Goal: Task Accomplishment & Management: Manage account settings

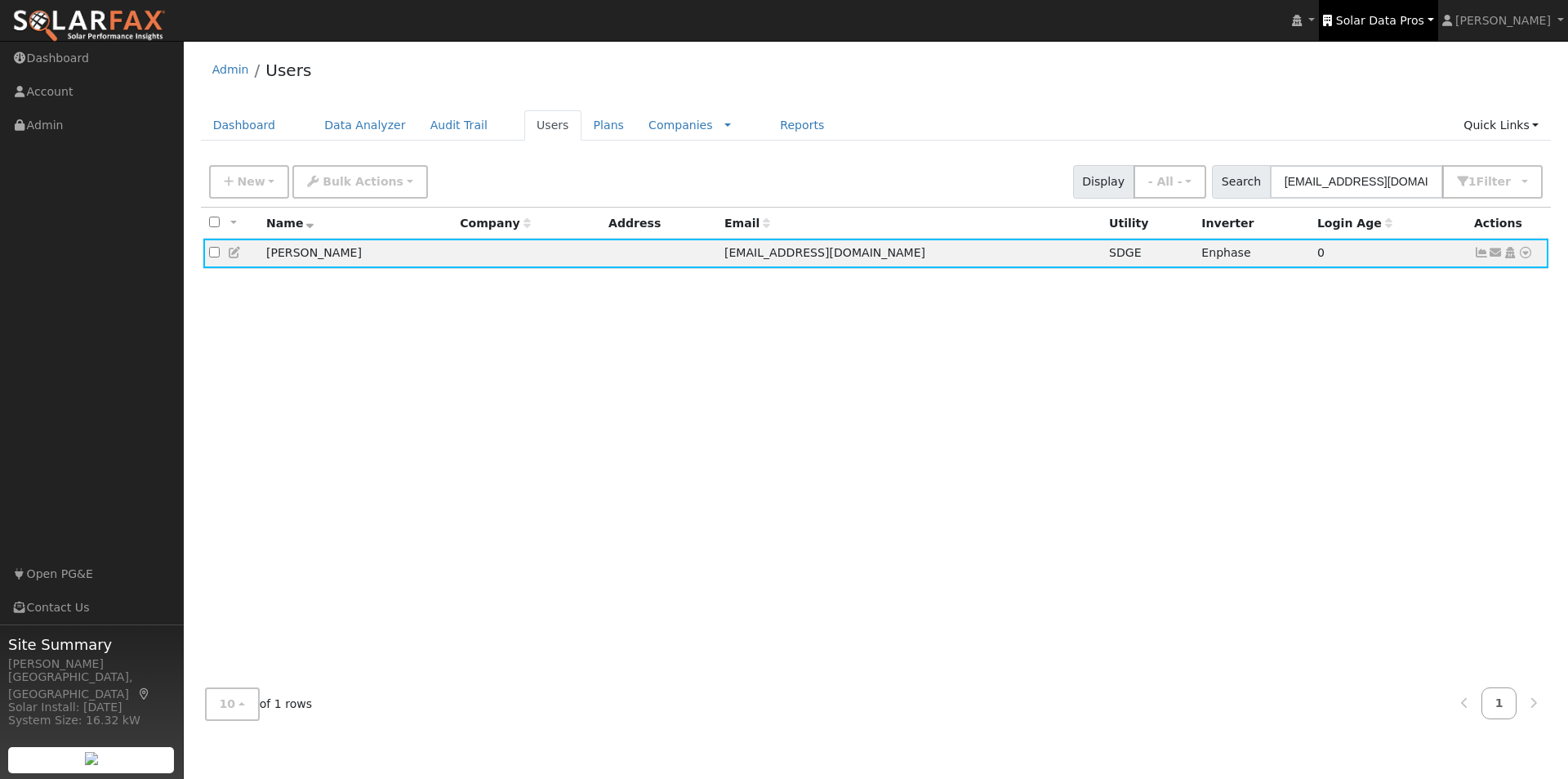
click at [1400, 17] on span "Solar Data Pros" at bounding box center [1379, 20] width 88 height 13
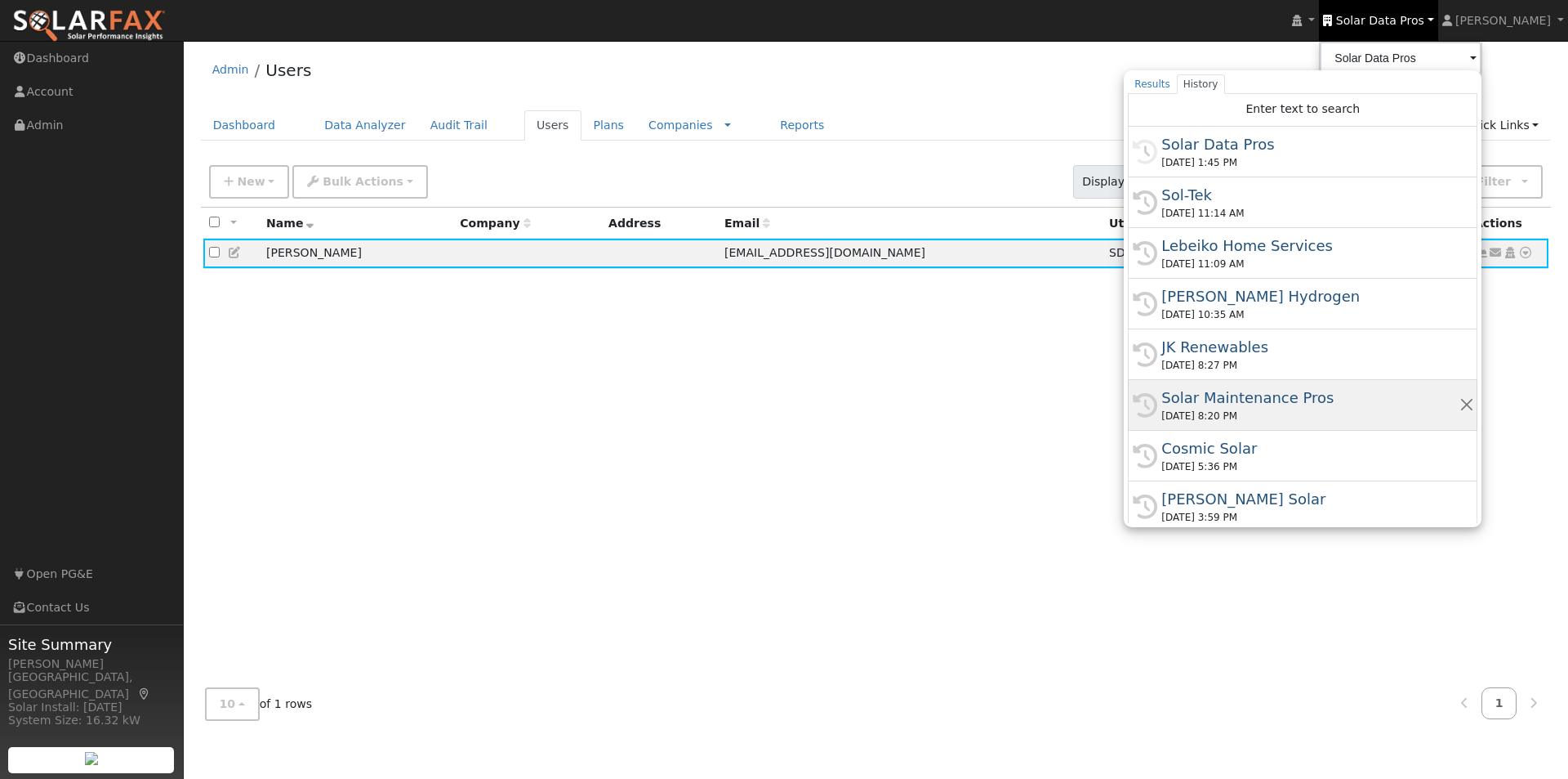
click at [1247, 398] on div "Solar Maintenance Pros" at bounding box center [1310, 397] width 297 height 22
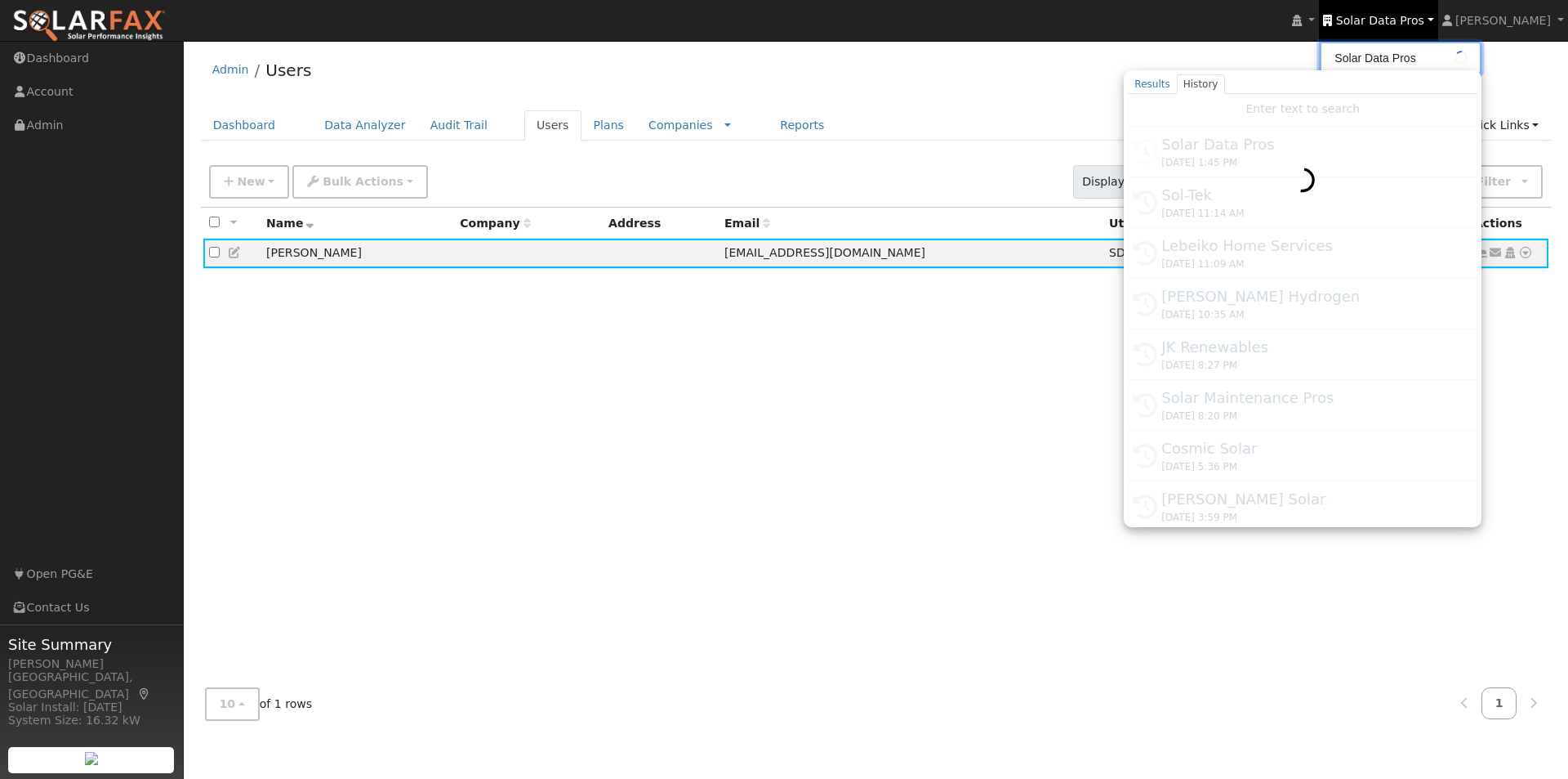
type input "Solar Maintenance Pros"
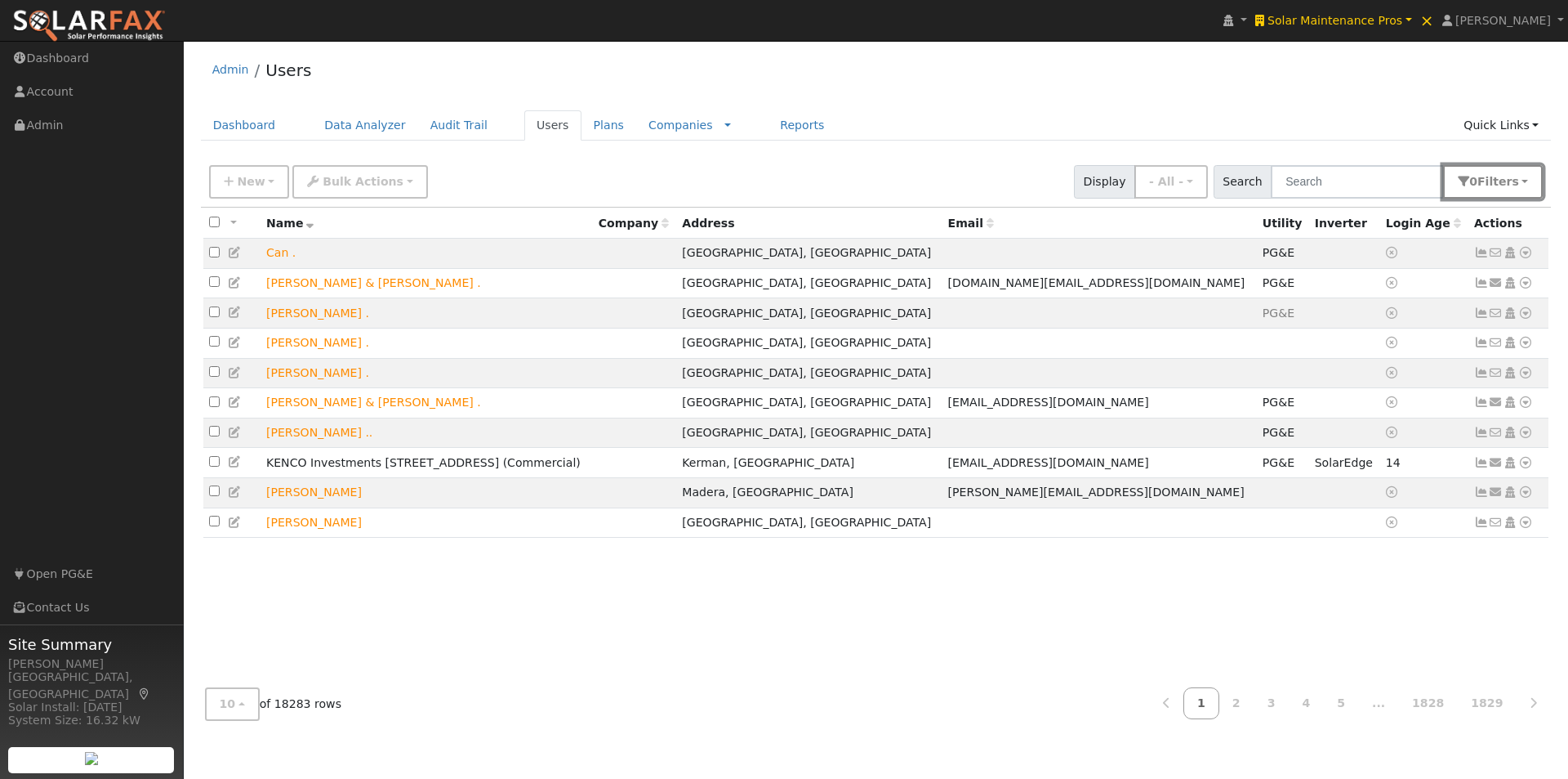
click at [1518, 187] on span "s" at bounding box center [1515, 181] width 7 height 13
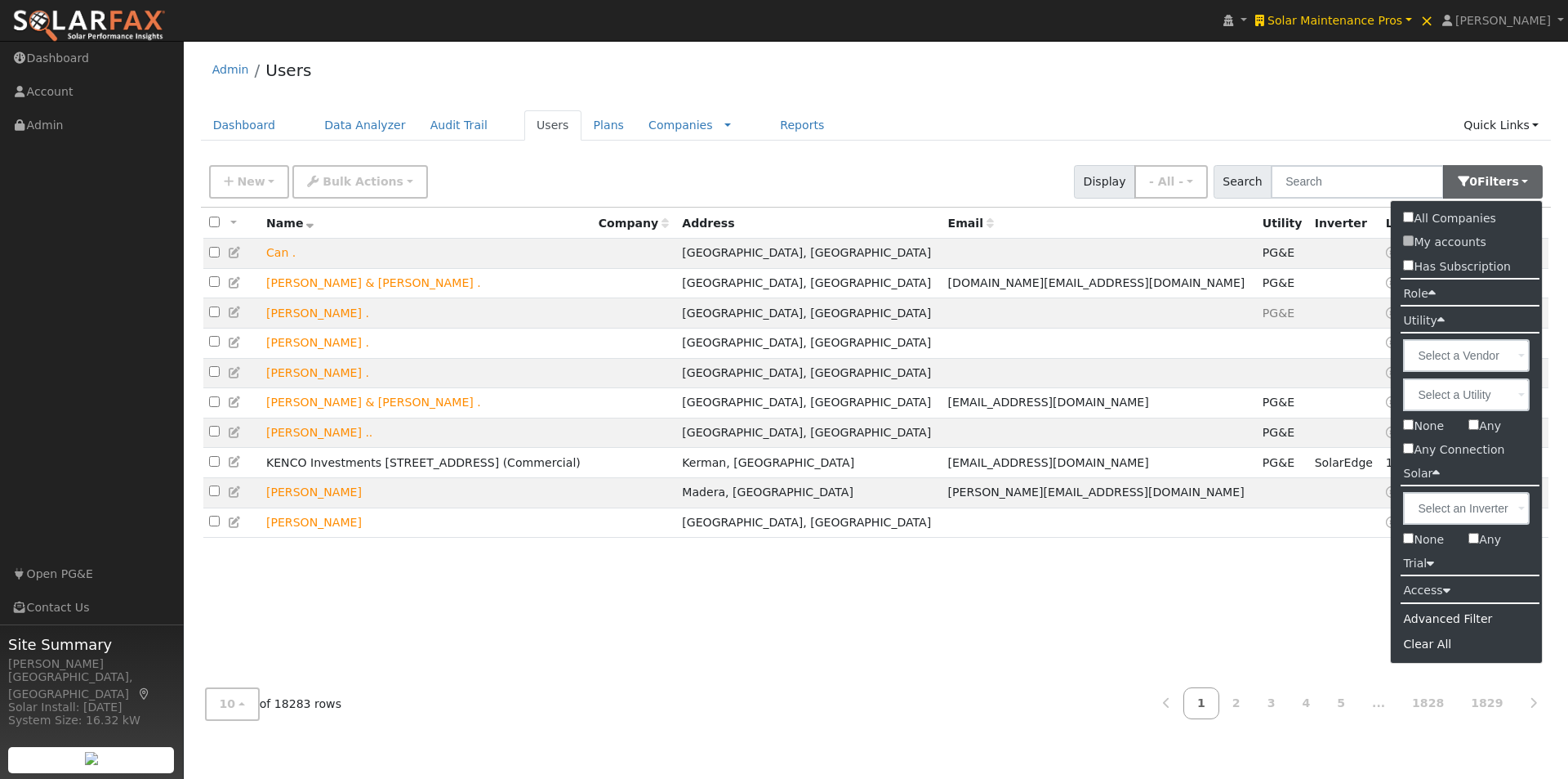
click at [1410, 537] on input "None" at bounding box center [1408, 537] width 11 height 11
checkbox input "true"
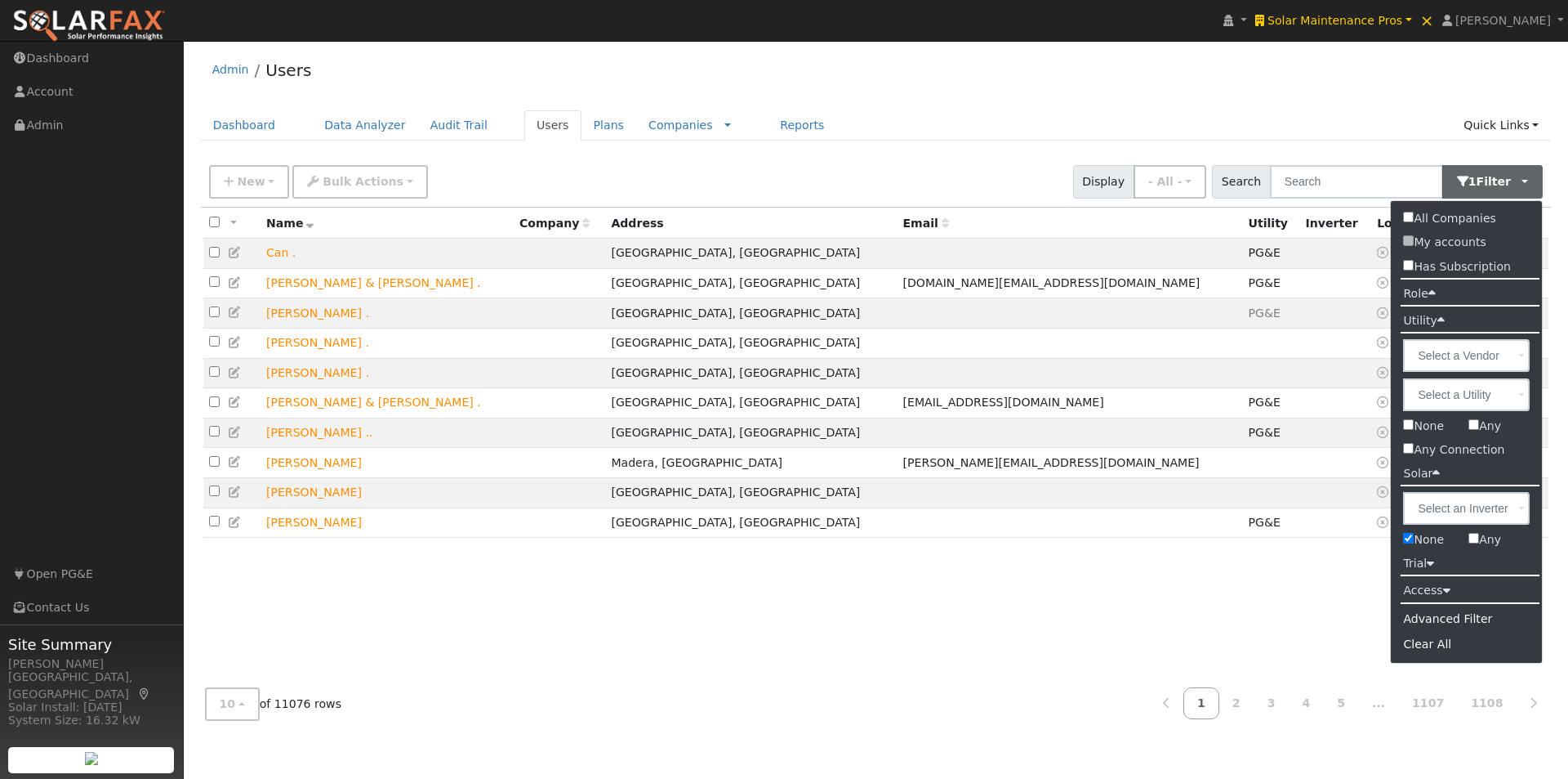
click at [1205, 68] on div "Admin Users" at bounding box center [876, 74] width 1350 height 49
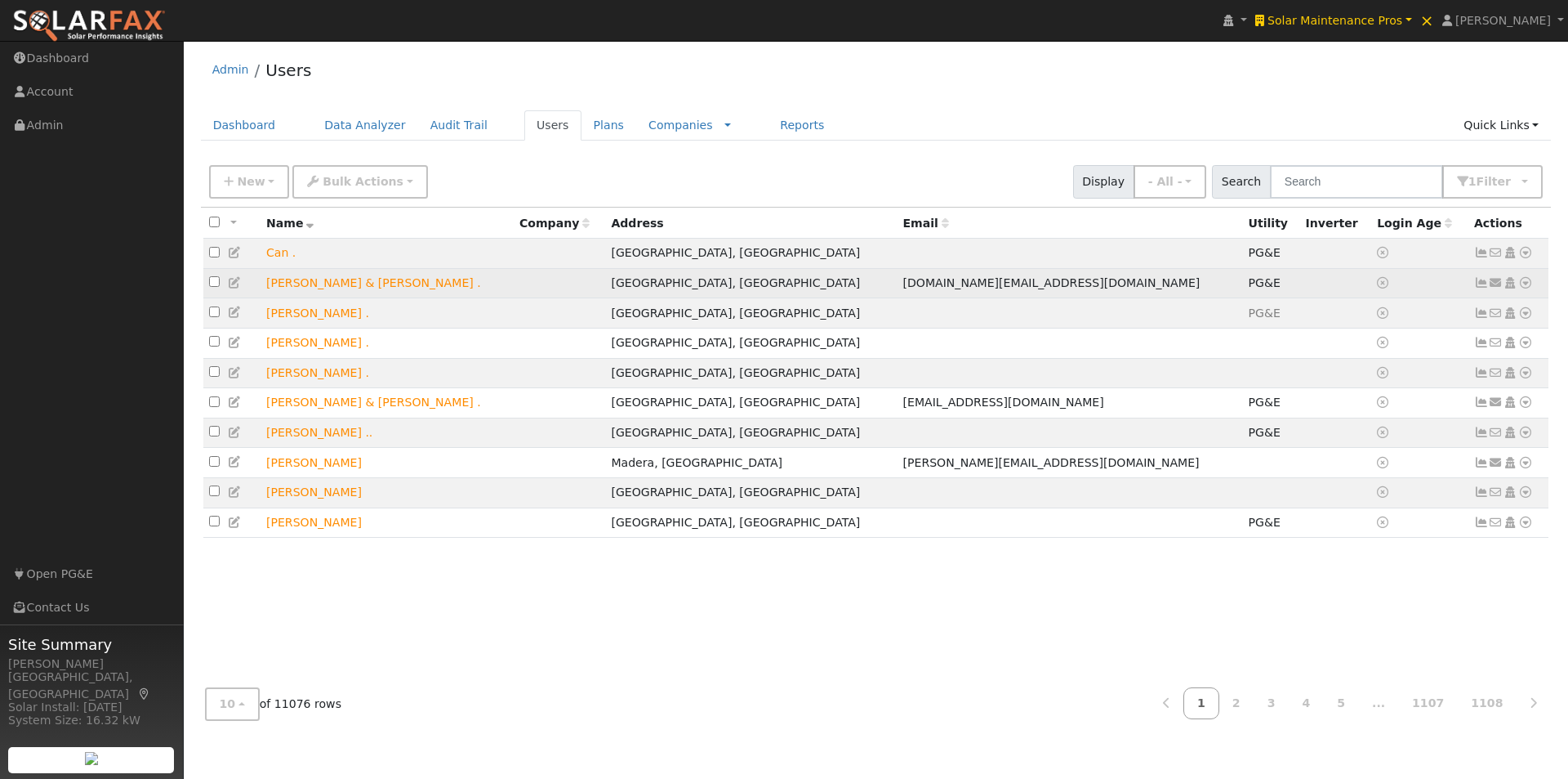
click at [1482, 287] on icon at bounding box center [1481, 283] width 15 height 12
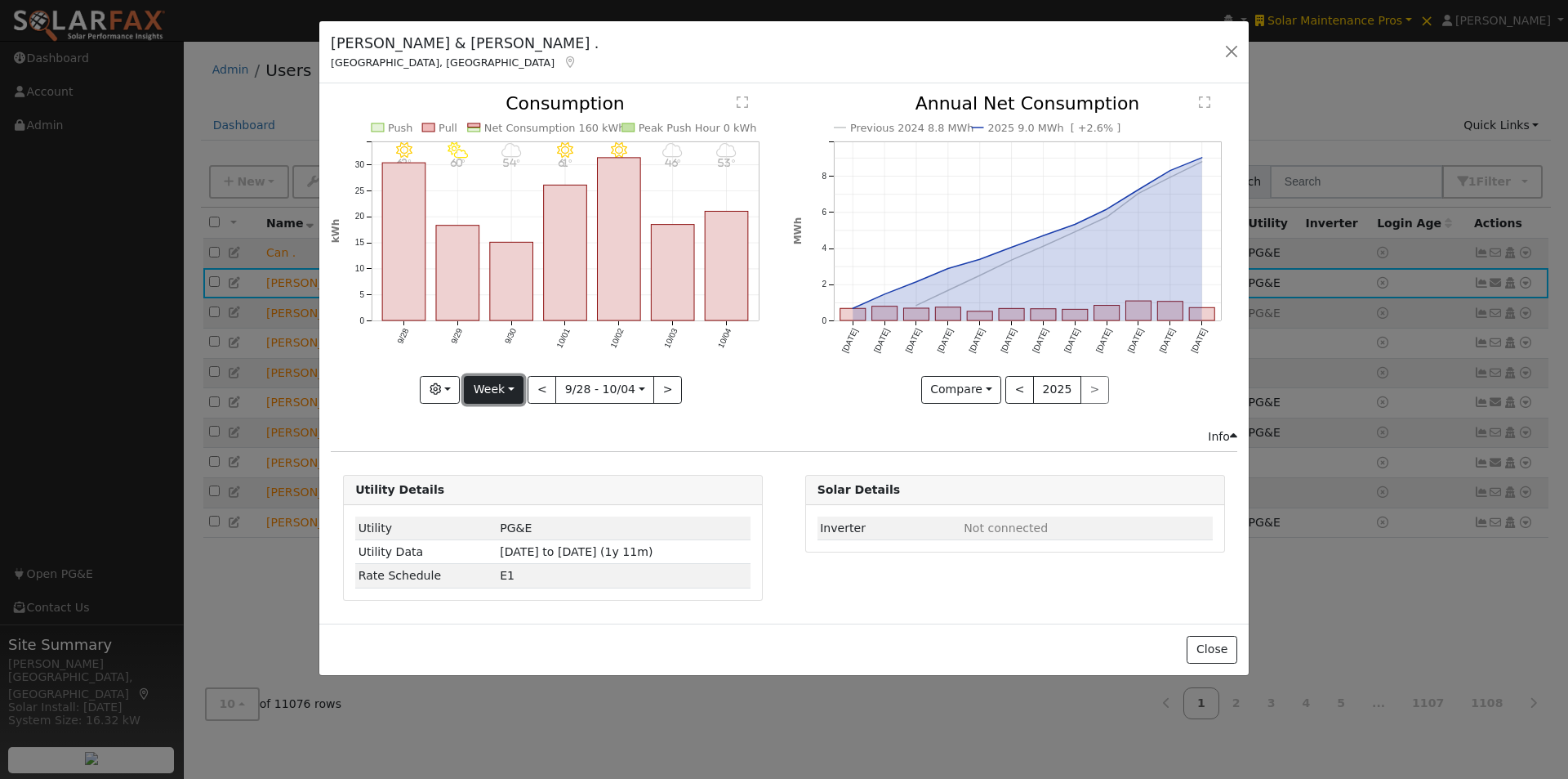
click at [505, 386] on button "Week" at bounding box center [494, 390] width 59 height 28
drag, startPoint x: 1222, startPoint y: 651, endPoint x: 1367, endPoint y: 433, distance: 261.8
click at [1222, 648] on button "Close" at bounding box center [1211, 649] width 49 height 28
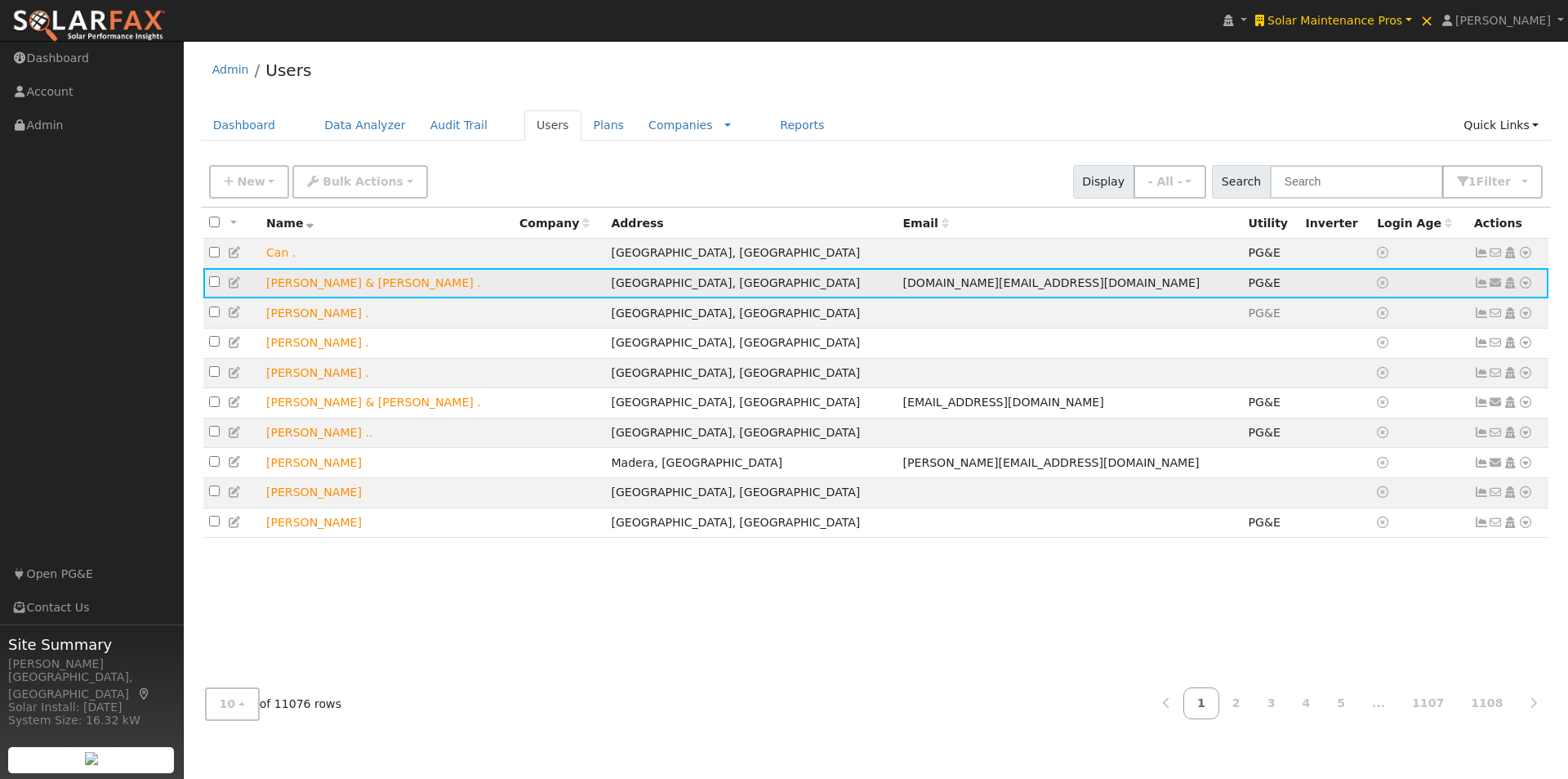
click at [1527, 283] on icon at bounding box center [1524, 283] width 15 height 12
click at [1331, 399] on link "Export to CSV" at bounding box center [1352, 393] width 120 height 23
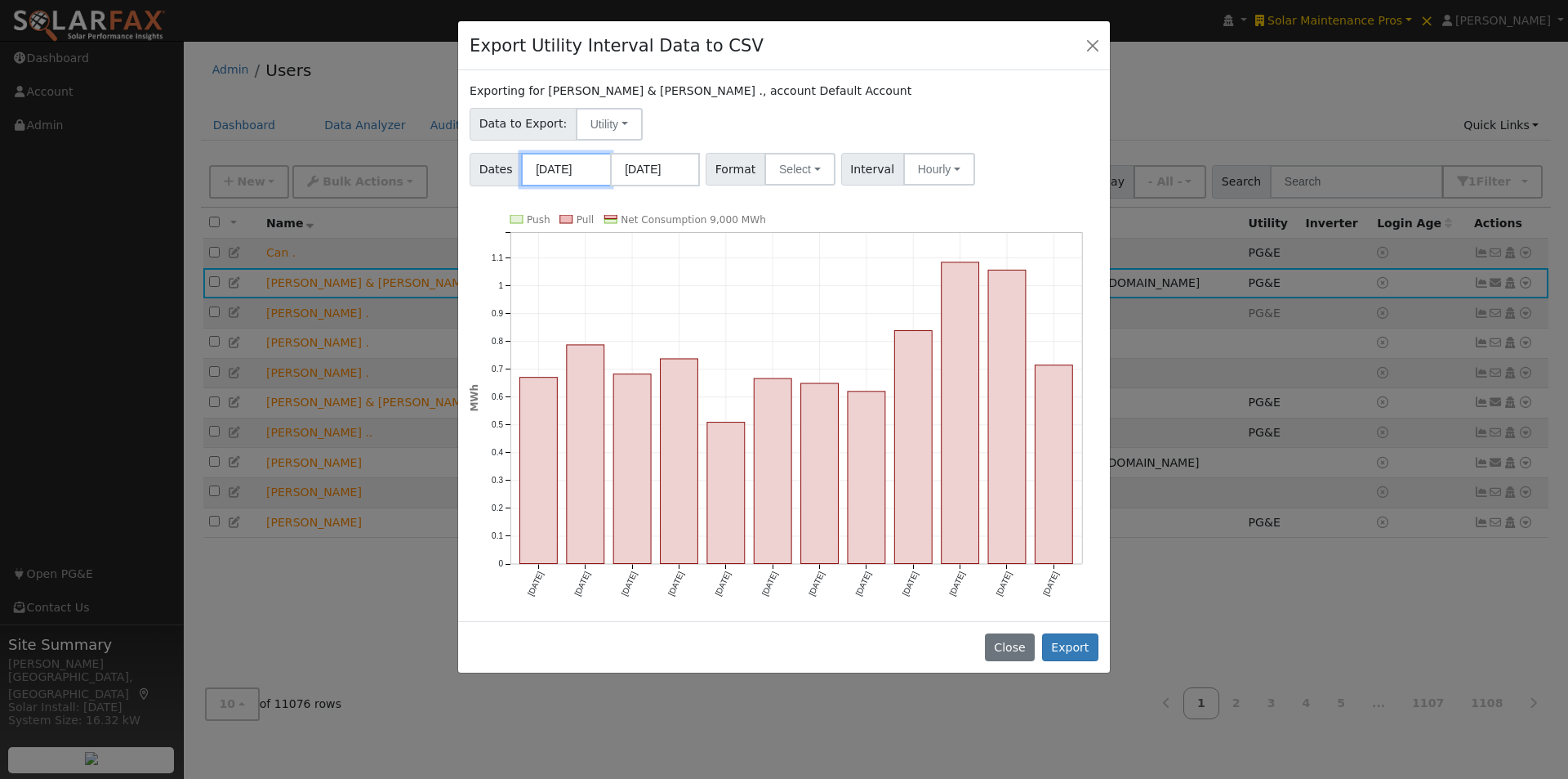
click at [560, 175] on input "10/01/2024" at bounding box center [566, 169] width 90 height 34
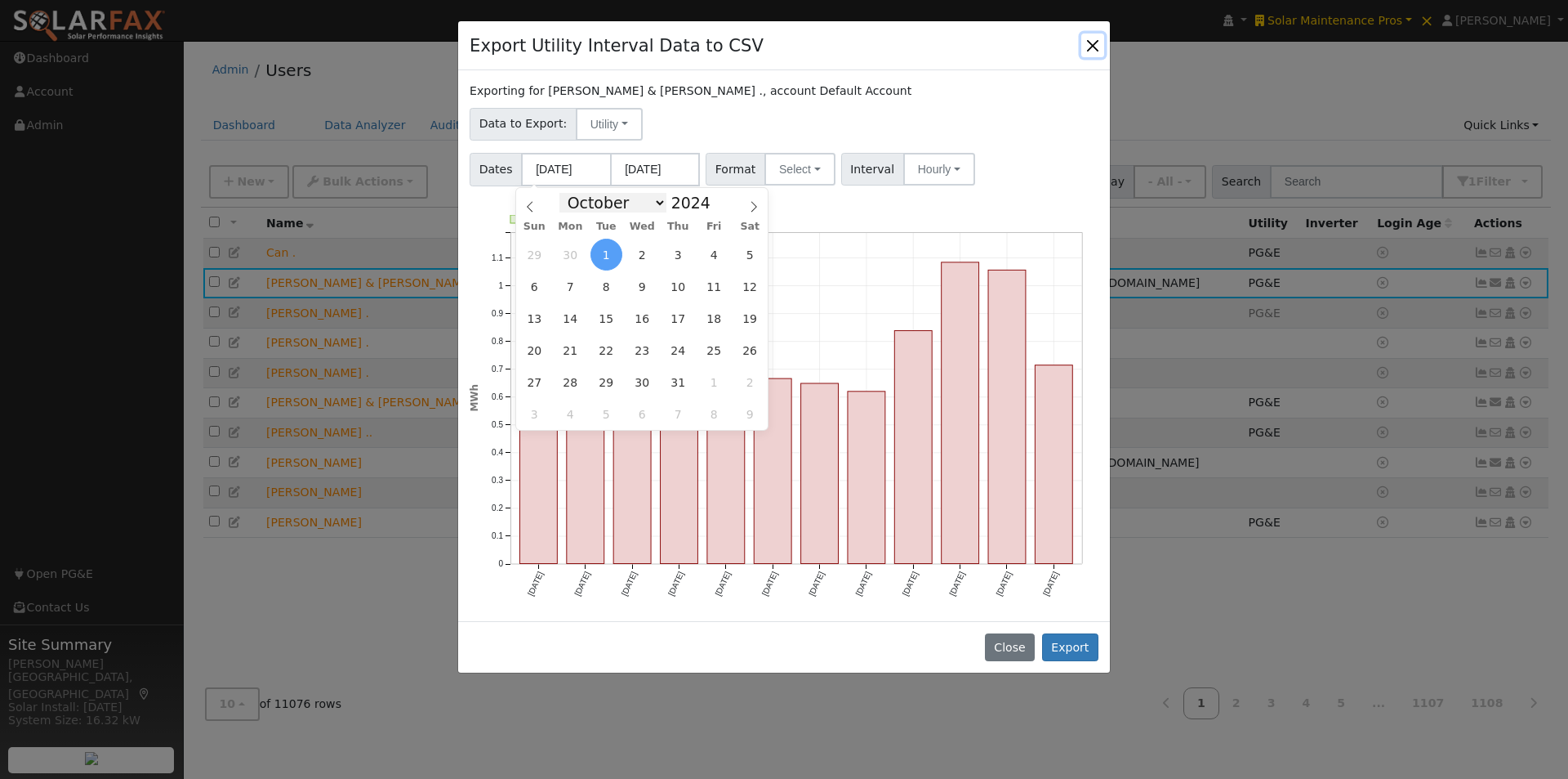
click at [655, 201] on select "January February March April May June July August September October November De…" at bounding box center [612, 203] width 107 height 20
select select "0"
click at [573, 193] on select "January February March April May June July August September October November De…" at bounding box center [612, 203] width 107 height 20
drag, startPoint x: 672, startPoint y: 348, endPoint x: 659, endPoint y: 185, distance: 163.5
click at [672, 337] on span "25" at bounding box center [678, 350] width 32 height 32
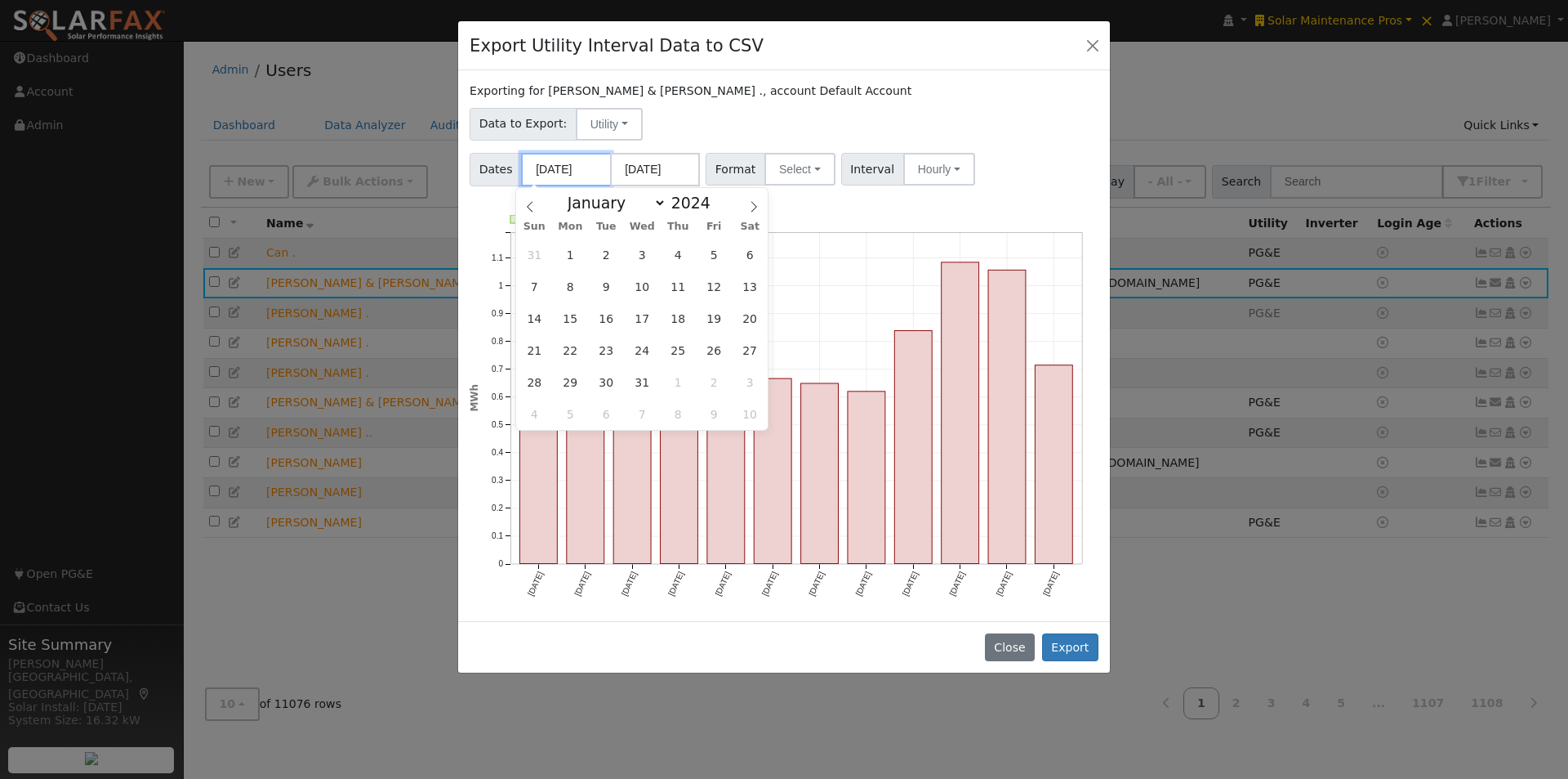
type input "01/25/2024"
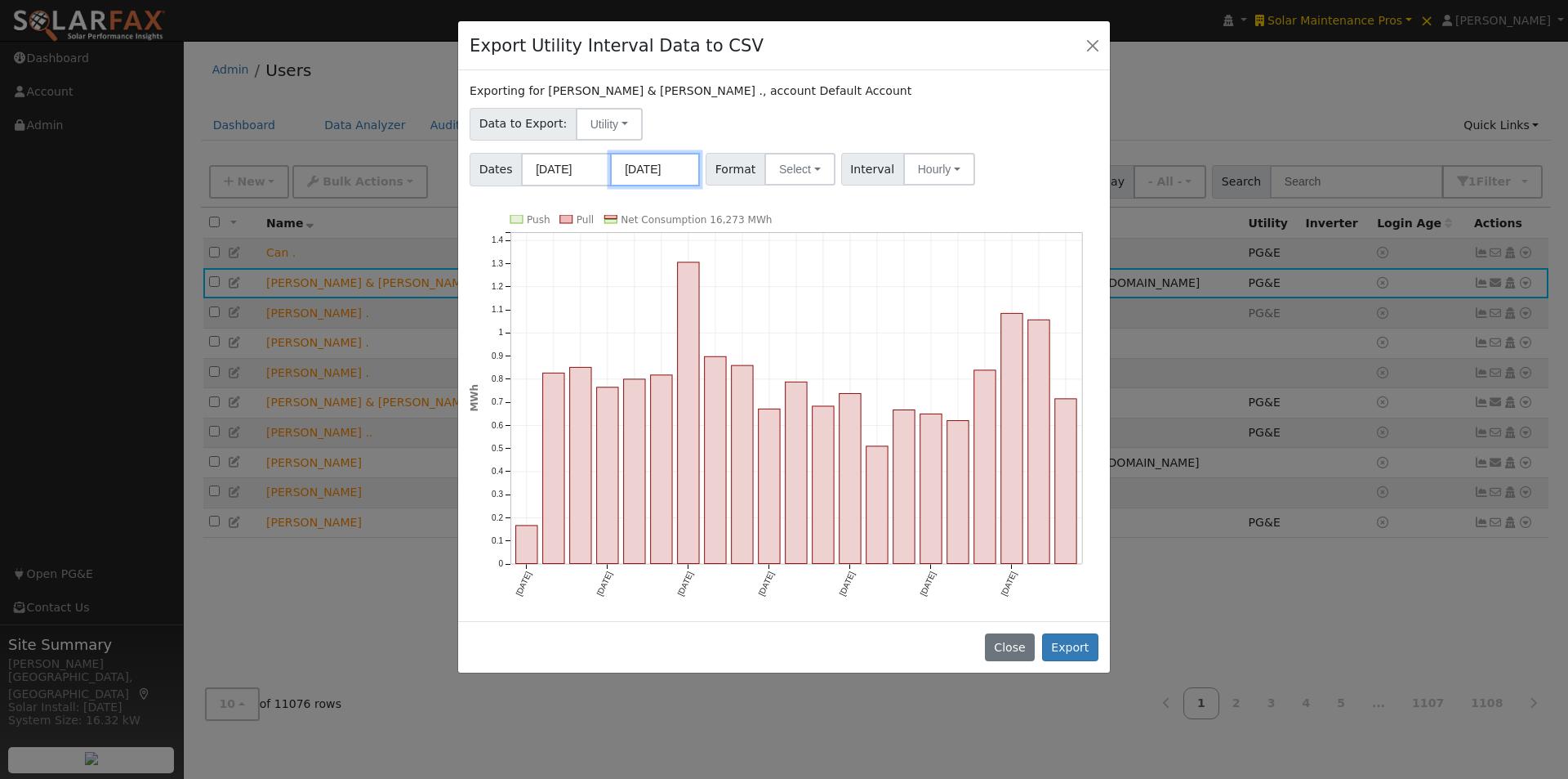
click at [664, 175] on input "09/30/2025" at bounding box center [655, 169] width 90 height 34
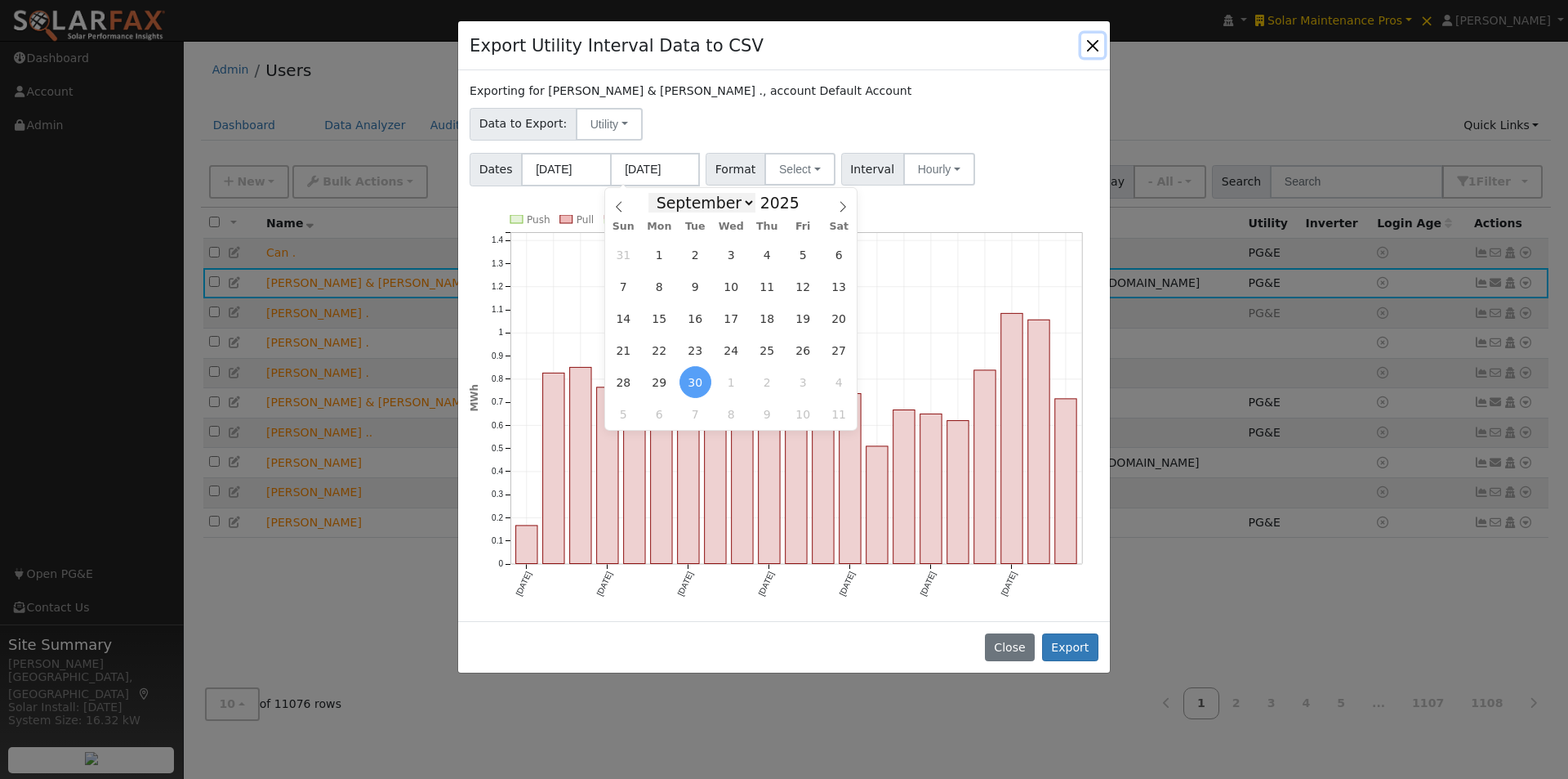
click at [744, 204] on select "January February March April May June July August September October November De…" at bounding box center [701, 203] width 107 height 20
select select "3"
click at [662, 193] on select "January February March April May June July August September October November De…" at bounding box center [701, 203] width 107 height 20
drag, startPoint x: 578, startPoint y: 160, endPoint x: 587, endPoint y: 162, distance: 9.2
click at [577, 161] on input "01/25/2024" at bounding box center [566, 169] width 90 height 34
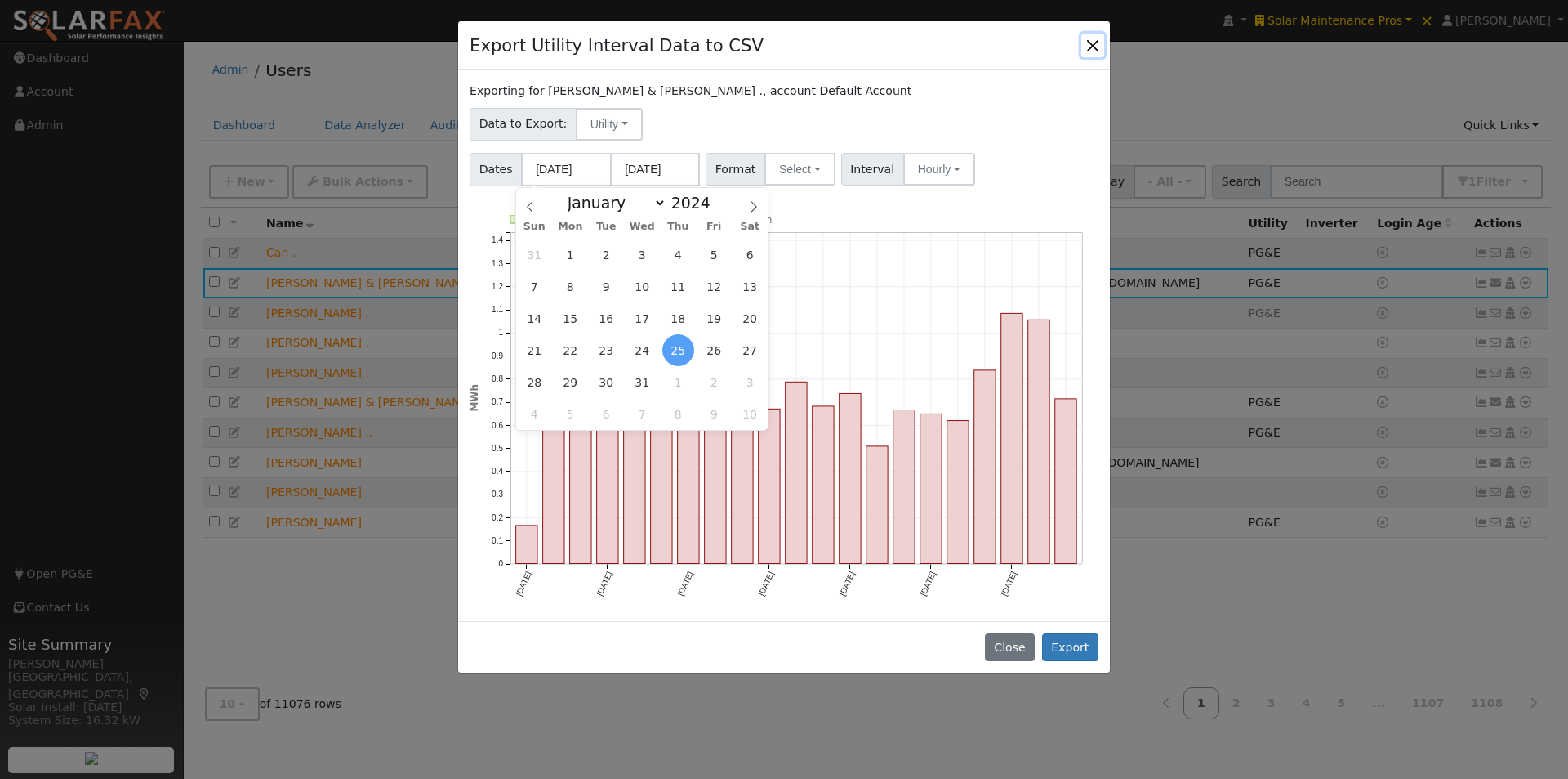
click at [706, 193] on div "January February March April May June July August September October November De…" at bounding box center [642, 202] width 189 height 28
click at [713, 201] on span at bounding box center [719, 198] width 12 height 9
type input "2025"
click at [640, 255] on span "1" at bounding box center [642, 254] width 32 height 32
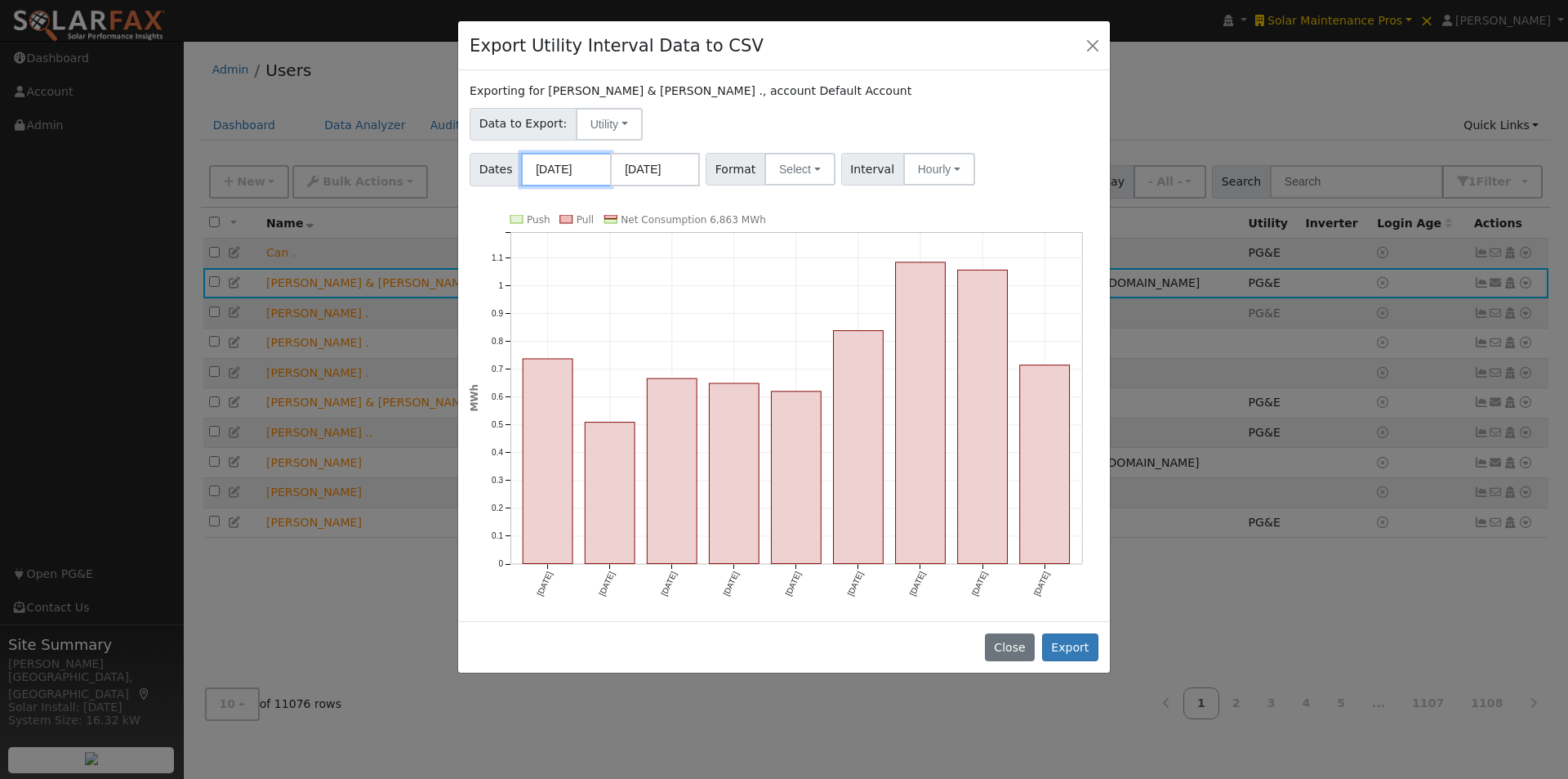
click at [580, 171] on input "01/01/2025" at bounding box center [566, 169] width 90 height 34
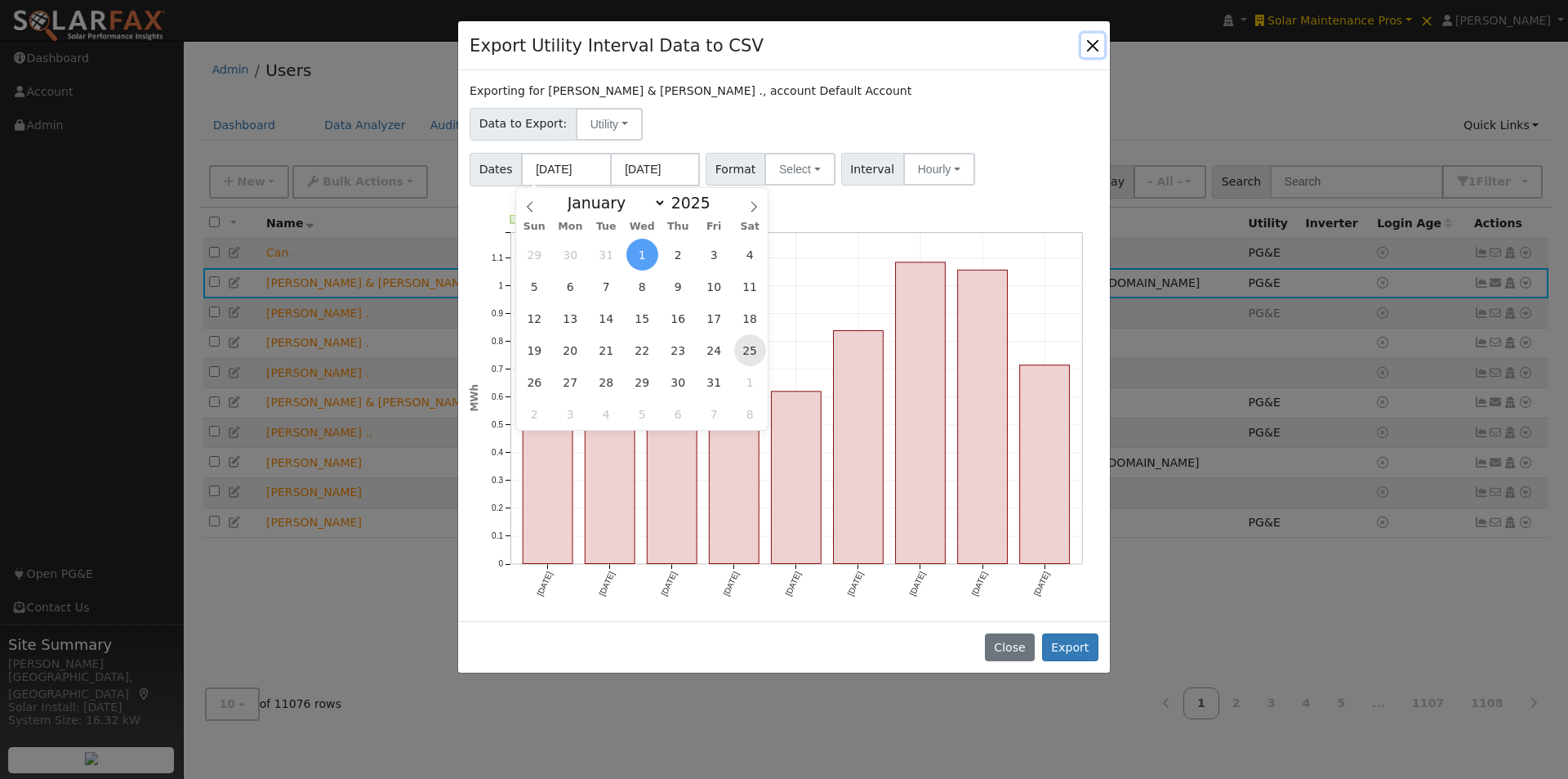
drag, startPoint x: 747, startPoint y: 345, endPoint x: 743, endPoint y: 316, distance: 29.3
click at [748, 344] on span "25" at bounding box center [750, 350] width 32 height 32
type input "01/25/2025"
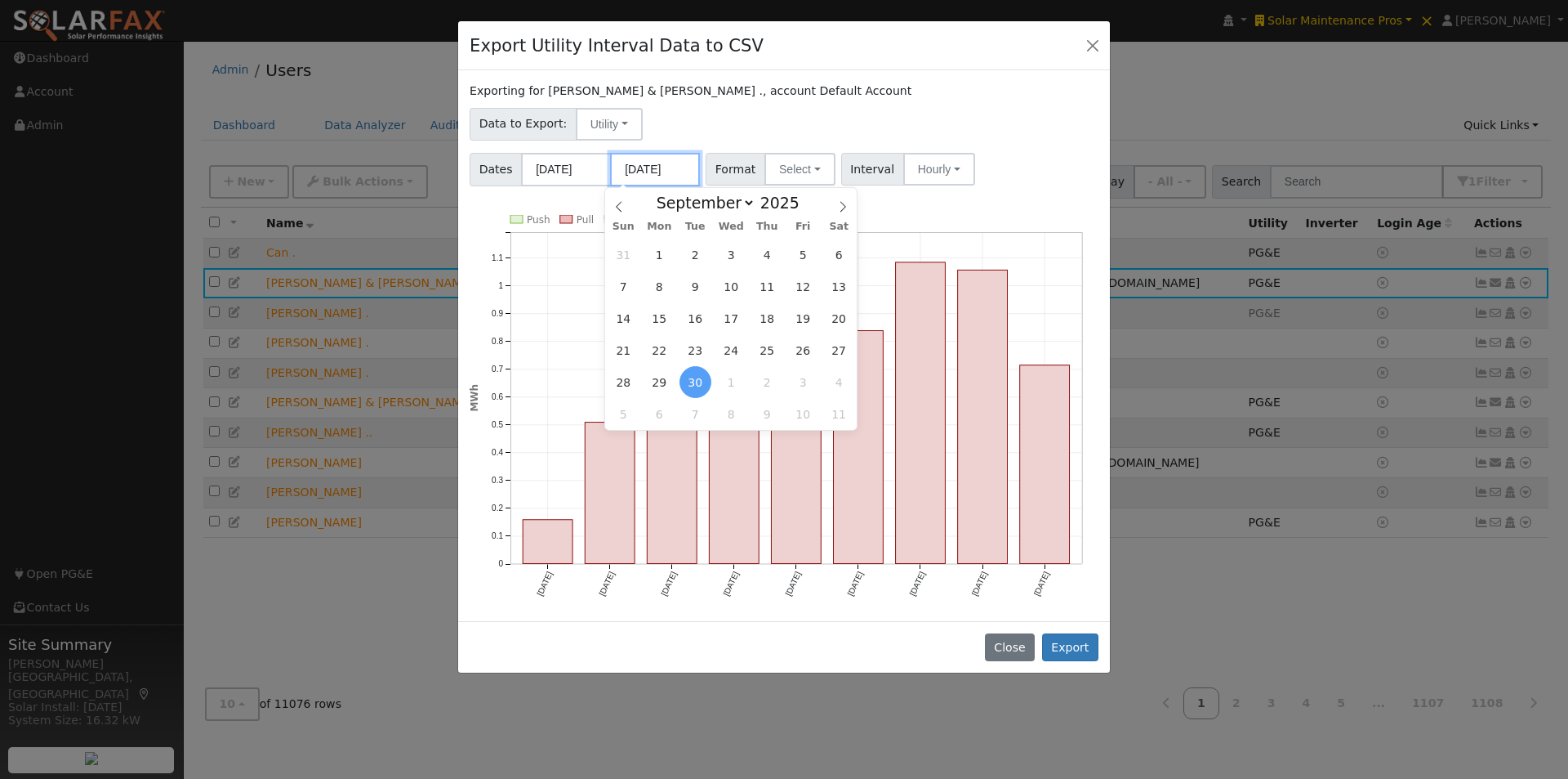
click at [655, 173] on input "09/30/2025" at bounding box center [655, 169] width 90 height 34
click at [744, 202] on select "January February March April May June July August September October November De…" at bounding box center [701, 203] width 107 height 20
select select "3"
click at [662, 193] on select "January February March April May June July August September October November De…" at bounding box center [701, 203] width 107 height 20
click at [831, 254] on span "5" at bounding box center [839, 254] width 32 height 32
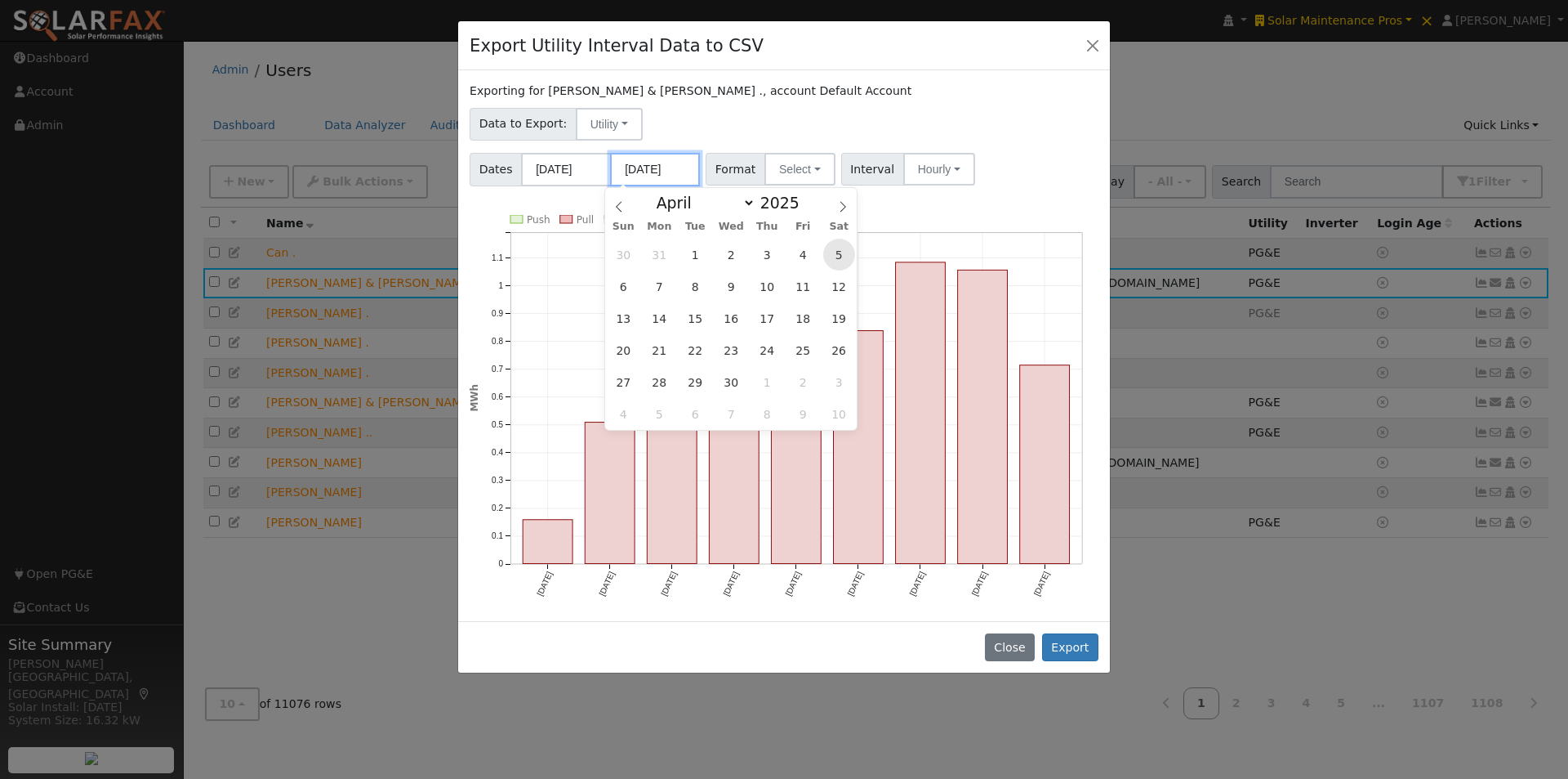
type input "04/05/2025"
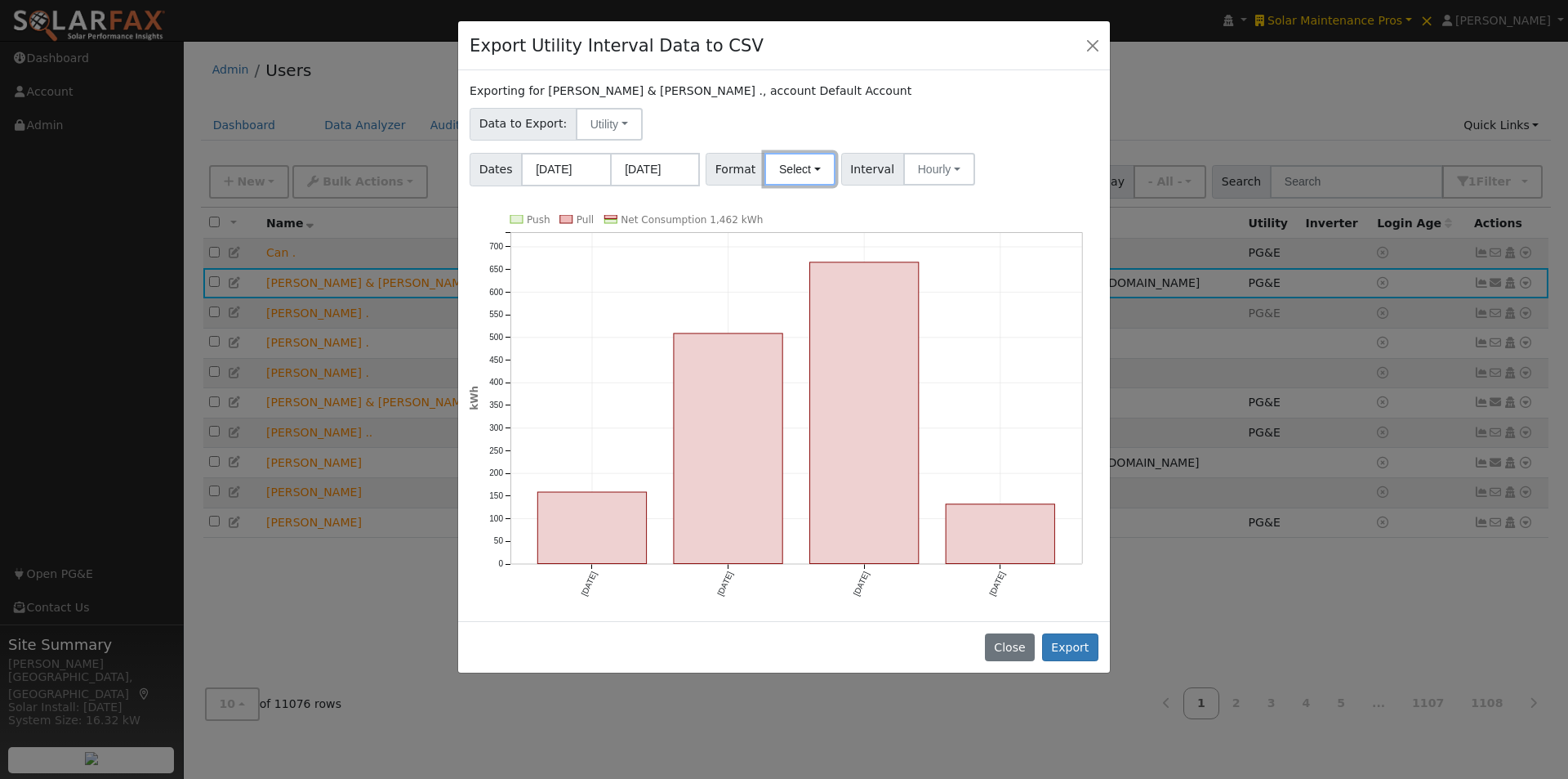
click at [797, 167] on button "Select" at bounding box center [800, 168] width 71 height 33
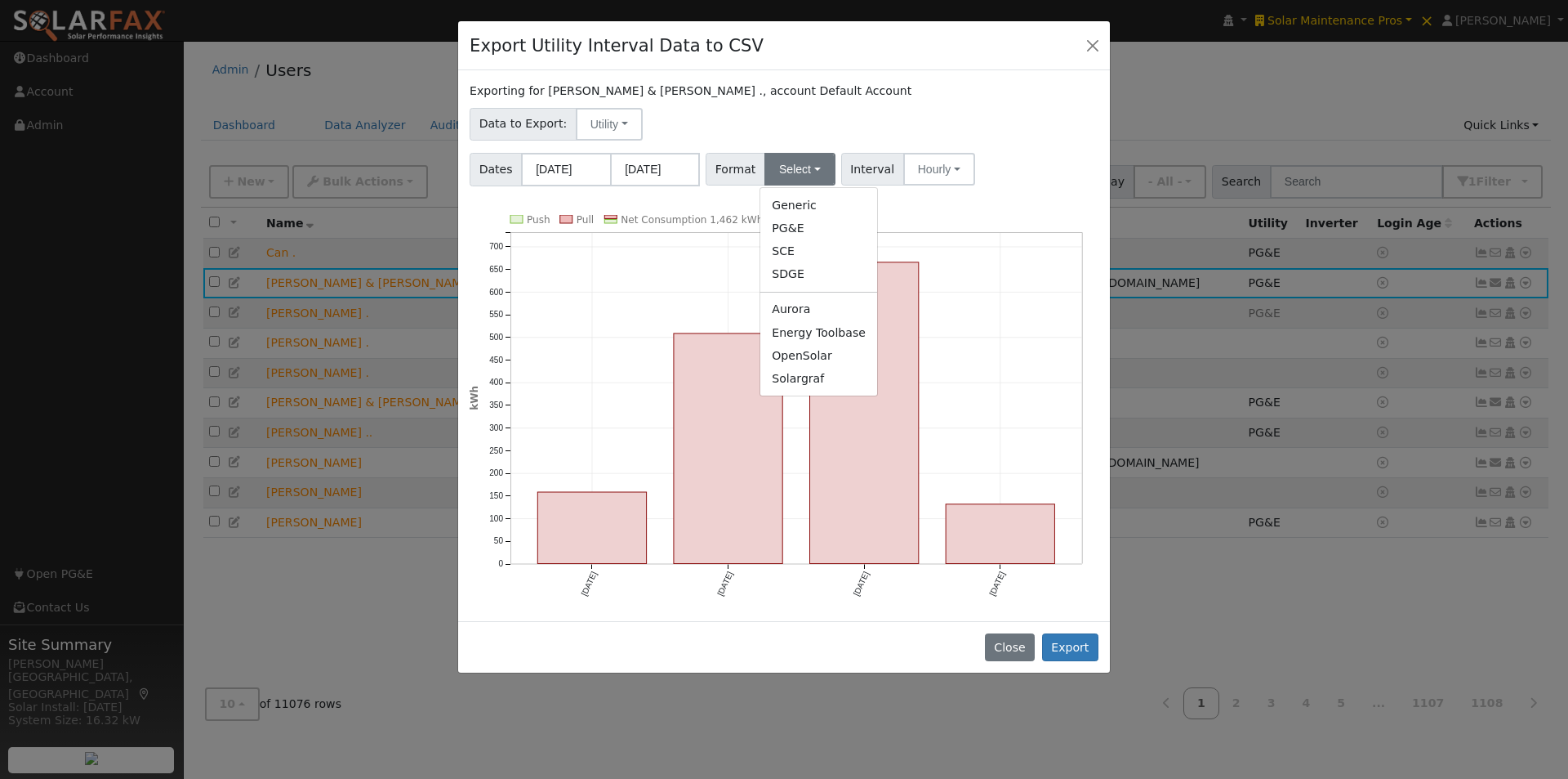
drag, startPoint x: 784, startPoint y: 205, endPoint x: 885, endPoint y: 182, distance: 103.6
click at [785, 204] on link "Generic" at bounding box center [818, 205] width 117 height 23
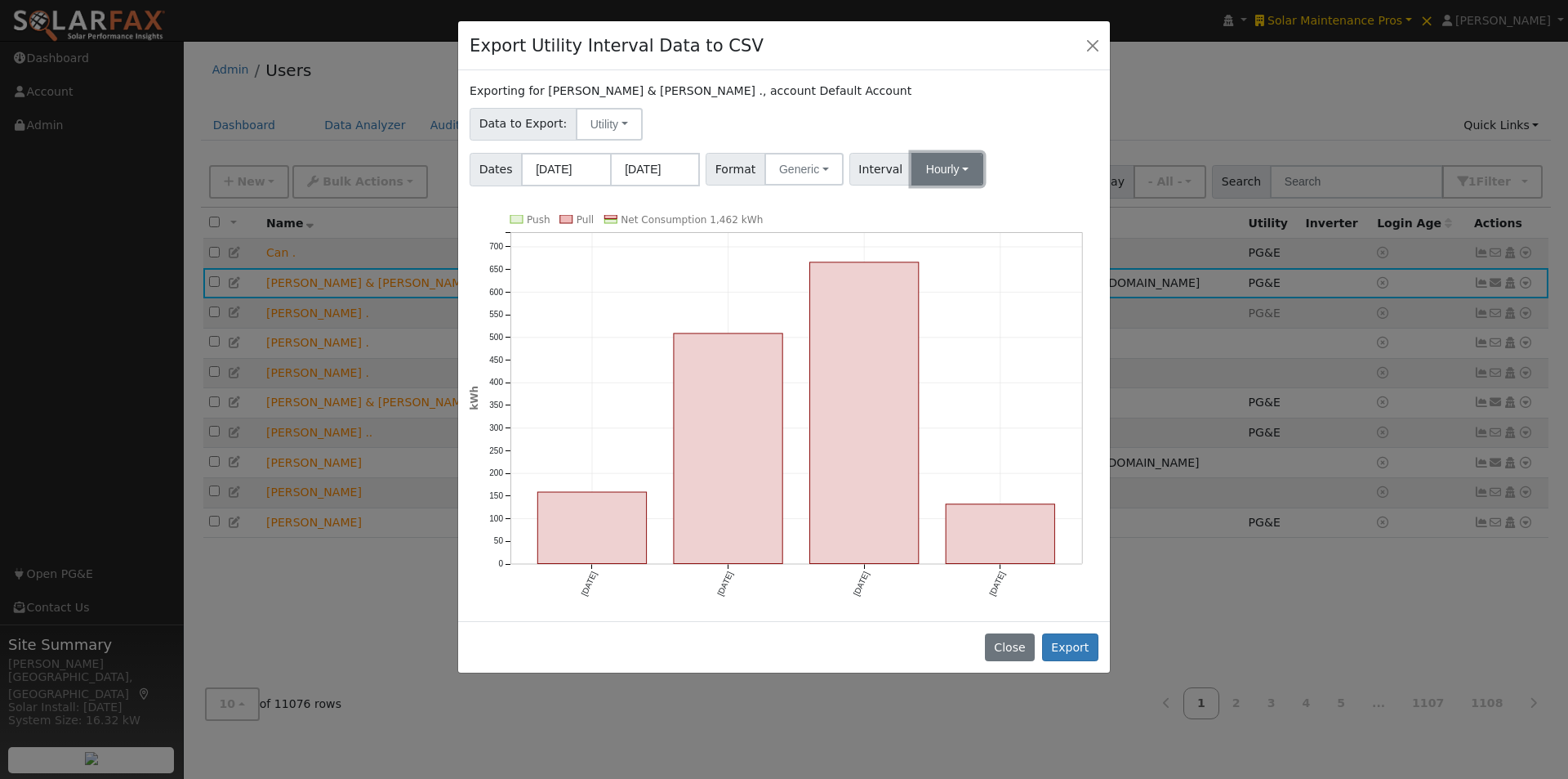
click at [912, 171] on button "Hourly" at bounding box center [947, 168] width 72 height 33
click at [914, 206] on link "15 Minute" at bounding box center [962, 205] width 114 height 23
click at [573, 161] on input "01/25/2025" at bounding box center [566, 169] width 90 height 34
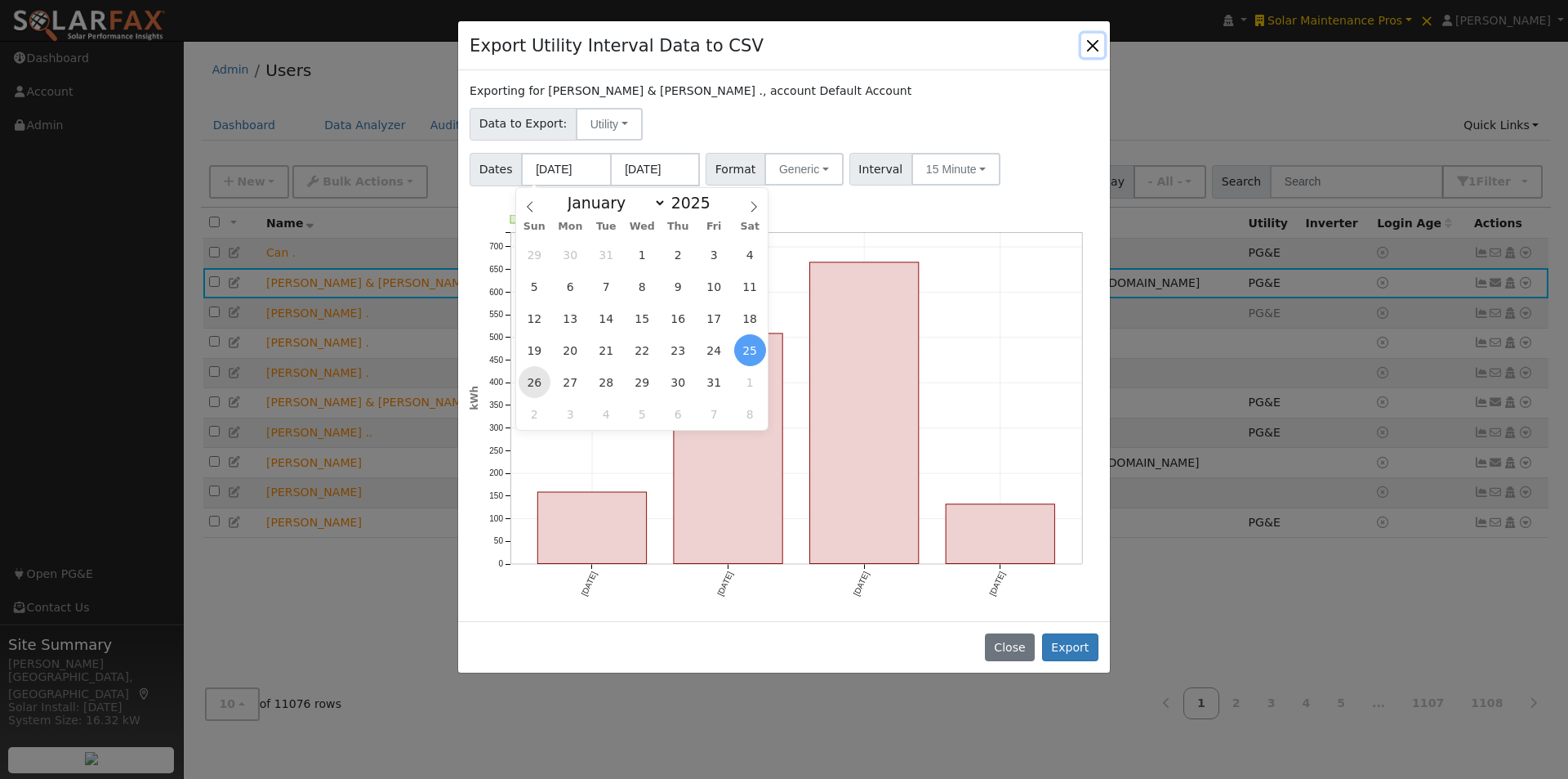
click at [527, 378] on span "26" at bounding box center [534, 382] width 32 height 32
type input "01/26/2025"
click at [929, 201] on div "Exporting for David Kleckner & Claudia Alcala Alvarez ., account Default Accoun…" at bounding box center [784, 345] width 652 height 550
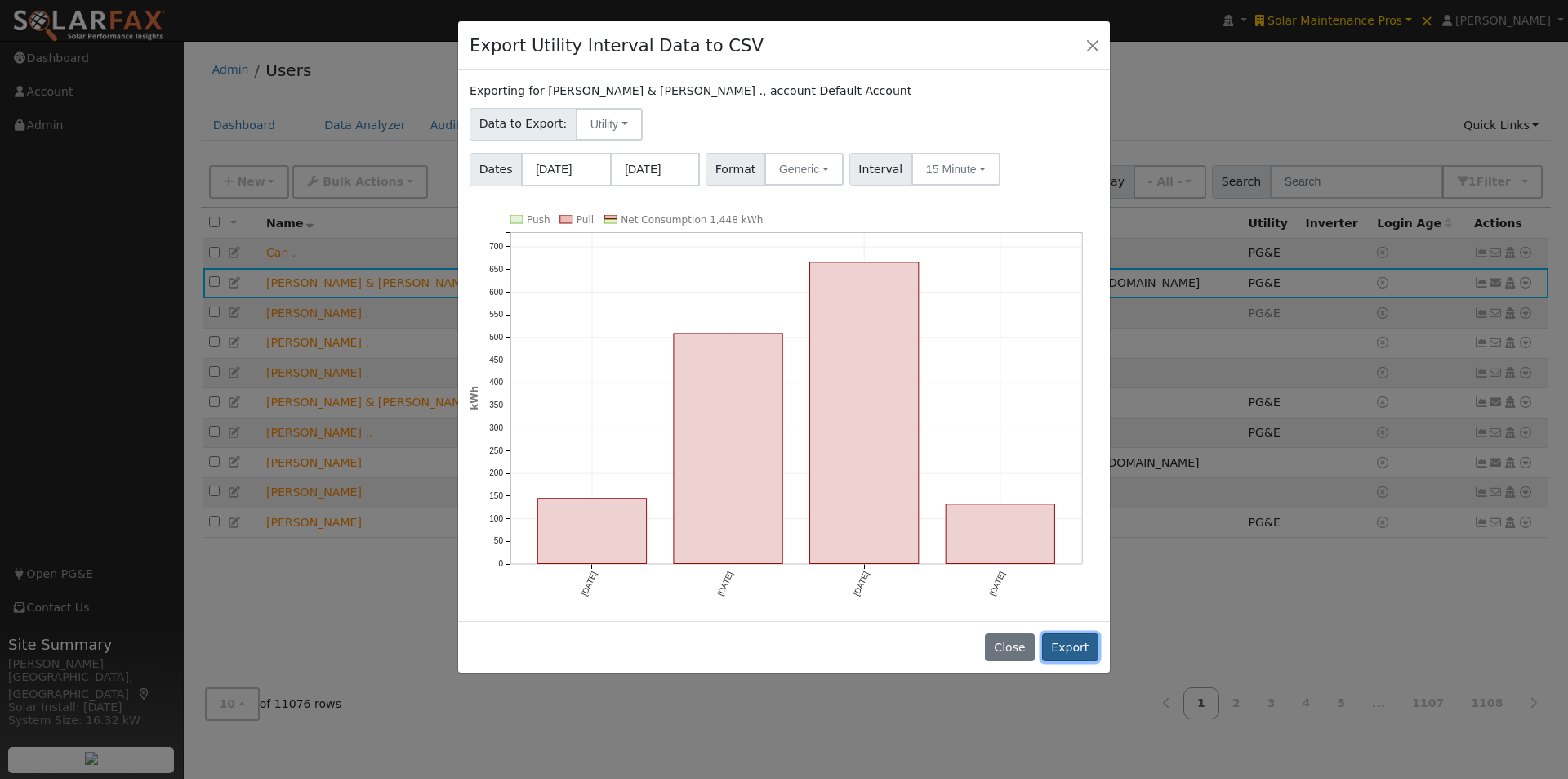
click at [1074, 644] on button "Export" at bounding box center [1069, 647] width 56 height 28
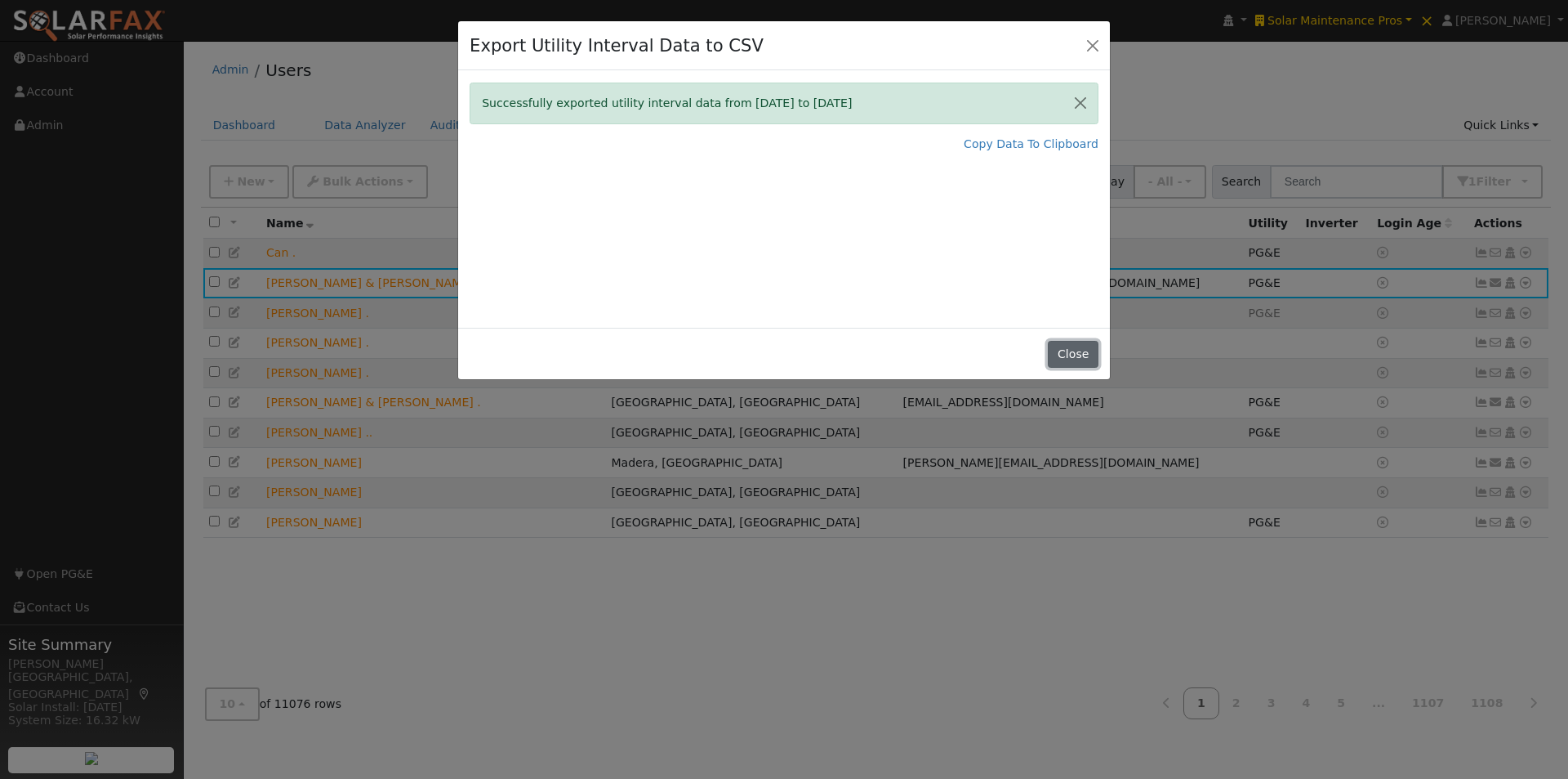
click at [1083, 352] on button "Close" at bounding box center [1072, 354] width 49 height 28
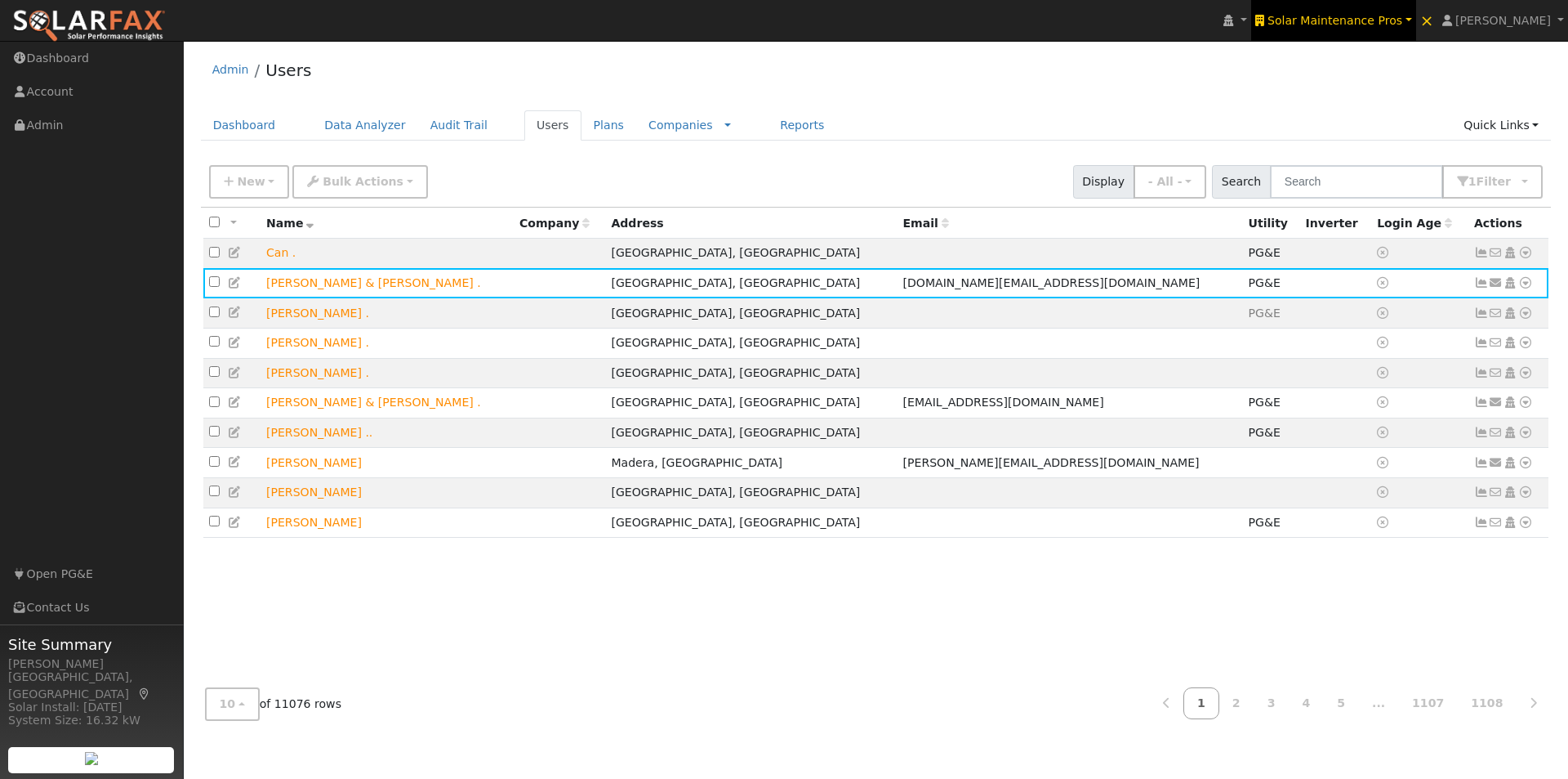
click at [1377, 18] on span "Solar Maintenance Pros" at bounding box center [1335, 20] width 135 height 13
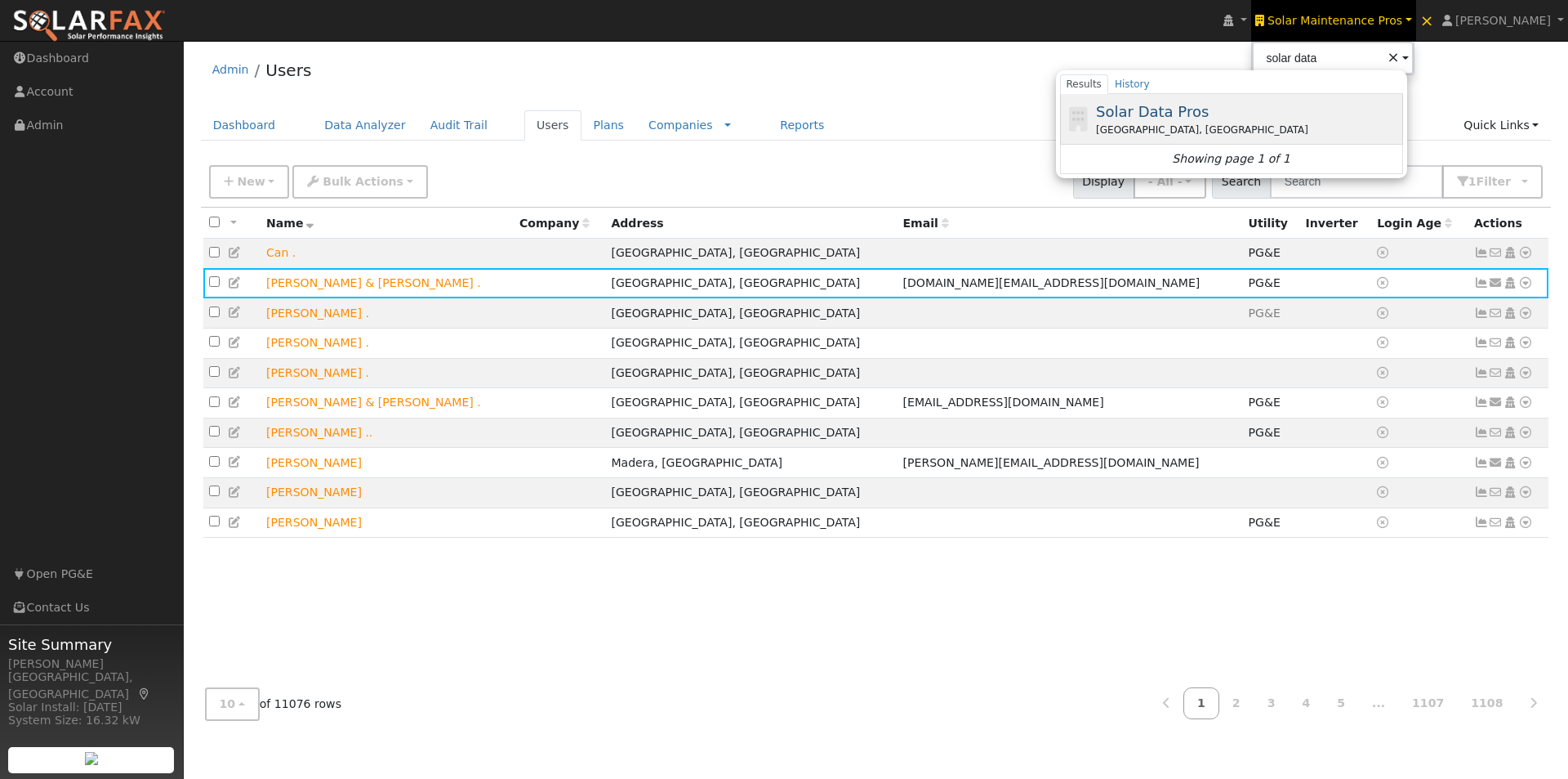
click at [1196, 106] on span "Solar Data Pros" at bounding box center [1153, 111] width 113 height 17
type input "Solar Data Pros"
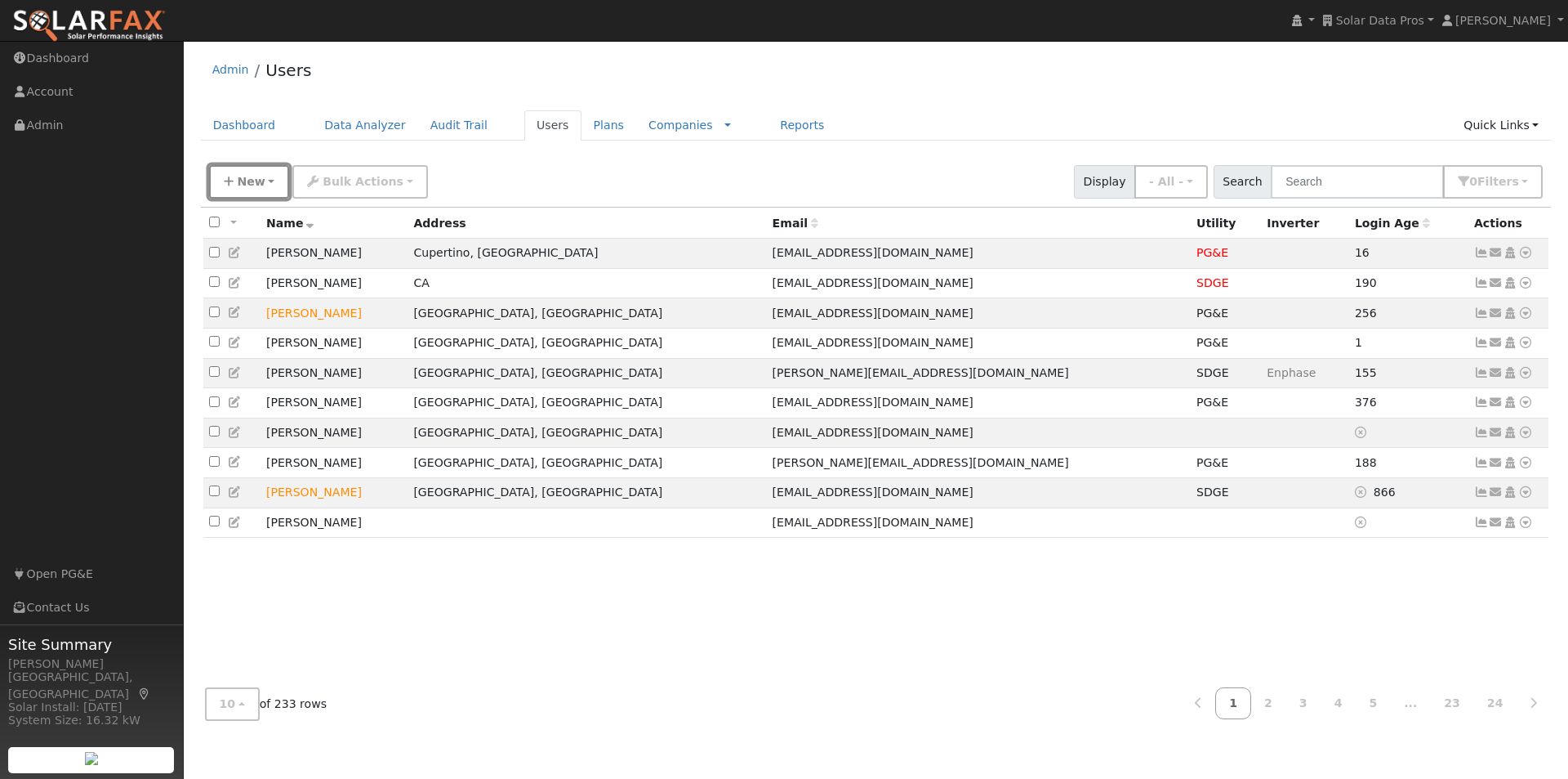
click at [258, 183] on span "New" at bounding box center [250, 181] width 28 height 13
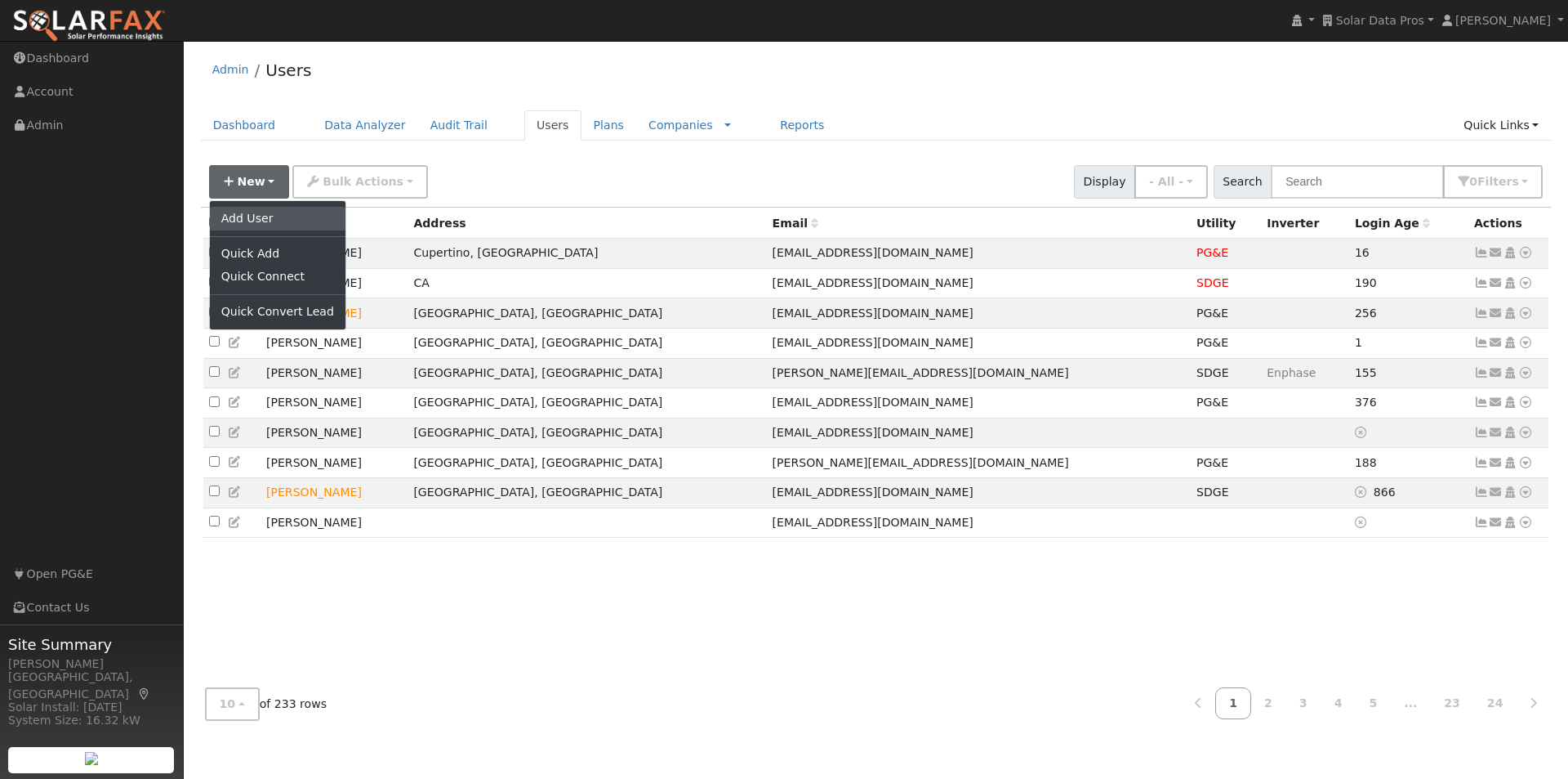
drag, startPoint x: 242, startPoint y: 220, endPoint x: 266, endPoint y: 220, distance: 24.0
click at [244, 220] on link "Add User" at bounding box center [277, 218] width 136 height 23
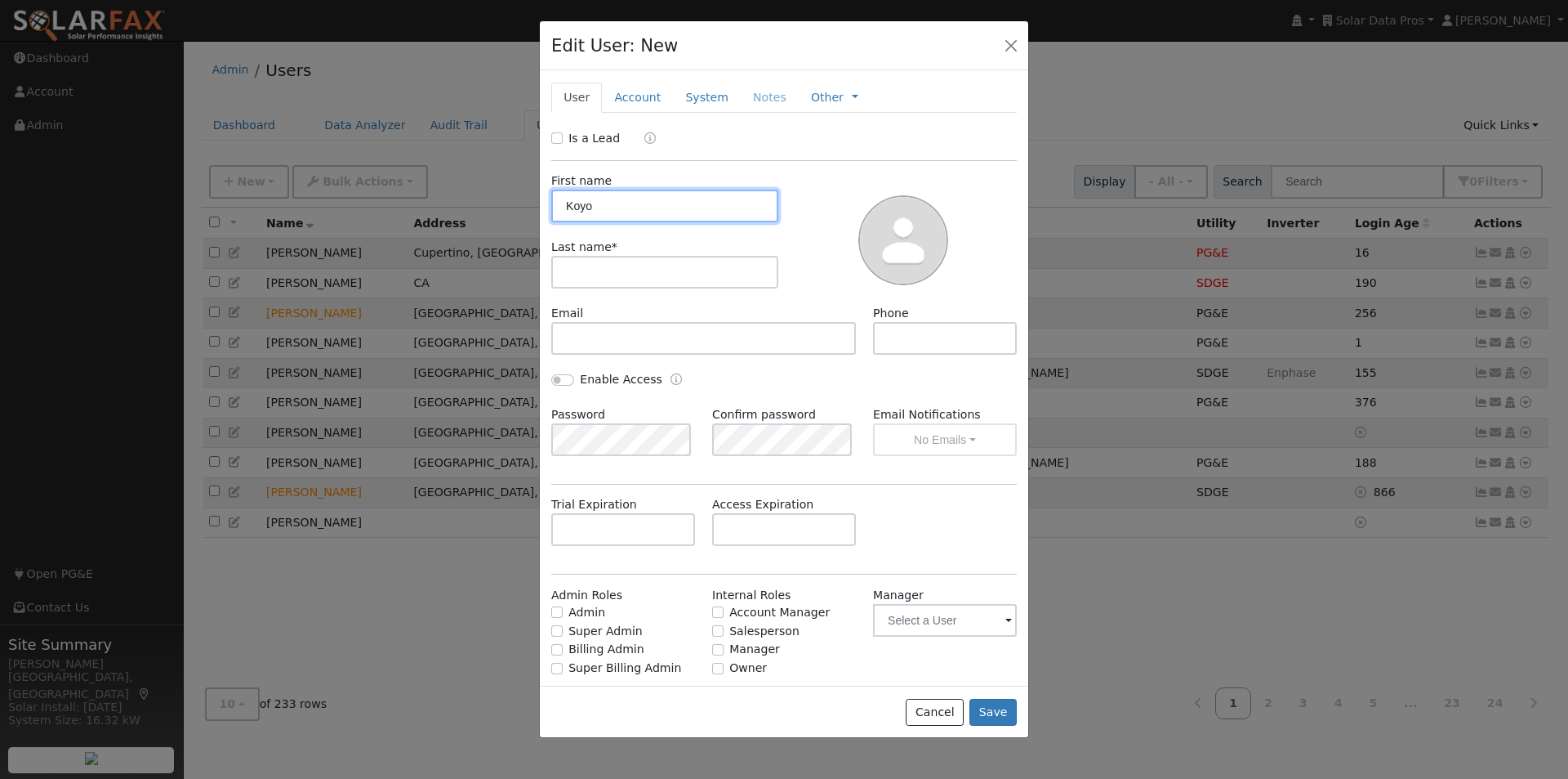
click at [619, 210] on input "Koyo" at bounding box center [664, 205] width 227 height 33
type input "Koyo USA"
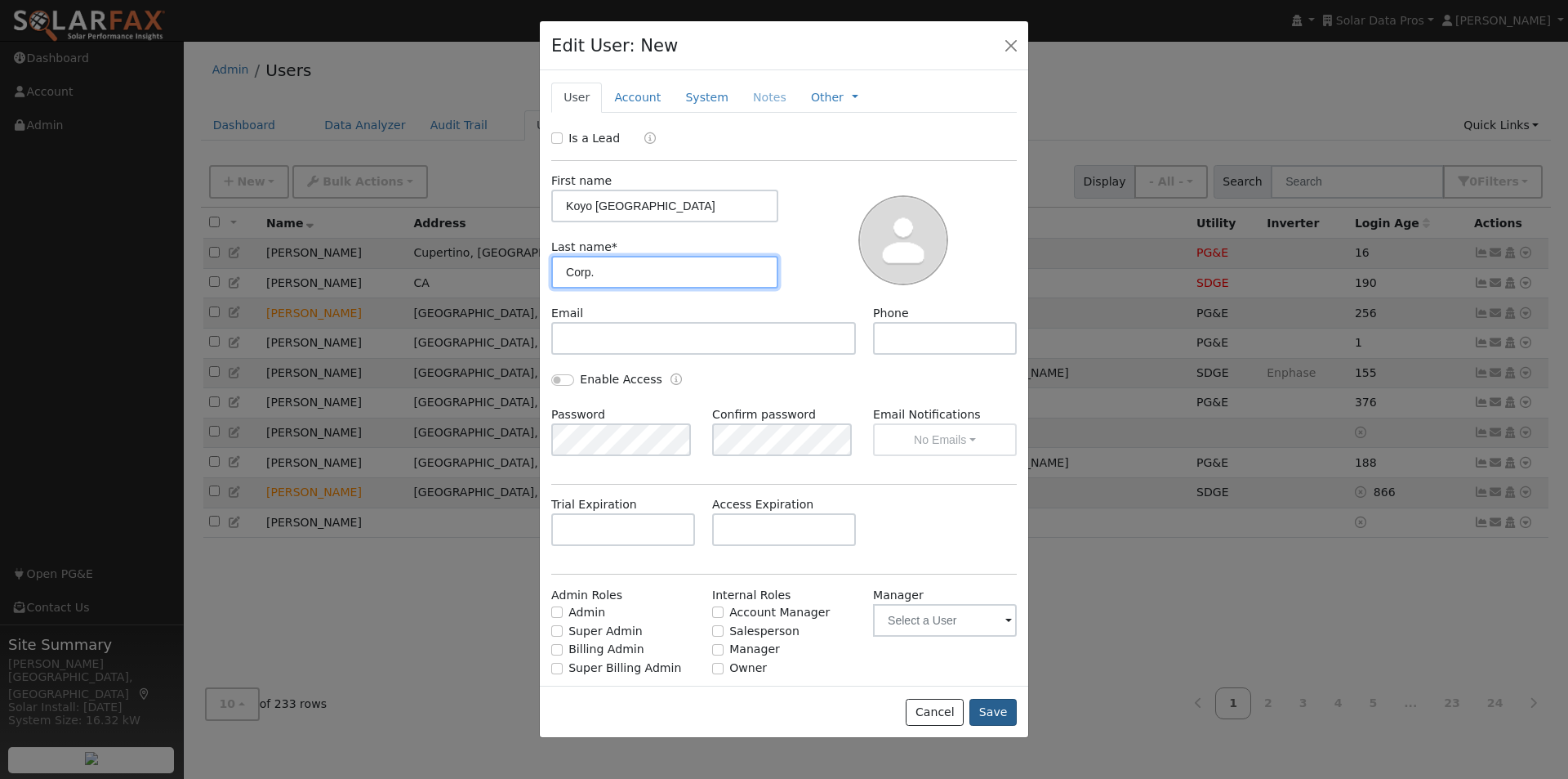
type input "Corp."
click at [1003, 709] on button "Save" at bounding box center [993, 713] width 47 height 28
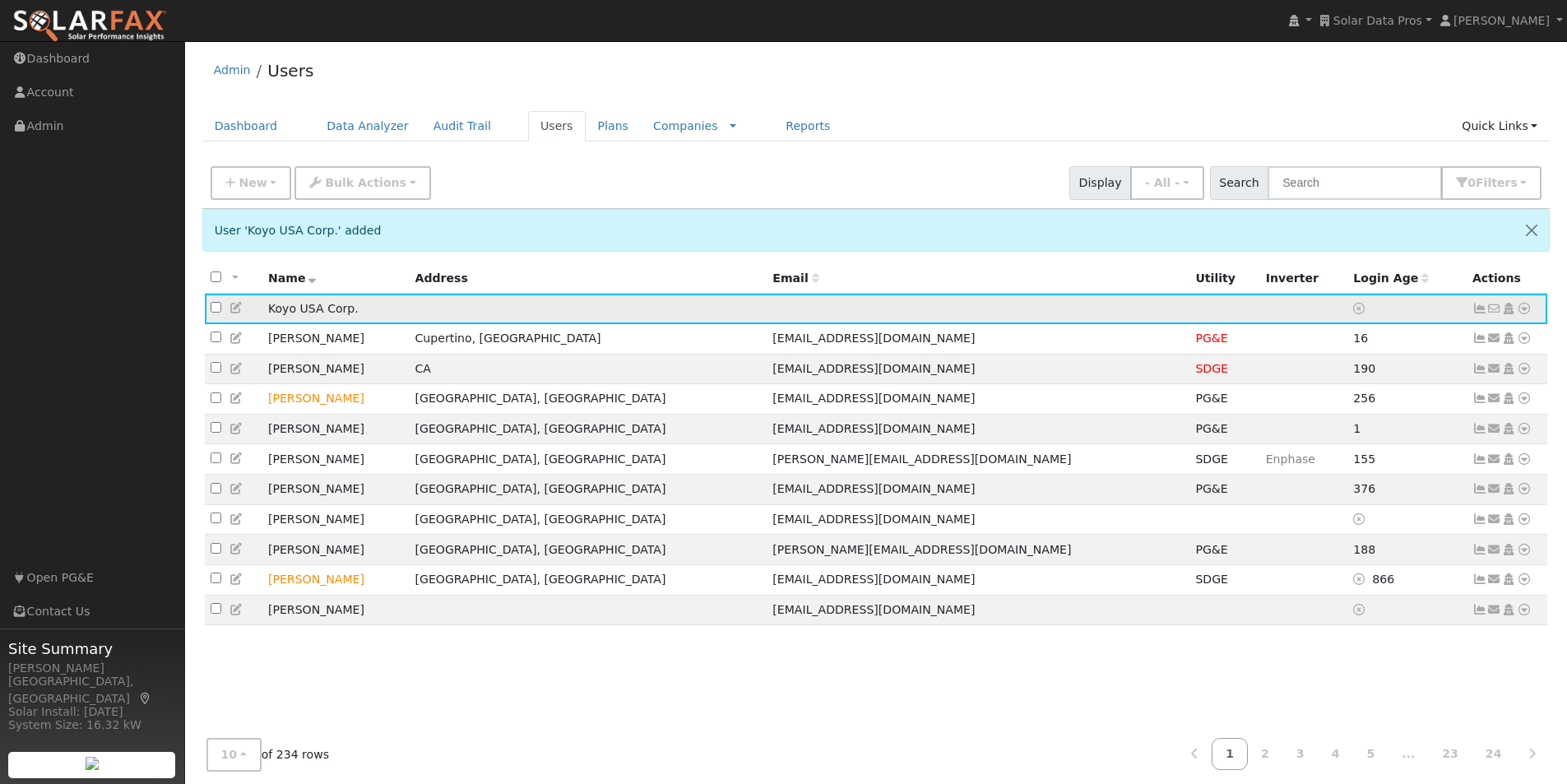
click at [1524, 310] on icon at bounding box center [1524, 309] width 15 height 12
click at [1338, 396] on link "Import From CSV" at bounding box center [1350, 396] width 121 height 23
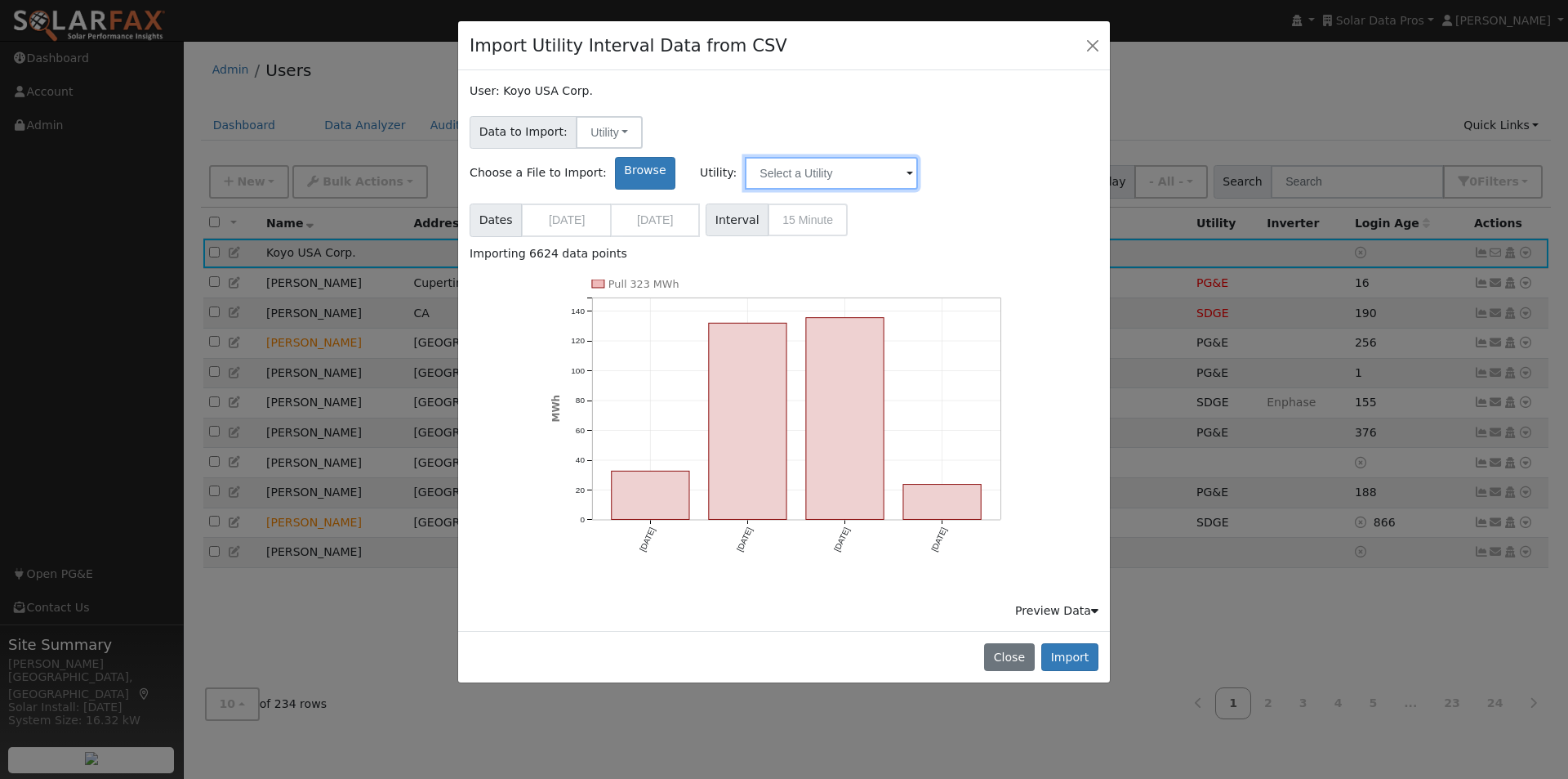
click at [918, 156] on input "text" at bounding box center [831, 172] width 173 height 33
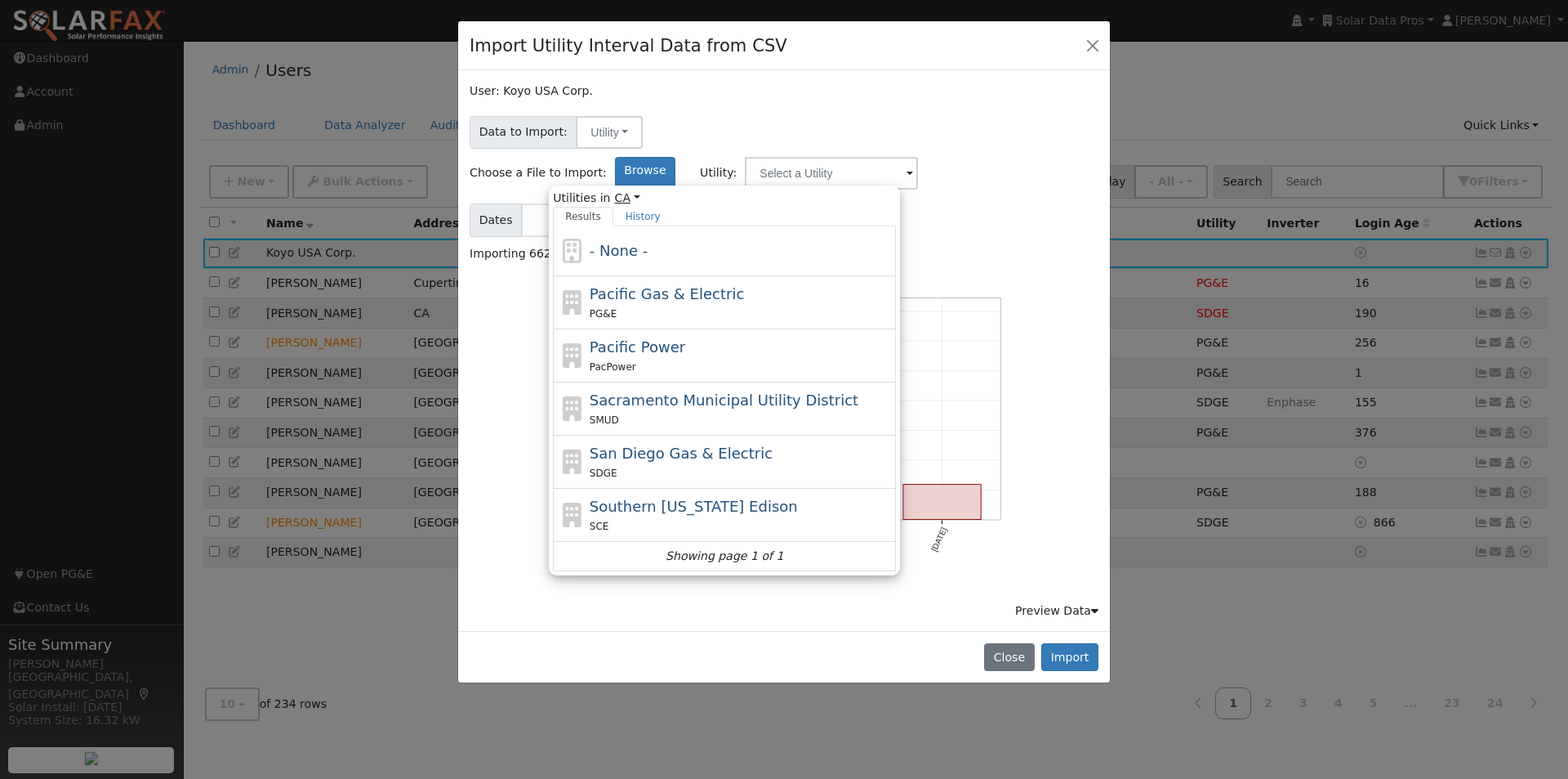
click at [640, 189] on link "CA" at bounding box center [628, 197] width 26 height 17
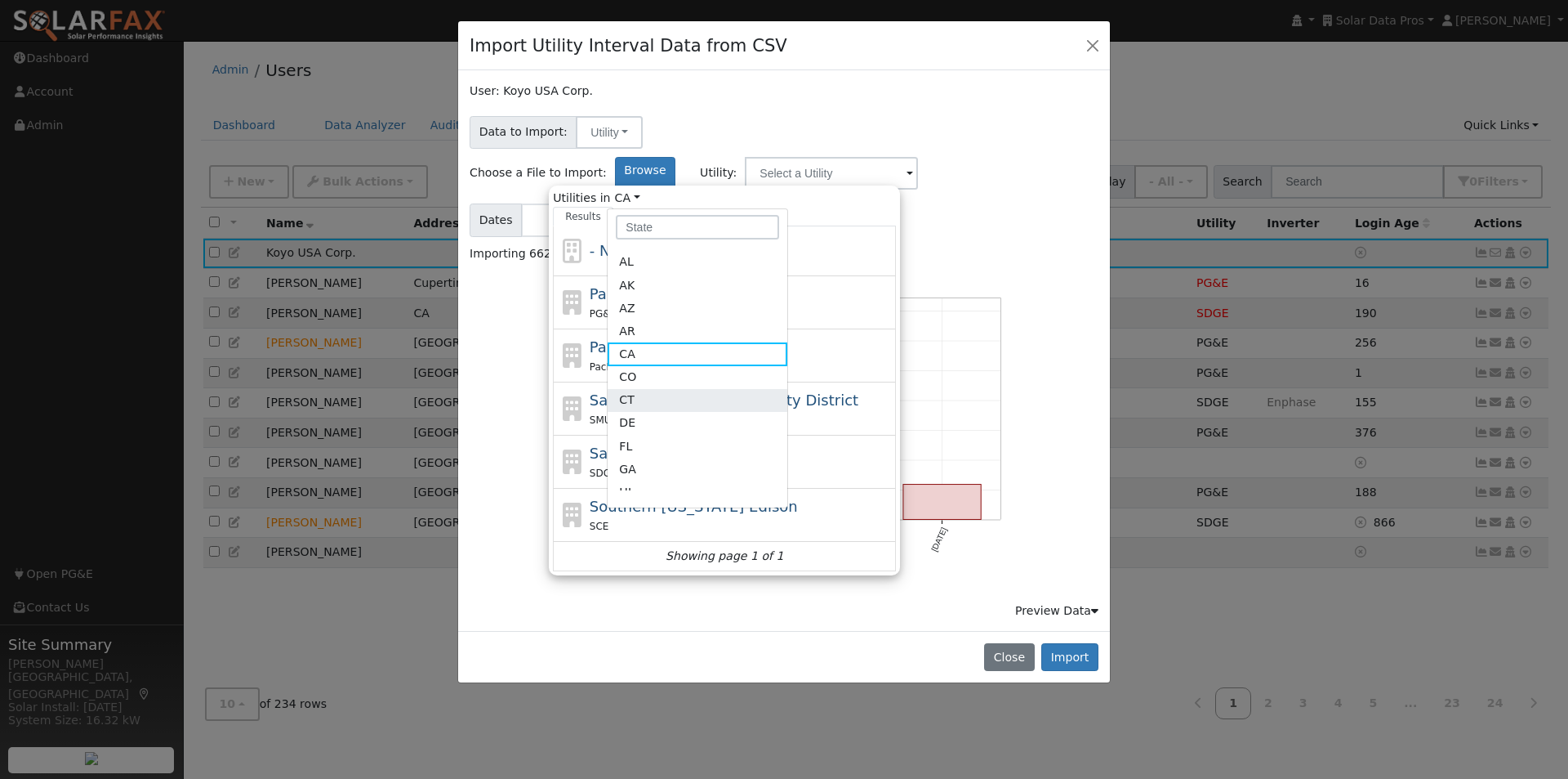
scroll to position [82, 0]
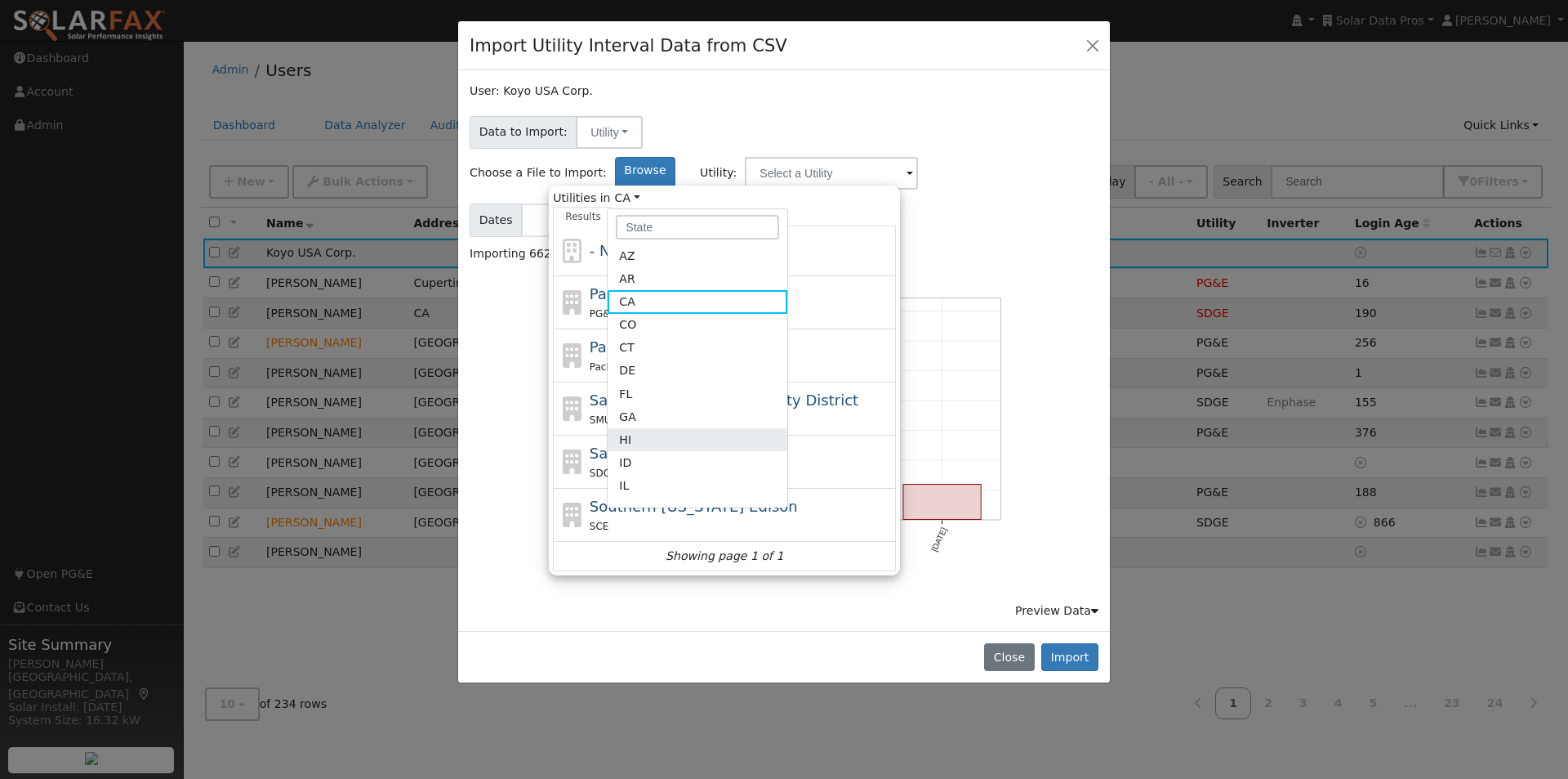
click at [778, 429] on link "HI" at bounding box center [697, 439] width 180 height 23
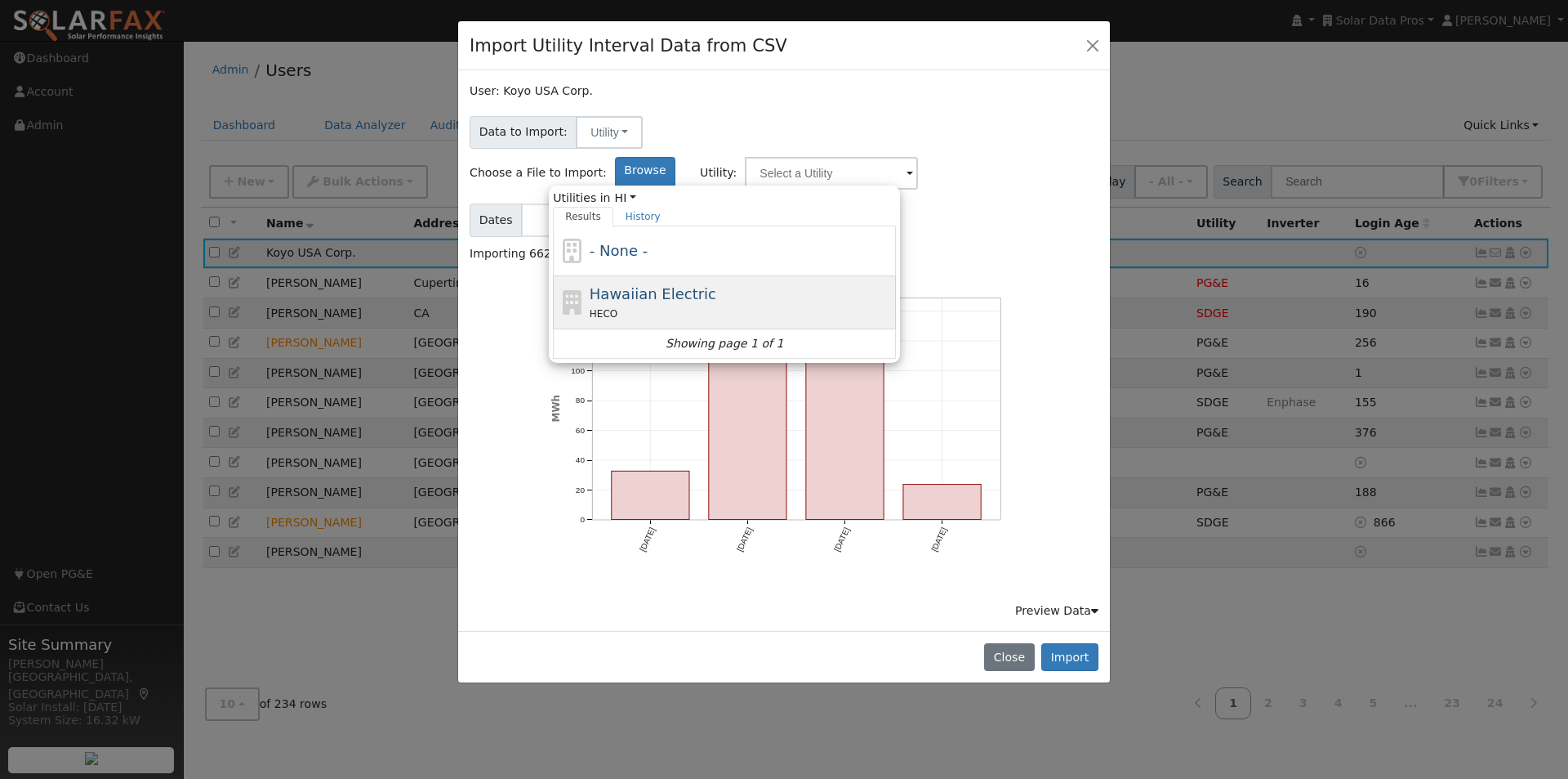
click at [716, 285] on span "Hawaiian Electric" at bounding box center [653, 293] width 127 height 17
type input "Hawaiian Electric"
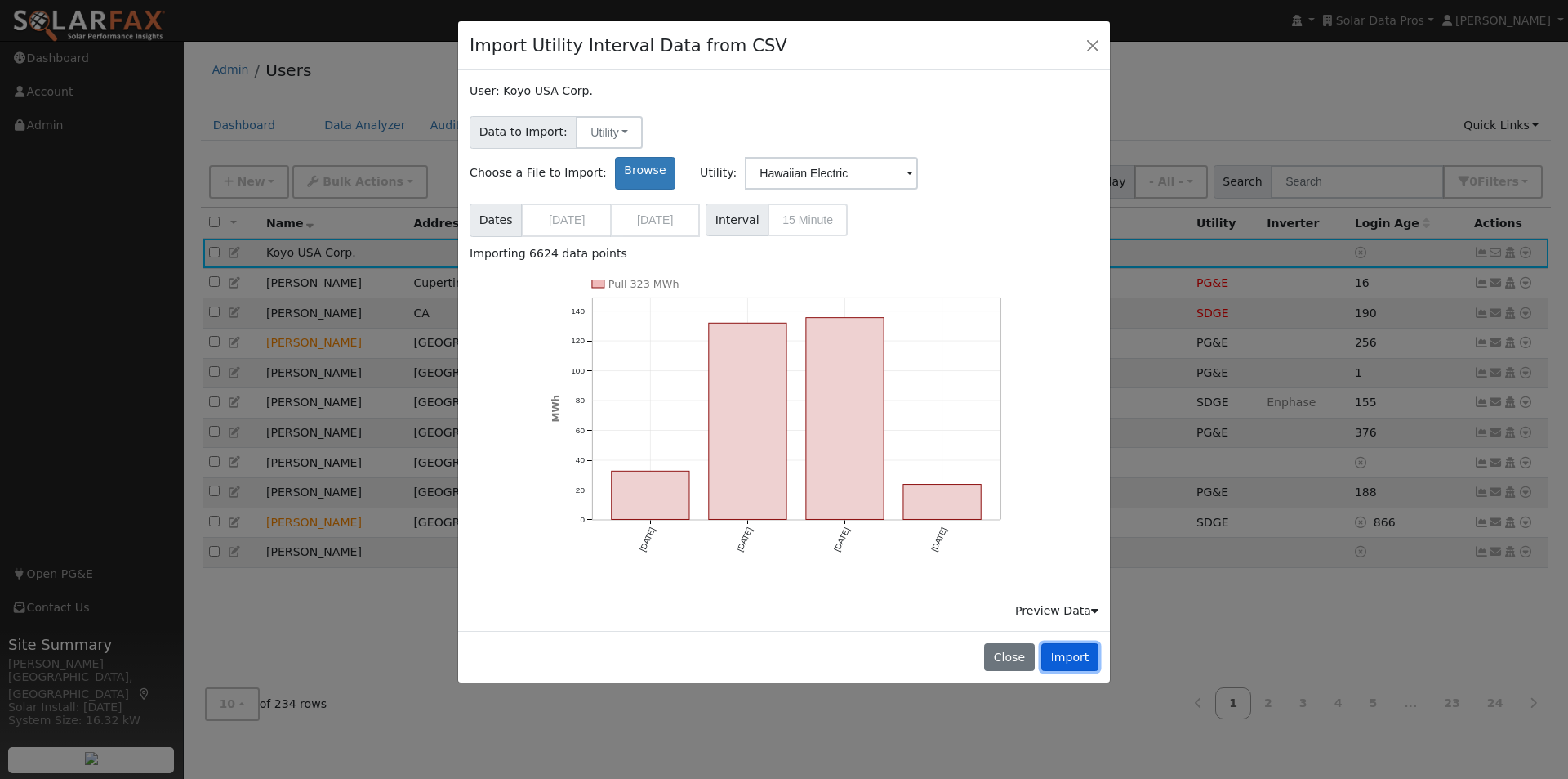
click at [1069, 643] on button "Import" at bounding box center [1069, 657] width 57 height 28
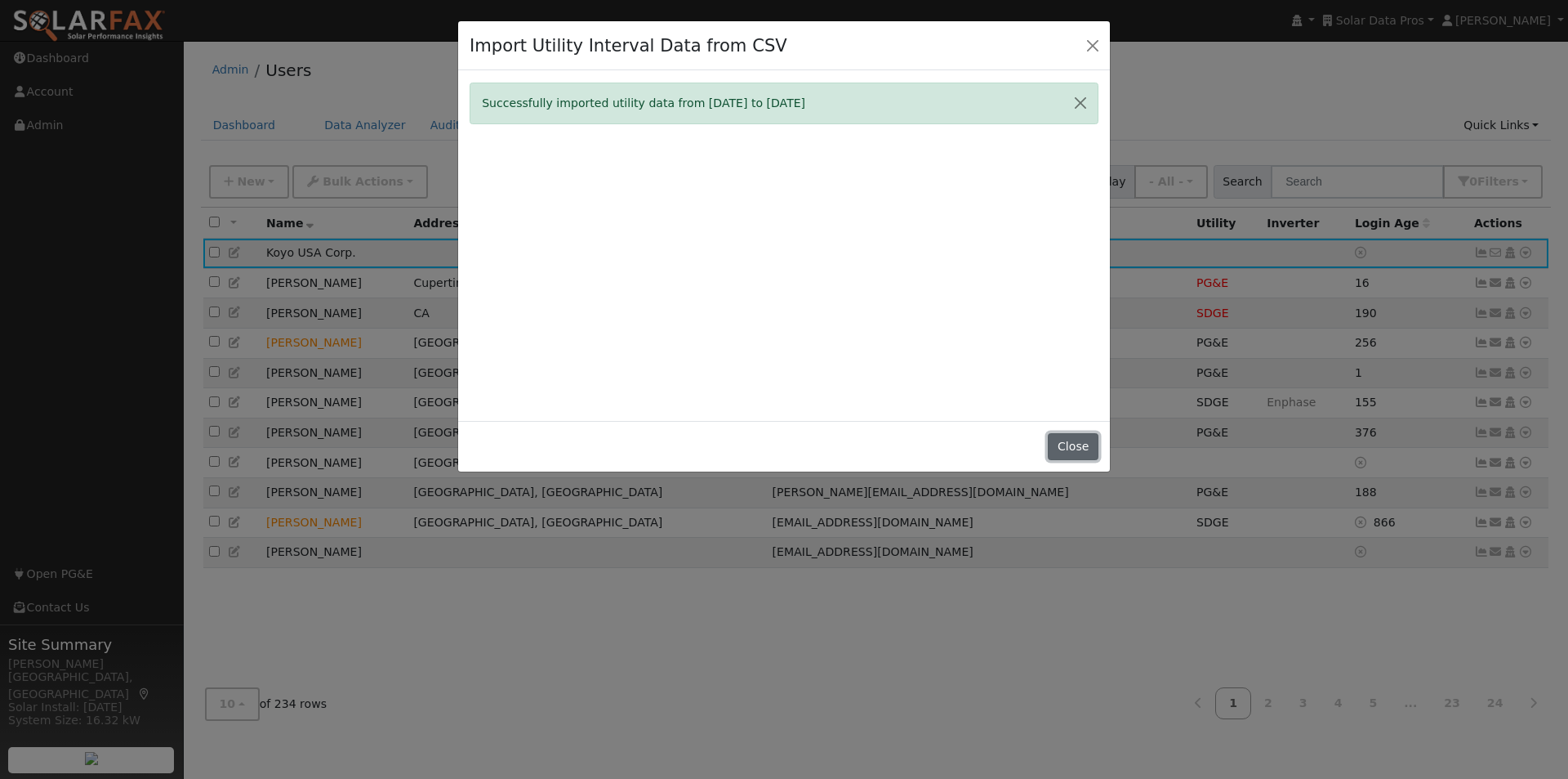
click at [1071, 441] on button "Close" at bounding box center [1072, 446] width 49 height 28
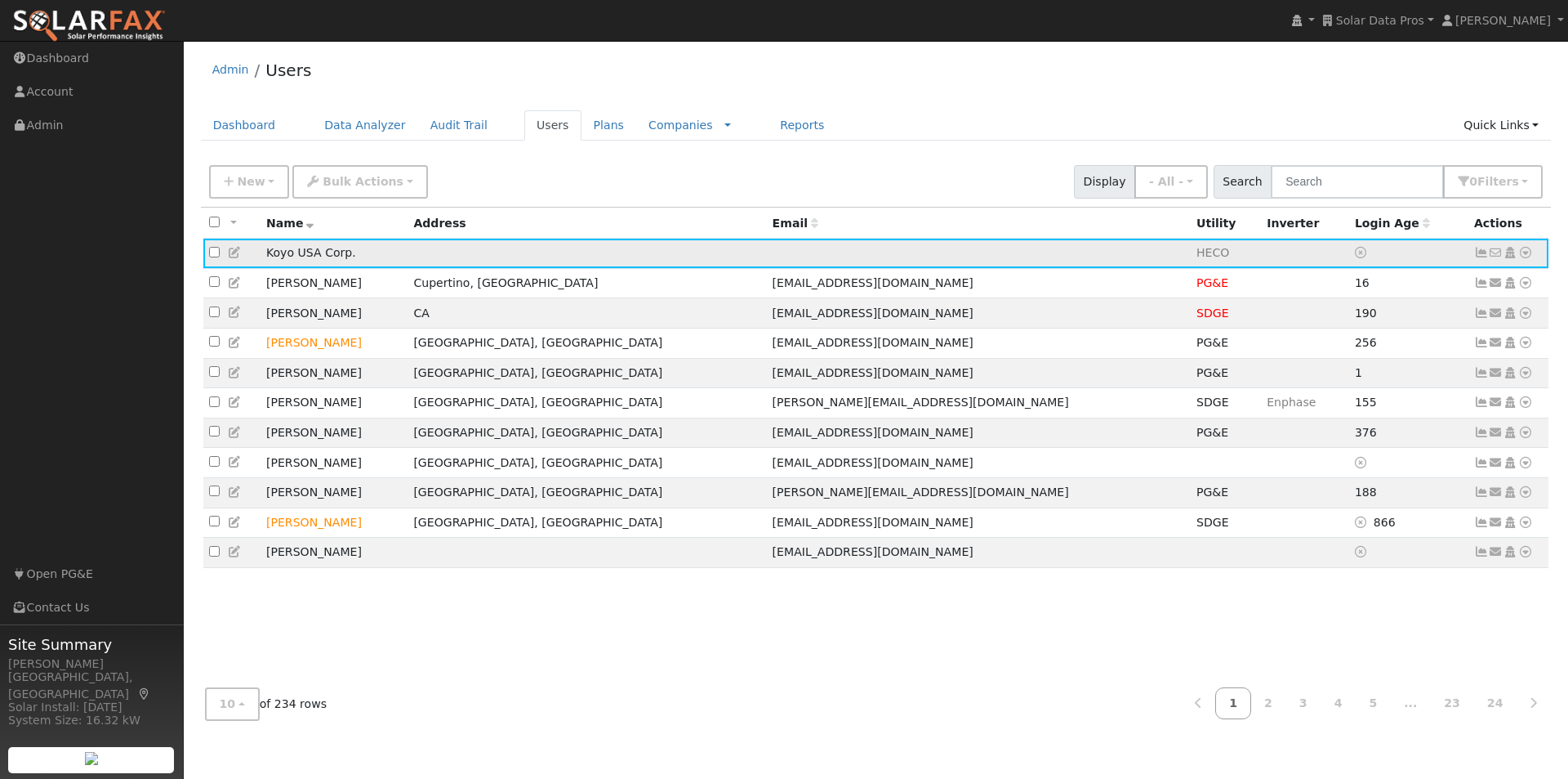
click at [1480, 252] on icon at bounding box center [1481, 252] width 15 height 12
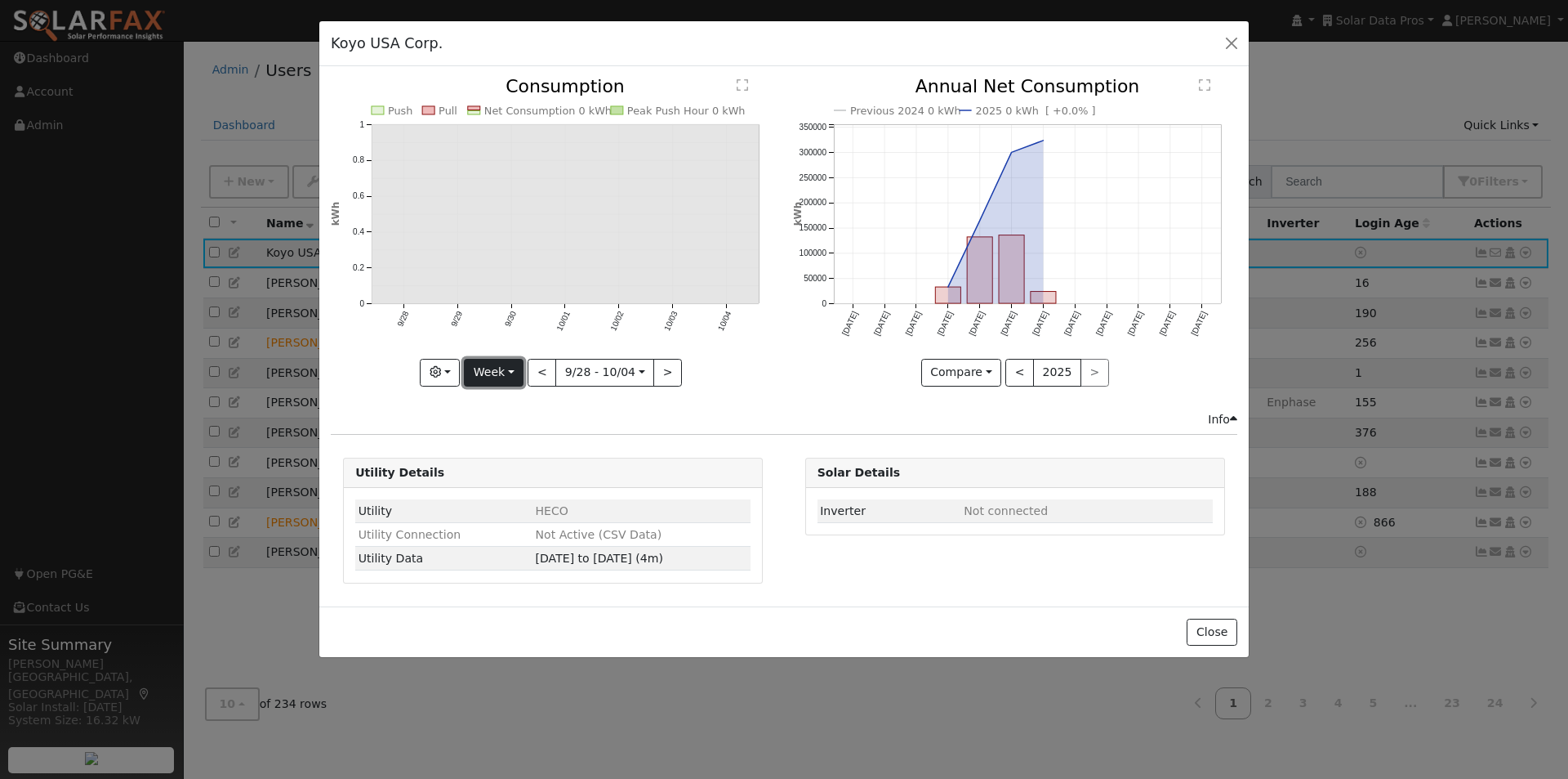
click at [488, 373] on button "Week" at bounding box center [494, 372] width 59 height 28
click at [506, 452] on link "Month" at bounding box center [521, 451] width 114 height 23
click at [542, 367] on button "<" at bounding box center [548, 372] width 29 height 28
click at [507, 378] on button "Month" at bounding box center [497, 372] width 64 height 28
click at [507, 466] on link "Year" at bounding box center [522, 474] width 114 height 23
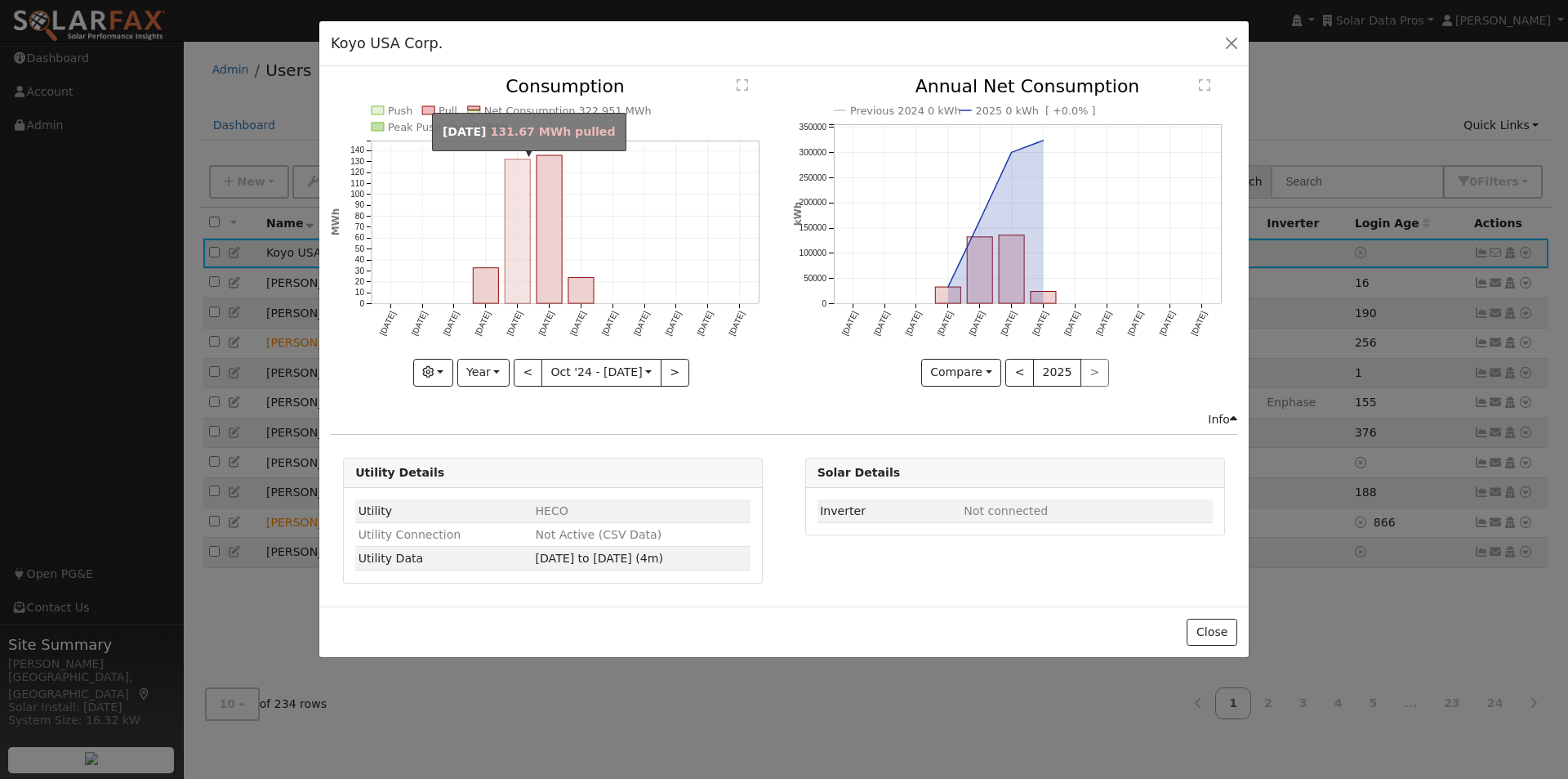
click at [521, 241] on rect "onclick=""" at bounding box center [517, 231] width 26 height 144
type input "2025-02-01"
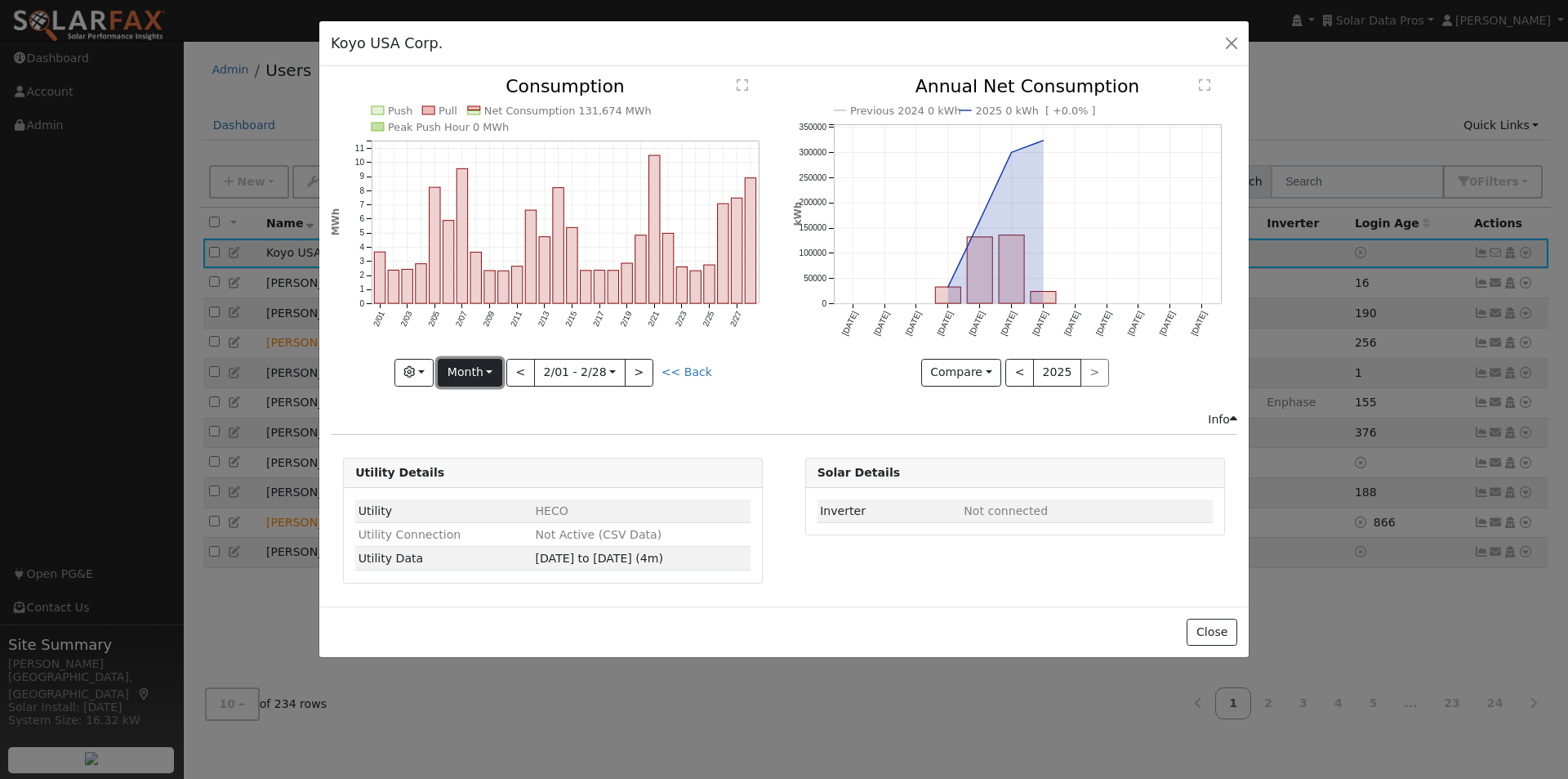
drag, startPoint x: 489, startPoint y: 372, endPoint x: 482, endPoint y: 443, distance: 71.3
click at [488, 372] on button "Month" at bounding box center [469, 372] width 64 height 28
drag, startPoint x: 470, startPoint y: 499, endPoint x: 499, endPoint y: 471, distance: 40.3
click at [476, 494] on link "Custom" at bounding box center [495, 497] width 114 height 23
click at [686, 369] on button "day" at bounding box center [693, 372] width 50 height 28
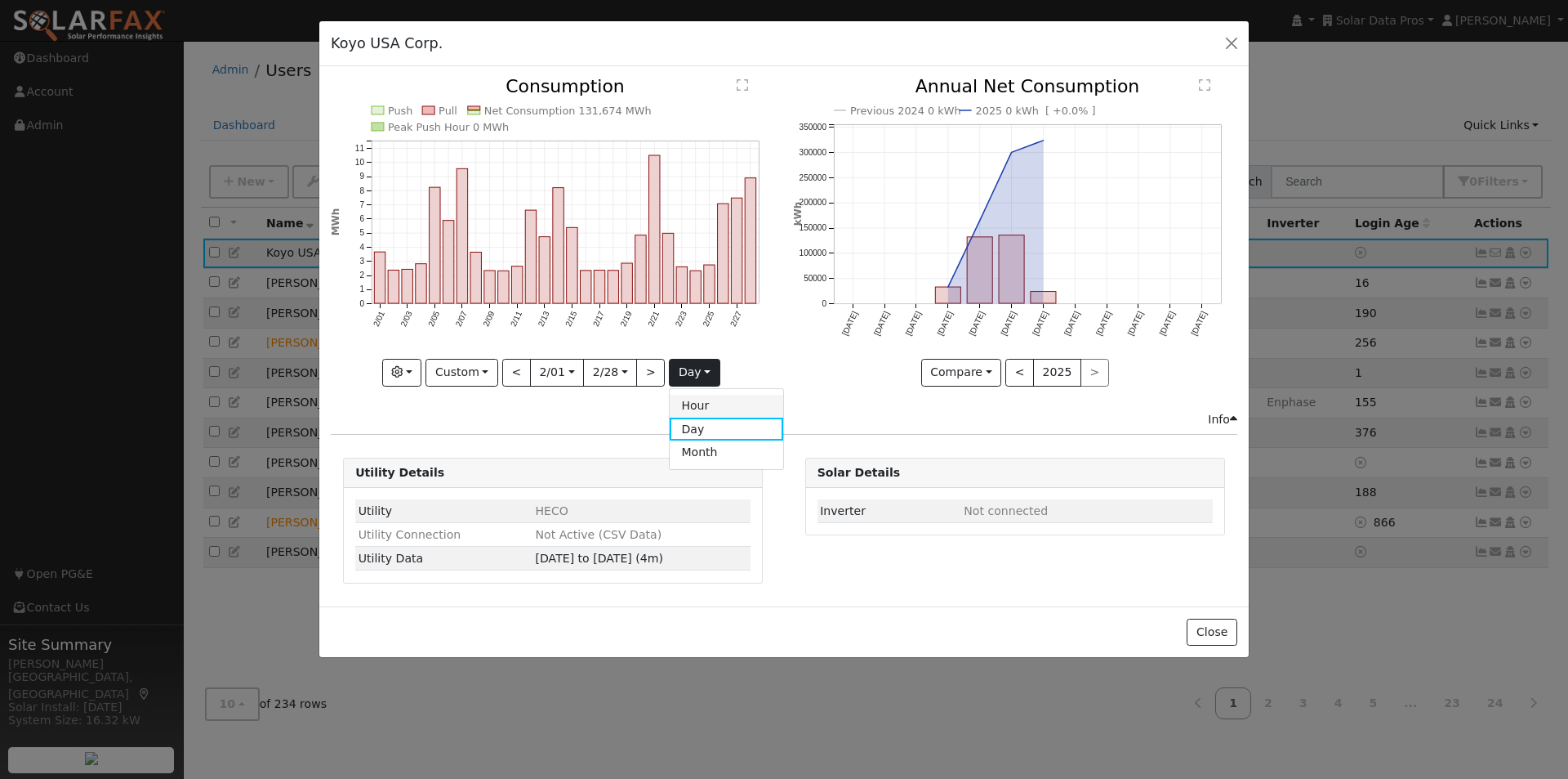
drag, startPoint x: 694, startPoint y: 408, endPoint x: 791, endPoint y: 376, distance: 102.1
click at [697, 407] on link "Hour" at bounding box center [726, 406] width 114 height 23
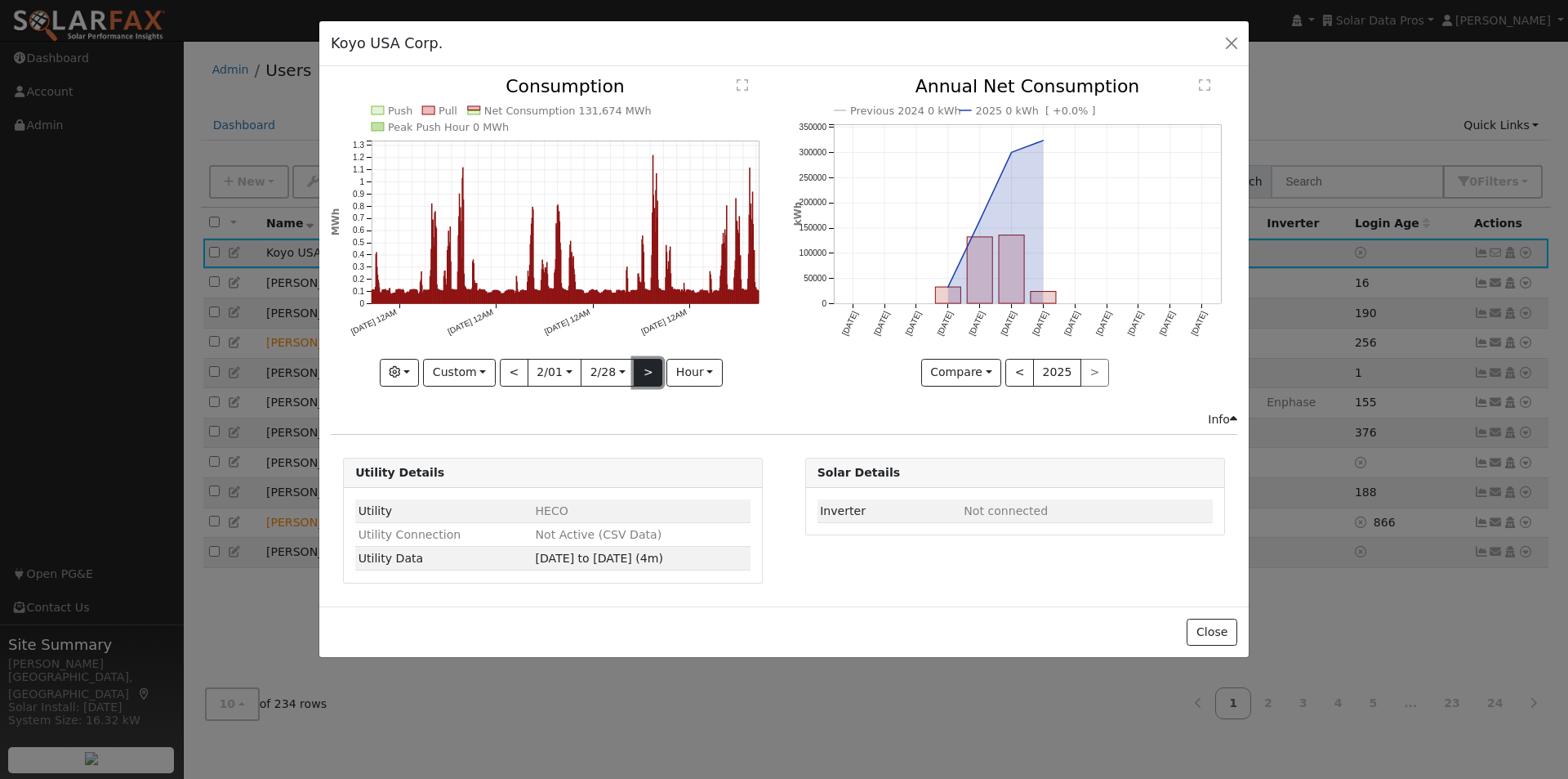
click at [643, 373] on button ">" at bounding box center [648, 372] width 29 height 28
type input "2025-03-01"
type input "2025-03-28"
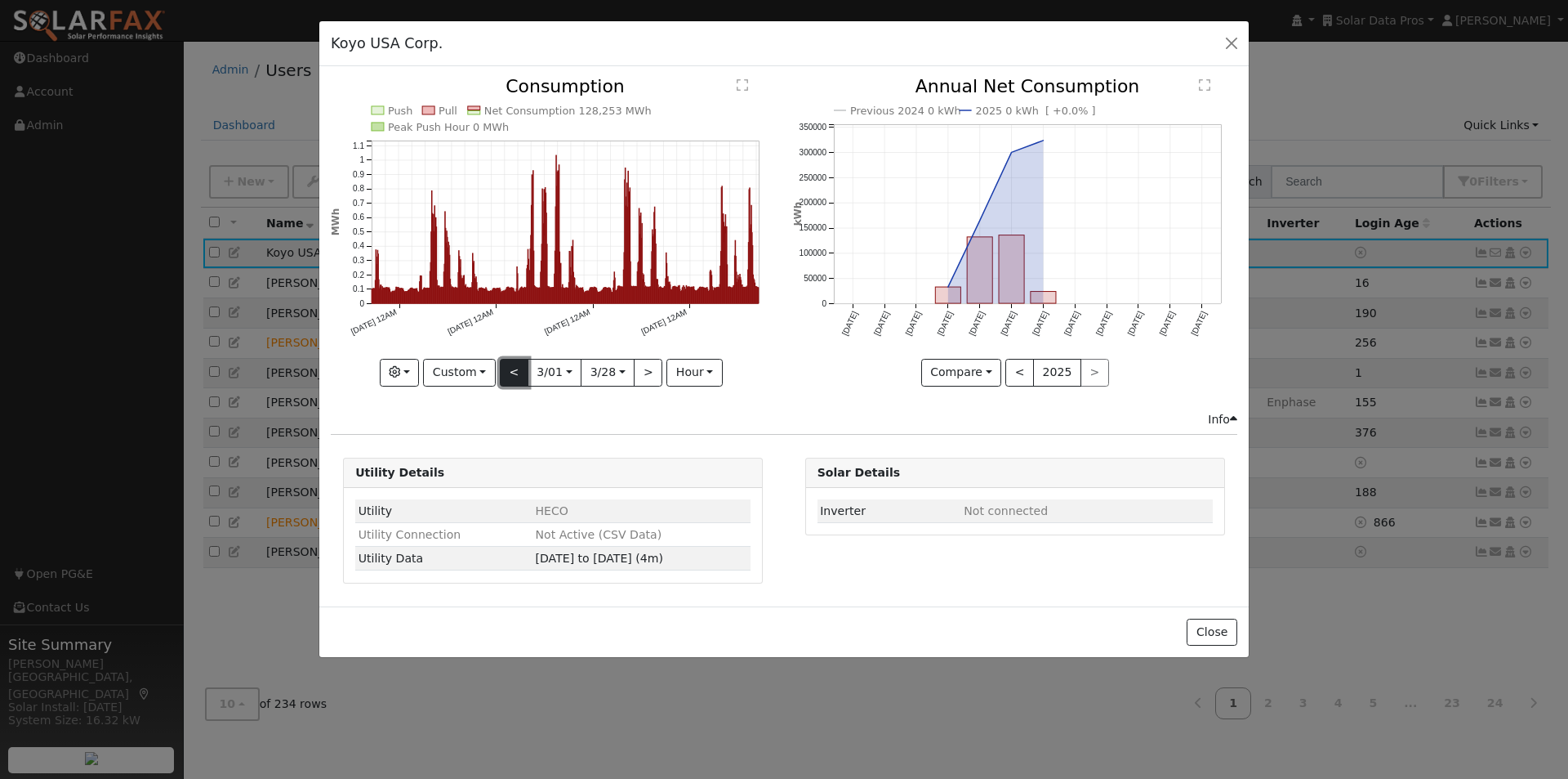
click at [507, 367] on button "<" at bounding box center [513, 372] width 29 height 28
type input "2025-02-01"
type input "2025-02-28"
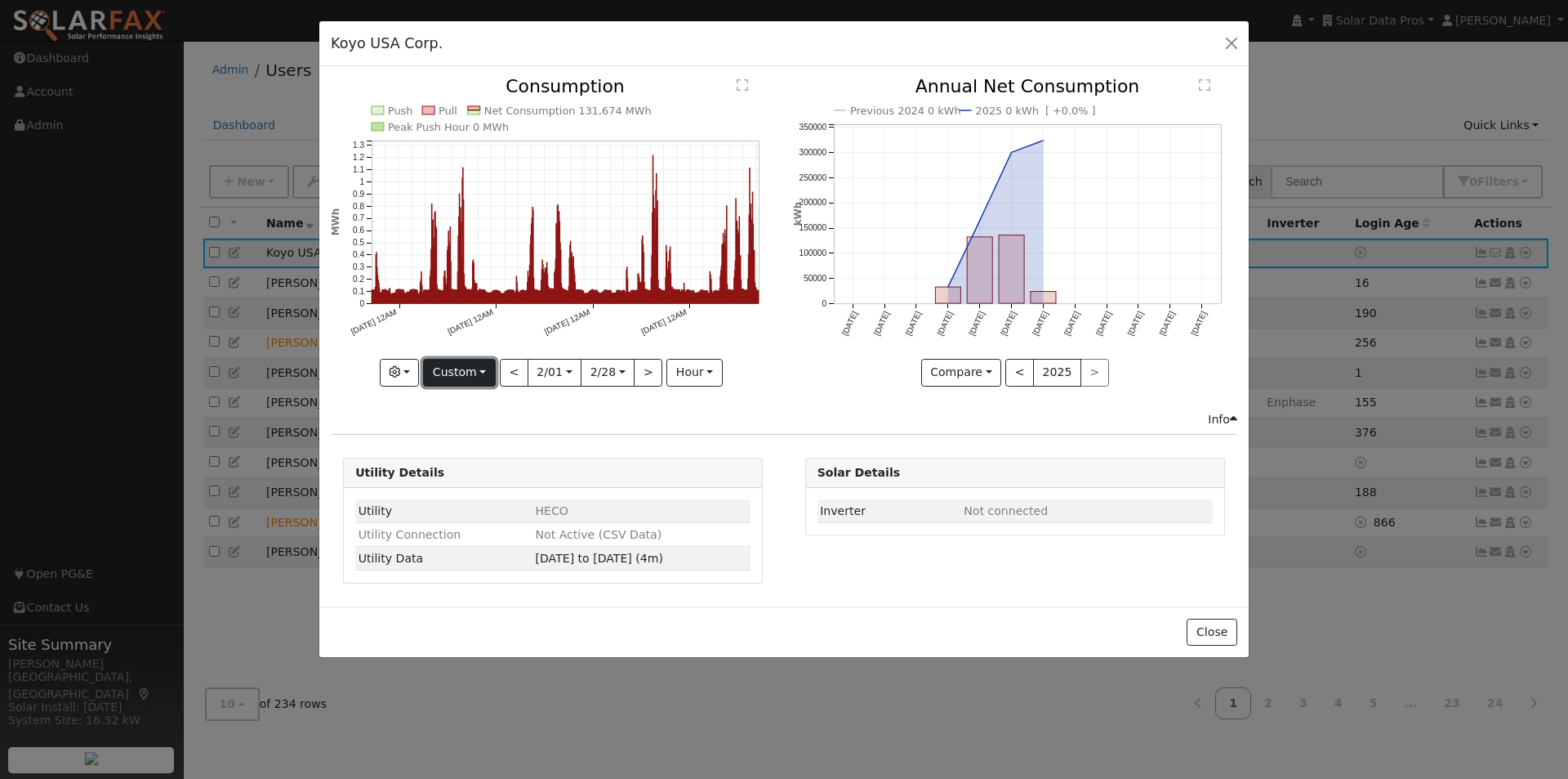
click at [483, 372] on button "Custom" at bounding box center [459, 372] width 72 height 28
click at [483, 449] on link "Month" at bounding box center [480, 451] width 114 height 23
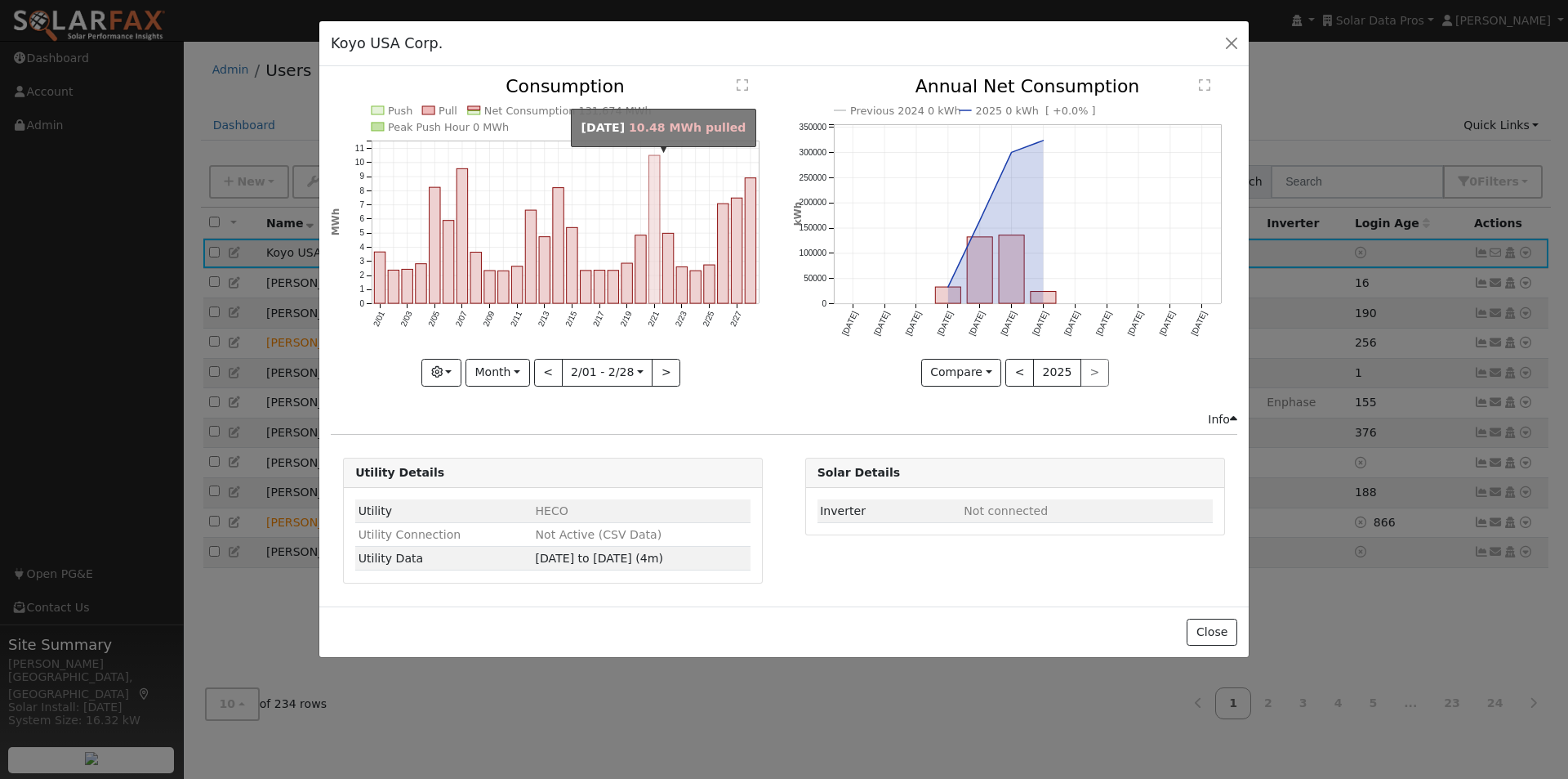
click at [657, 259] on rect "onclick=""" at bounding box center [654, 229] width 11 height 147
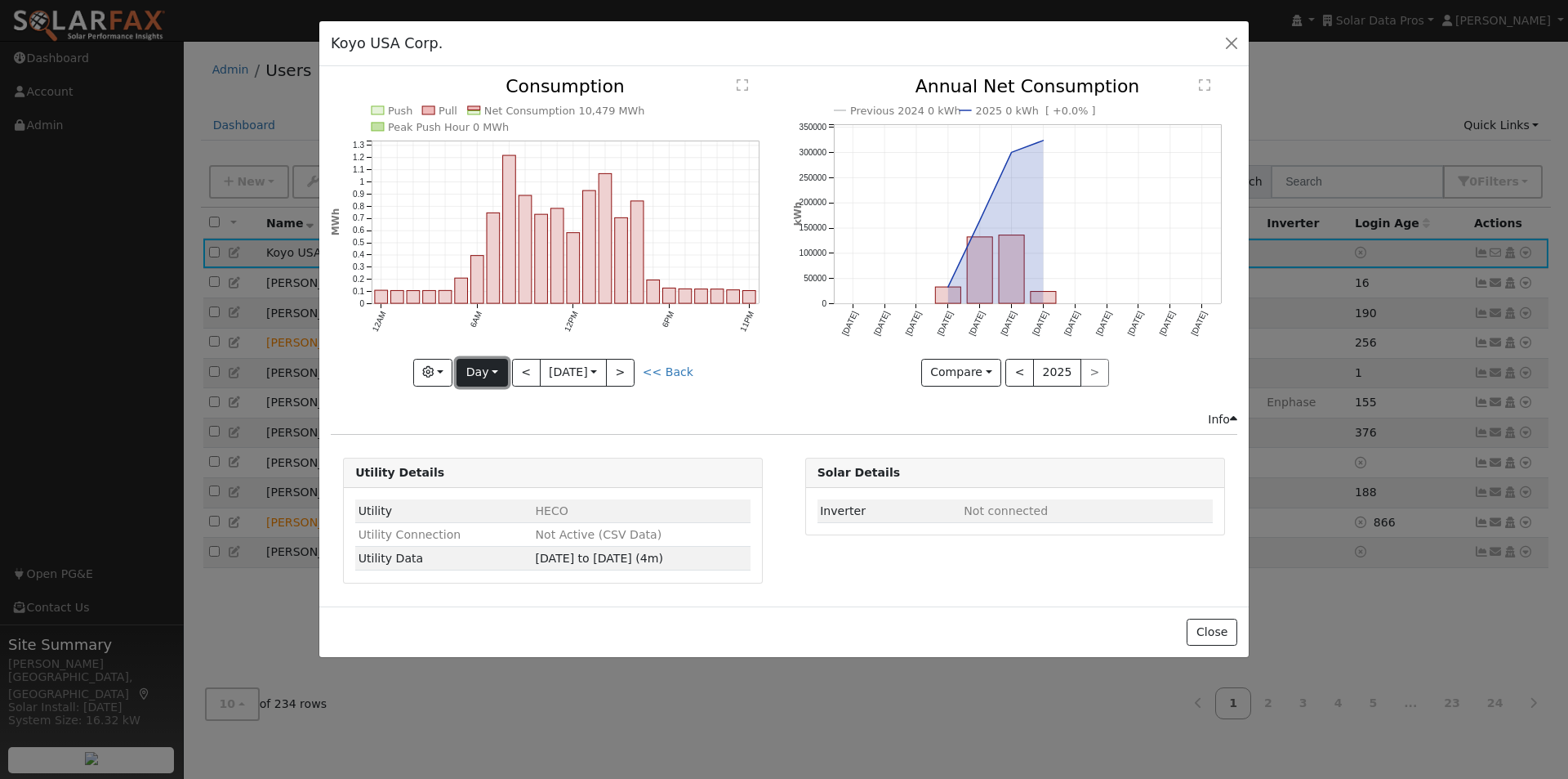
click at [494, 366] on button "Day" at bounding box center [481, 372] width 50 height 28
click at [491, 450] on link "Month" at bounding box center [513, 451] width 114 height 23
type input "2025-02-01"
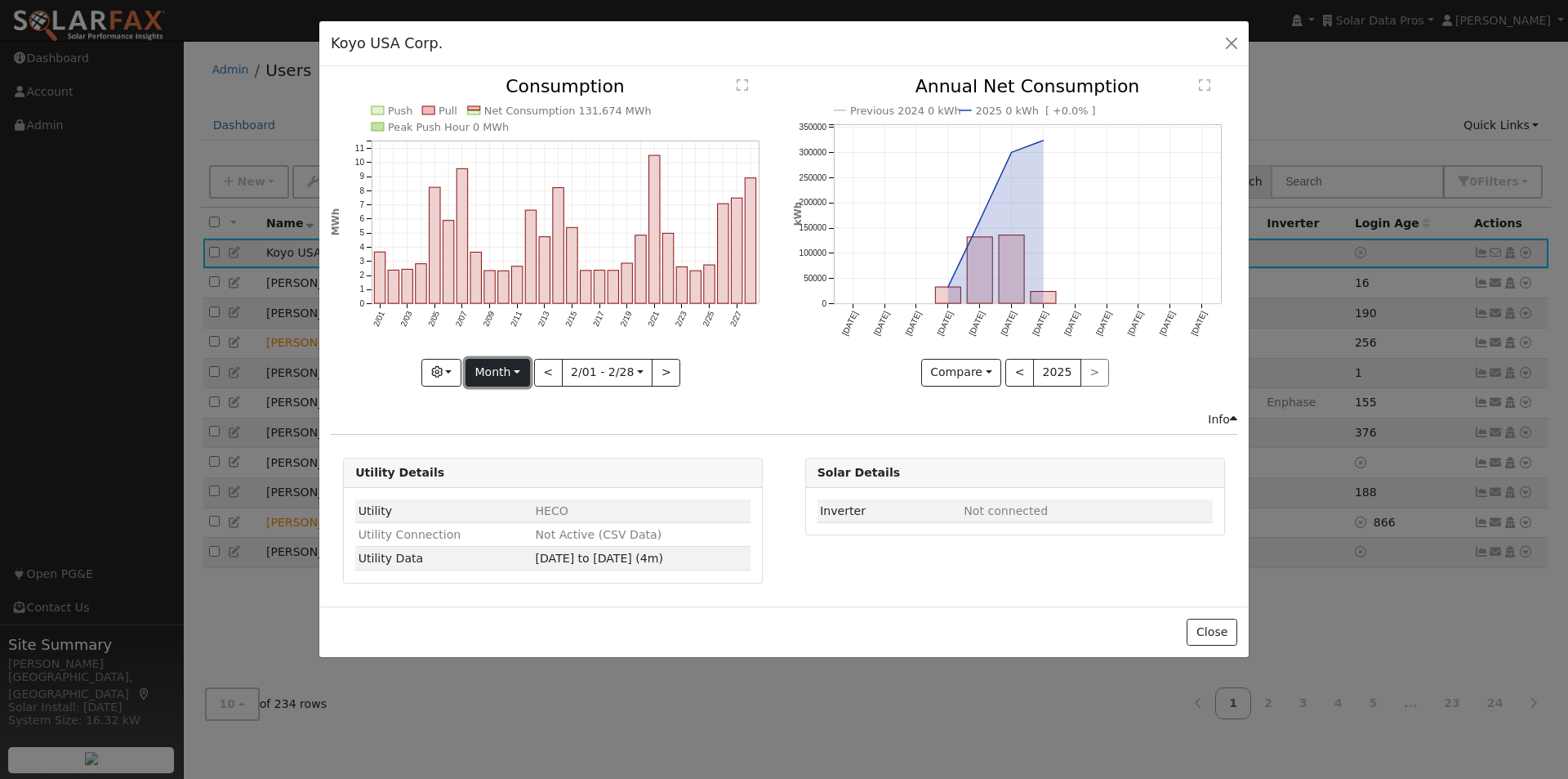
click at [497, 364] on button "Month" at bounding box center [497, 372] width 64 height 28
click at [504, 493] on link "Custom" at bounding box center [522, 497] width 114 height 23
click at [694, 367] on button "day" at bounding box center [693, 372] width 50 height 28
click at [689, 405] on link "Hour" at bounding box center [726, 406] width 114 height 23
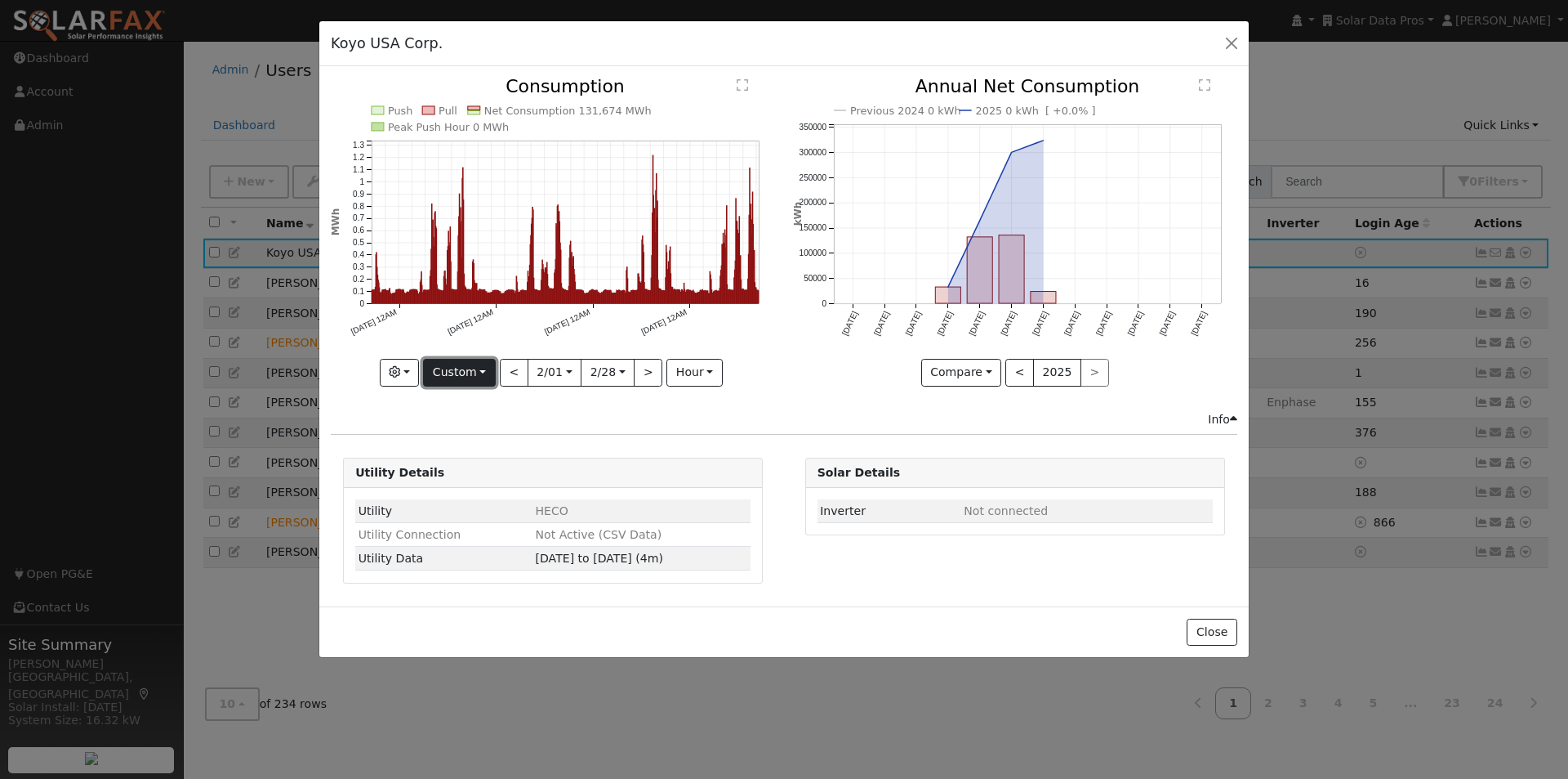
click at [458, 373] on button "Custom" at bounding box center [459, 372] width 72 height 28
click at [456, 449] on link "Month" at bounding box center [480, 451] width 114 height 23
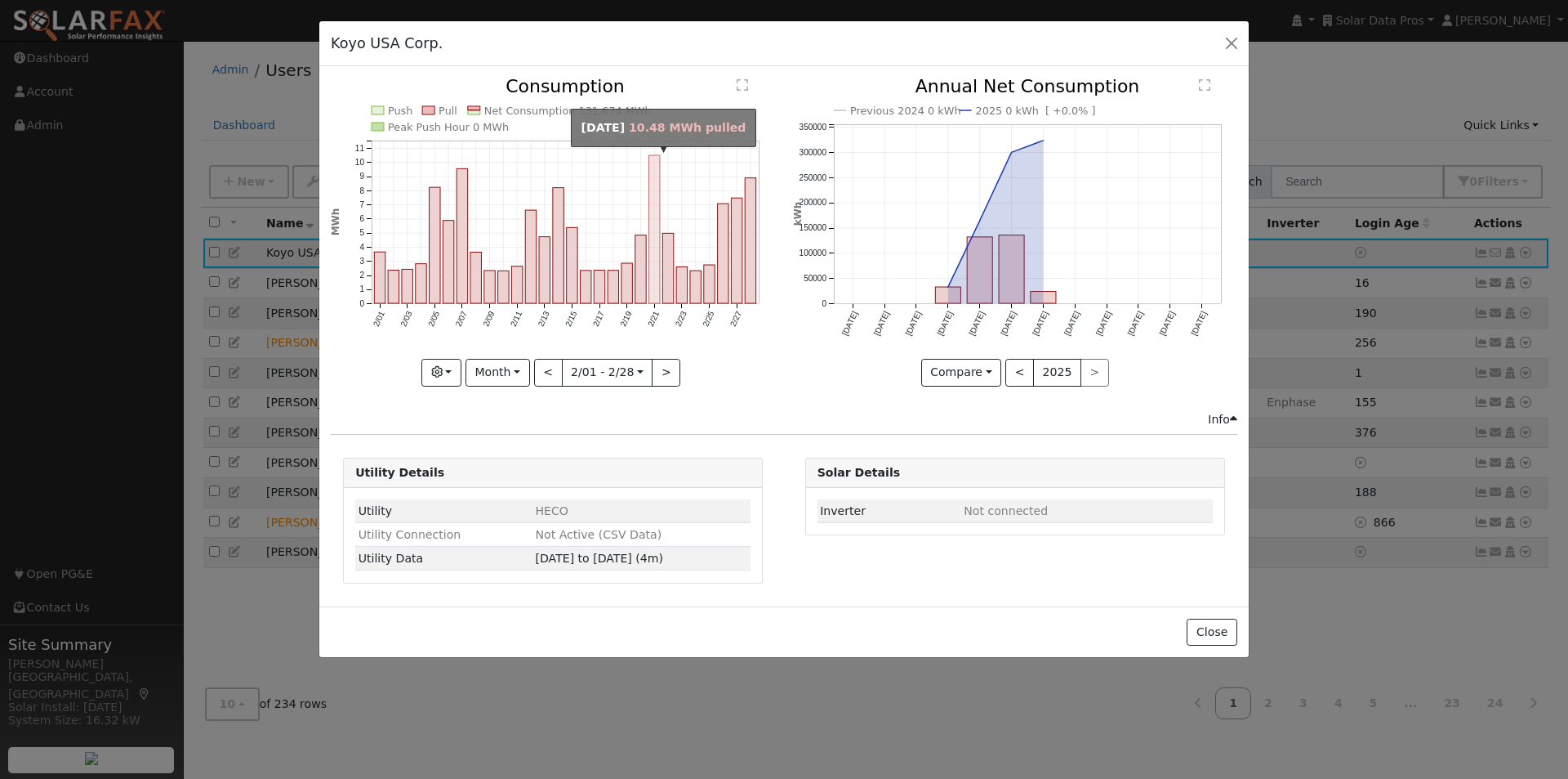
click at [655, 181] on rect "onclick=""" at bounding box center [654, 229] width 11 height 147
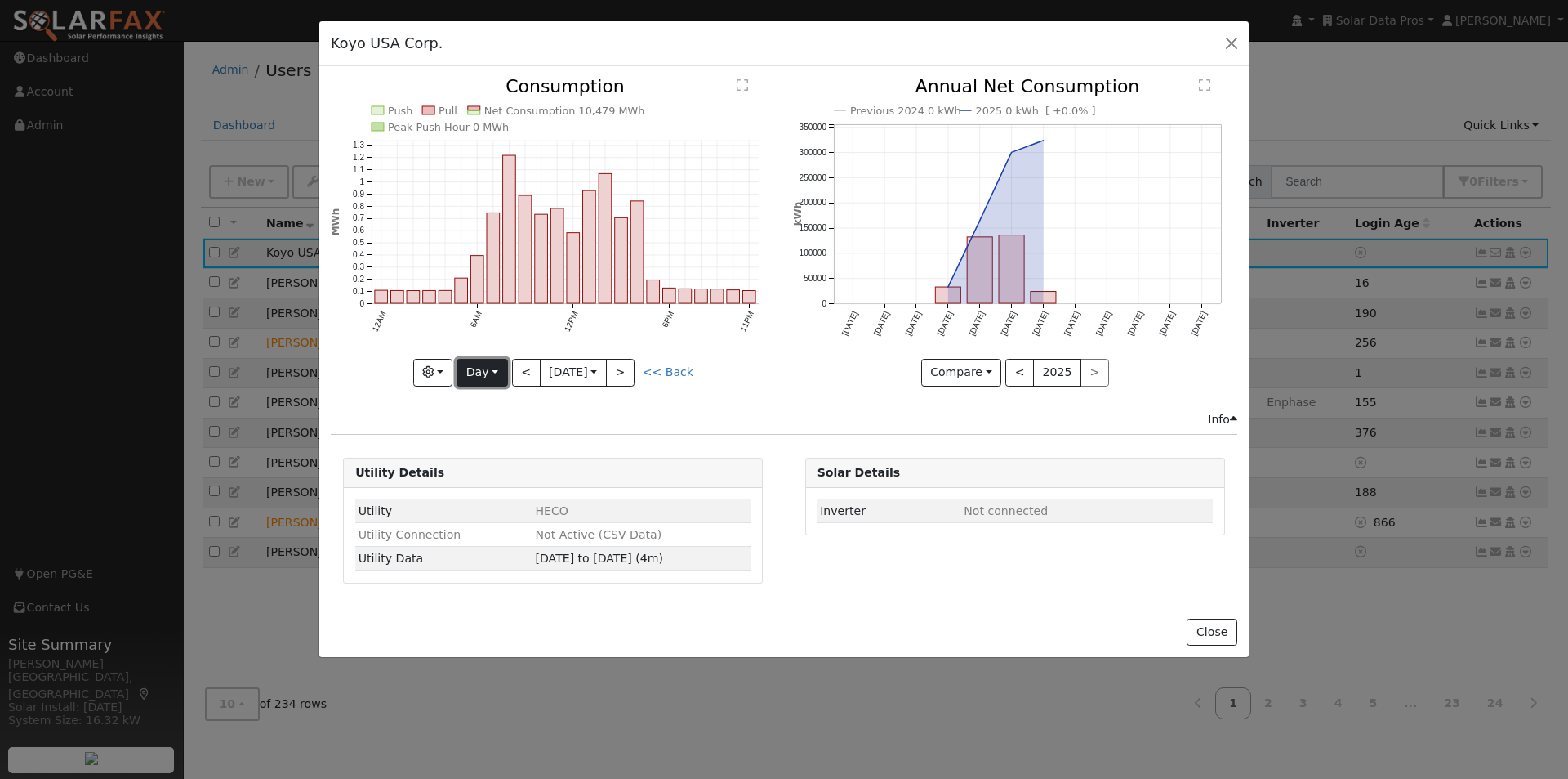
click at [489, 365] on button "Day" at bounding box center [481, 372] width 50 height 28
drag, startPoint x: 497, startPoint y: 475, endPoint x: 550, endPoint y: 373, distance: 114.9
click at [497, 470] on link "Year" at bounding box center [513, 474] width 114 height 23
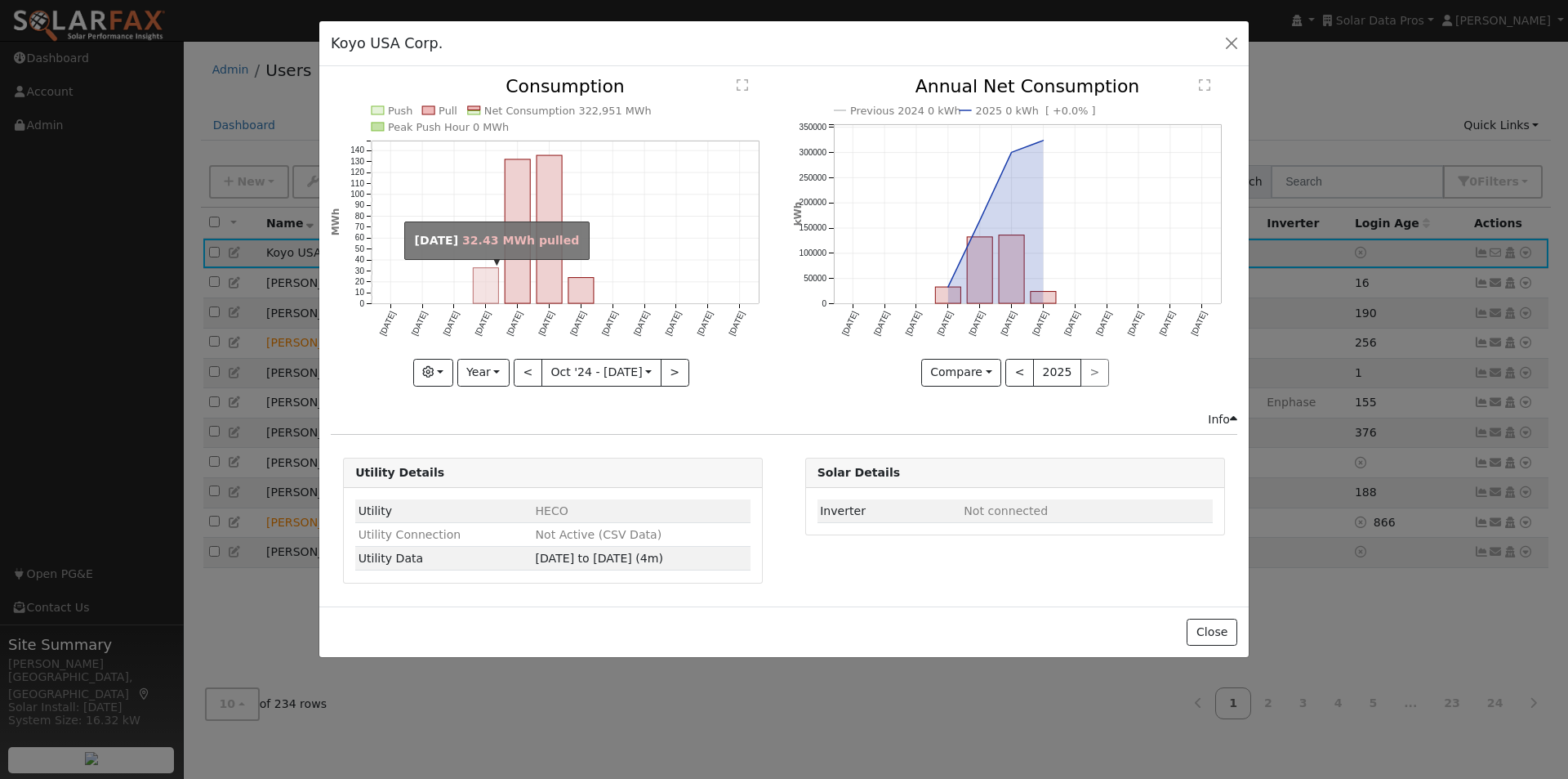
click at [485, 288] on rect "onclick=""" at bounding box center [487, 285] width 26 height 35
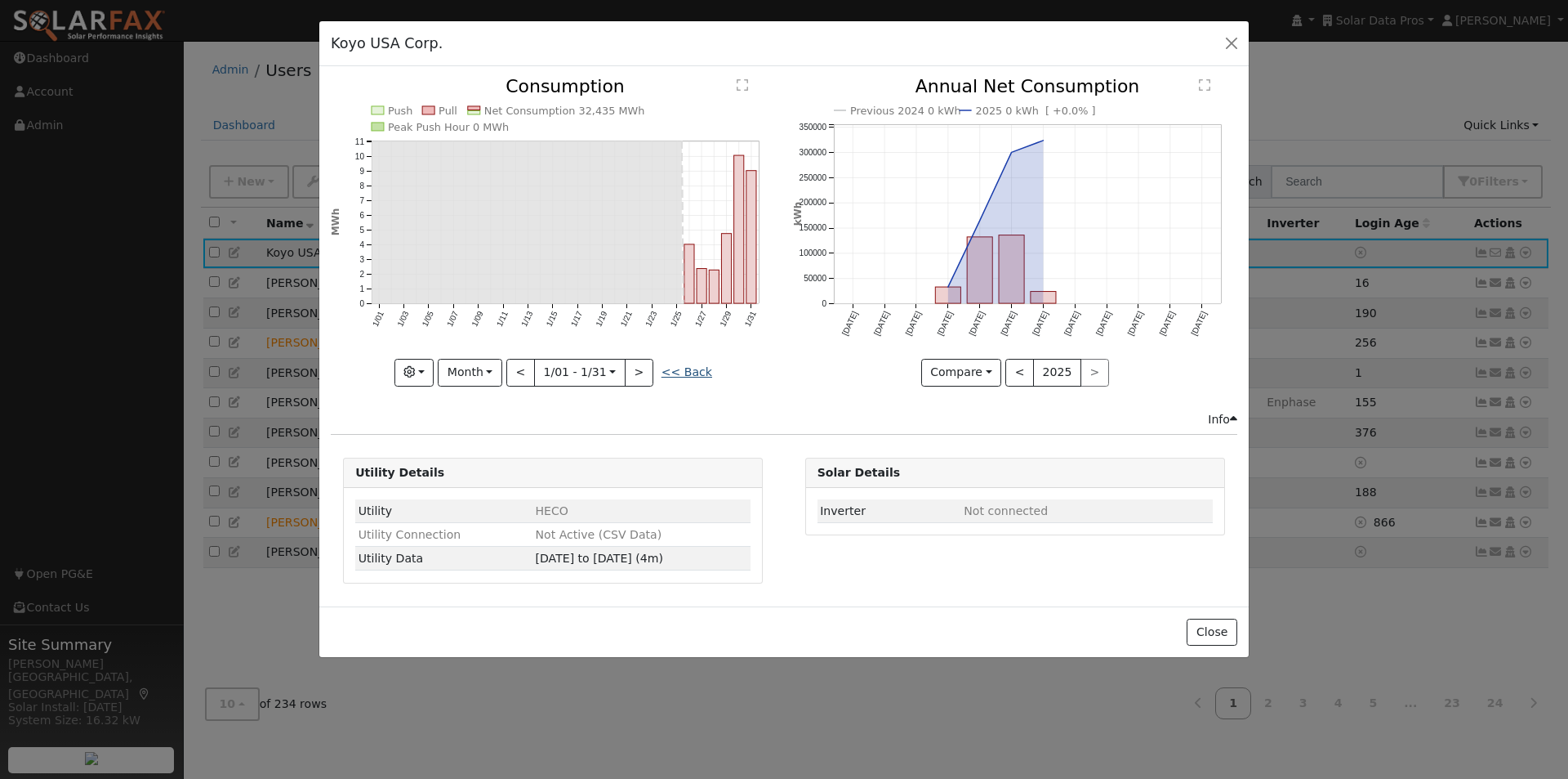
click at [690, 372] on link "<< Back" at bounding box center [687, 371] width 50 height 13
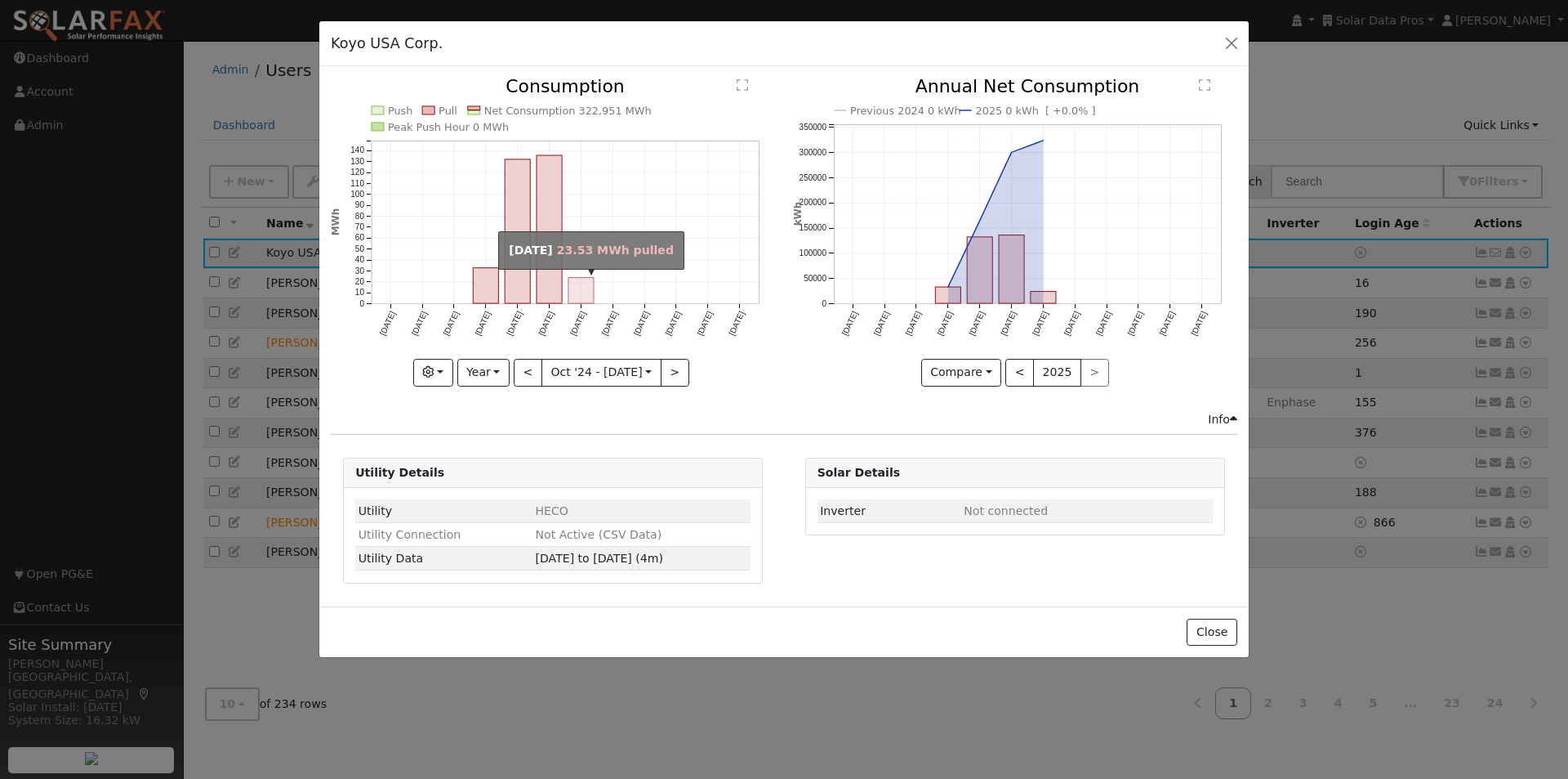
click at [581, 295] on rect "onclick=""" at bounding box center [581, 291] width 26 height 26
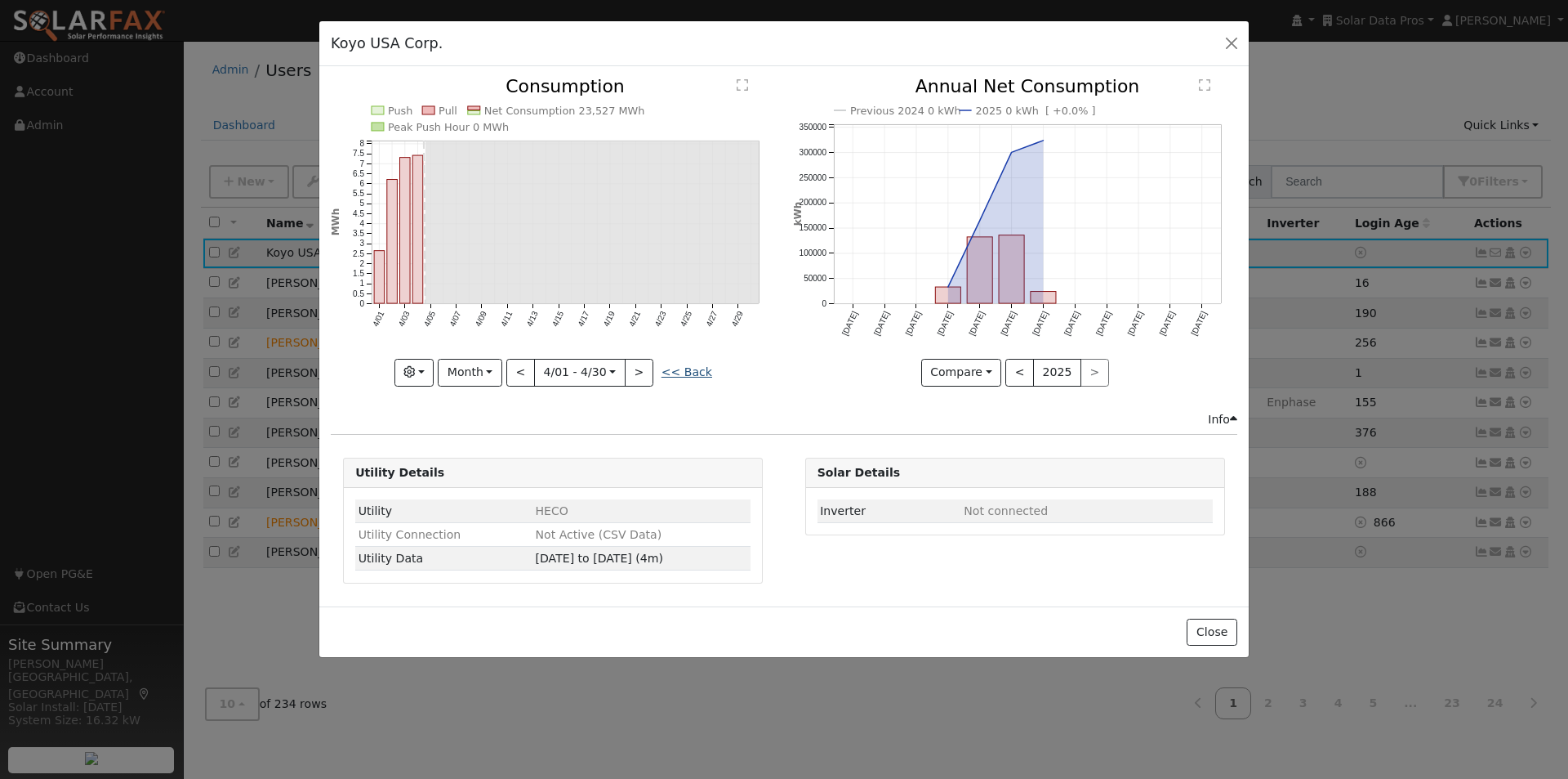
click at [685, 367] on link "<< Back" at bounding box center [687, 371] width 50 height 13
type input "2024-10-01"
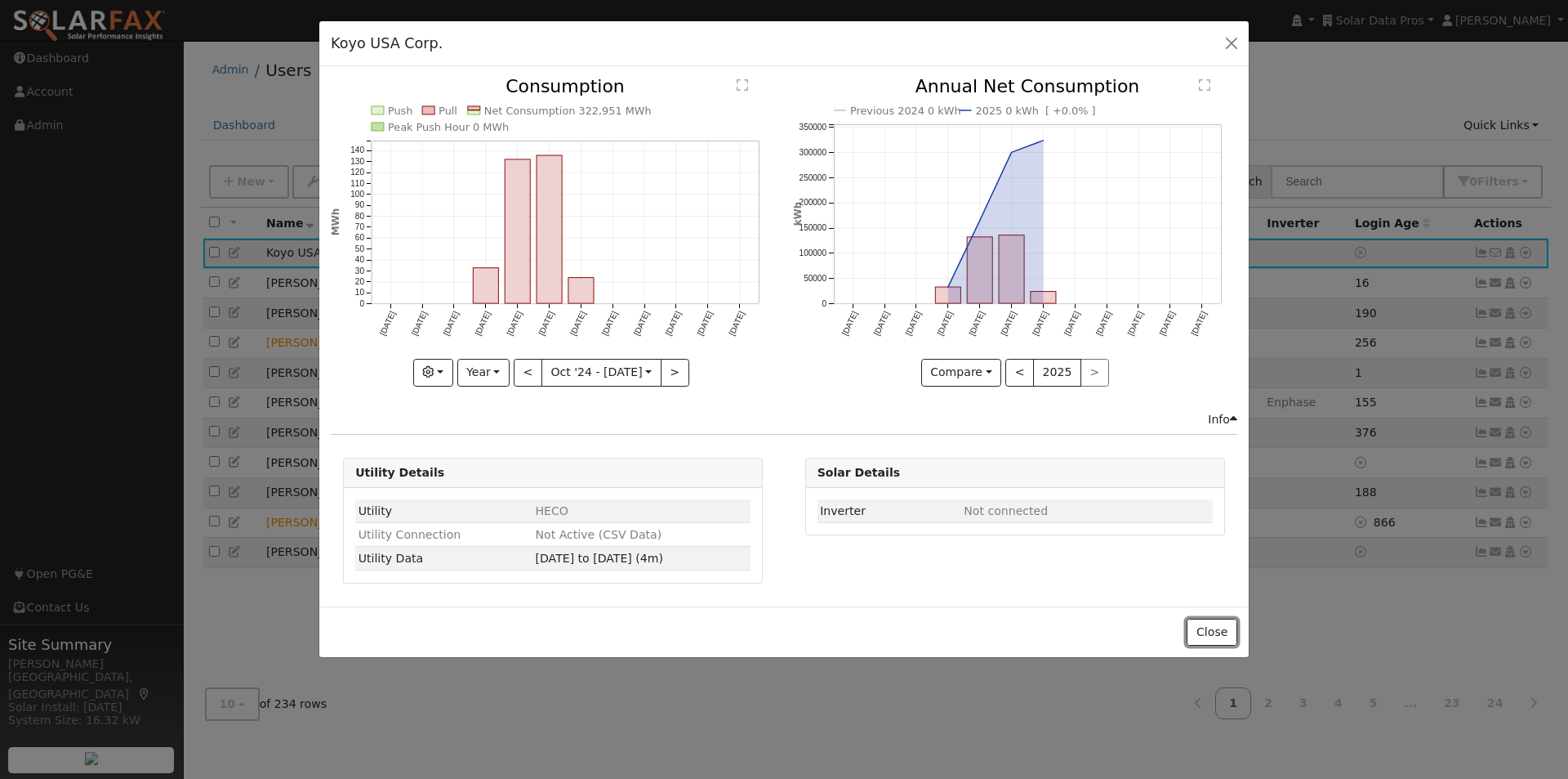
click at [1213, 638] on button "Close" at bounding box center [1211, 633] width 49 height 28
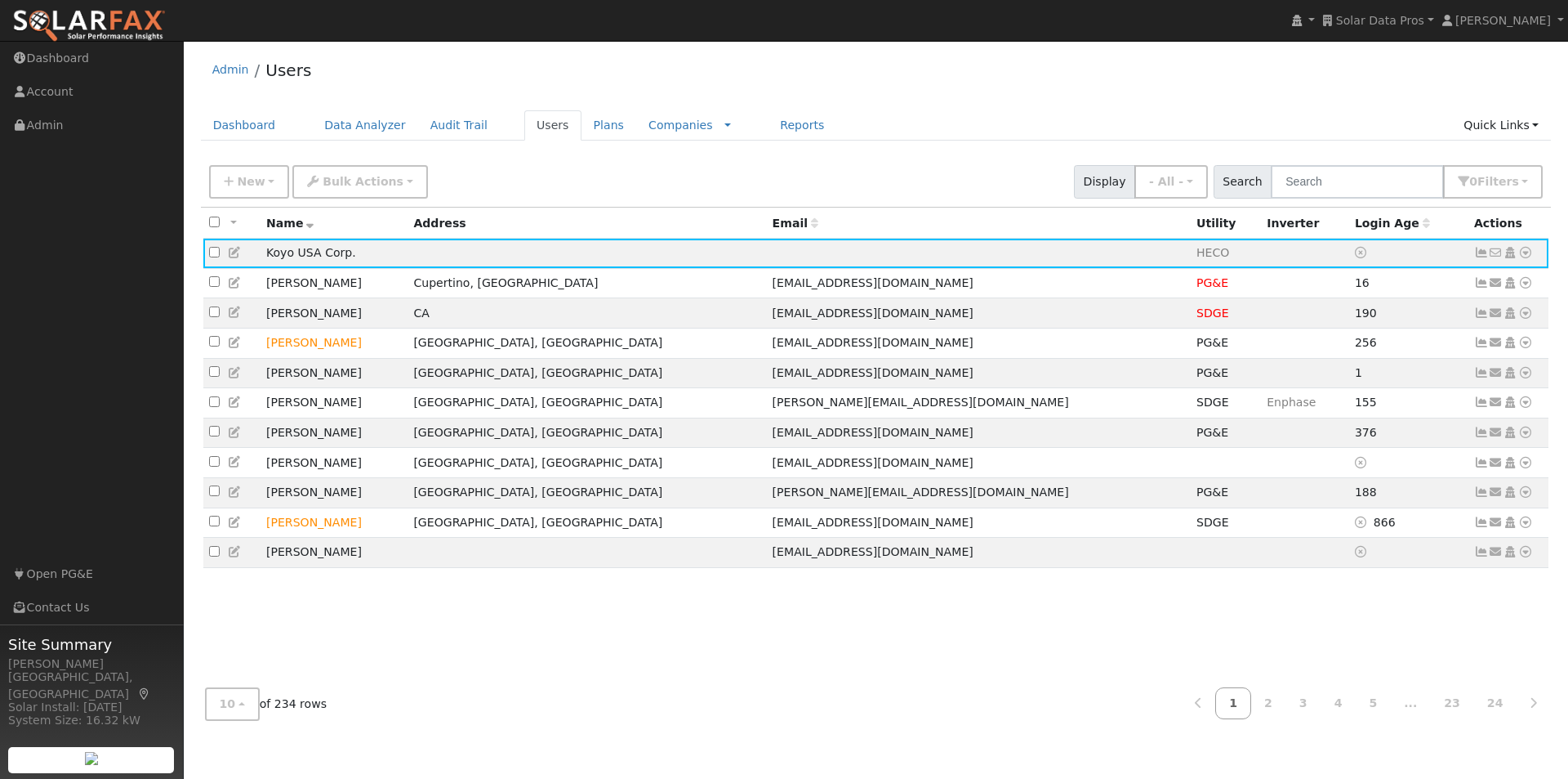
drag, startPoint x: 643, startPoint y: 124, endPoint x: 812, endPoint y: 105, distance: 170.1
click at [648, 124] on link "Companies" at bounding box center [680, 125] width 64 height 13
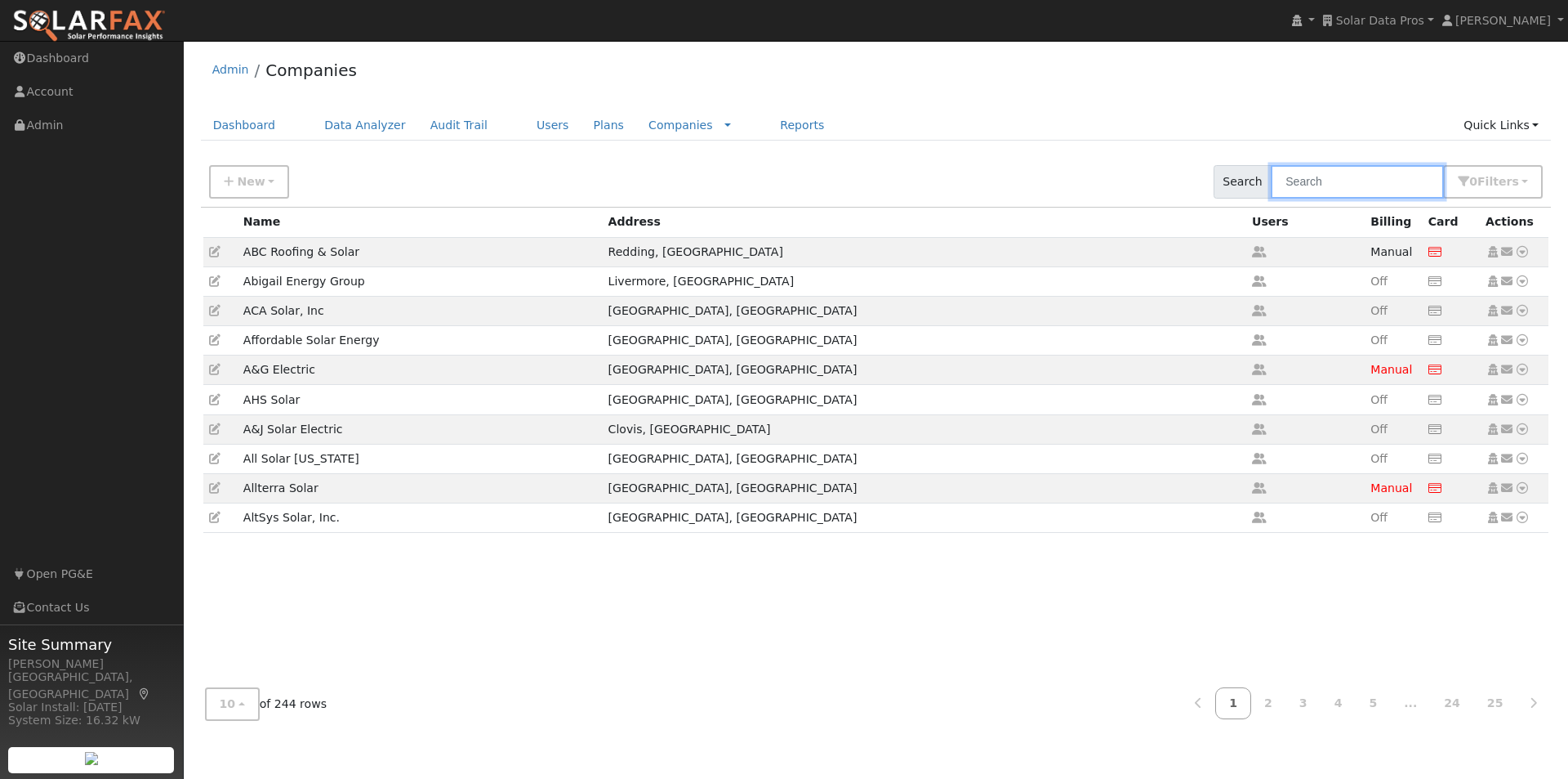
click at [1325, 181] on input "text" at bounding box center [1356, 182] width 173 height 34
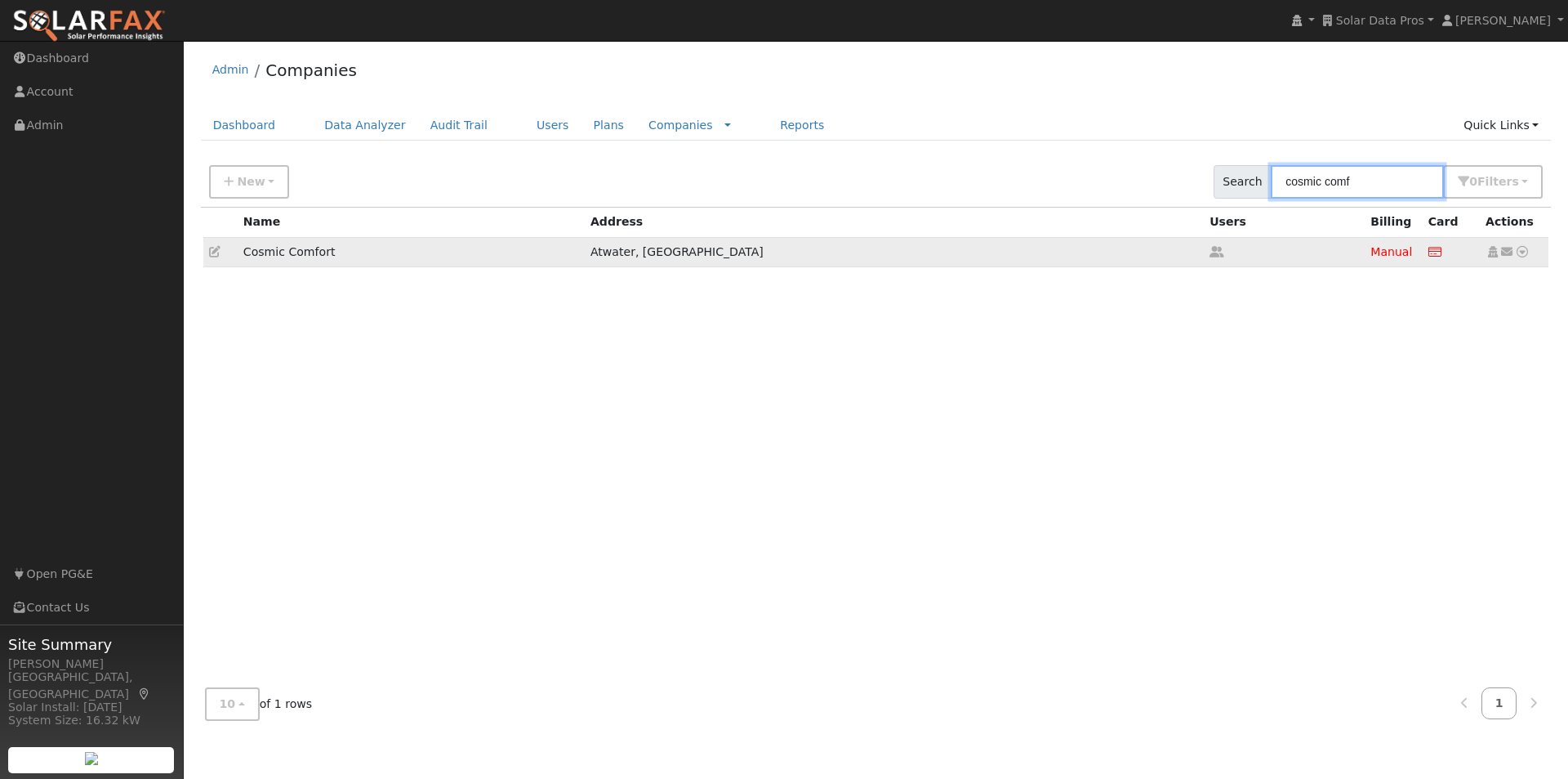
type input "cosmic comf"
click at [213, 251] on icon at bounding box center [215, 251] width 12 height 12
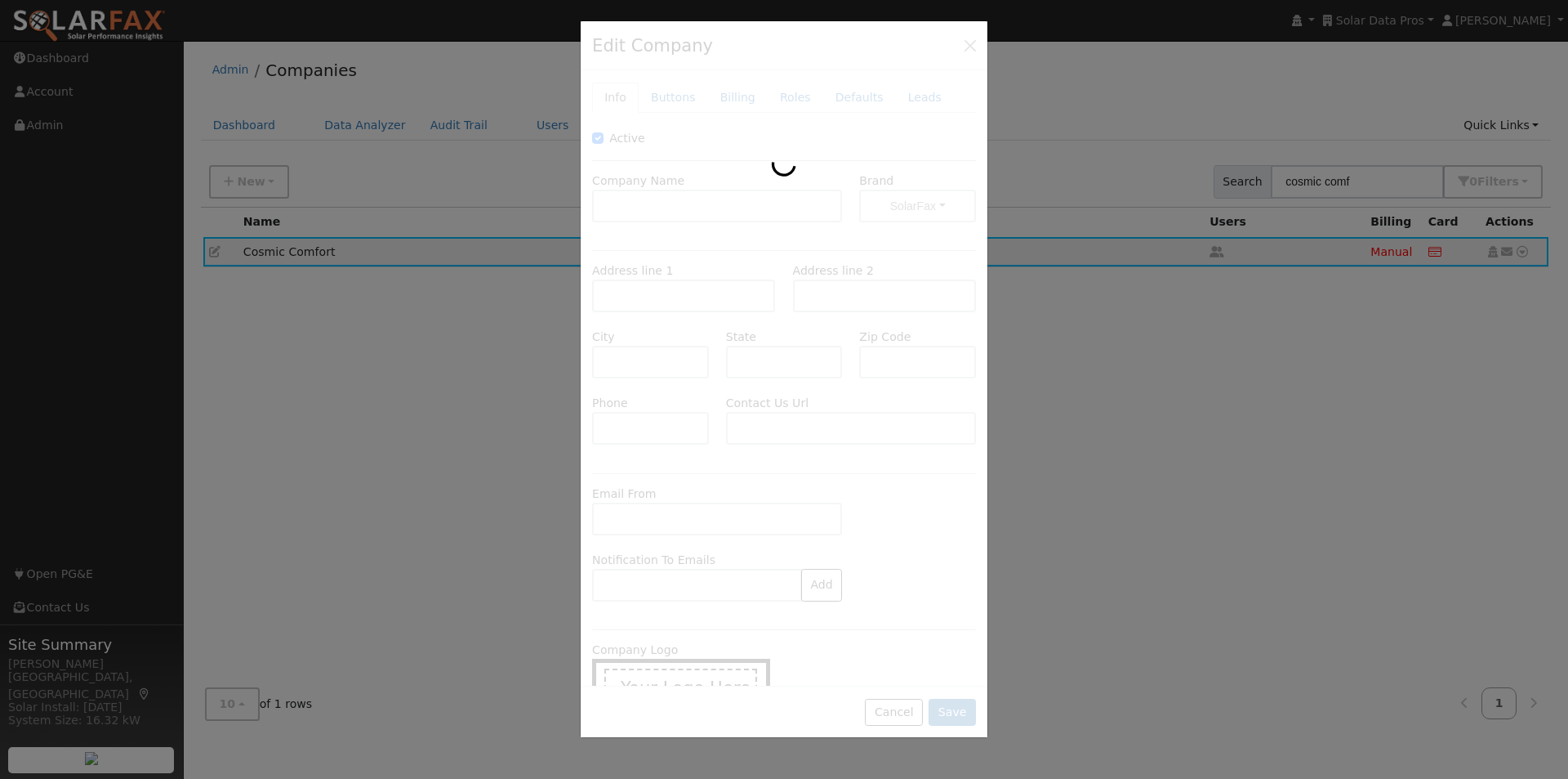
type input "Cosmic Comfort"
type input "3564 Atwater Boulevard"
type input "Atwater"
type input "CA"
type input "95301"
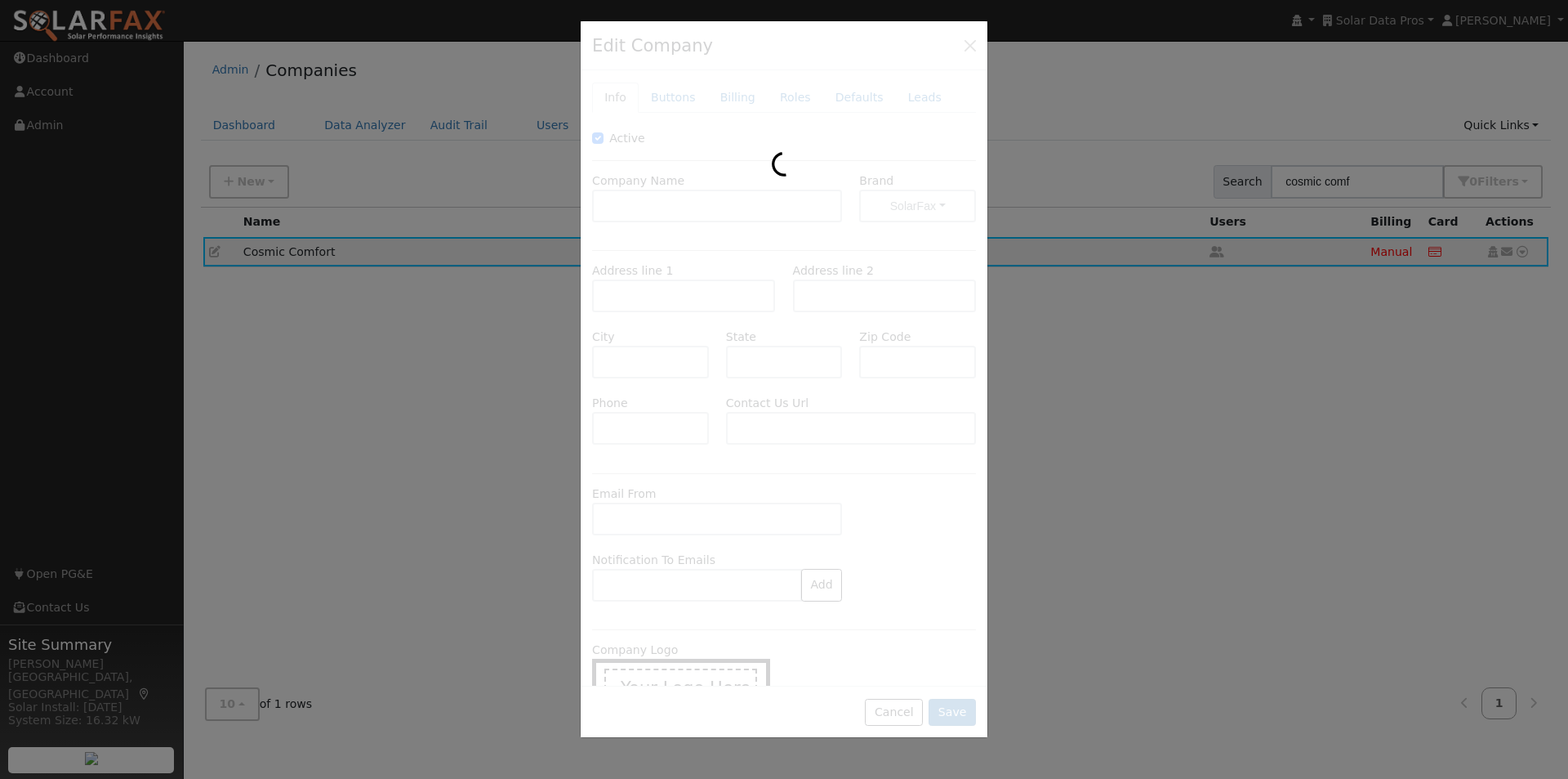
type input "209-200-8062"
type input "https://www.cosmiccomfort.com/contact-us"
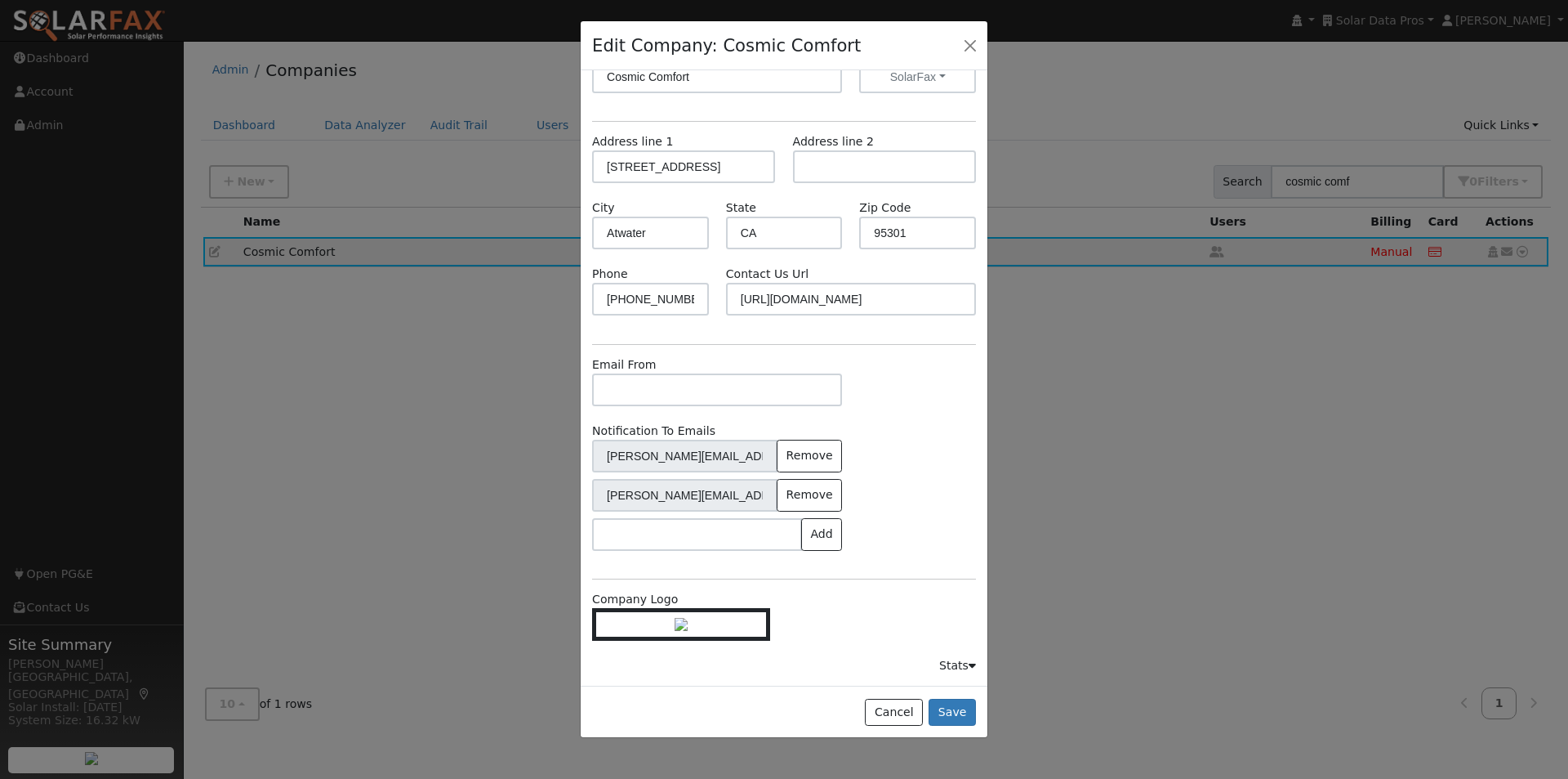
scroll to position [150, 0]
click at [811, 439] on button "Remove" at bounding box center [809, 455] width 65 height 33
type input "layne@cosmiccomfort.com"
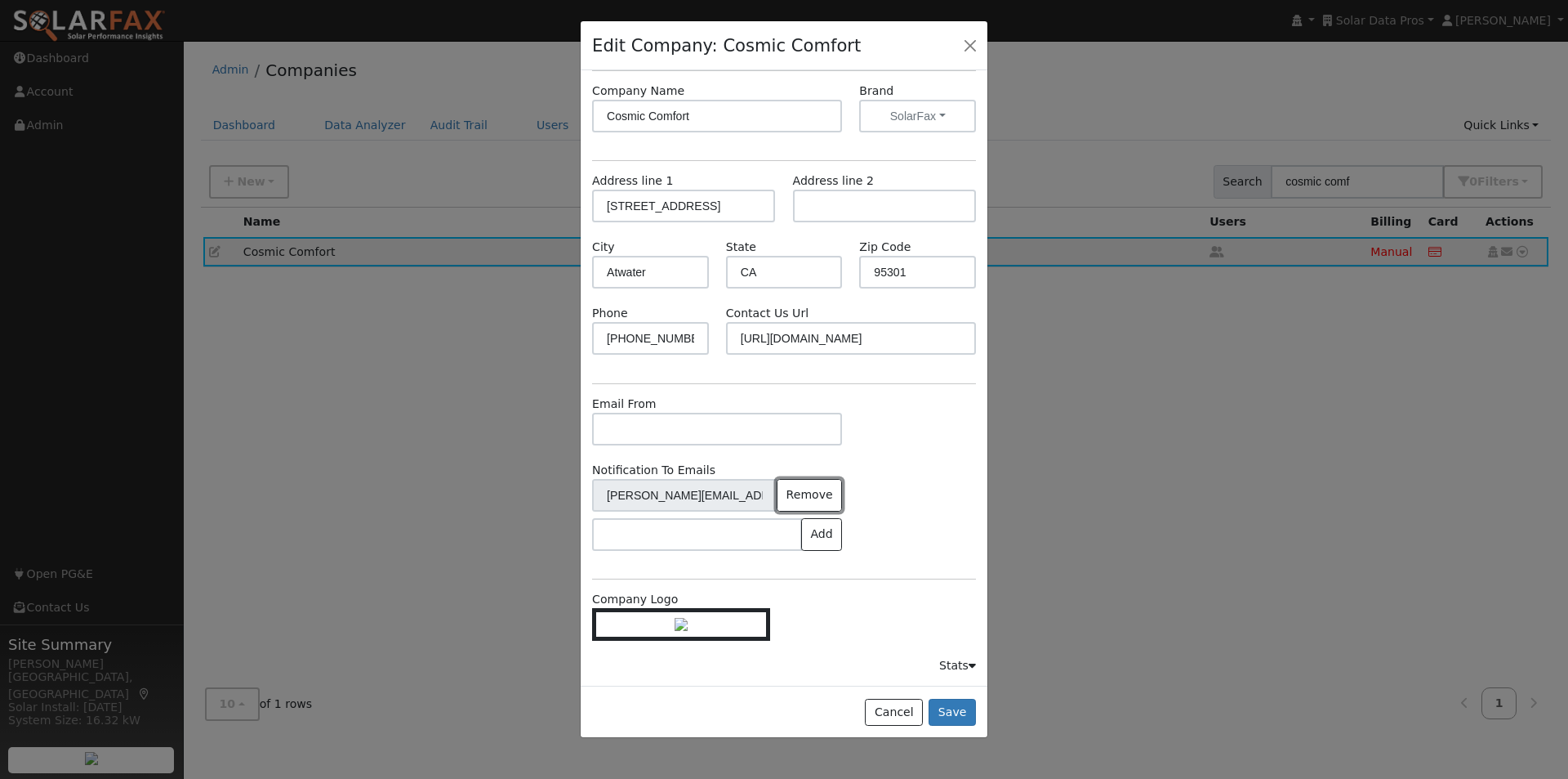
scroll to position [111, 0]
click at [955, 715] on button "Save" at bounding box center [953, 713] width 47 height 28
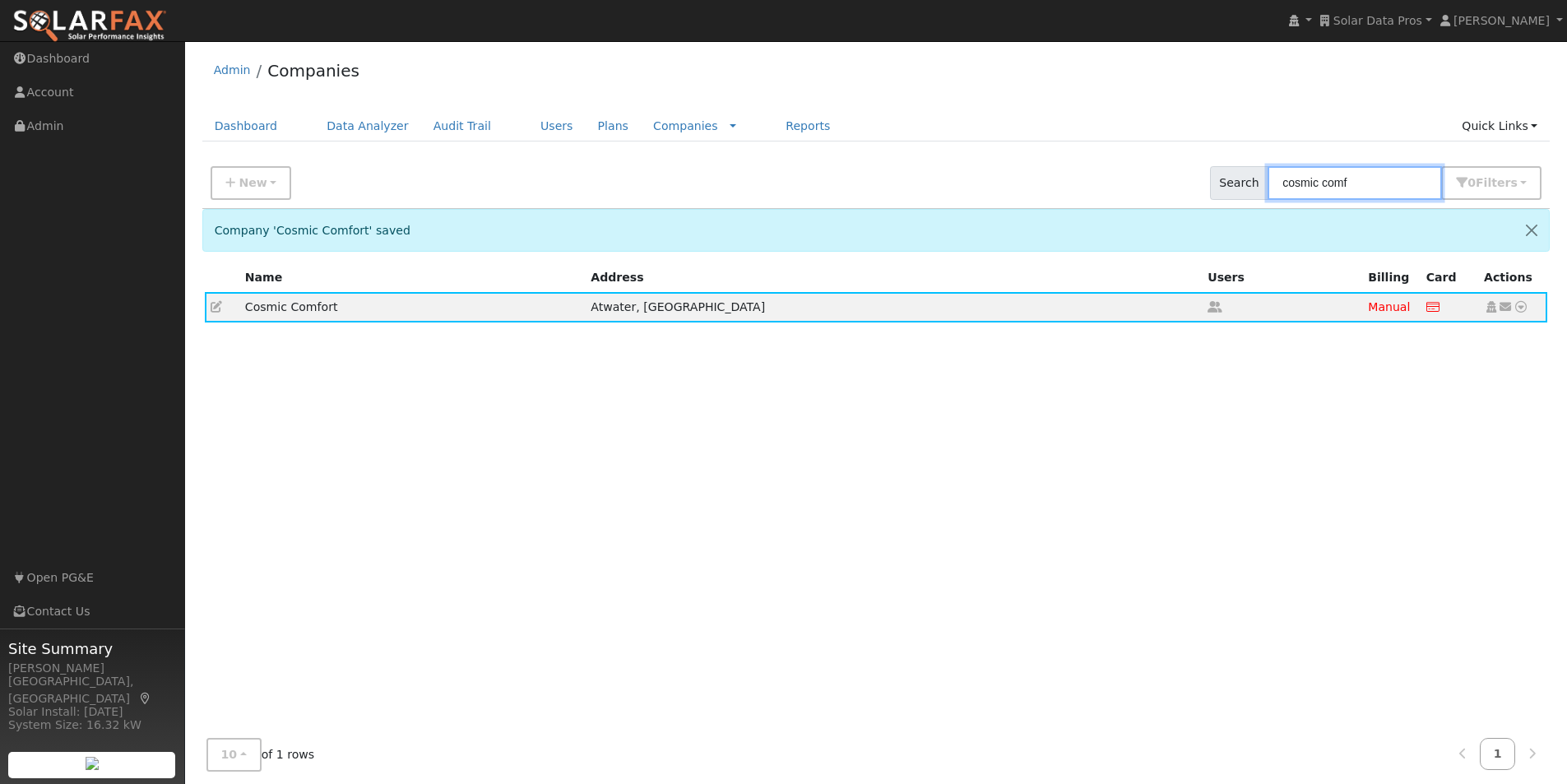
drag, startPoint x: 1402, startPoint y: 188, endPoint x: 1107, endPoint y: 162, distance: 296.1
click at [1107, 162] on div "New Add Company Quick Setup Company Search cosmic comf 0 Filter s Include Inact…" at bounding box center [876, 180] width 1355 height 56
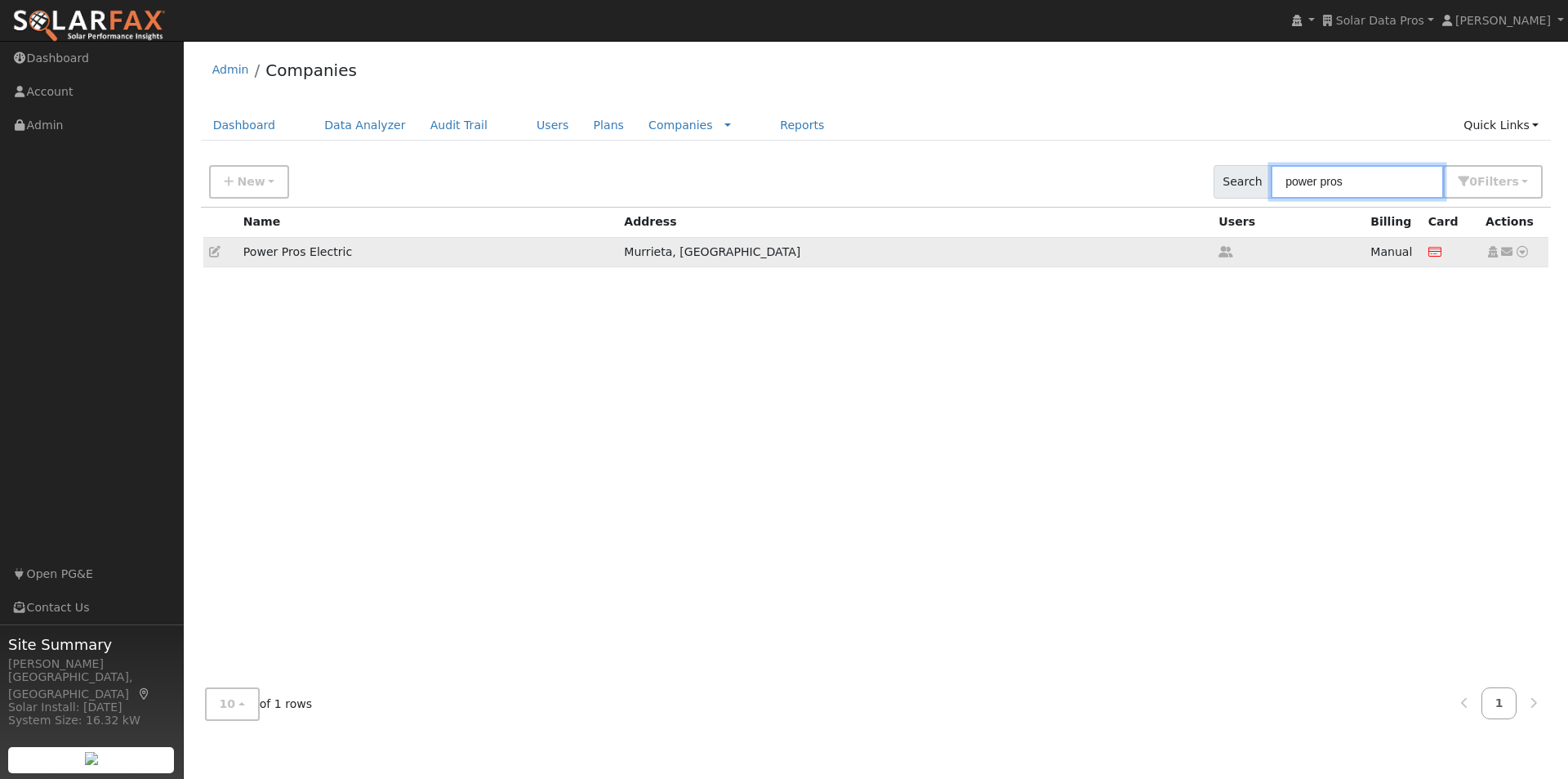
type input "power pros"
click at [214, 250] on icon at bounding box center [215, 251] width 12 height 12
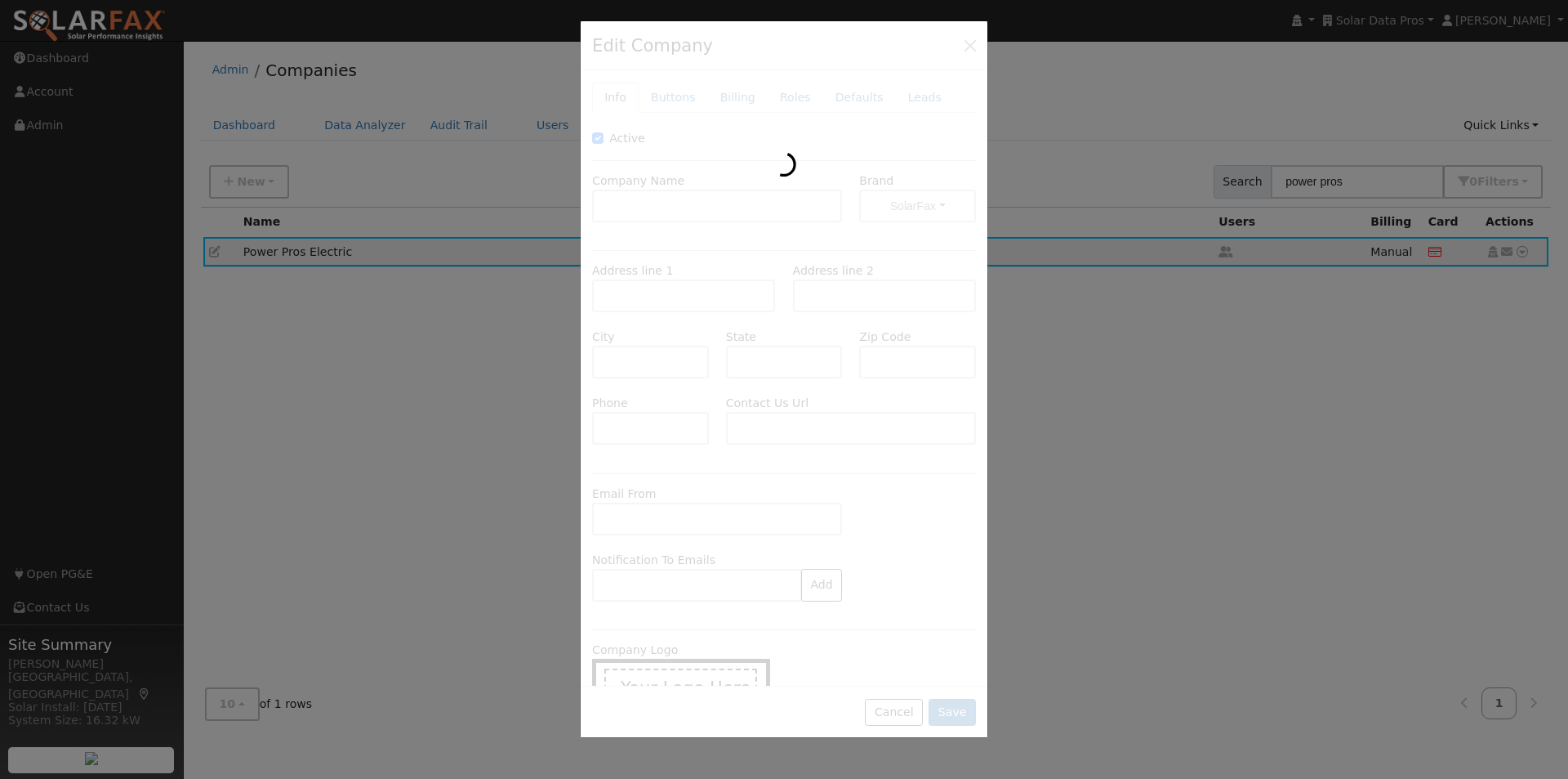
type input "Power Pros Electric"
type input "40960 California Oaks Road"
type input "Murrieta"
type input "CA"
type input "92562"
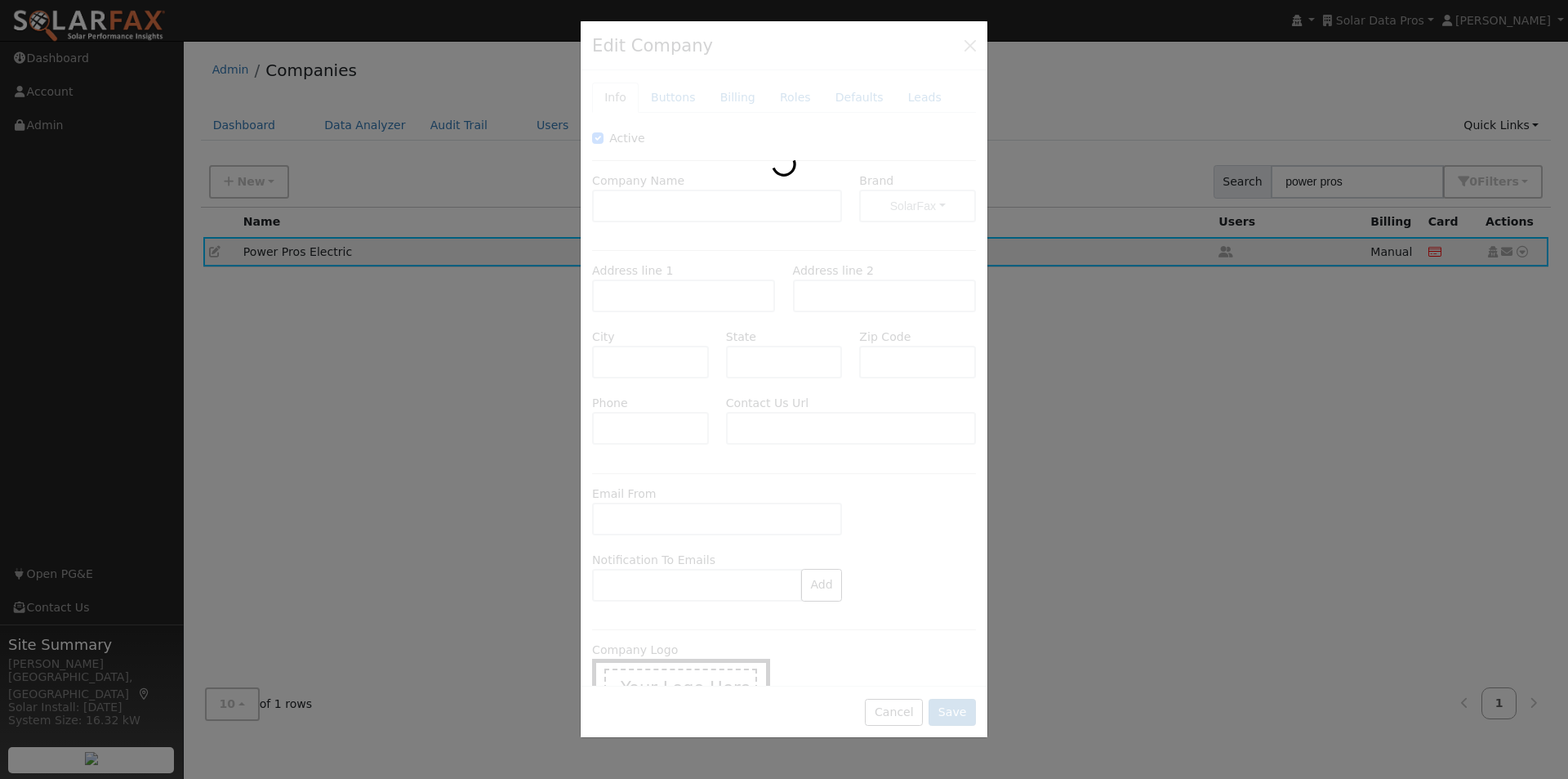
type input "951-338-2595"
type input "https://www.discountserviceelectric.com/contact-us/"
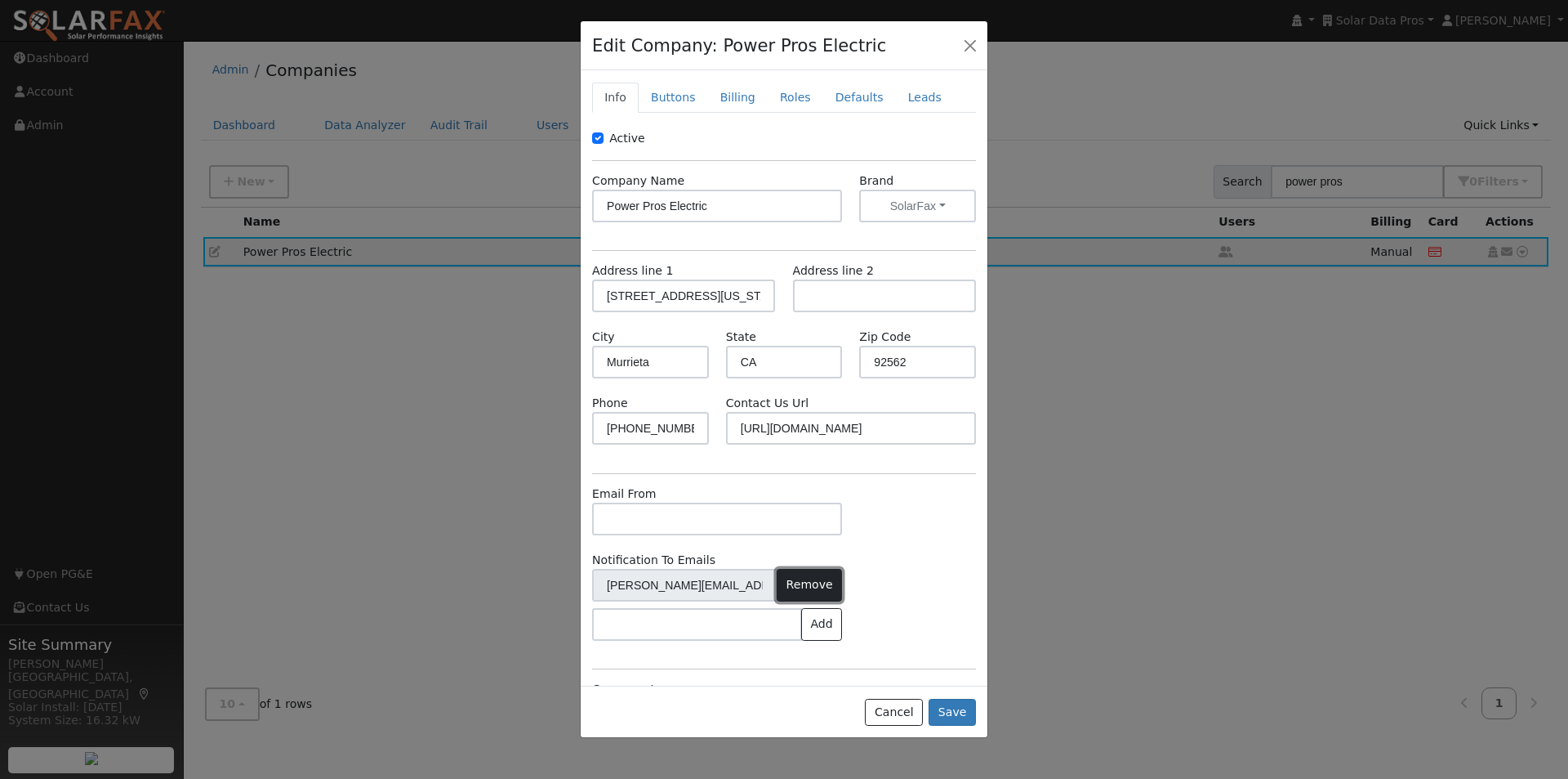
click at [792, 590] on button "Remove" at bounding box center [809, 584] width 65 height 33
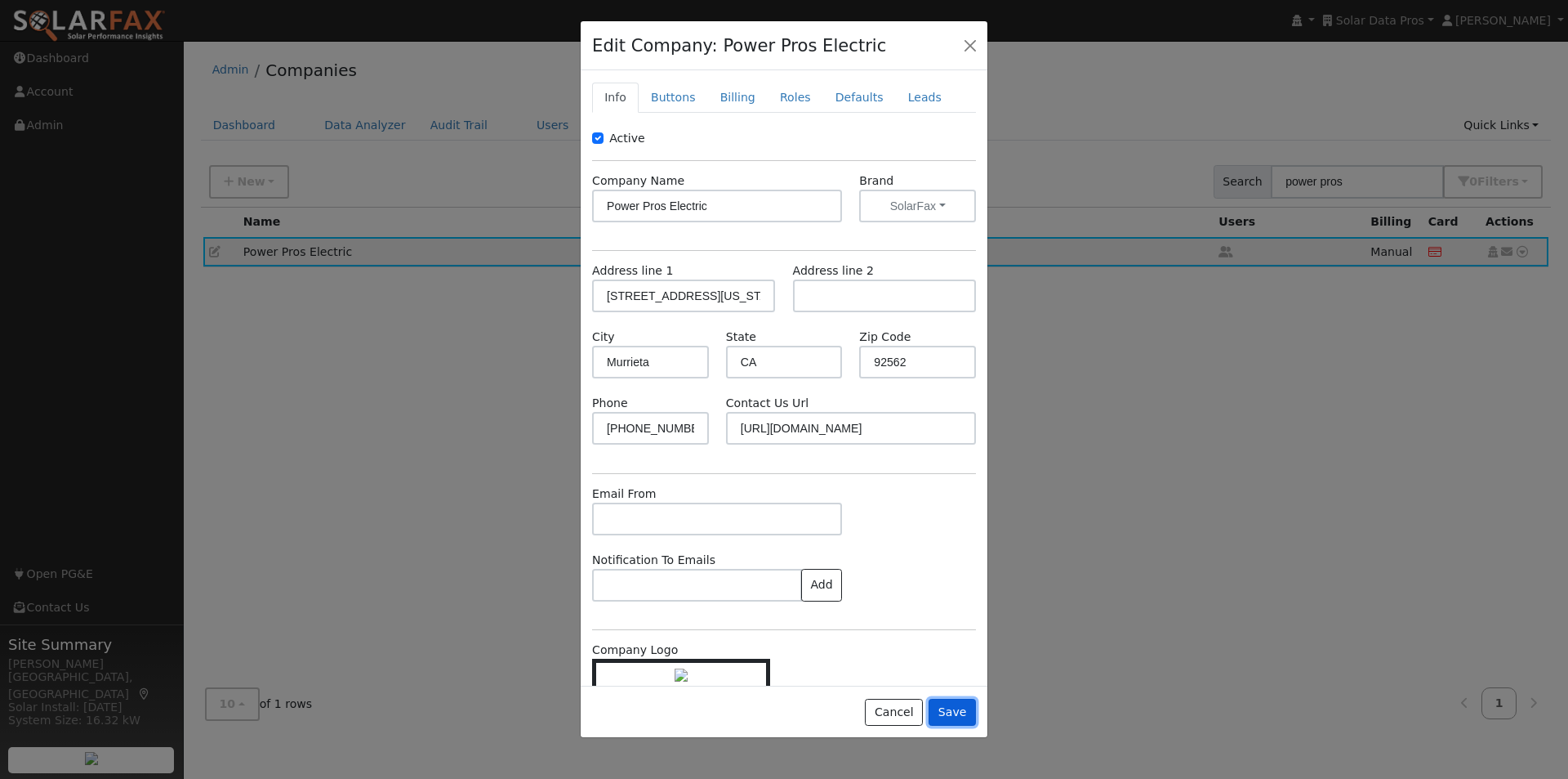
drag, startPoint x: 959, startPoint y: 709, endPoint x: 975, endPoint y: 615, distance: 95.4
click at [958, 709] on button "Save" at bounding box center [953, 713] width 47 height 28
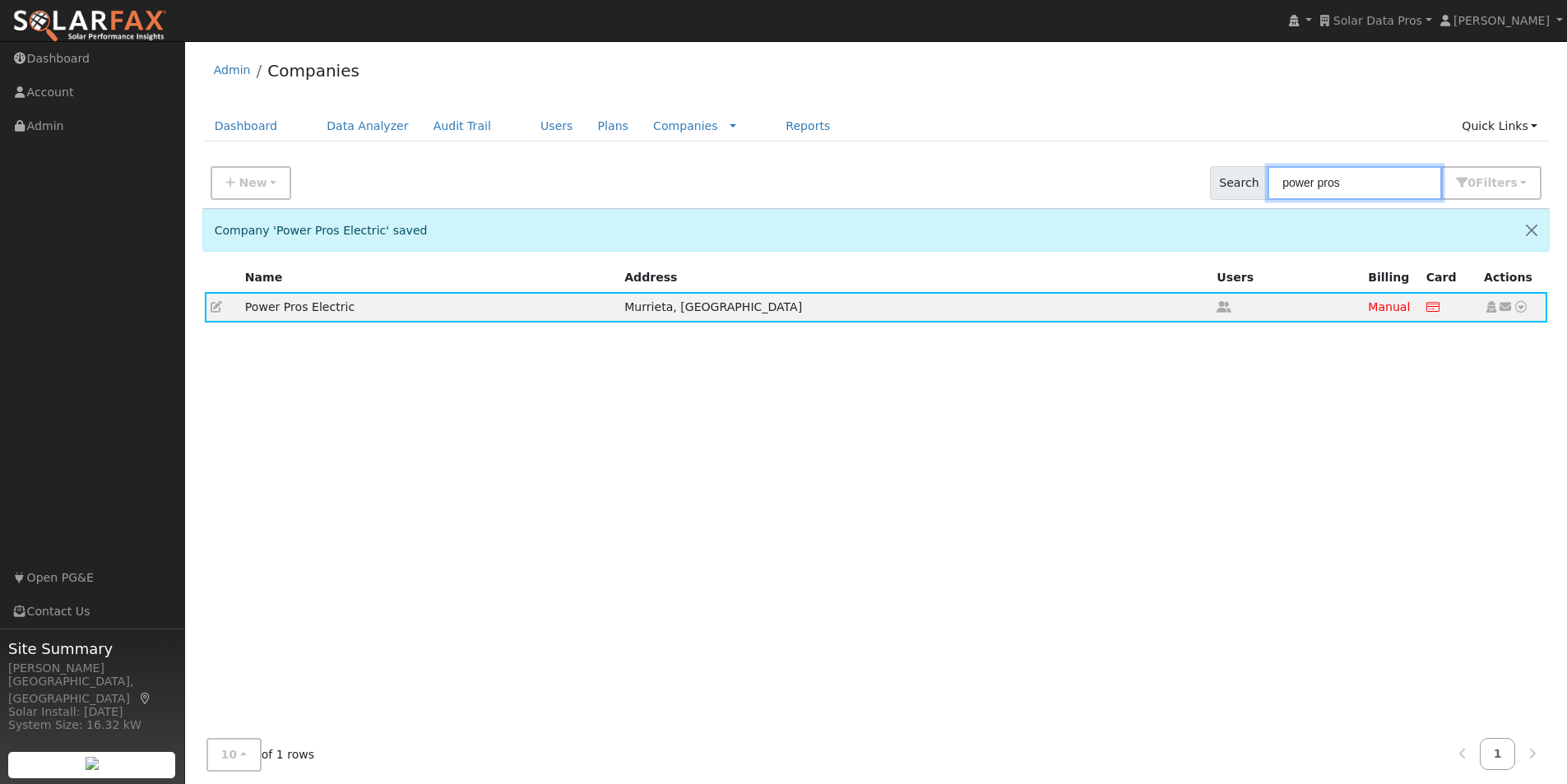
drag, startPoint x: 1381, startPoint y: 184, endPoint x: 1043, endPoint y: 102, distance: 347.8
click at [1044, 108] on div "Admin Companies Dashboard Data Analyzer Audit Trail Users Plans Companies Rate …" at bounding box center [876, 420] width 1366 height 742
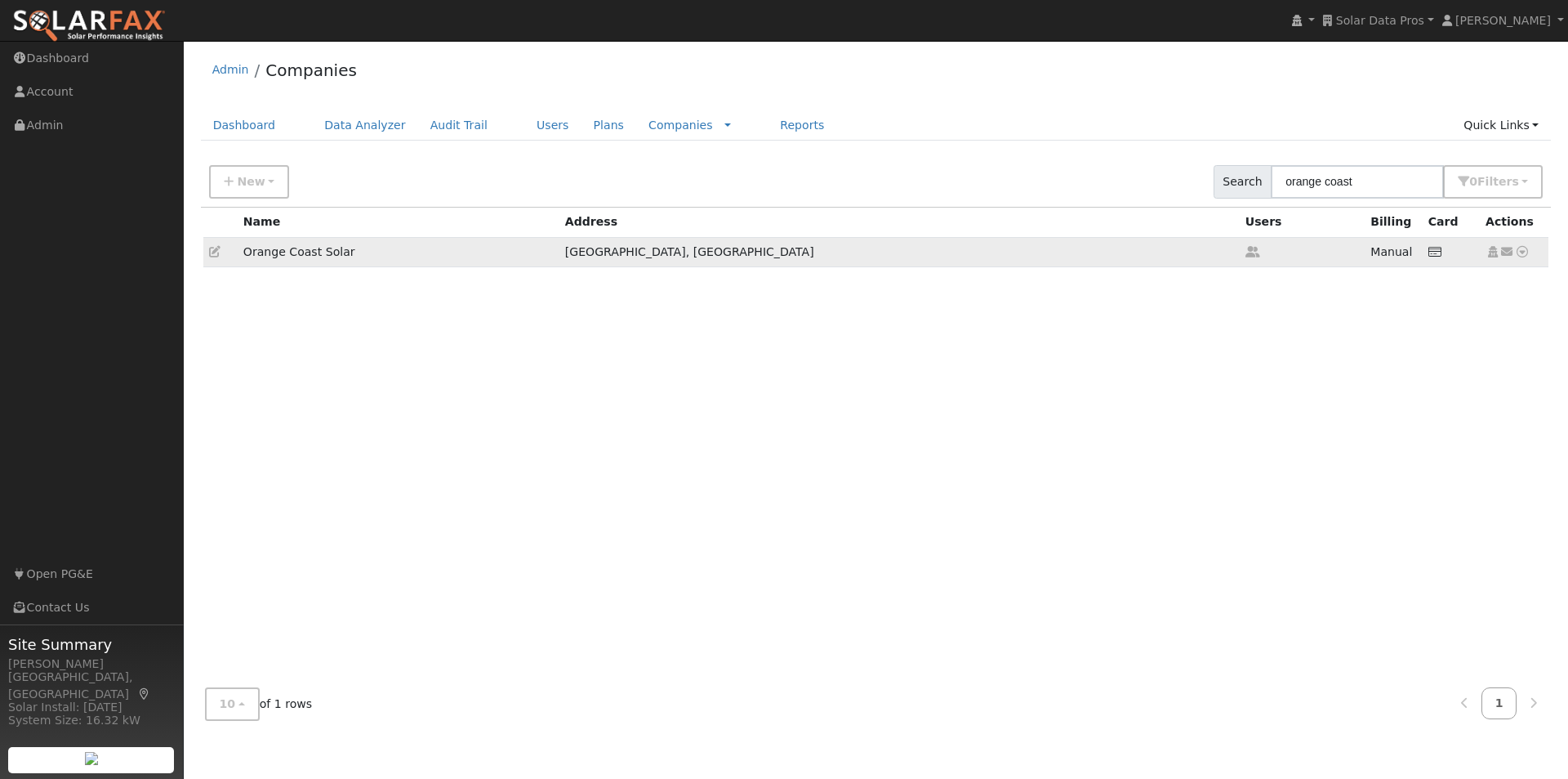
click at [213, 251] on icon at bounding box center [215, 251] width 12 height 12
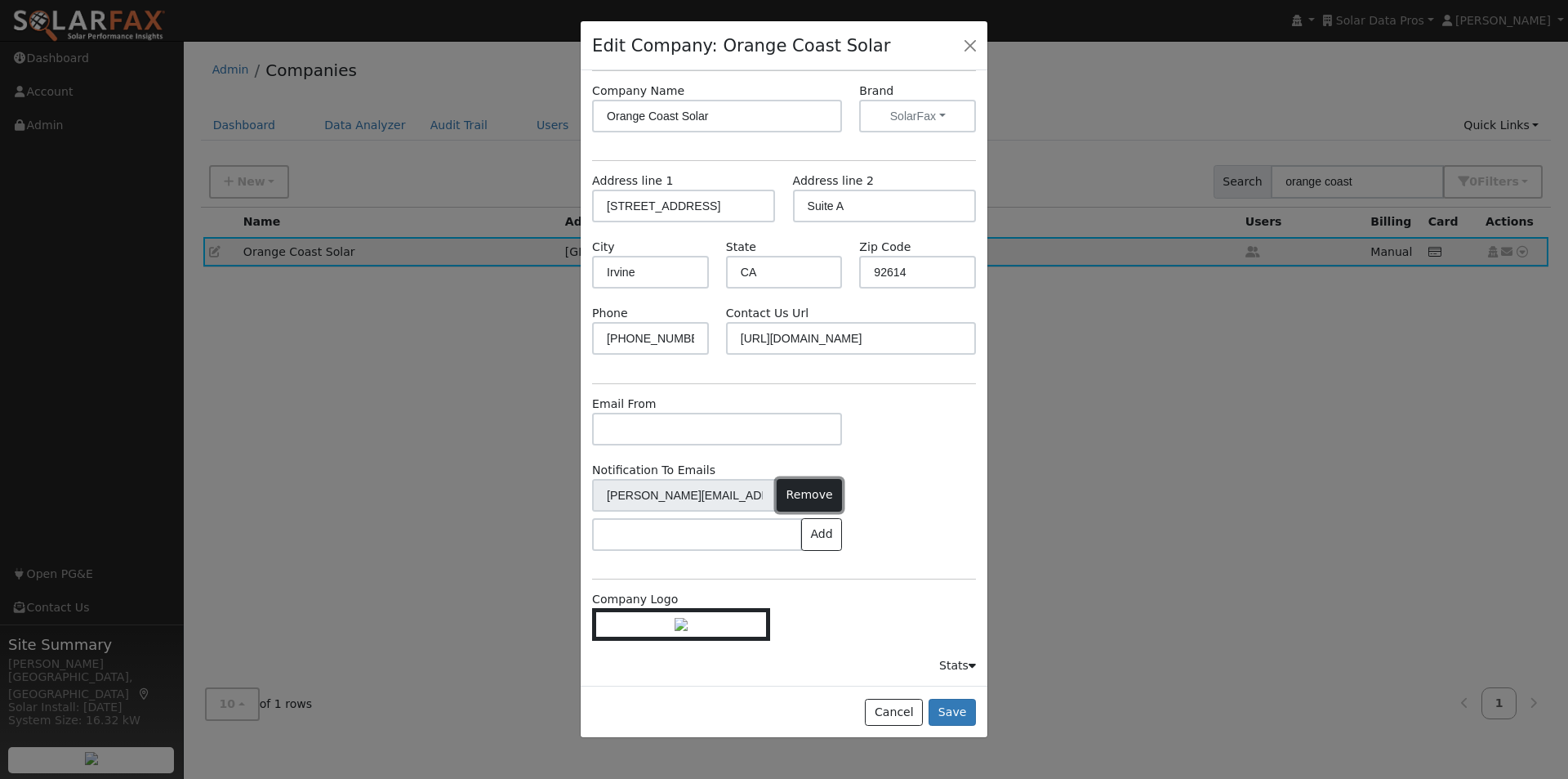
click at [794, 479] on button "Remove" at bounding box center [809, 495] width 65 height 33
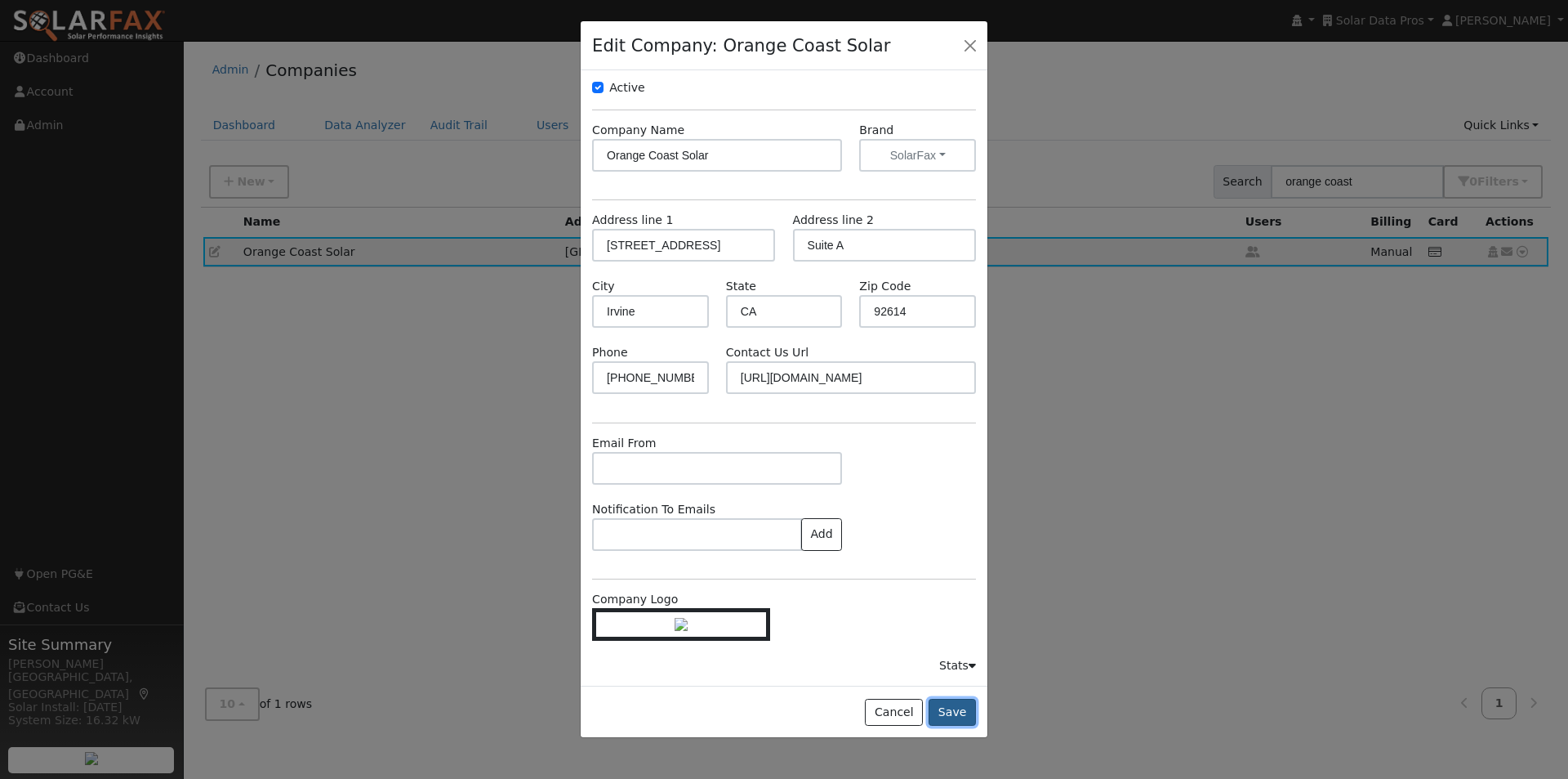
click at [956, 715] on button "Save" at bounding box center [953, 713] width 47 height 28
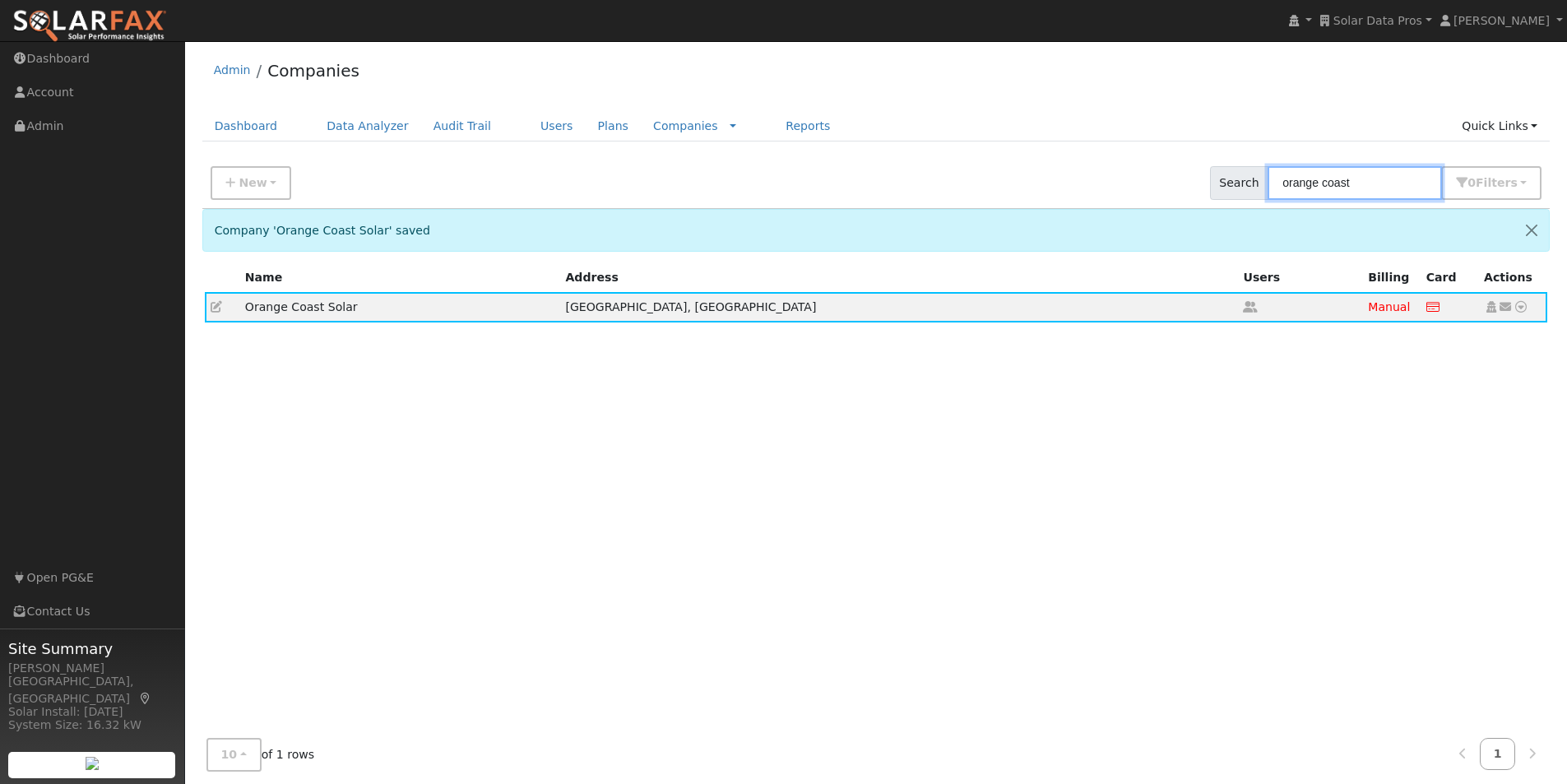
drag, startPoint x: 1386, startPoint y: 185, endPoint x: 1067, endPoint y: 93, distance: 332.0
click at [1109, 138] on div "Admin Companies Dashboard Data Analyzer Audit Trail Users Plans Companies Rate …" at bounding box center [876, 420] width 1366 height 742
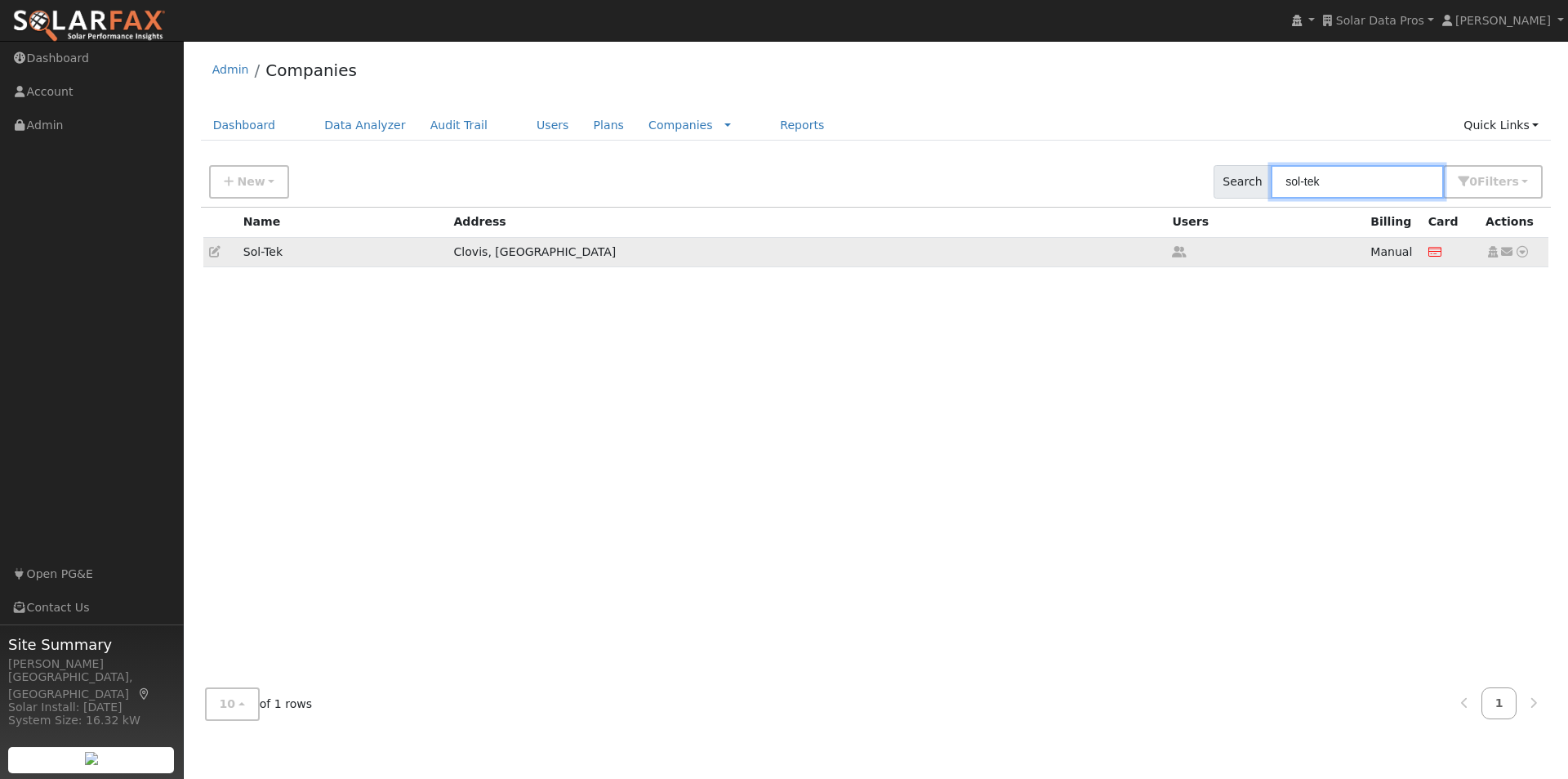
type input "sol-tek"
click at [214, 246] on icon at bounding box center [215, 251] width 12 height 12
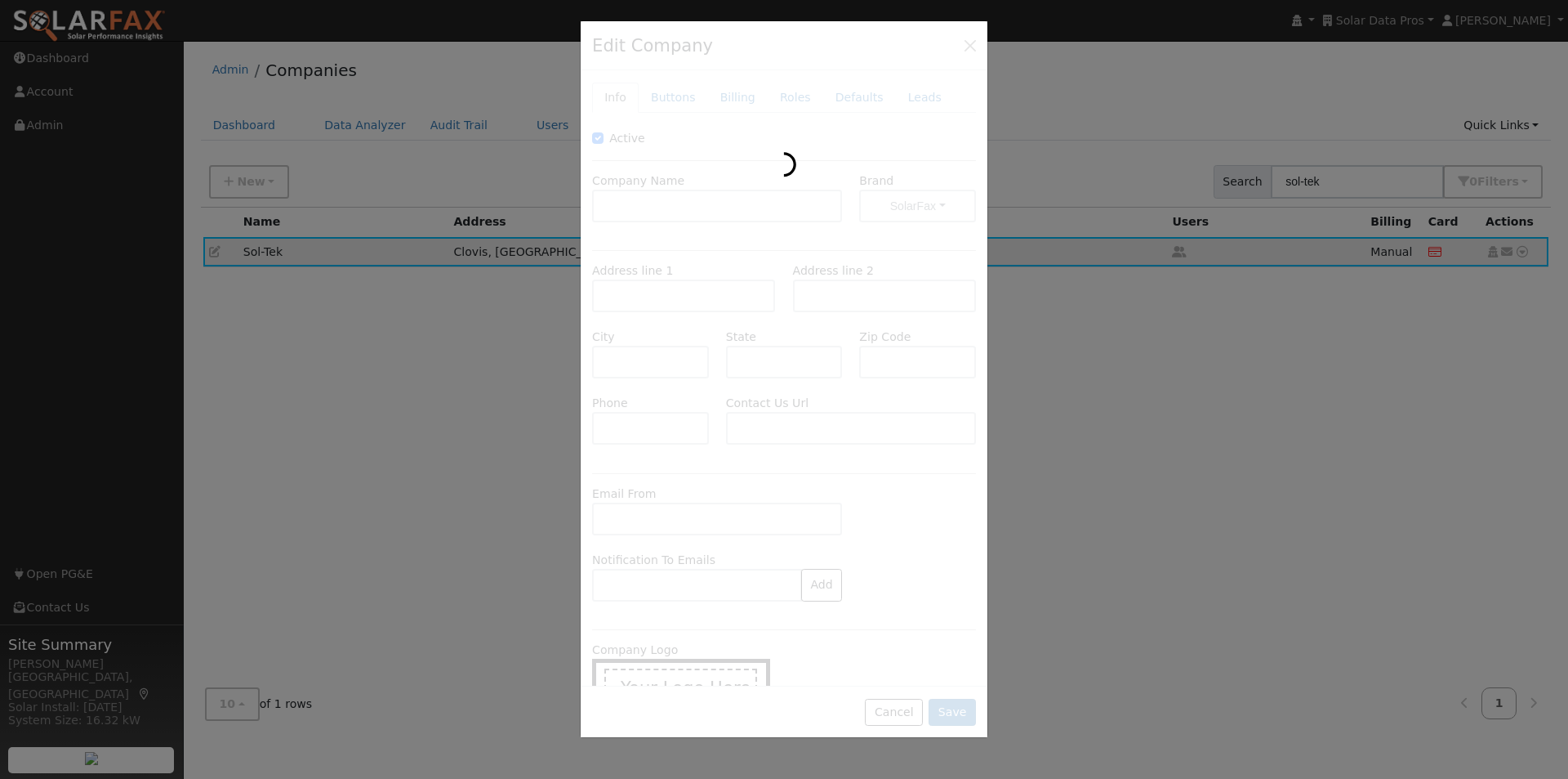
type input "Sol-Tek"
type input "827 Jefferson Avenue"
type input "Clovis"
type input "CA"
type input "93612"
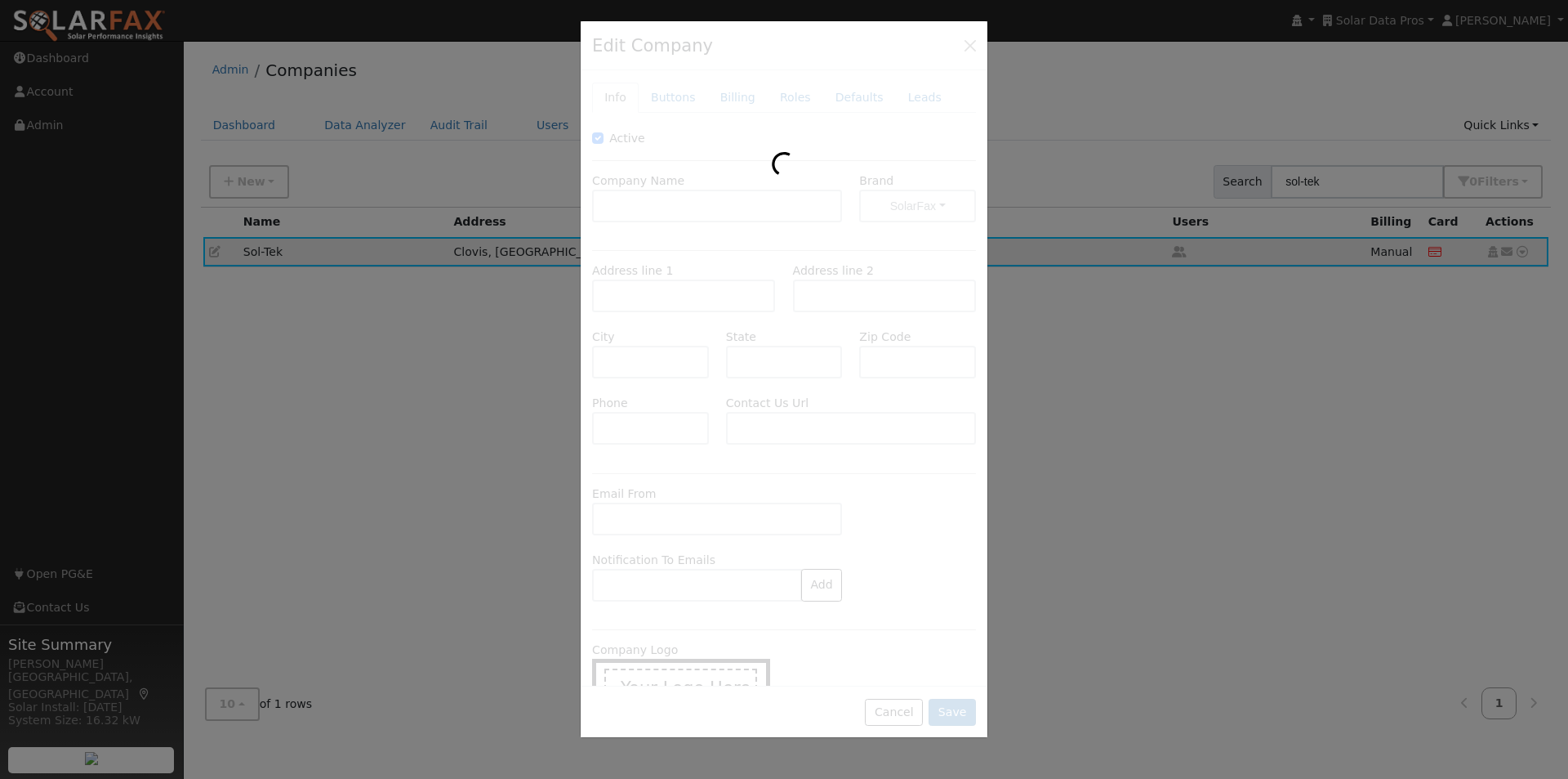
type input "559-325-6907"
type input "https://solteksolar.com/"
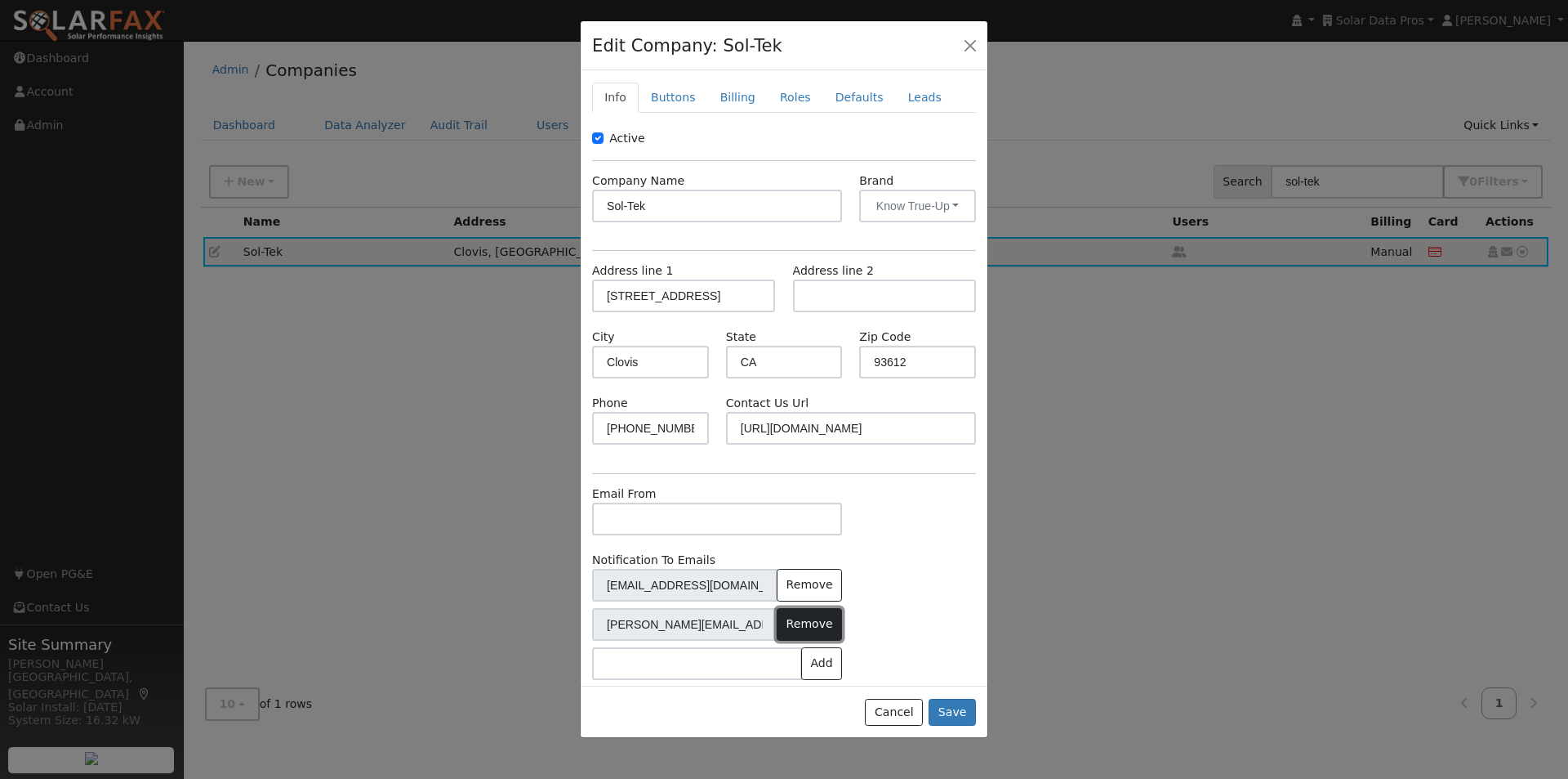
click at [796, 629] on button "Remove" at bounding box center [809, 624] width 65 height 33
click at [950, 714] on button "Save" at bounding box center [953, 713] width 47 height 28
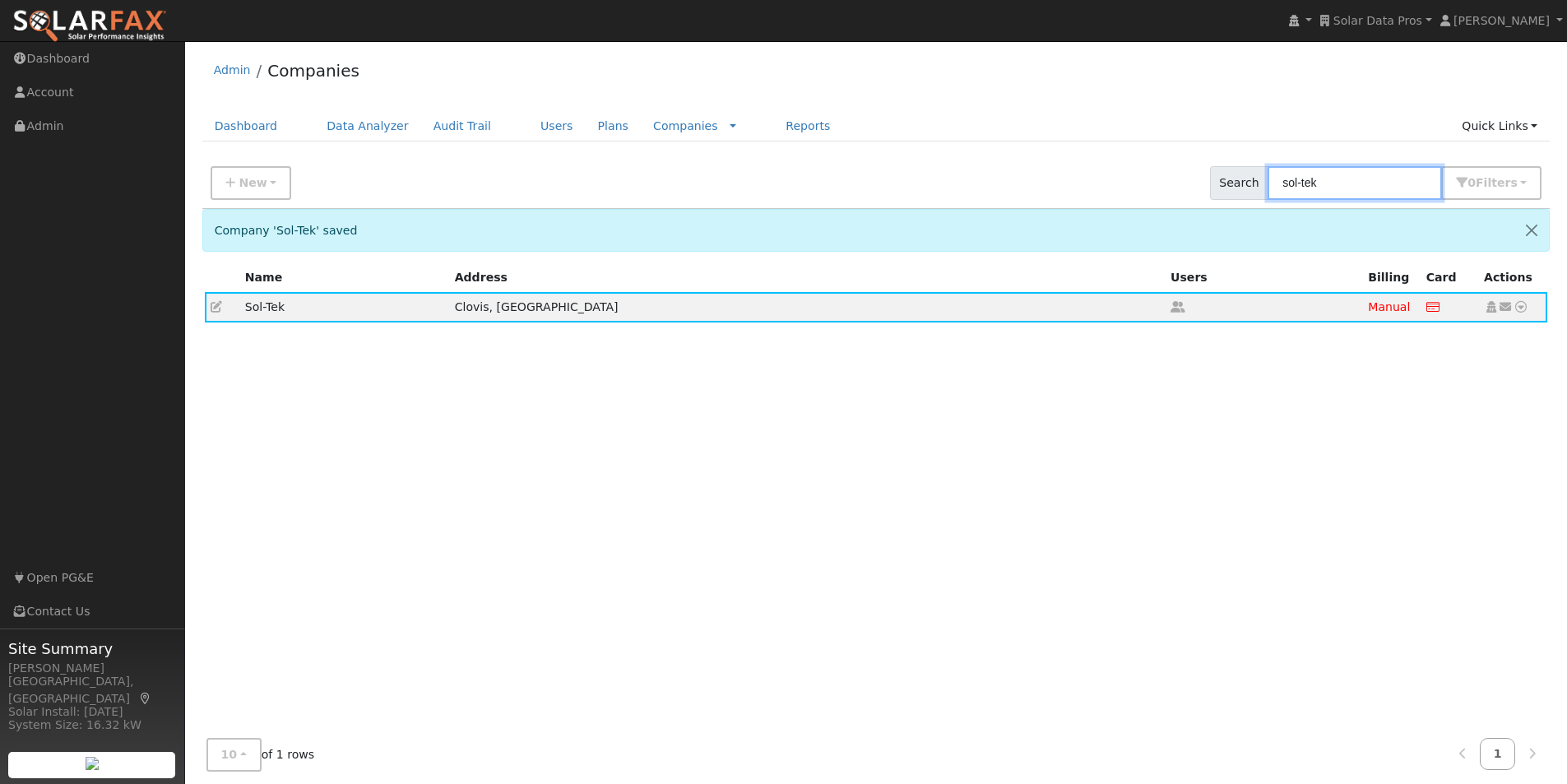
drag, startPoint x: 1365, startPoint y: 191, endPoint x: 1099, endPoint y: 154, distance: 268.6
click at [1109, 164] on div "New Add Company Quick Setup Company Search sol-tek 0 Filter s Include Inactive …" at bounding box center [876, 180] width 1355 height 56
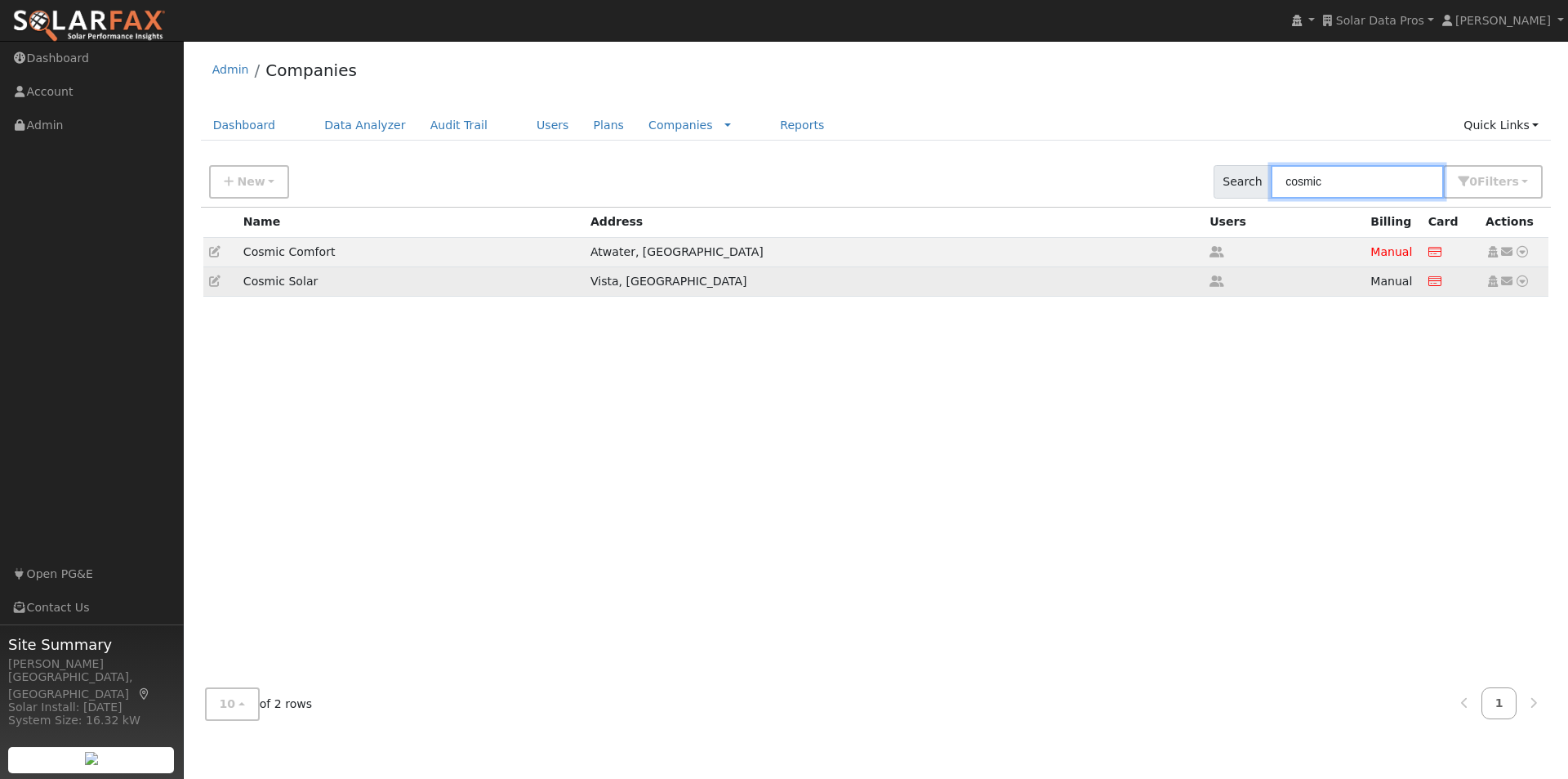
type input "cosmic"
click at [211, 281] on icon at bounding box center [215, 281] width 12 height 12
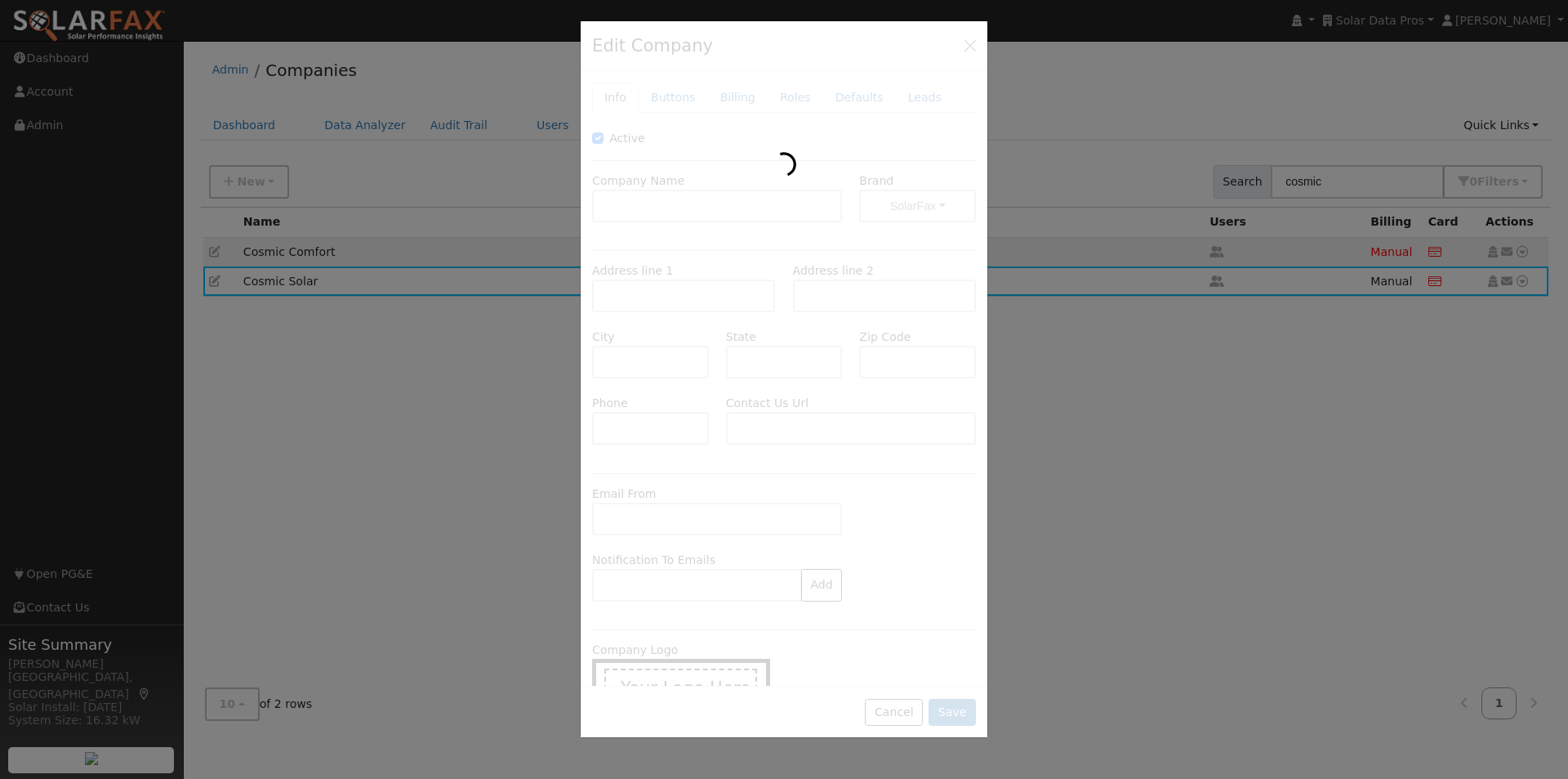
type input "Cosmic Solar"
type input "943 Poinsettia Avenue"
type input "Suite #401"
type input "Vista"
type input "CA"
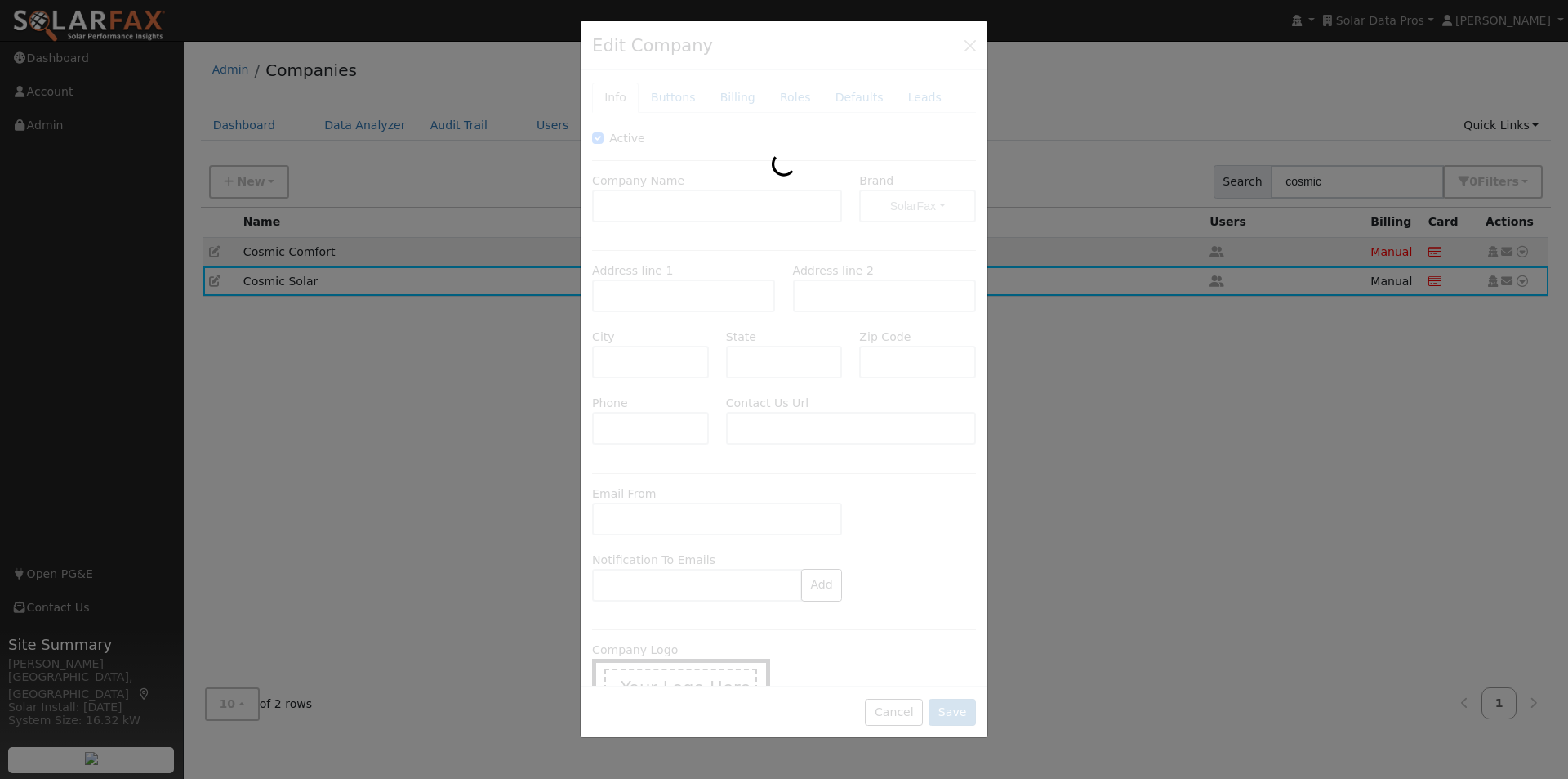
type input "92081"
type input "760-749-1111"
type input "https://www.cosmicsolar.com/"
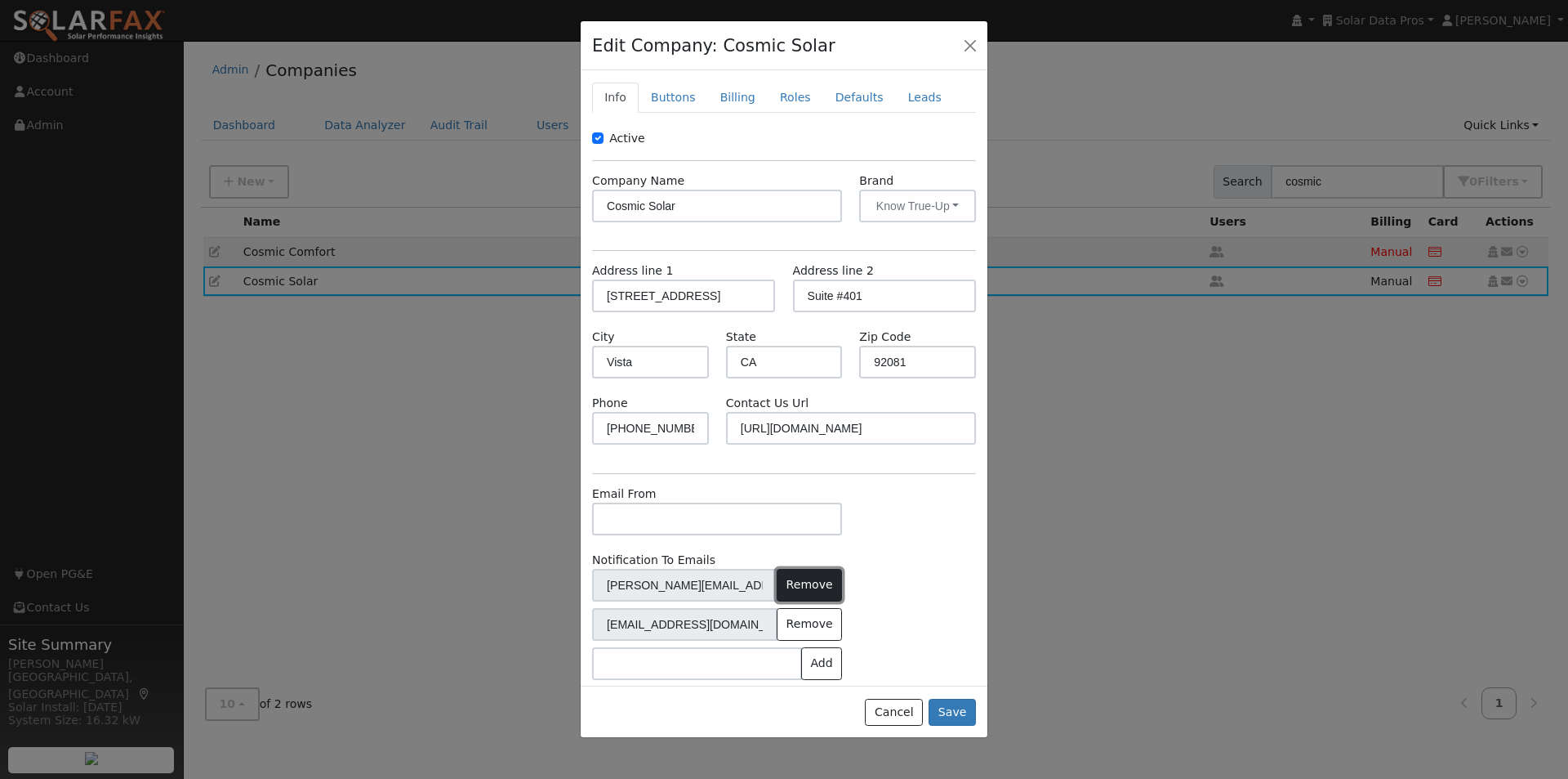
click at [802, 589] on button "Remove" at bounding box center [809, 584] width 65 height 33
type input "khiry@cosmicsolar.com"
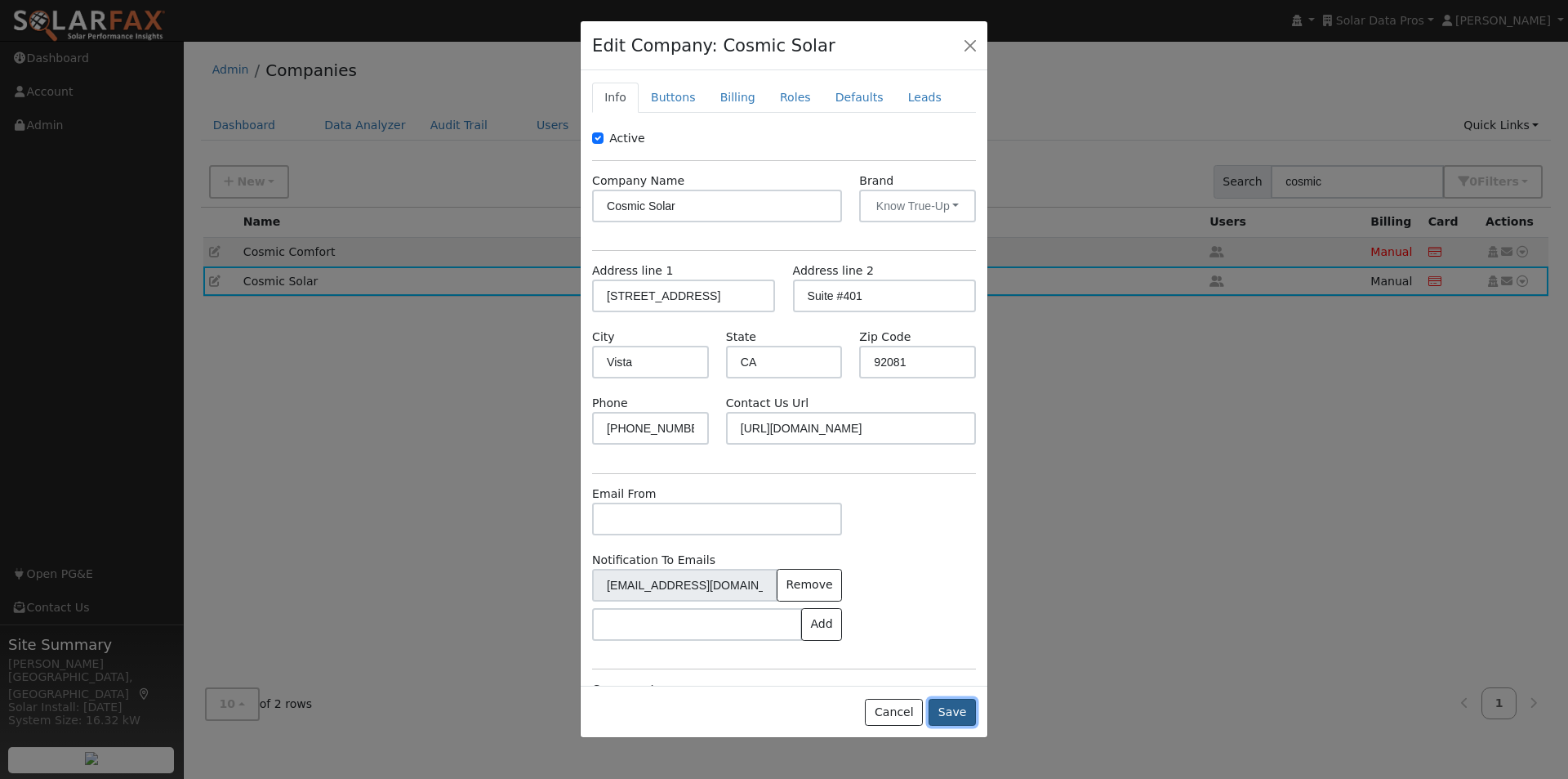
click at [949, 707] on button "Save" at bounding box center [953, 713] width 47 height 28
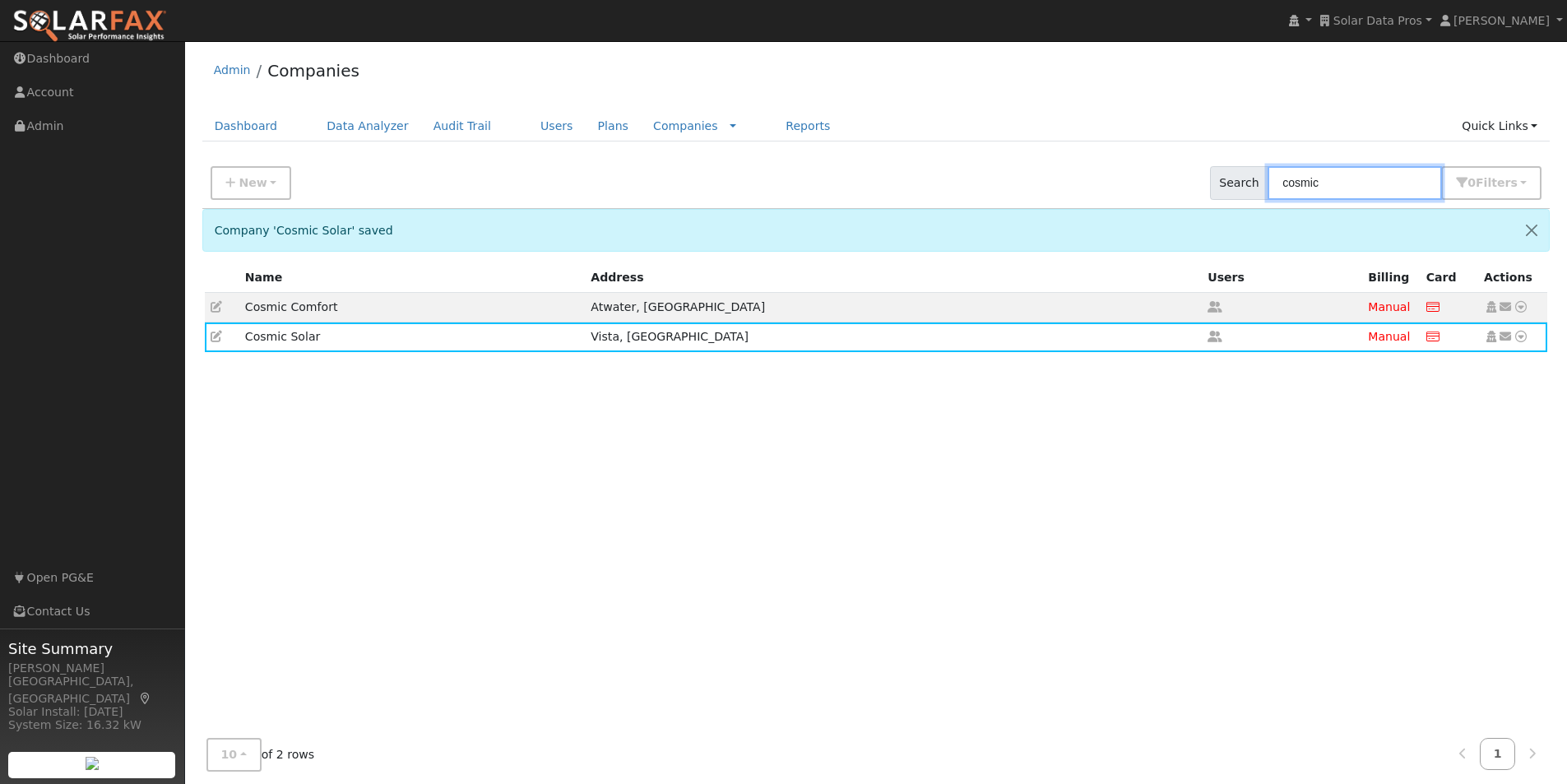
drag, startPoint x: 1402, startPoint y: 172, endPoint x: 1035, endPoint y: 130, distance: 369.4
click at [1035, 130] on div "Admin Companies Dashboard Data Analyzer Audit Trail Users Plans Companies Rate …" at bounding box center [876, 420] width 1366 height 742
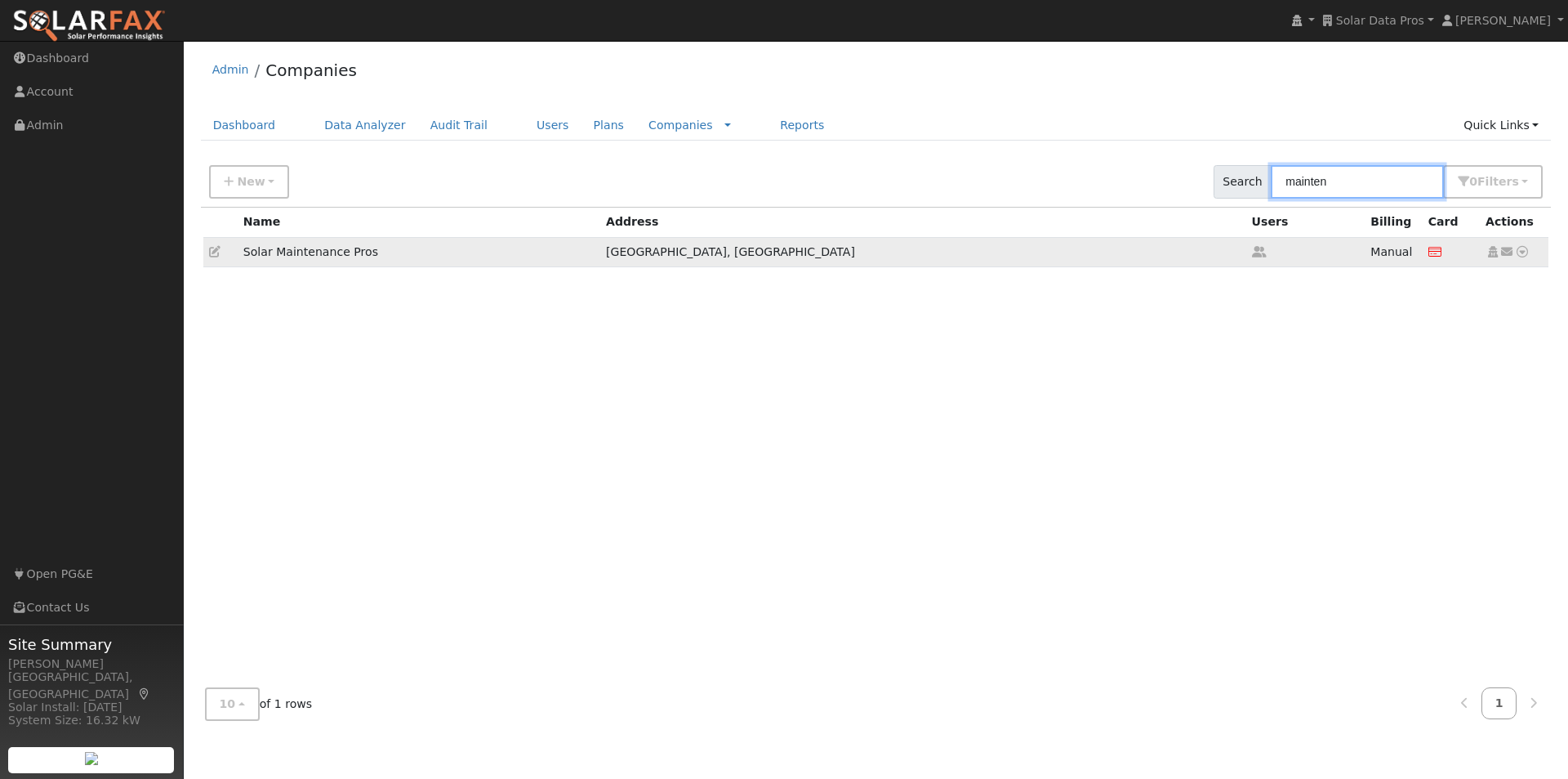
type input "mainten"
click at [214, 251] on icon at bounding box center [215, 251] width 12 height 12
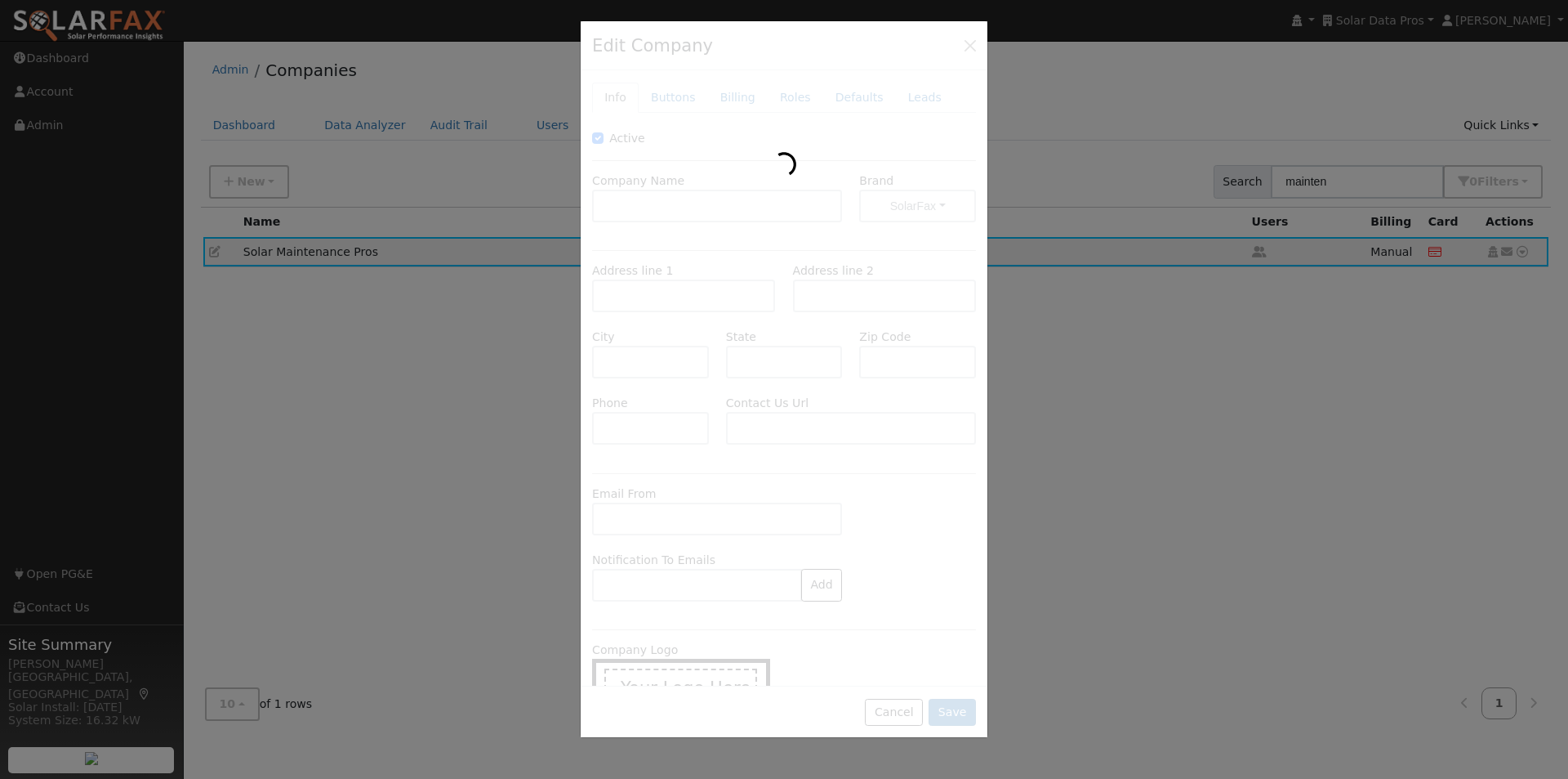
type input "Solar Maintenance Pros"
type input "4175 W. Sierra Madre Ave #103"
type input "Fresno"
type input "CA"
type input "93722"
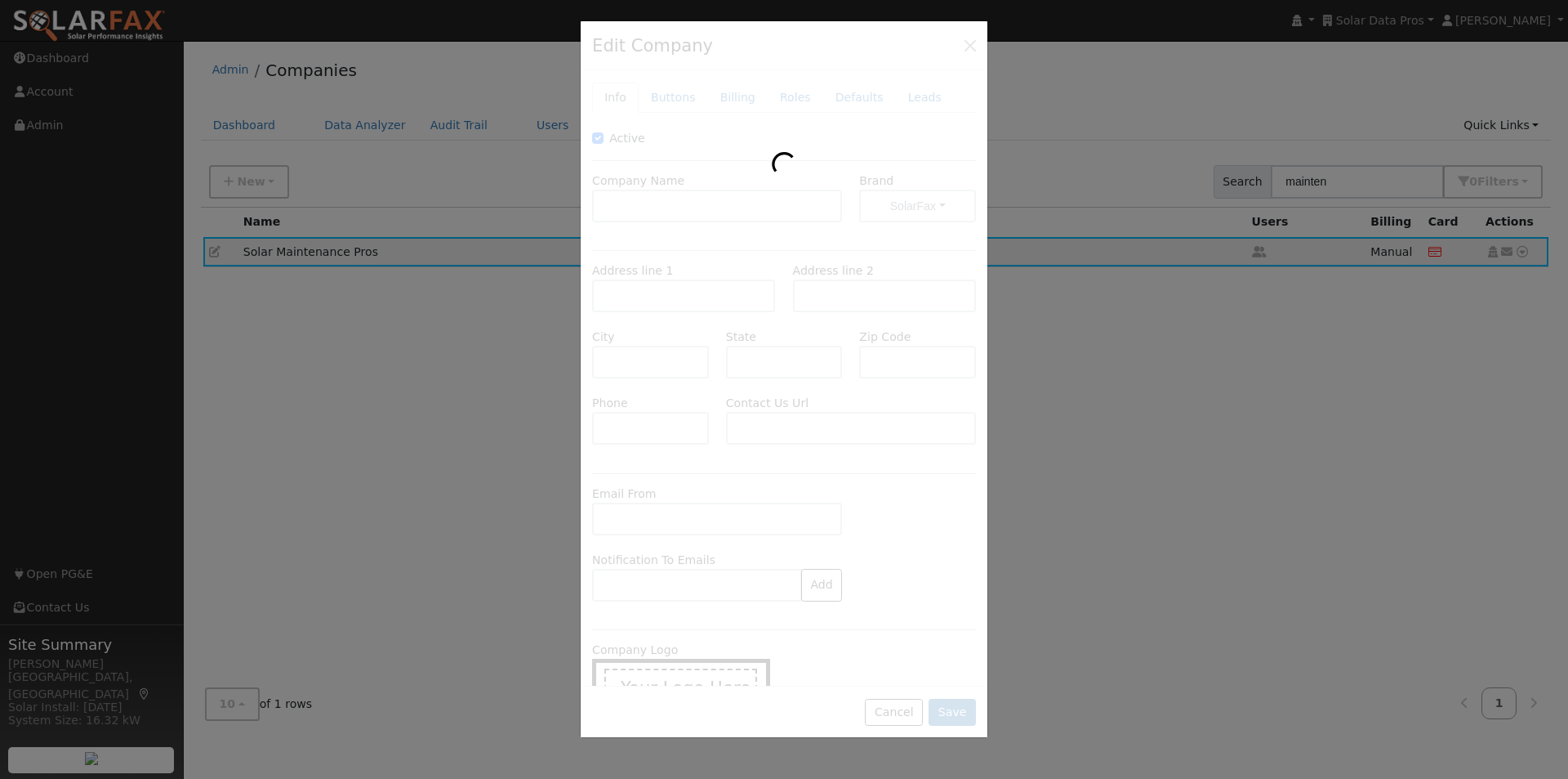
type input "559-447-1557"
type input "https://solarmaintenancepros.com/contact/?utm_source=solardatapros&utm_medium=s…"
type input "monitoring@solarmaintenancepros.com"
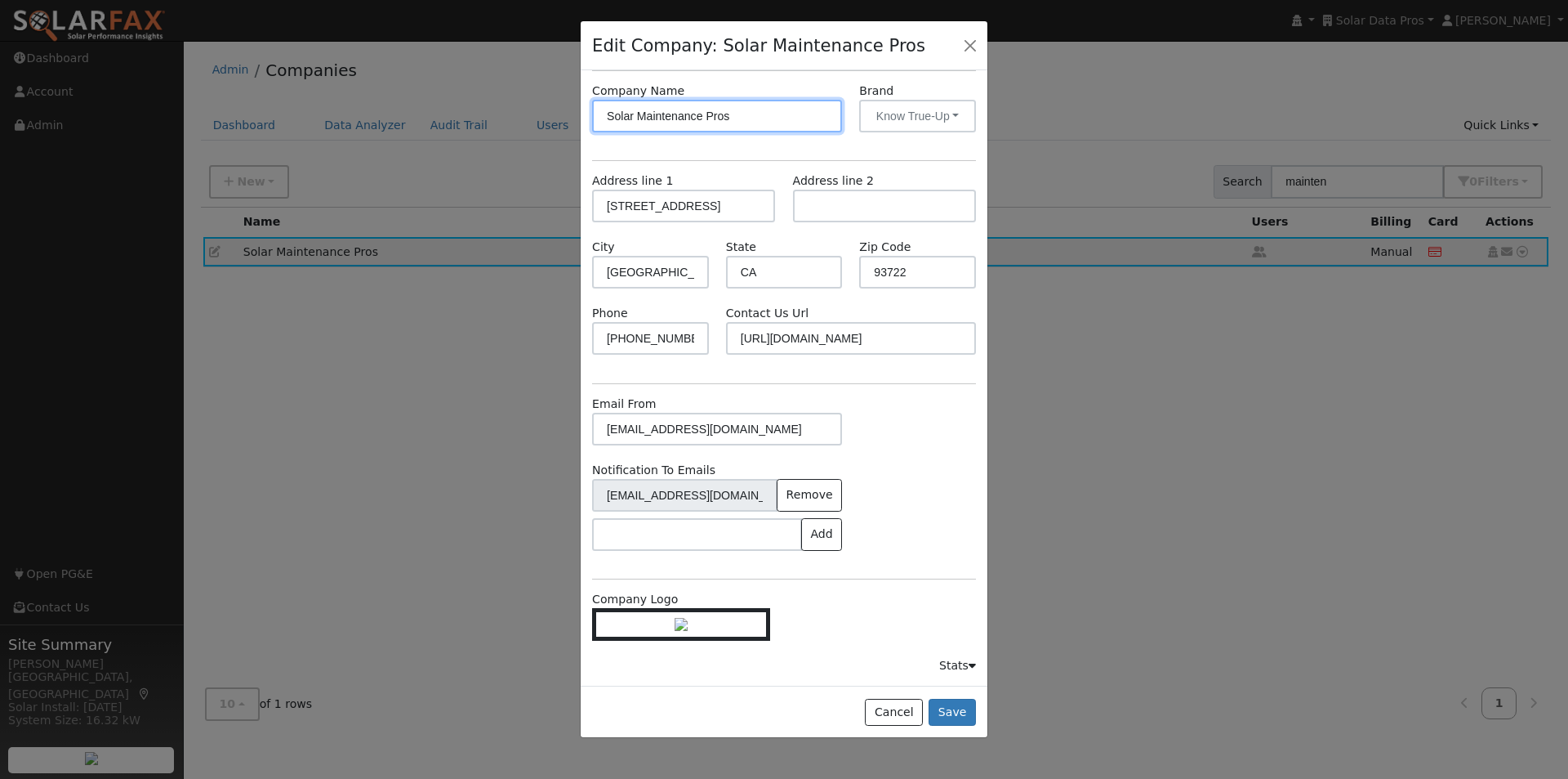
scroll to position [111, 0]
click at [895, 714] on button "Cancel" at bounding box center [893, 713] width 58 height 28
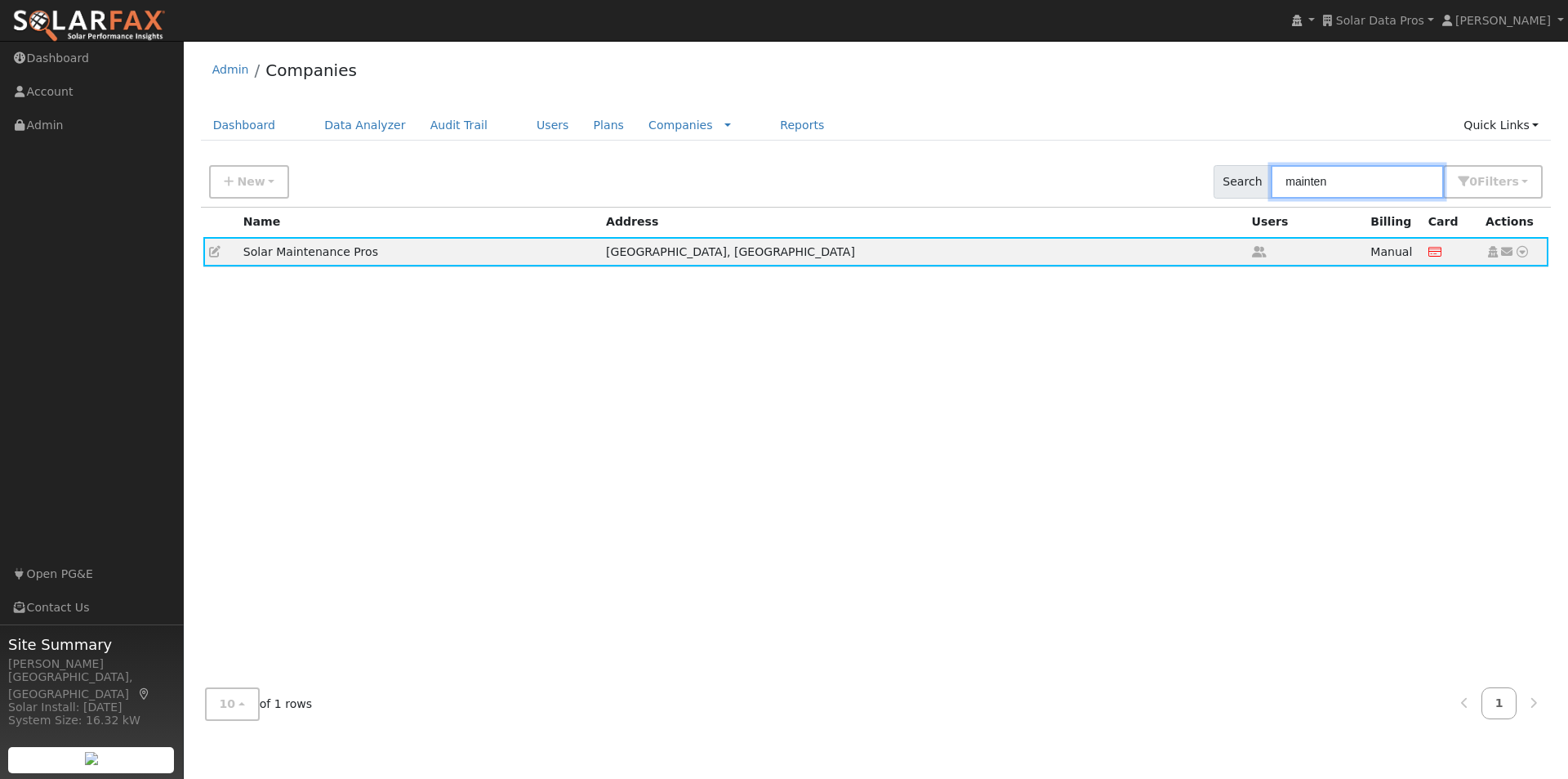
drag, startPoint x: 1374, startPoint y: 189, endPoint x: 1106, endPoint y: 139, distance: 272.6
click at [1124, 152] on div "New Add Company Quick Setup Company Search mainten 0 Filter s Include Inactive …" at bounding box center [876, 179] width 1356 height 55
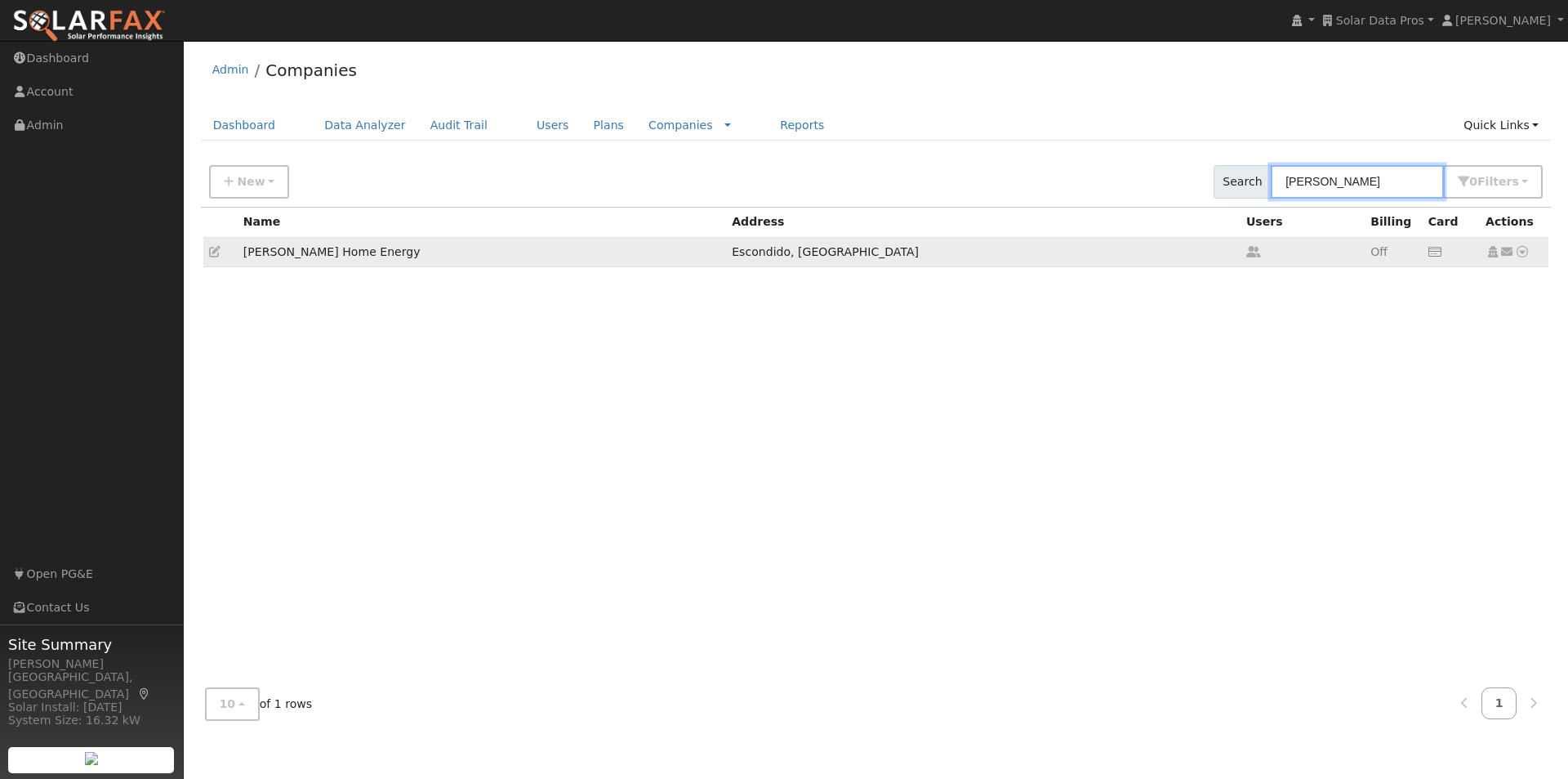
type input "baker"
click at [213, 254] on icon at bounding box center [215, 251] width 12 height 12
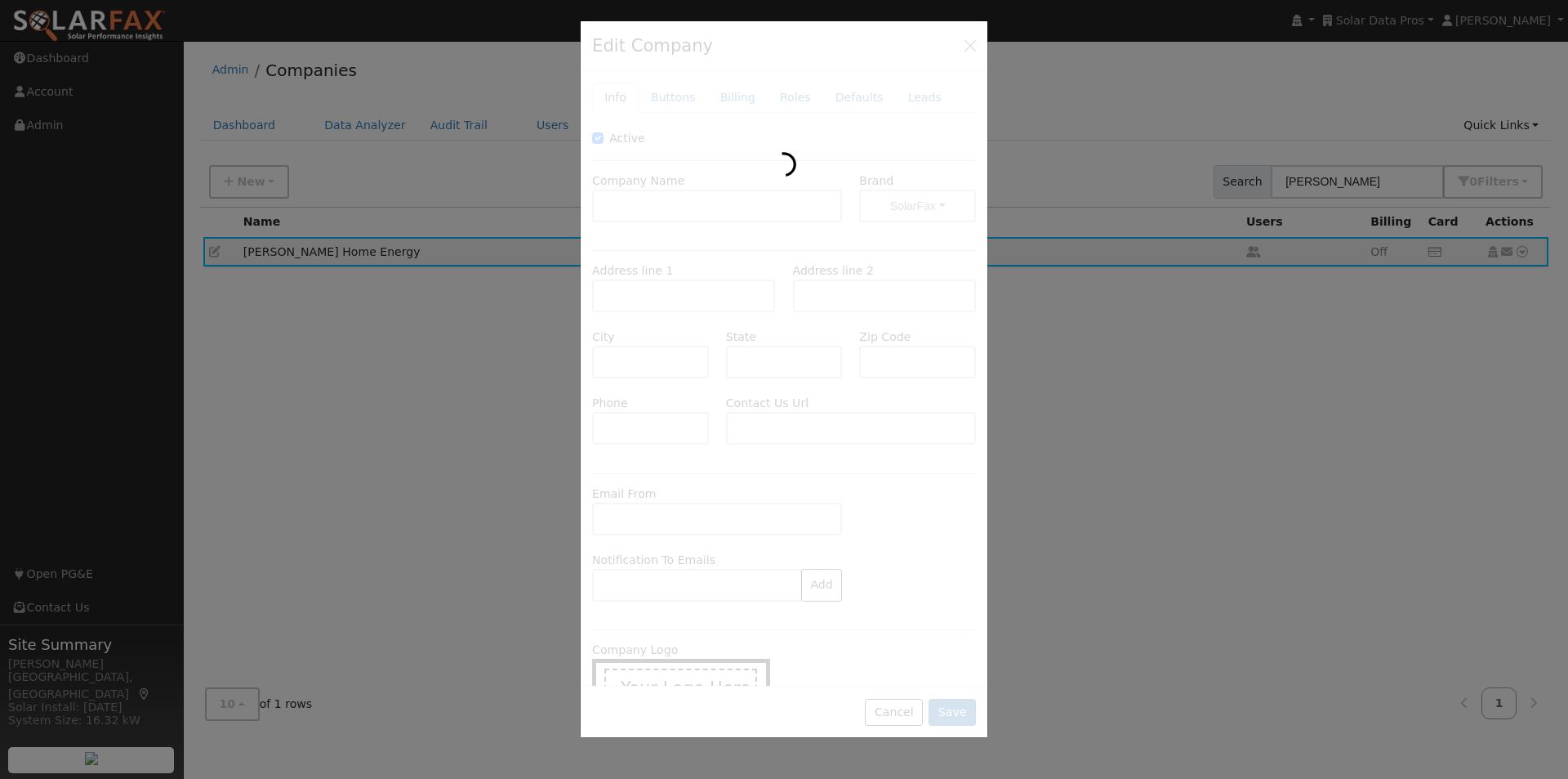
type input "Baker Home Energy"
type input "2120 Harmony Grove Road"
type input "Escondido"
type input "CA"
type input "92029"
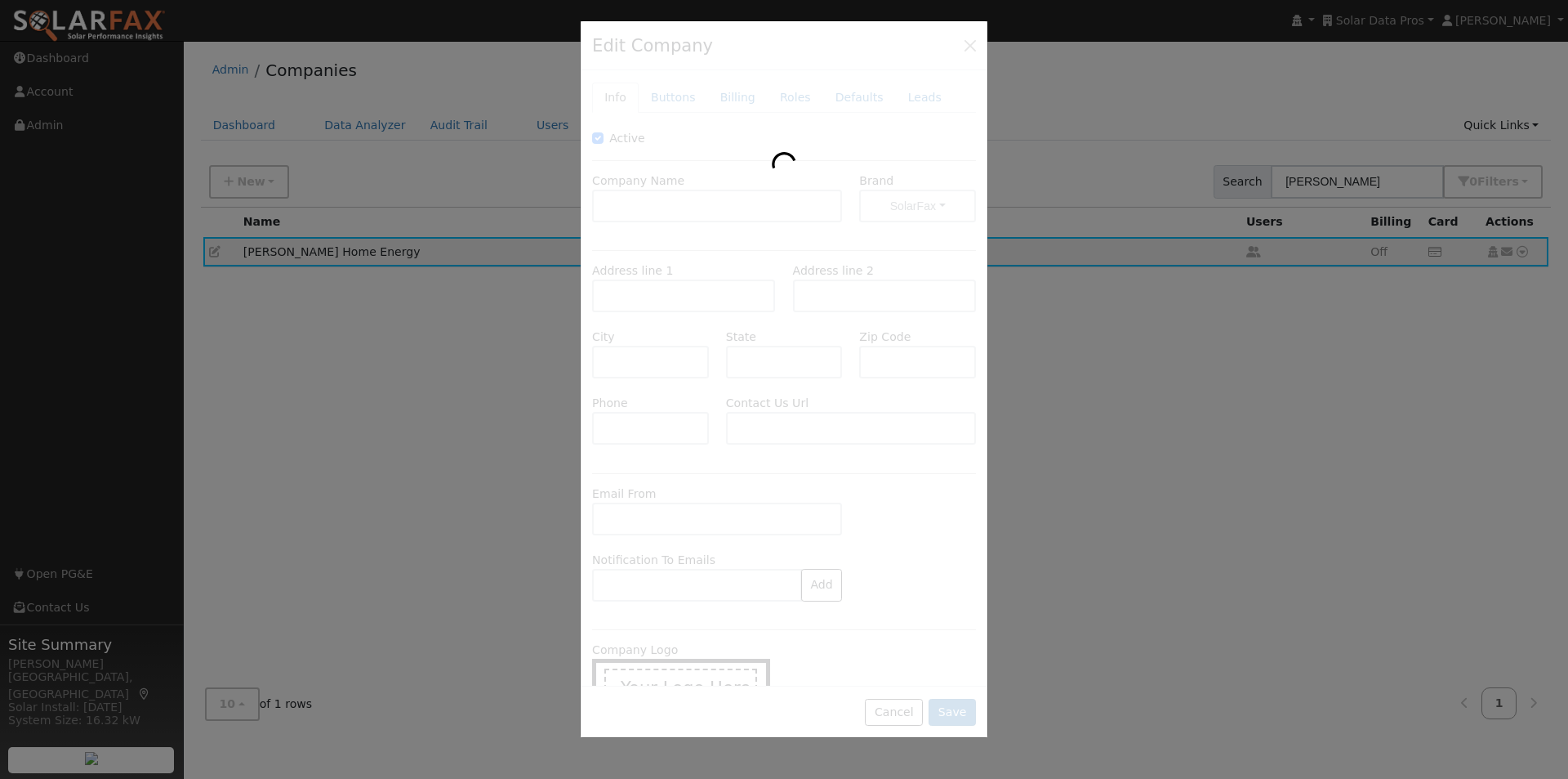
type input "760-437-6773"
type input "https://solar.bakerhomeenergy.com/contact/"
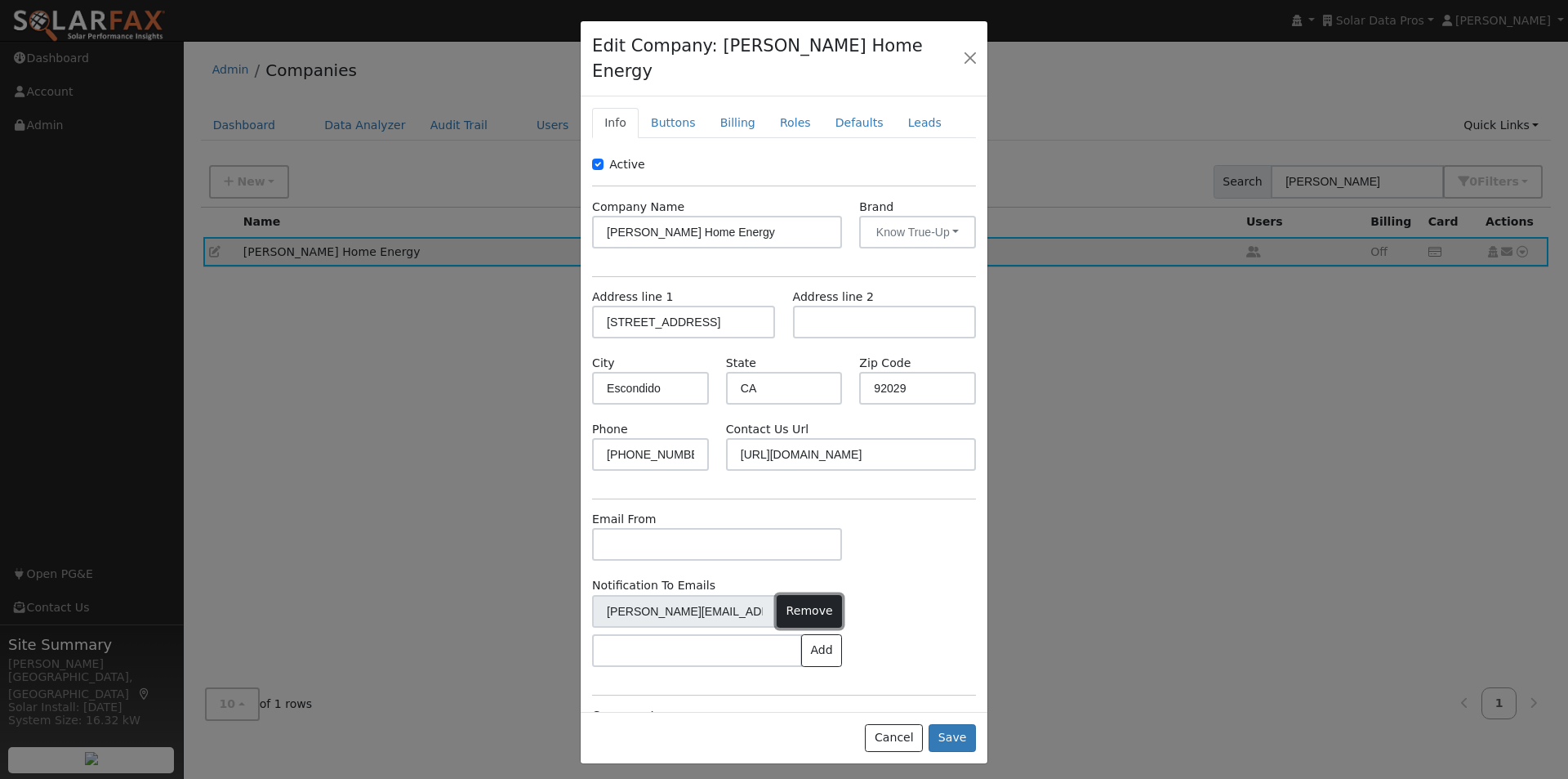
click at [787, 595] on button "Remove" at bounding box center [809, 611] width 65 height 33
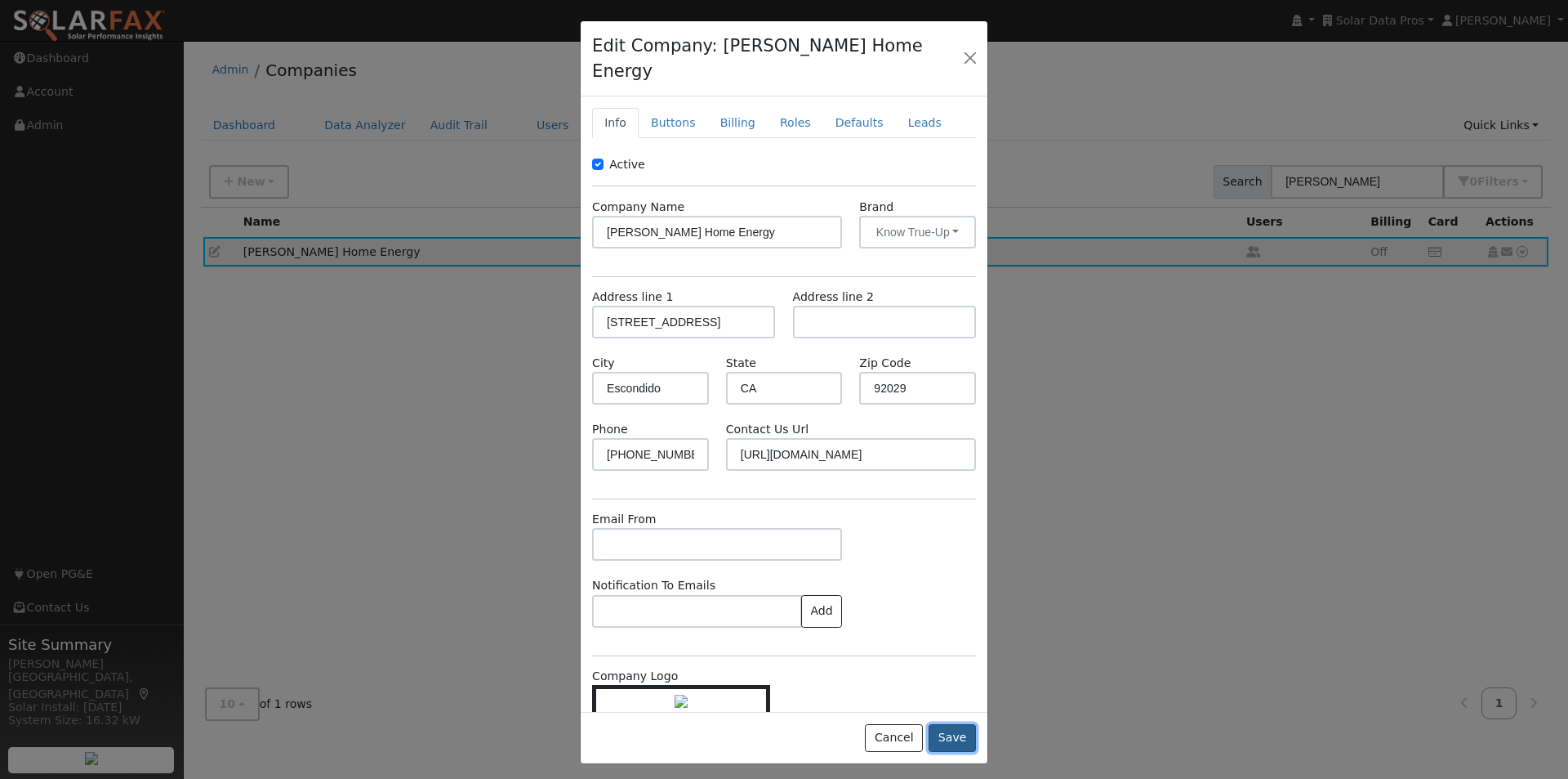
drag, startPoint x: 960, startPoint y: 712, endPoint x: 960, endPoint y: 695, distance: 17.0
click at [960, 724] on button "Save" at bounding box center [953, 737] width 47 height 28
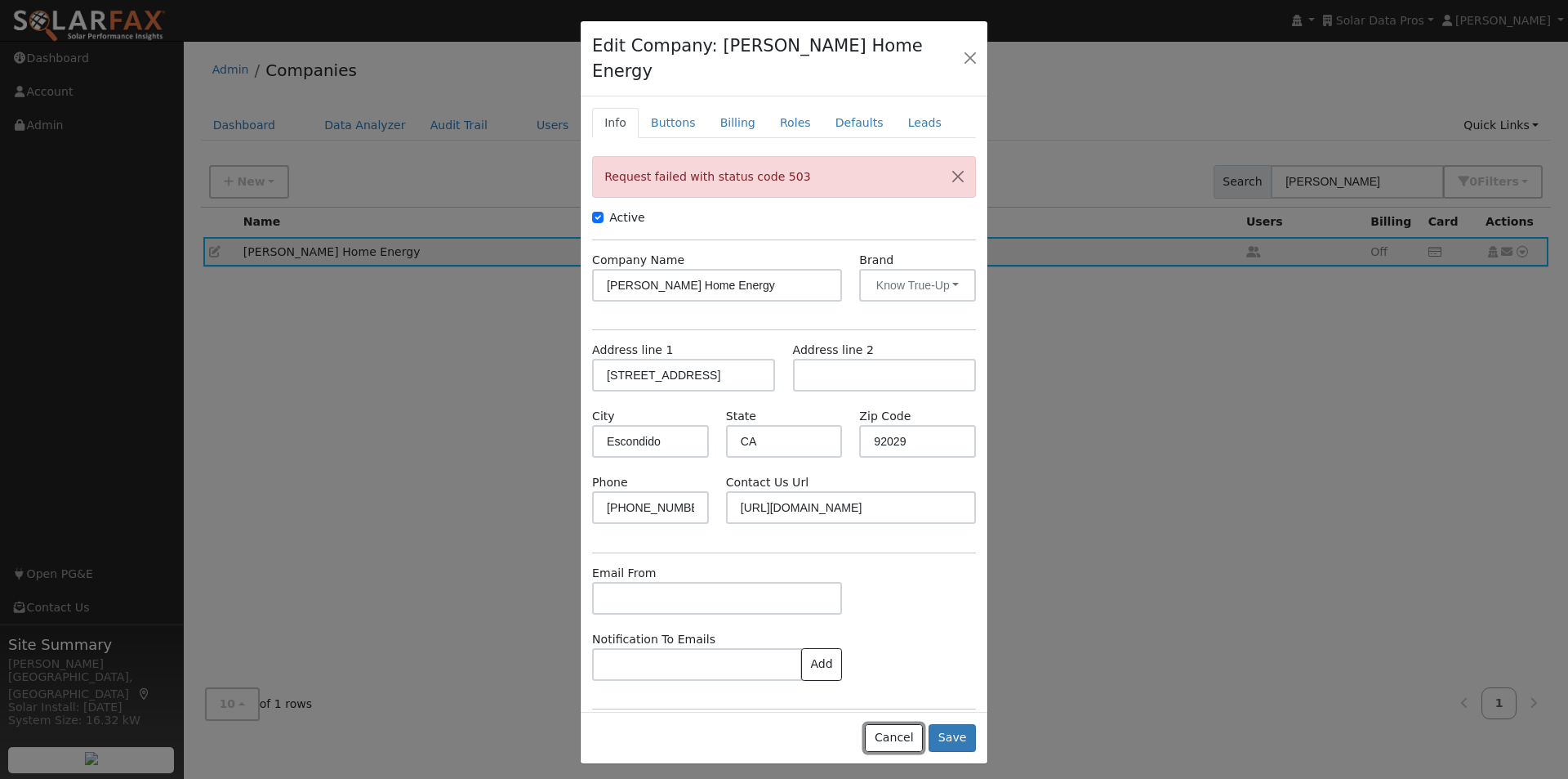
click at [898, 724] on button "Cancel" at bounding box center [893, 737] width 58 height 28
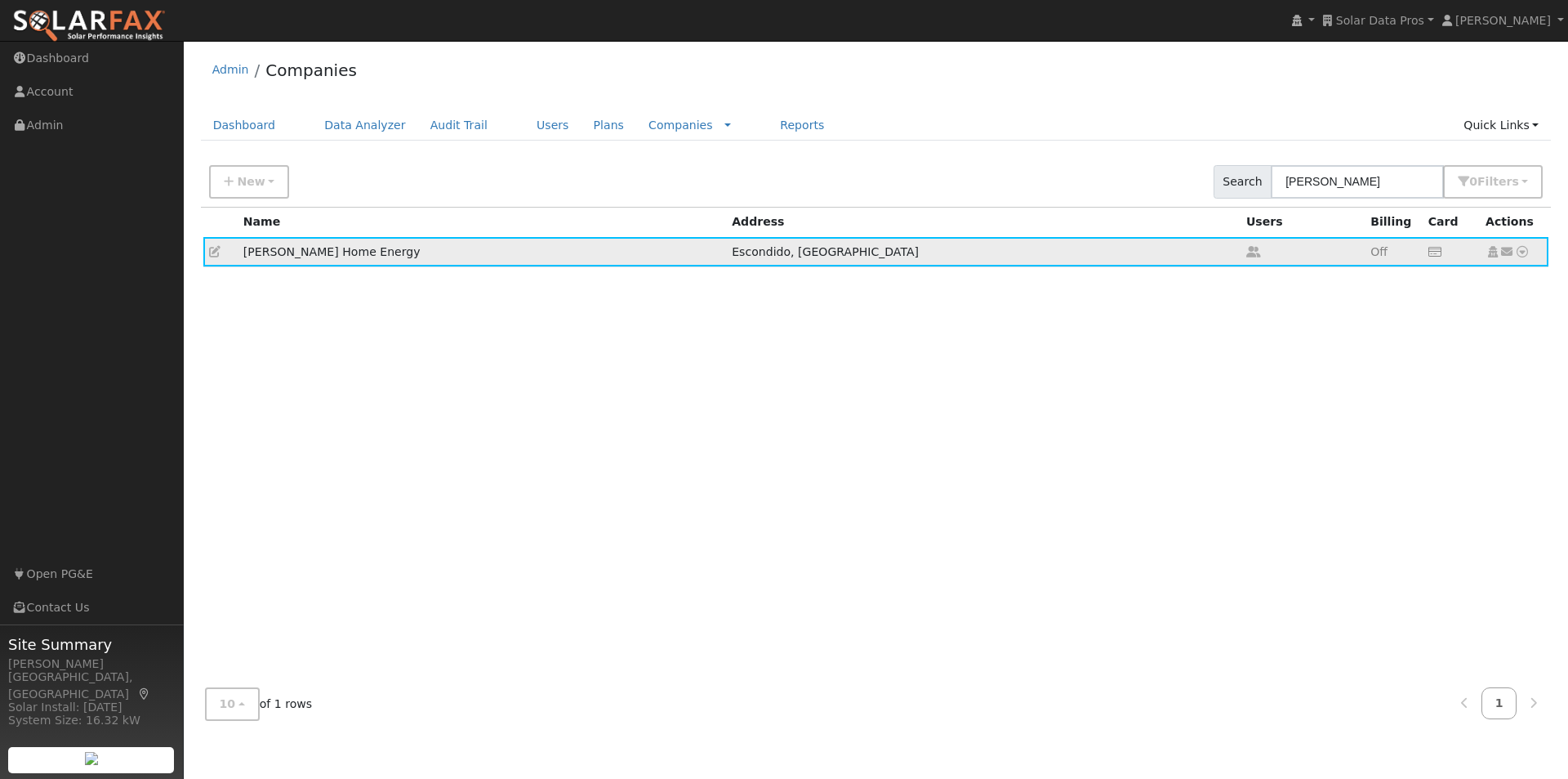
click at [212, 249] on icon at bounding box center [215, 251] width 12 height 12
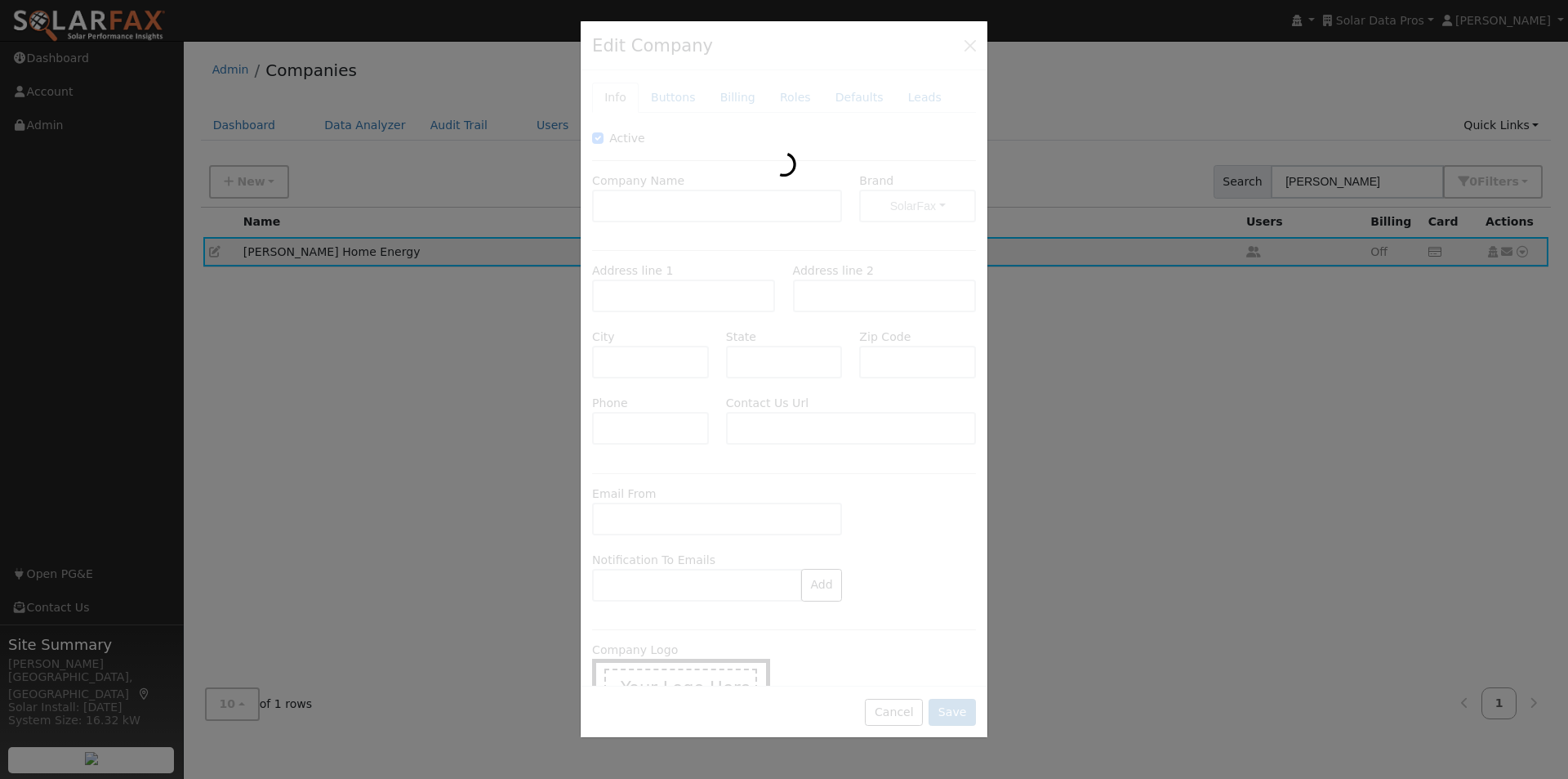
type input "Baker Home Energy"
type input "2120 Harmony Grove Road"
type input "Escondido"
type input "CA"
type input "92029"
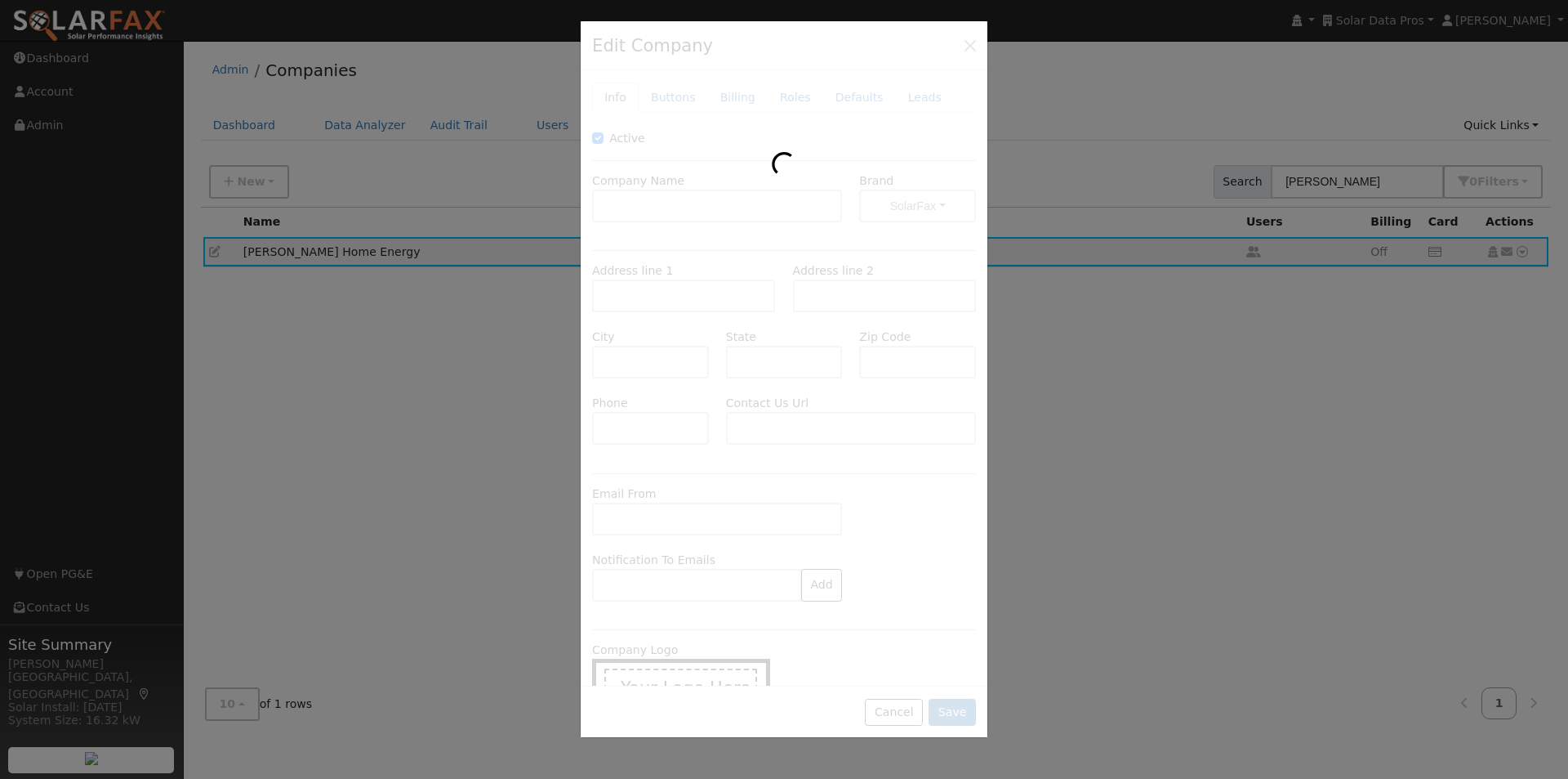
type input "760-437-6773"
type input "https://solar.bakerhomeenergy.com/contact/"
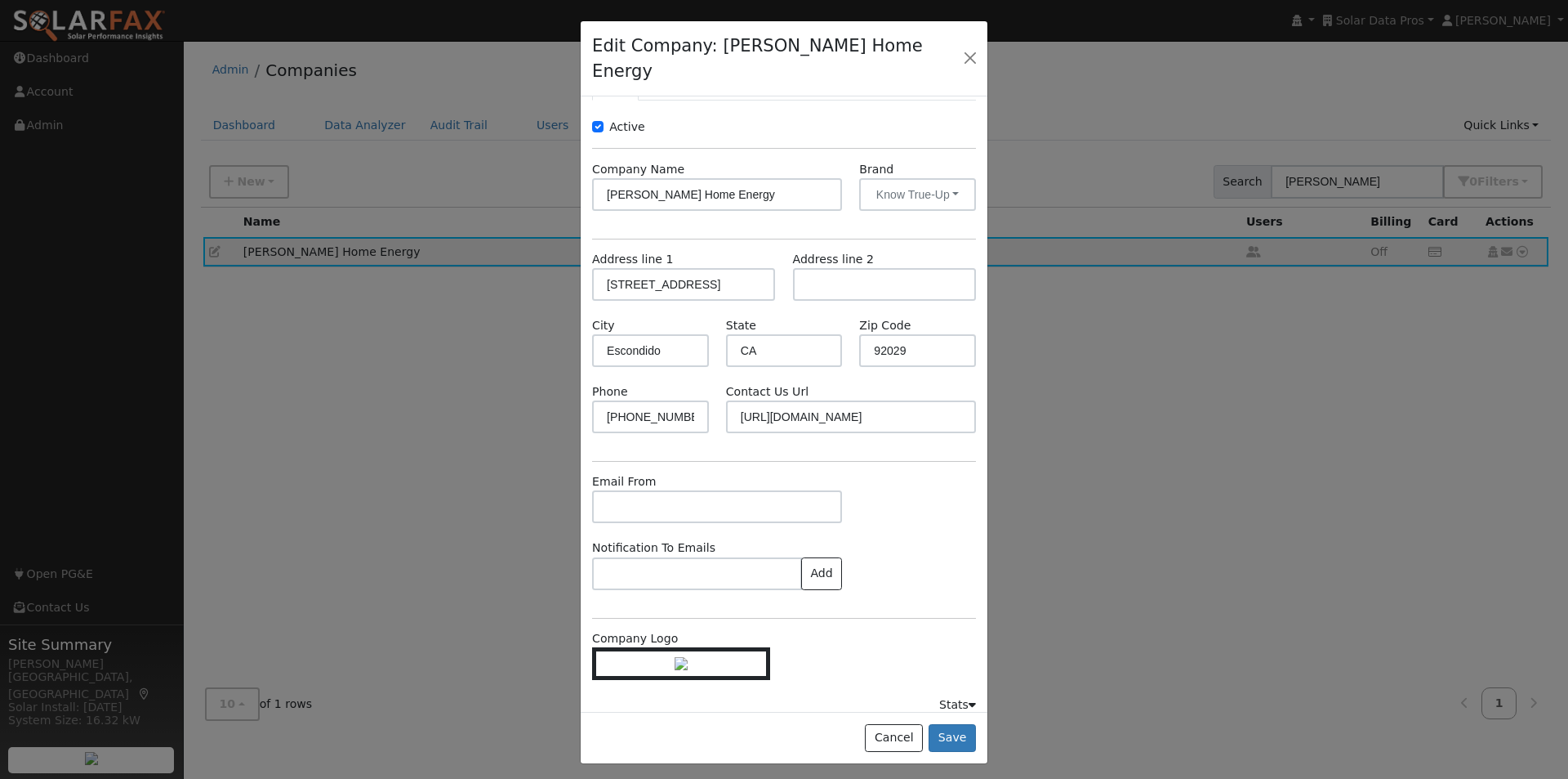
scroll to position [72, 0]
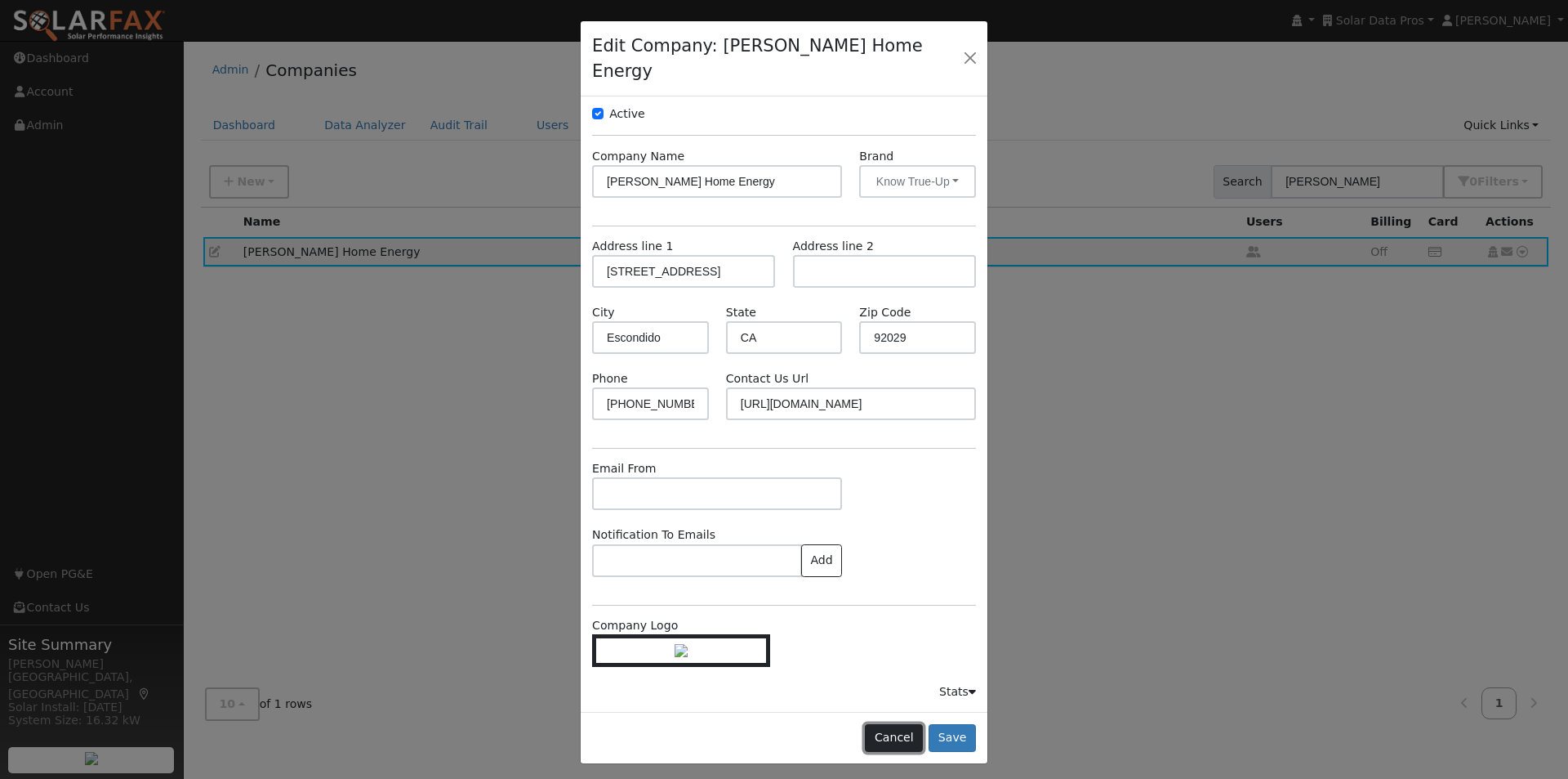
click at [898, 724] on button "Cancel" at bounding box center [893, 737] width 58 height 28
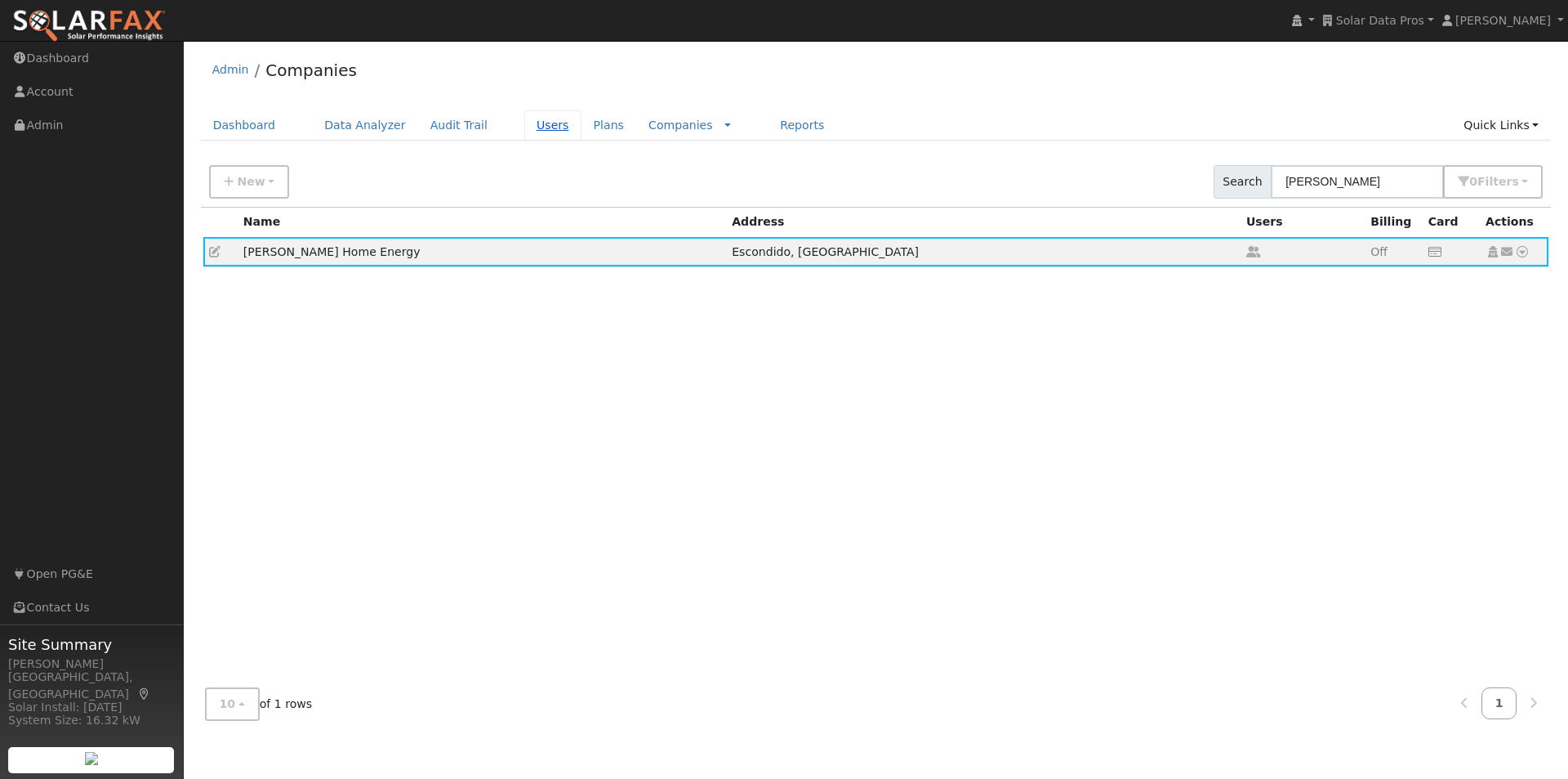
click at [524, 126] on link "Users" at bounding box center [553, 125] width 57 height 31
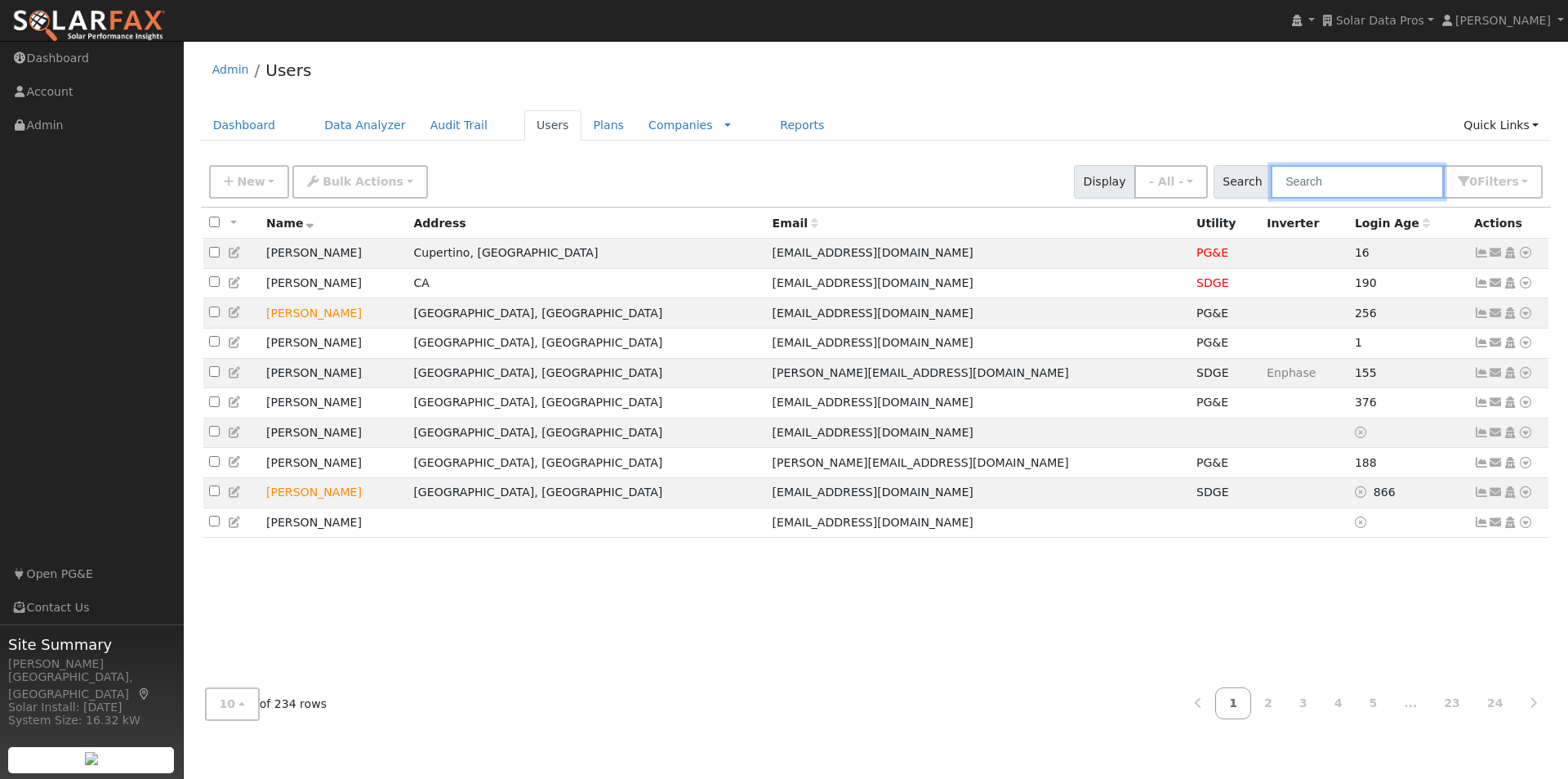
click at [1377, 179] on input "text" at bounding box center [1356, 182] width 173 height 34
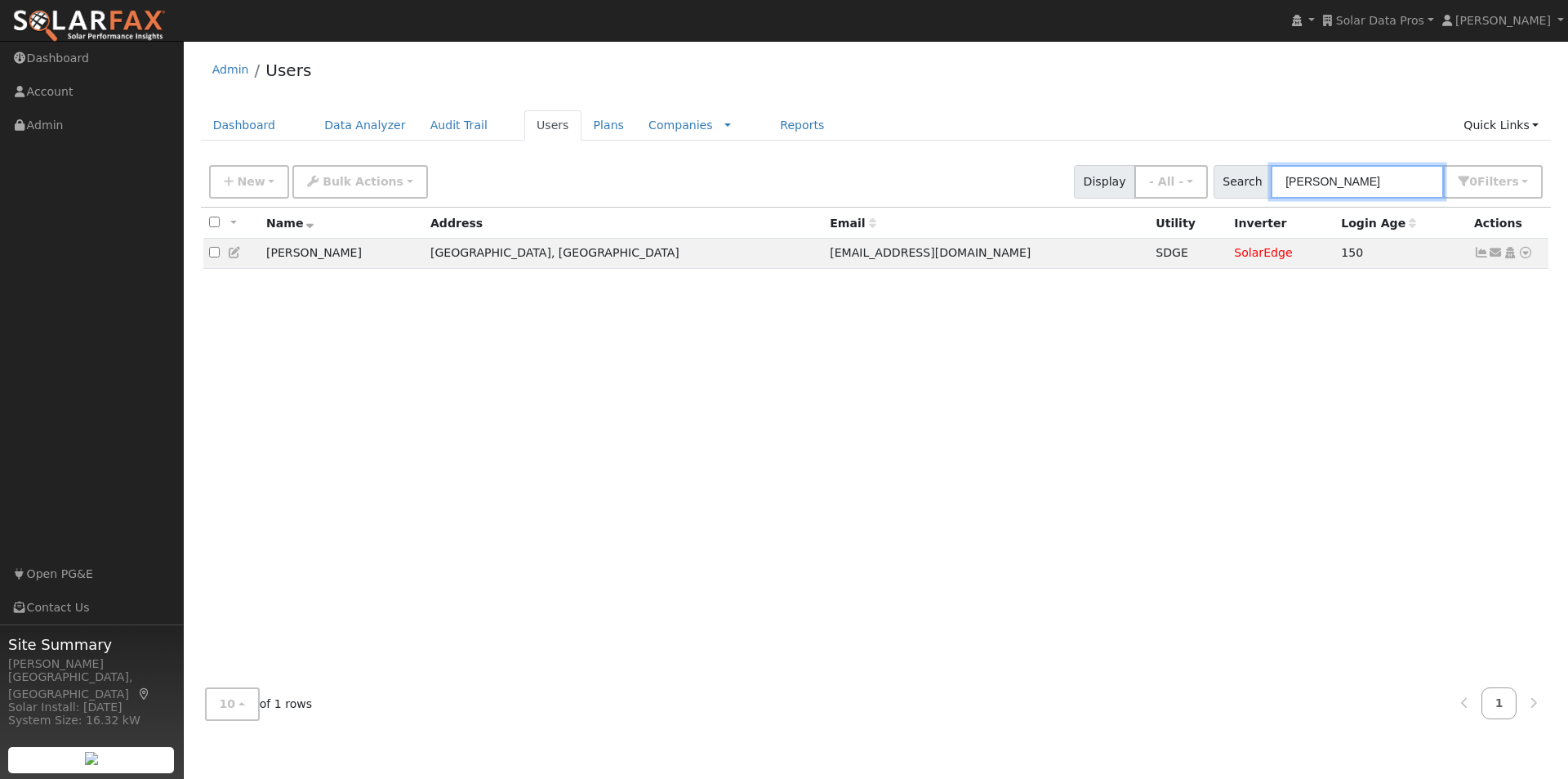
type input "[PERSON_NAME]"
click at [235, 253] on icon at bounding box center [234, 252] width 15 height 12
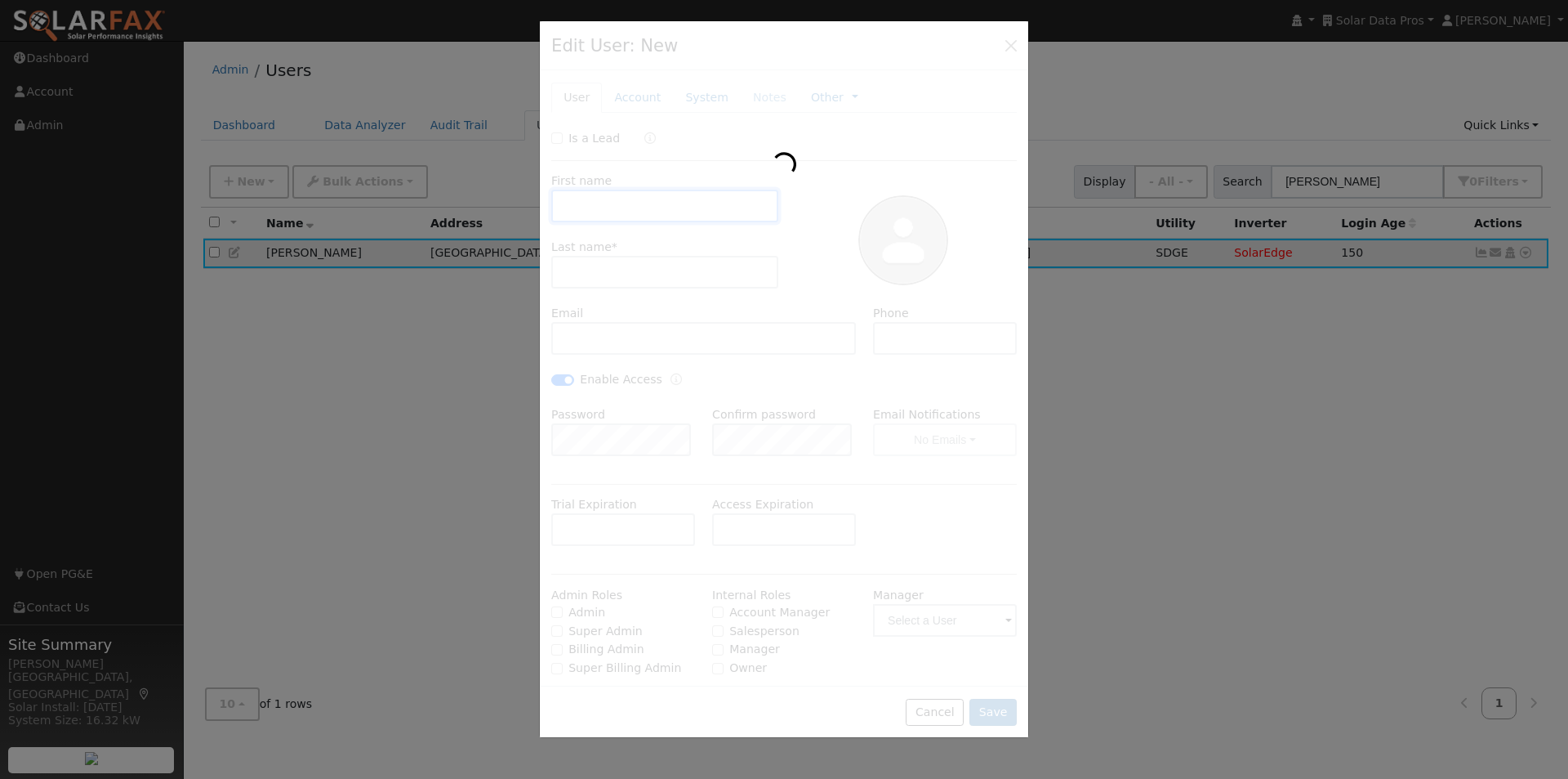
type input "[PERSON_NAME]"
type input "Nasland"
type input "[EMAIL_ADDRESS][DOMAIN_NAME]"
type input "[PHONE_NUMBER]"
checkbox input "true"
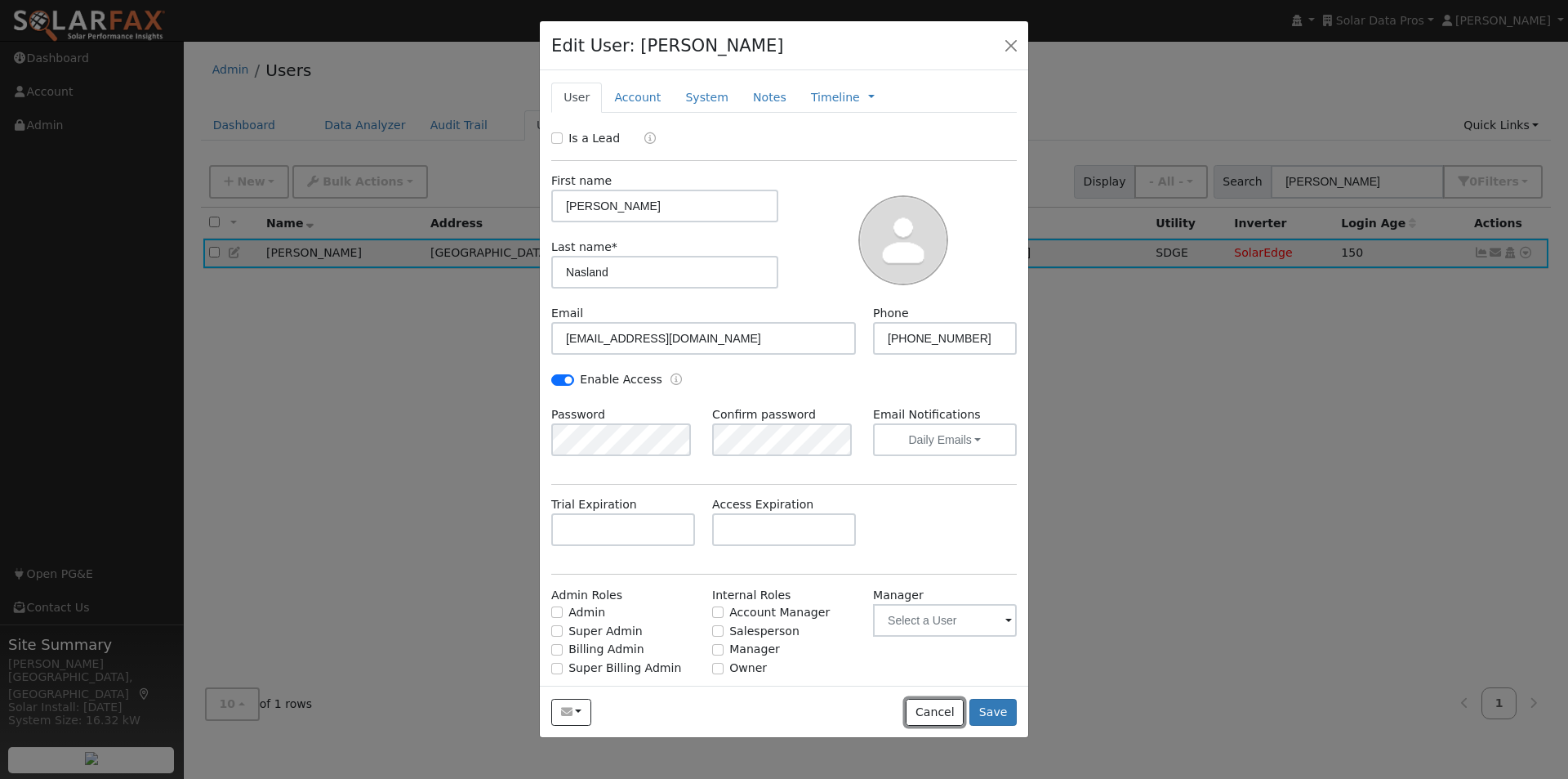
drag, startPoint x: 944, startPoint y: 713, endPoint x: 634, endPoint y: 353, distance: 475.1
click at [925, 690] on div "Send Email... Copy a Link Reset Password Open Access Cancel Save" at bounding box center [784, 712] width 489 height 51
drag, startPoint x: 942, startPoint y: 712, endPoint x: 1034, endPoint y: 555, distance: 182.0
click at [944, 703] on button "Cancel" at bounding box center [934, 713] width 58 height 28
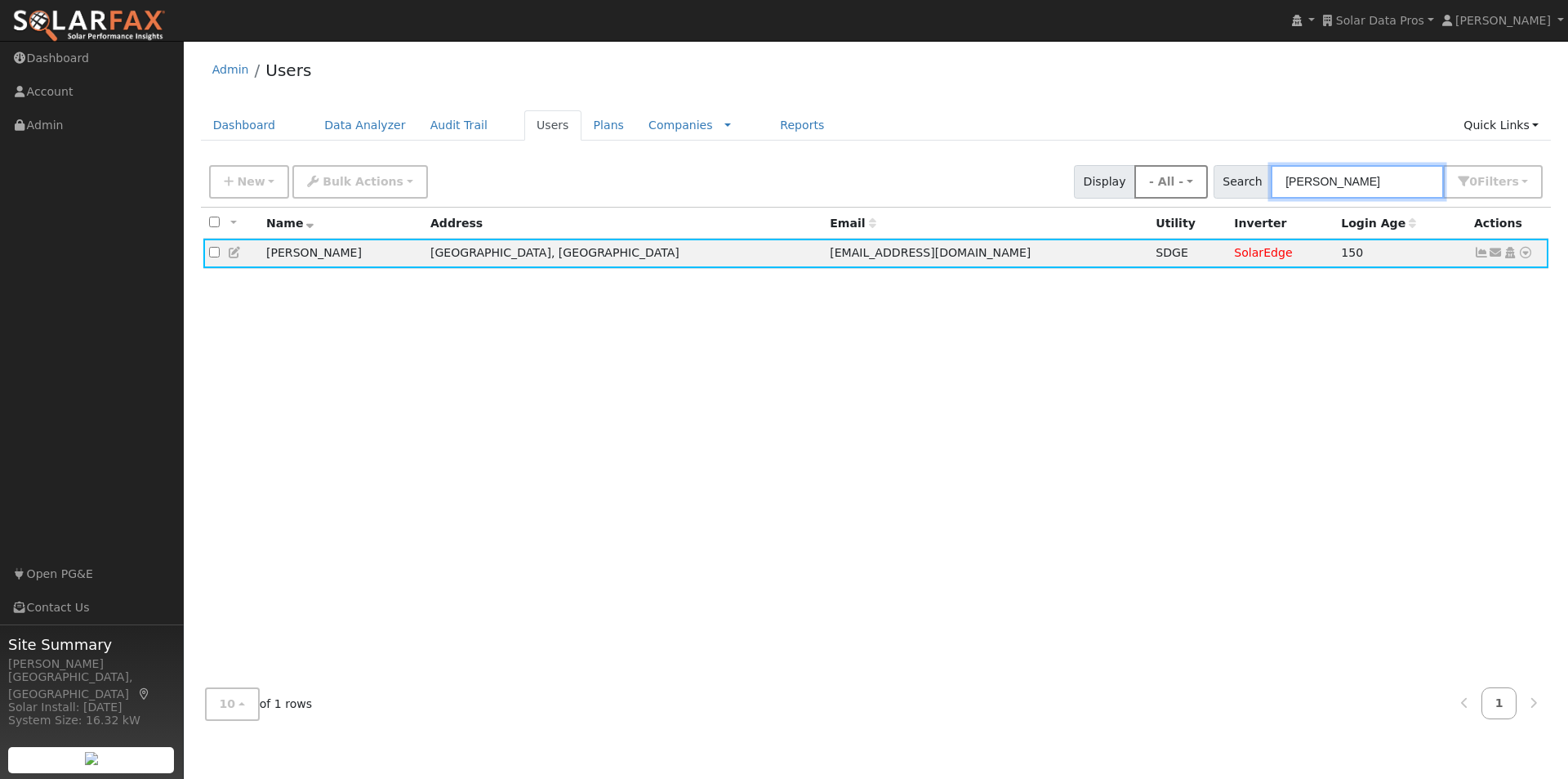
drag, startPoint x: 1416, startPoint y: 175, endPoint x: 1159, endPoint y: 168, distance: 257.1
click at [1157, 171] on div "New Add User Quick Add Quick Connect Quick Convert Lead Bulk Actions Send Email…" at bounding box center [876, 179] width 1340 height 40
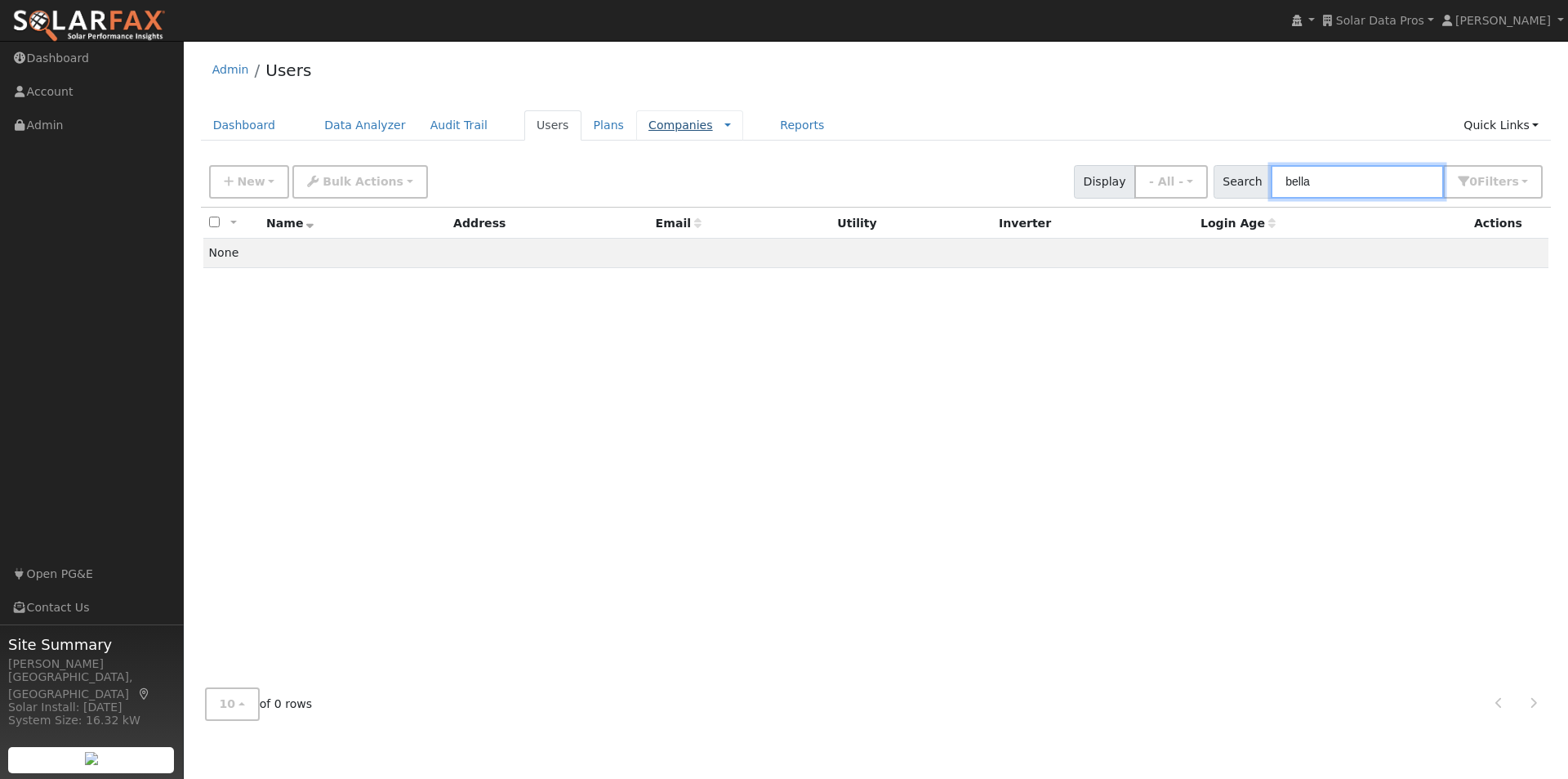
type input "bella"
drag, startPoint x: 641, startPoint y: 120, endPoint x: 653, endPoint y: 120, distance: 12.0
click at [648, 120] on link "Companies" at bounding box center [680, 125] width 64 height 13
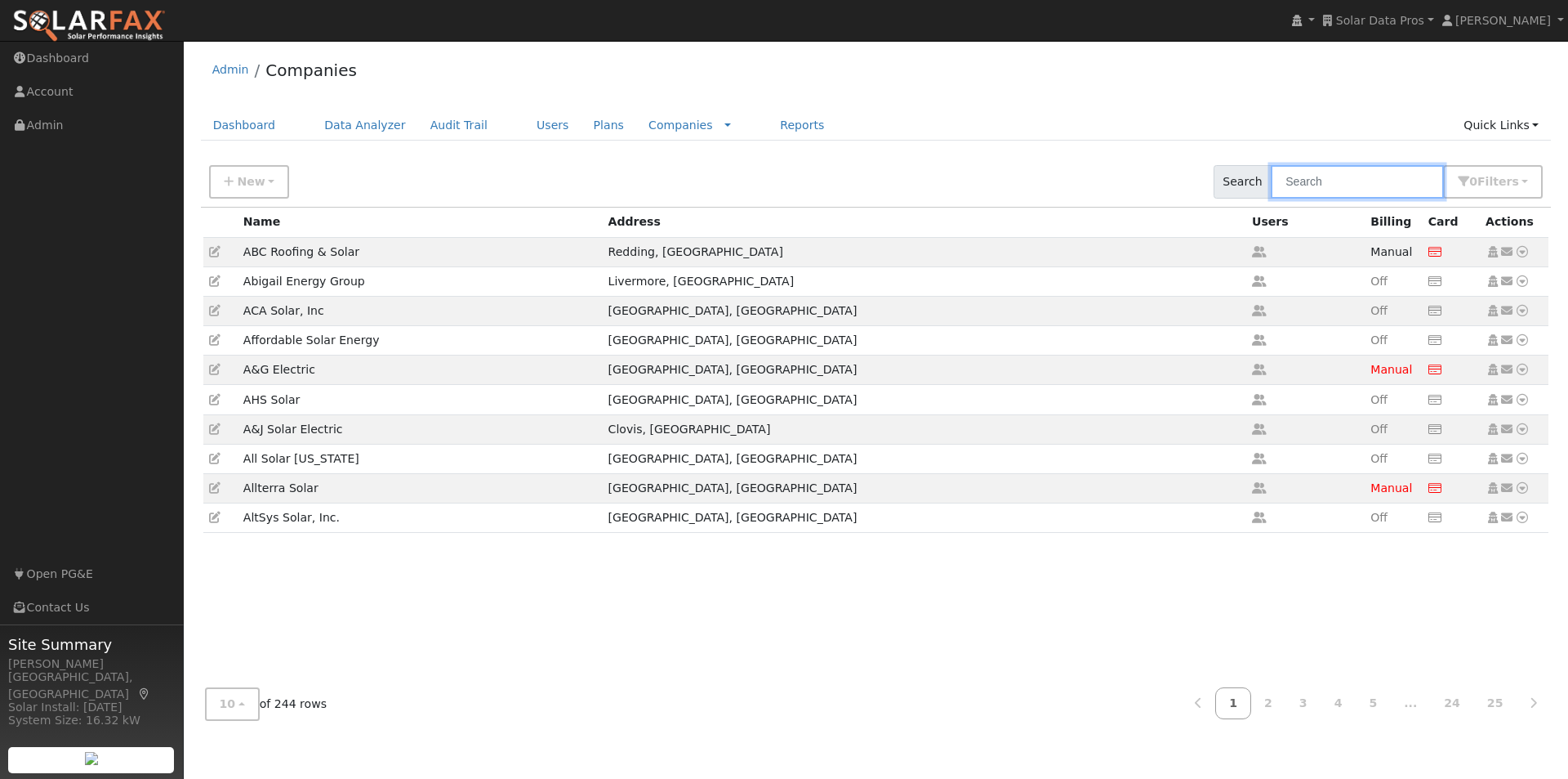
click at [1381, 181] on input "text" at bounding box center [1356, 182] width 173 height 34
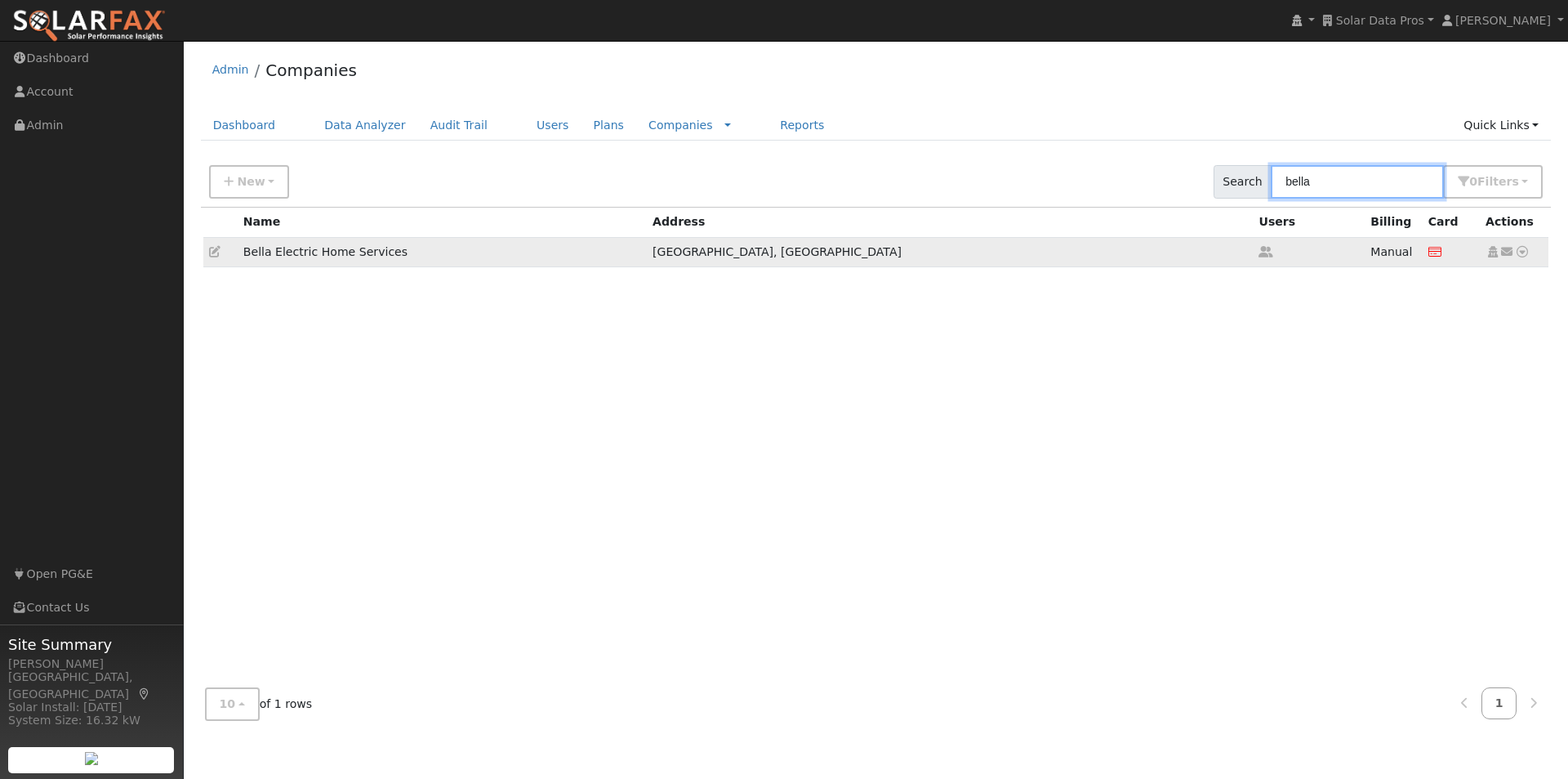
type input "bella"
click at [213, 252] on icon at bounding box center [215, 251] width 12 height 12
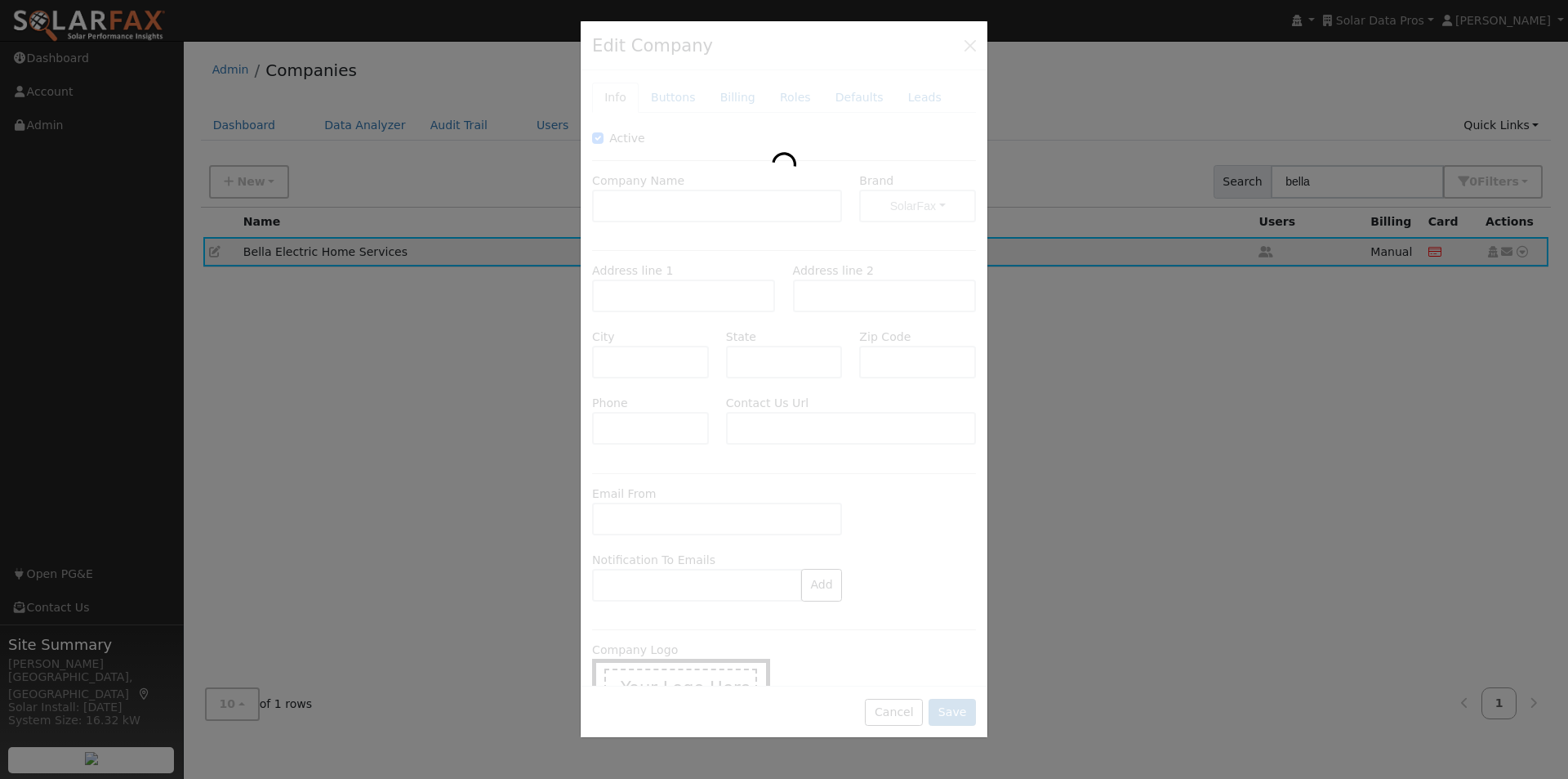
type input "Bella Electric Home Services"
type input "6337 Oakridge Road"
type input "San Diego"
type input "CA"
type input "92120"
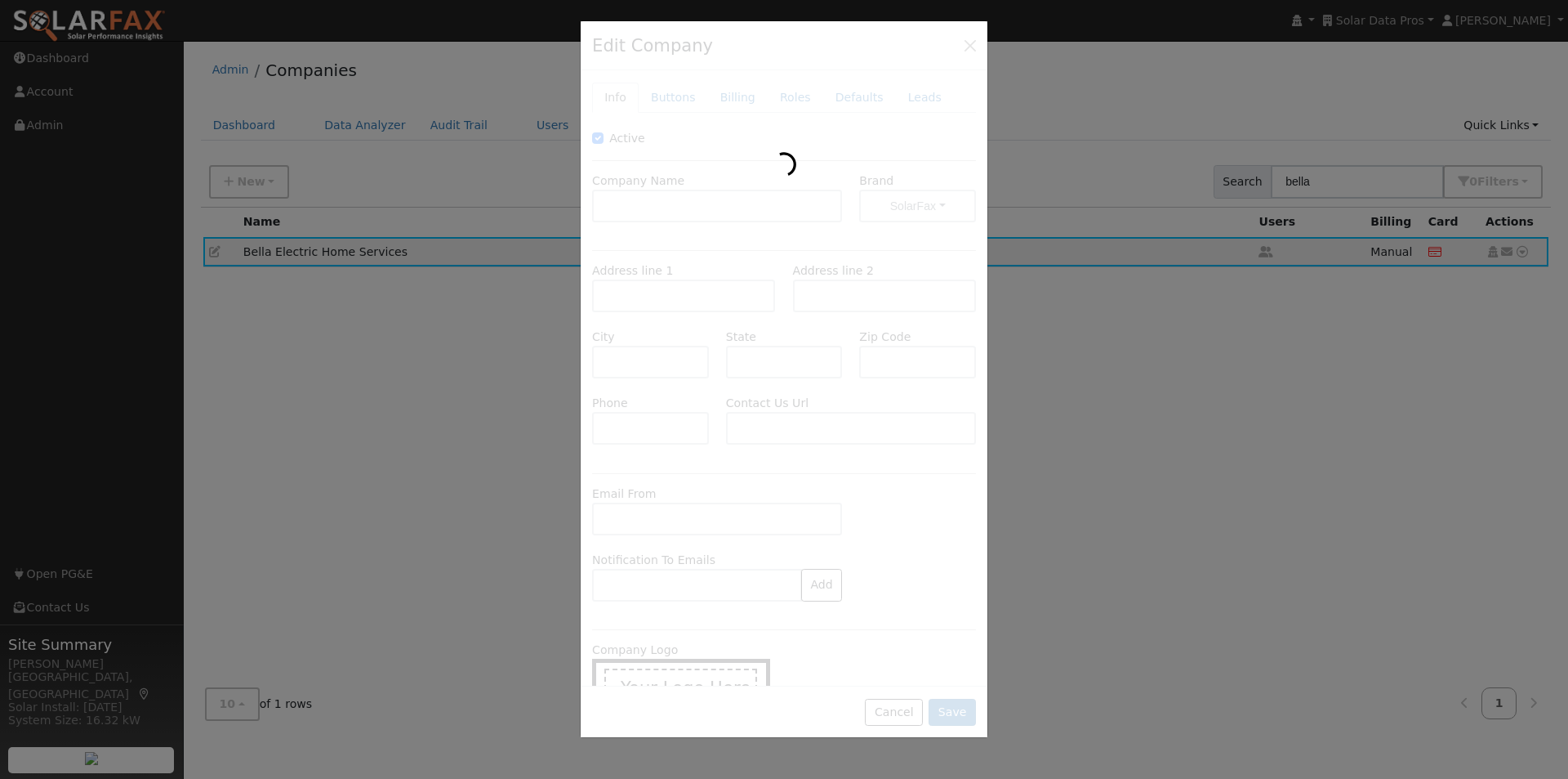
type input "(858) 330-0042"
type input "https://bellamonitoring.com/"
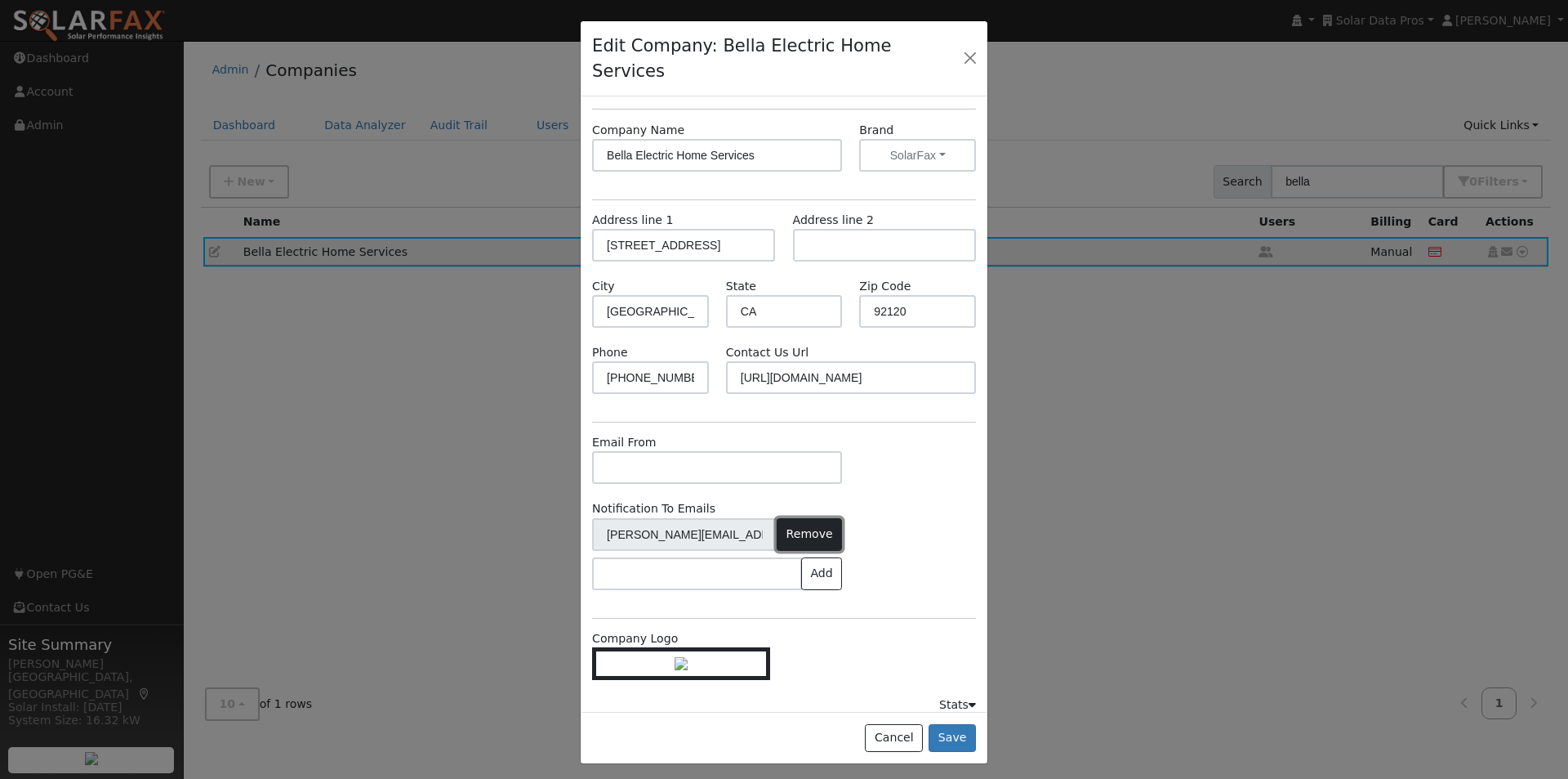
click at [802, 518] on button "Remove" at bounding box center [809, 534] width 65 height 33
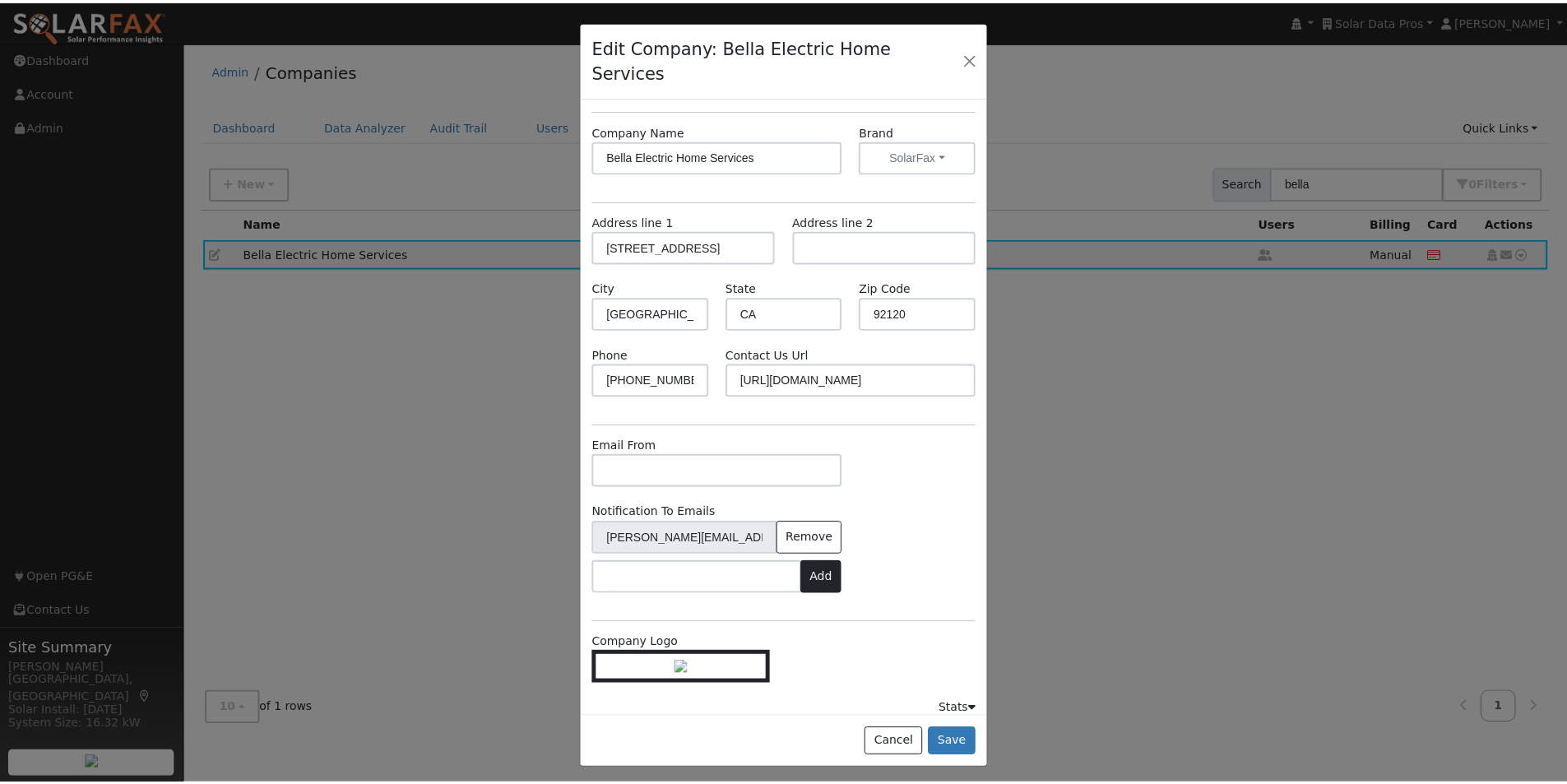
scroll to position [73, 0]
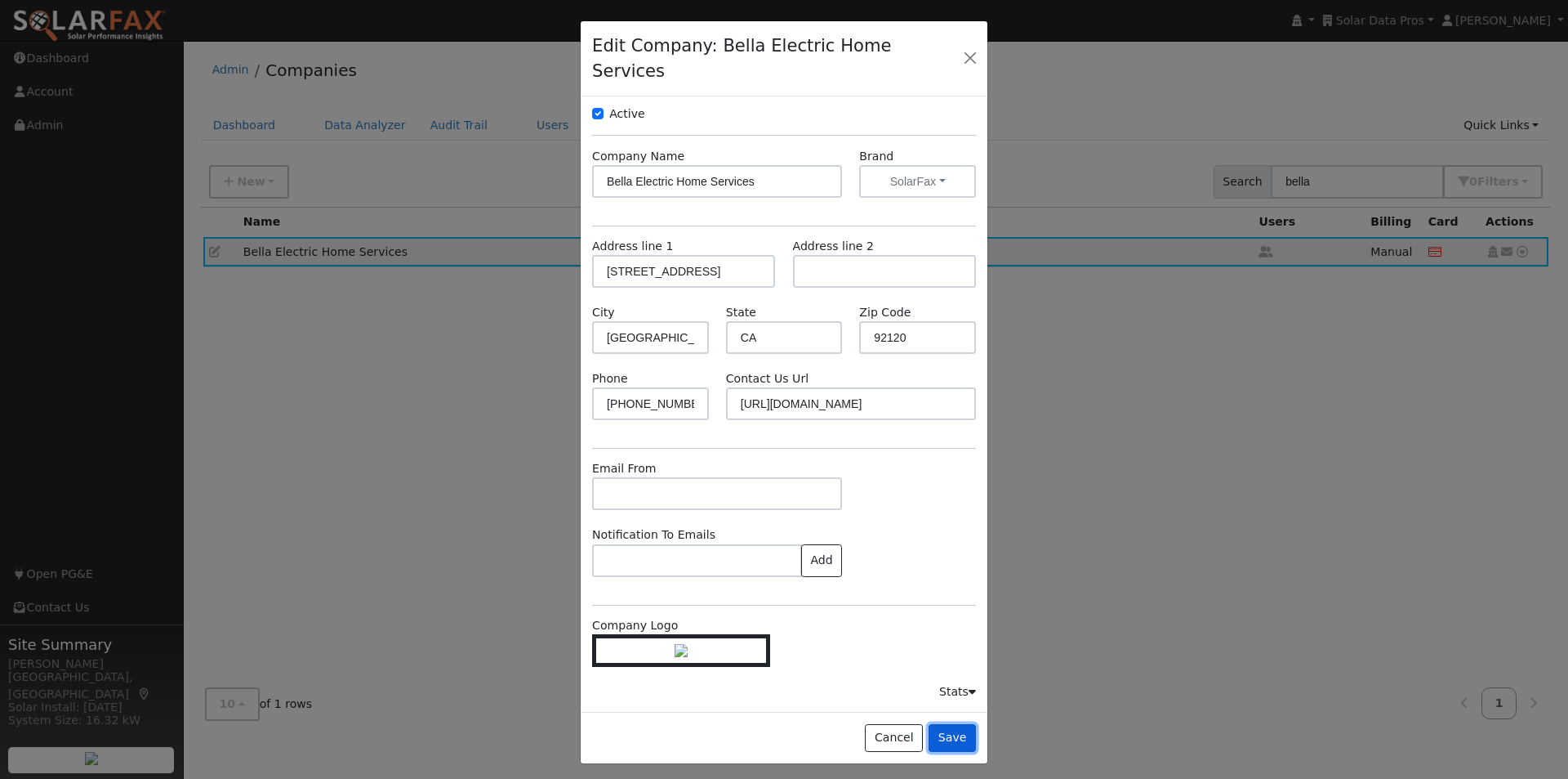
drag, startPoint x: 955, startPoint y: 715, endPoint x: 907, endPoint y: 415, distance: 303.8
click at [954, 724] on button "Save" at bounding box center [953, 737] width 47 height 28
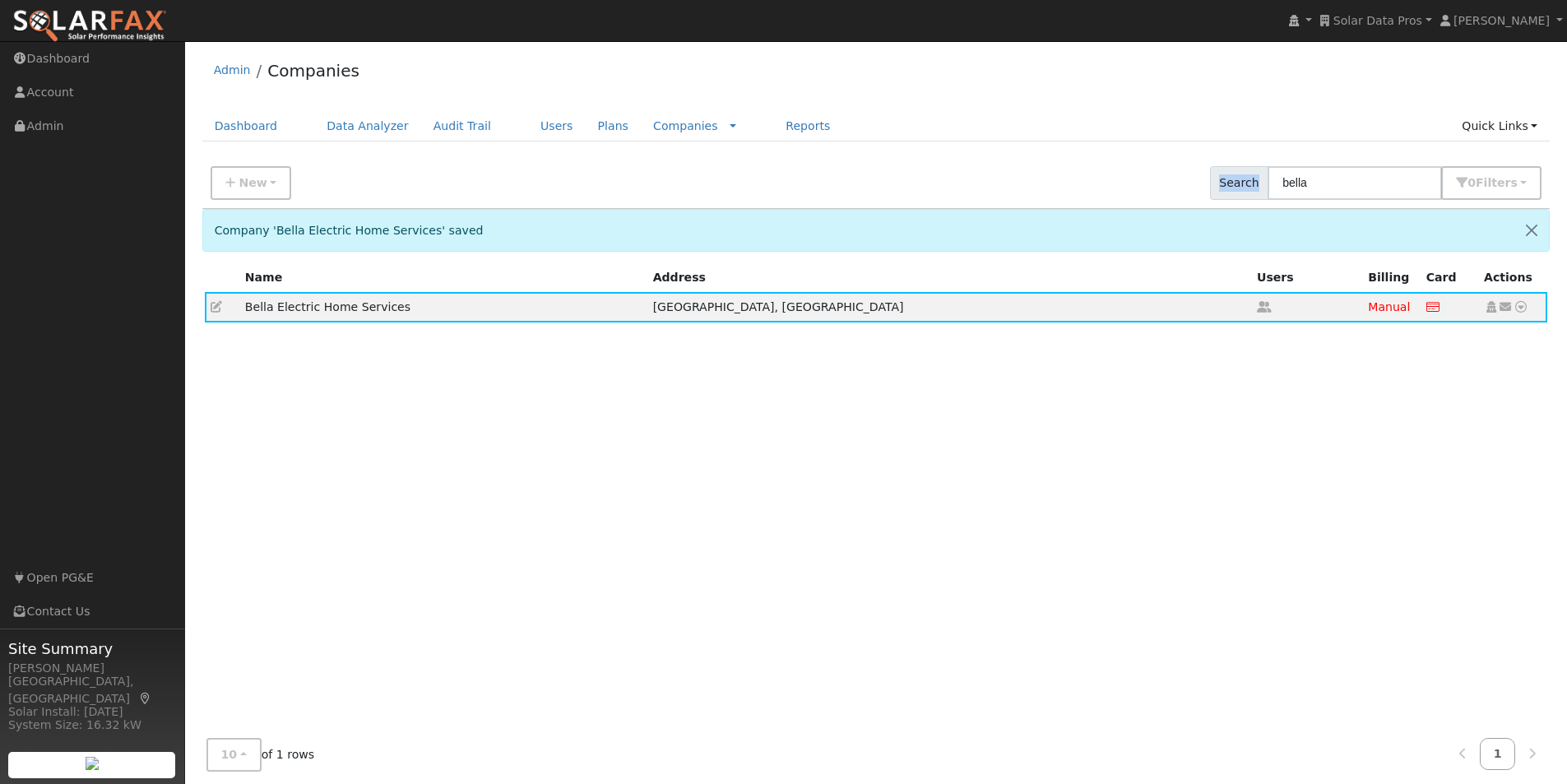
drag, startPoint x: 1376, startPoint y: 164, endPoint x: 1118, endPoint y: 137, distance: 259.4
click at [1112, 147] on div "Admin Companies Dashboard Data Analyzer Audit Trail Users Plans Companies Rate …" at bounding box center [876, 420] width 1366 height 742
click at [1346, 192] on input "bella" at bounding box center [1355, 183] width 174 height 34
drag, startPoint x: 1346, startPoint y: 192, endPoint x: 1188, endPoint y: 169, distance: 159.7
click at [1190, 175] on div "New Add Company Quick Setup Company Search bella 0 Filter s Include Inactive Ro…" at bounding box center [876, 180] width 1355 height 56
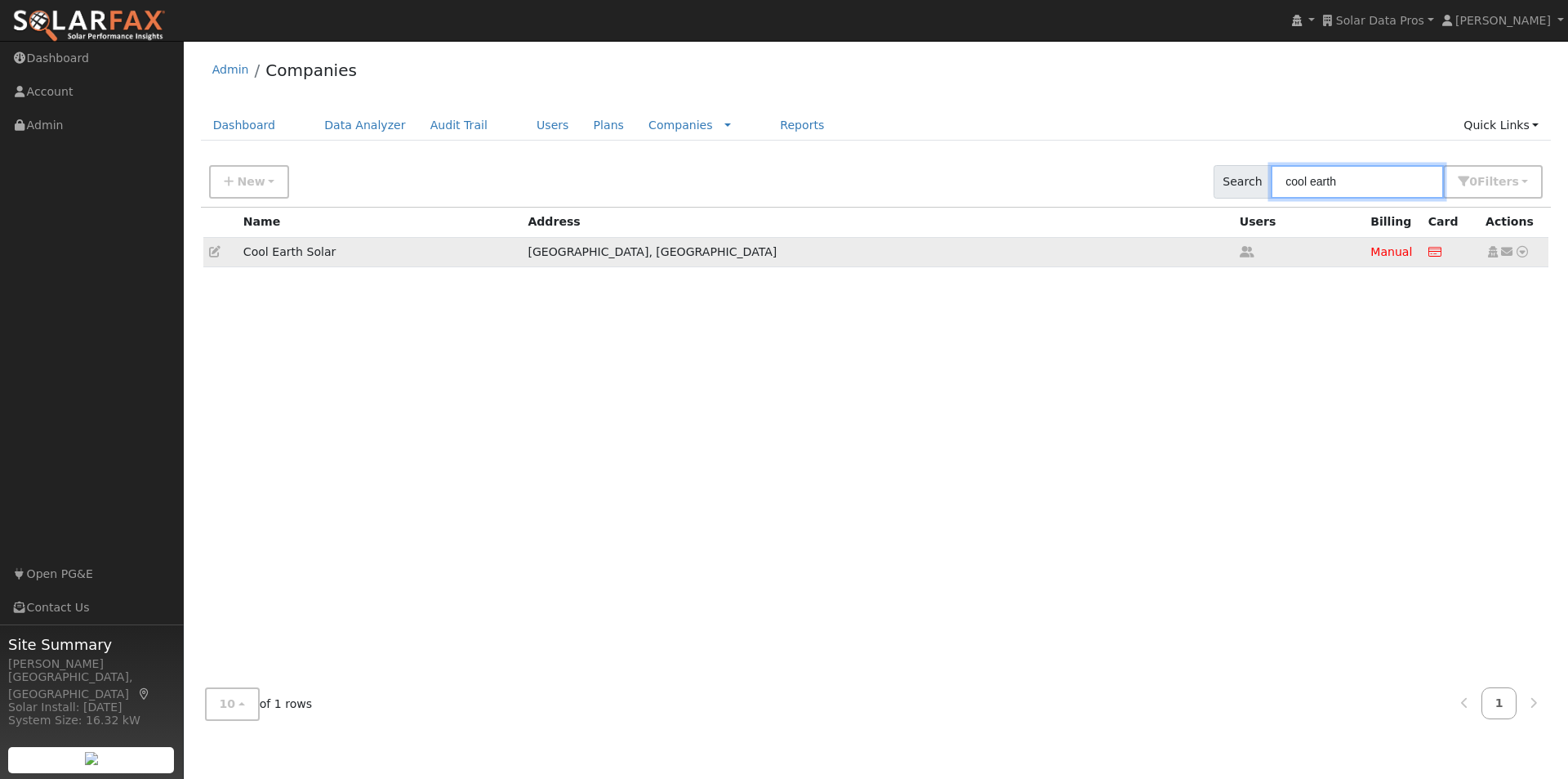
type input "cool earth"
click at [212, 250] on icon at bounding box center [215, 251] width 12 height 12
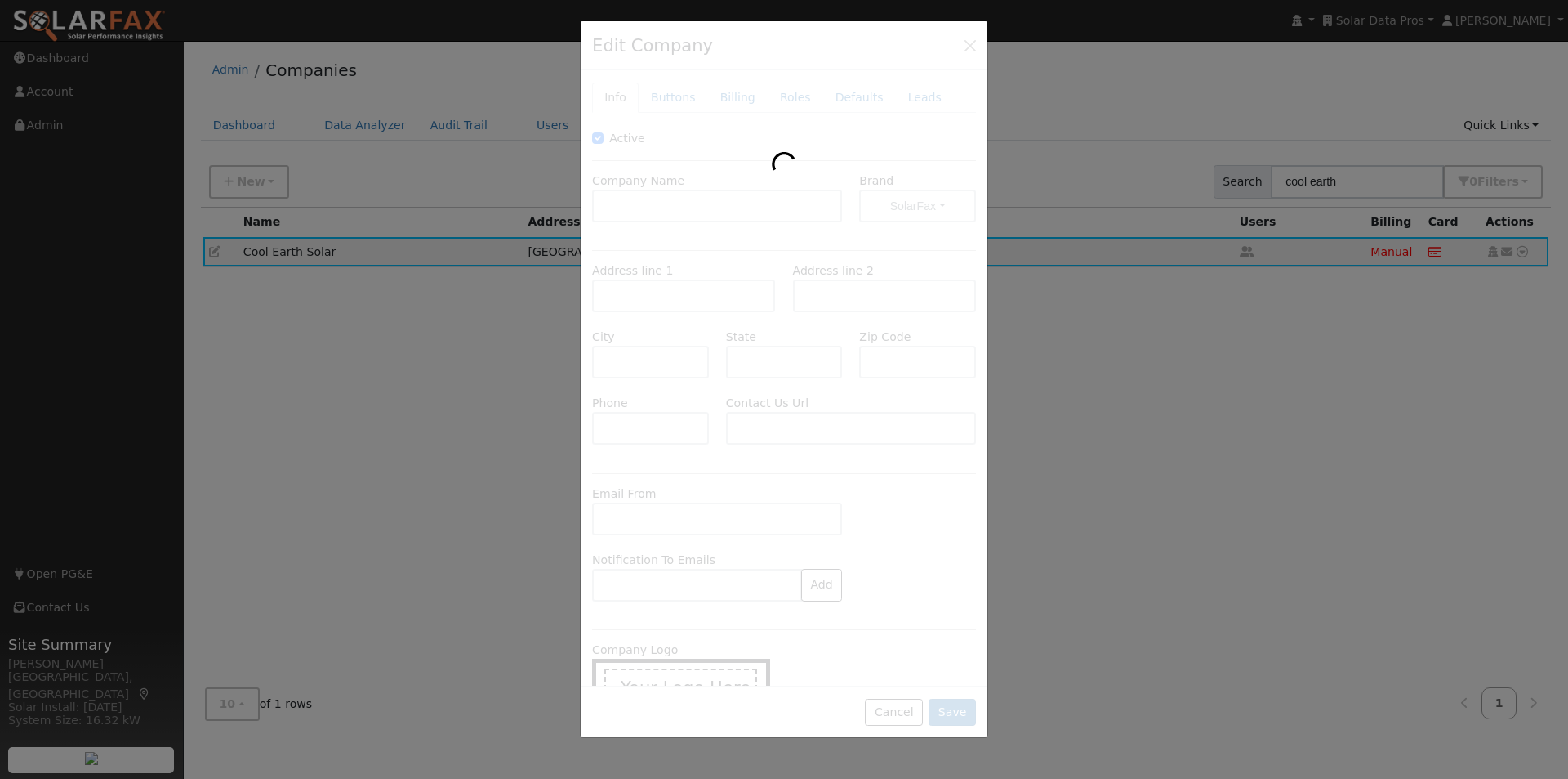
type input "Cool Earth Solar"
type input "3542 California 99"
type input "Stockton"
type input "CA"
type input "95215"
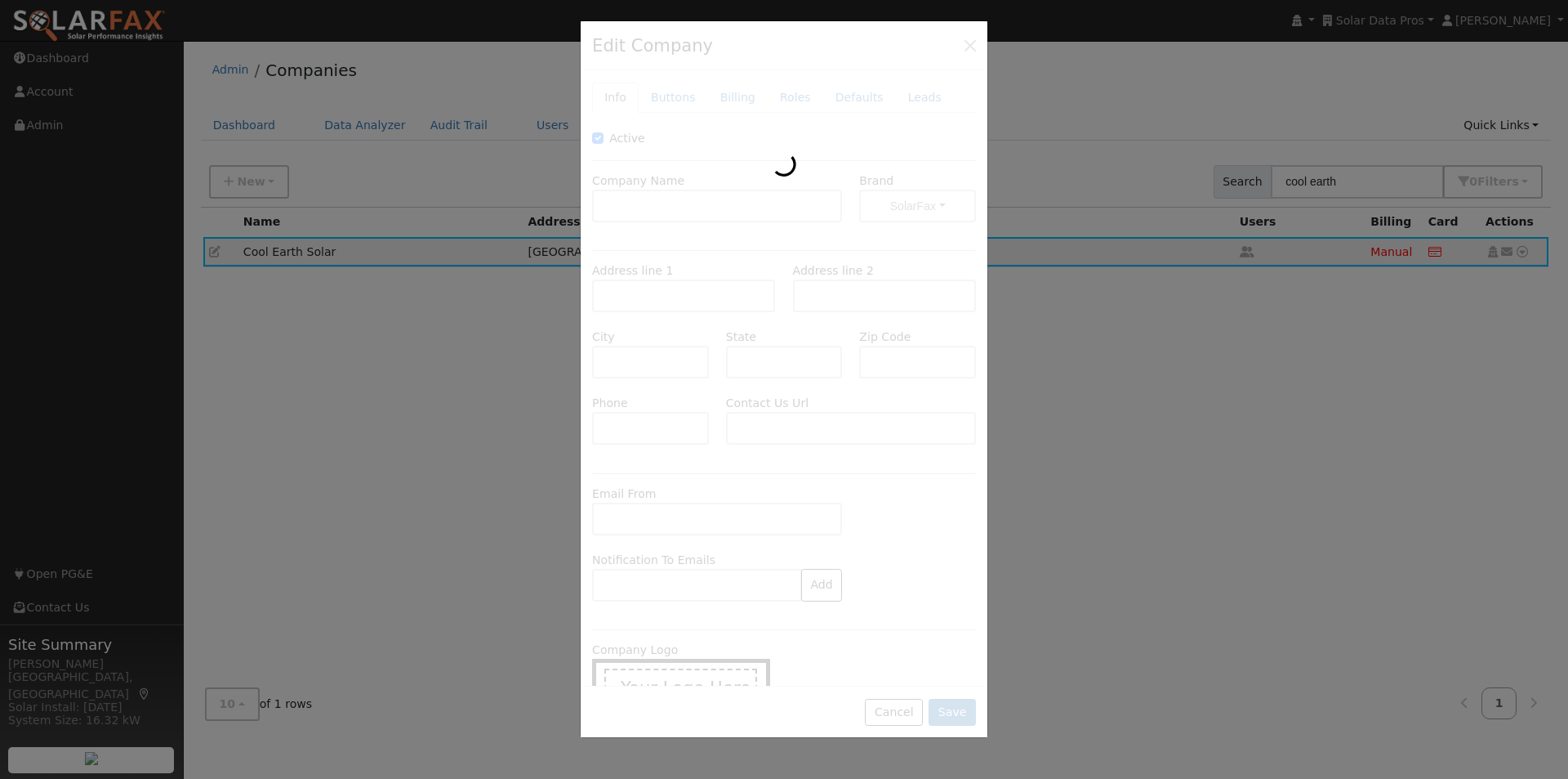
type input "(925) 223-8547"
type input "operations@coolearthsolar.com"
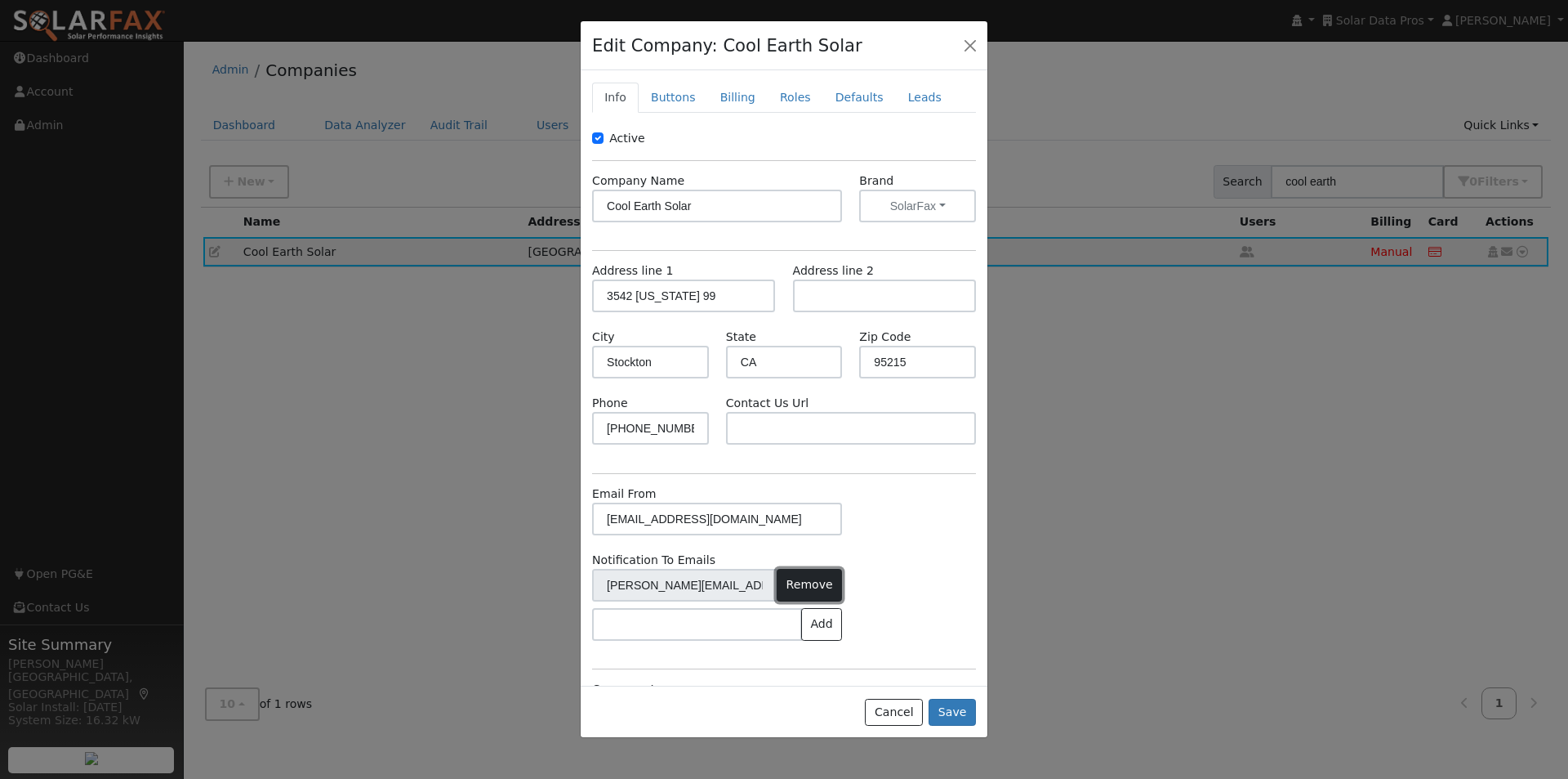
click at [810, 582] on button "Remove" at bounding box center [809, 584] width 65 height 33
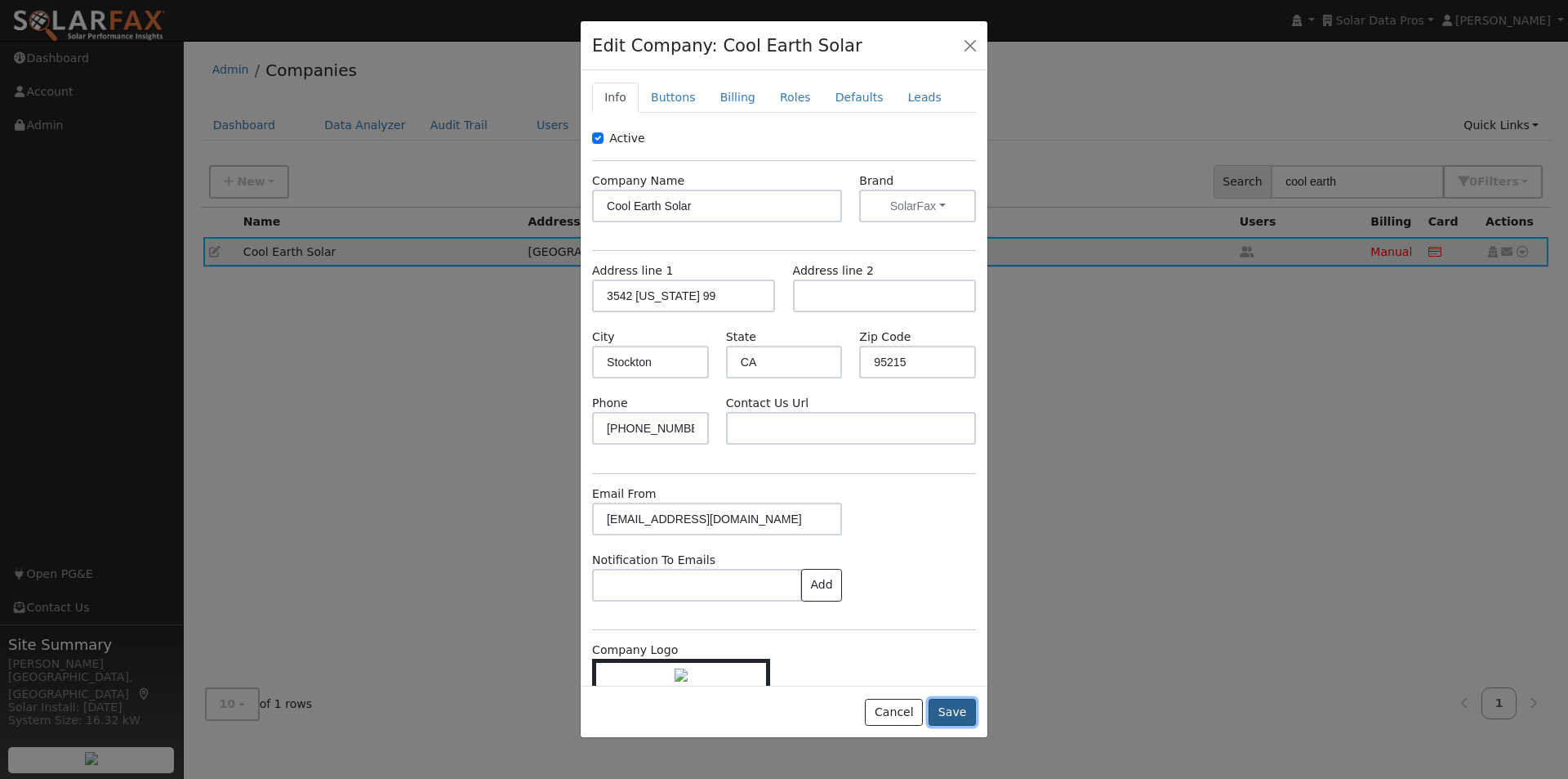
click at [956, 707] on button "Save" at bounding box center [953, 713] width 47 height 28
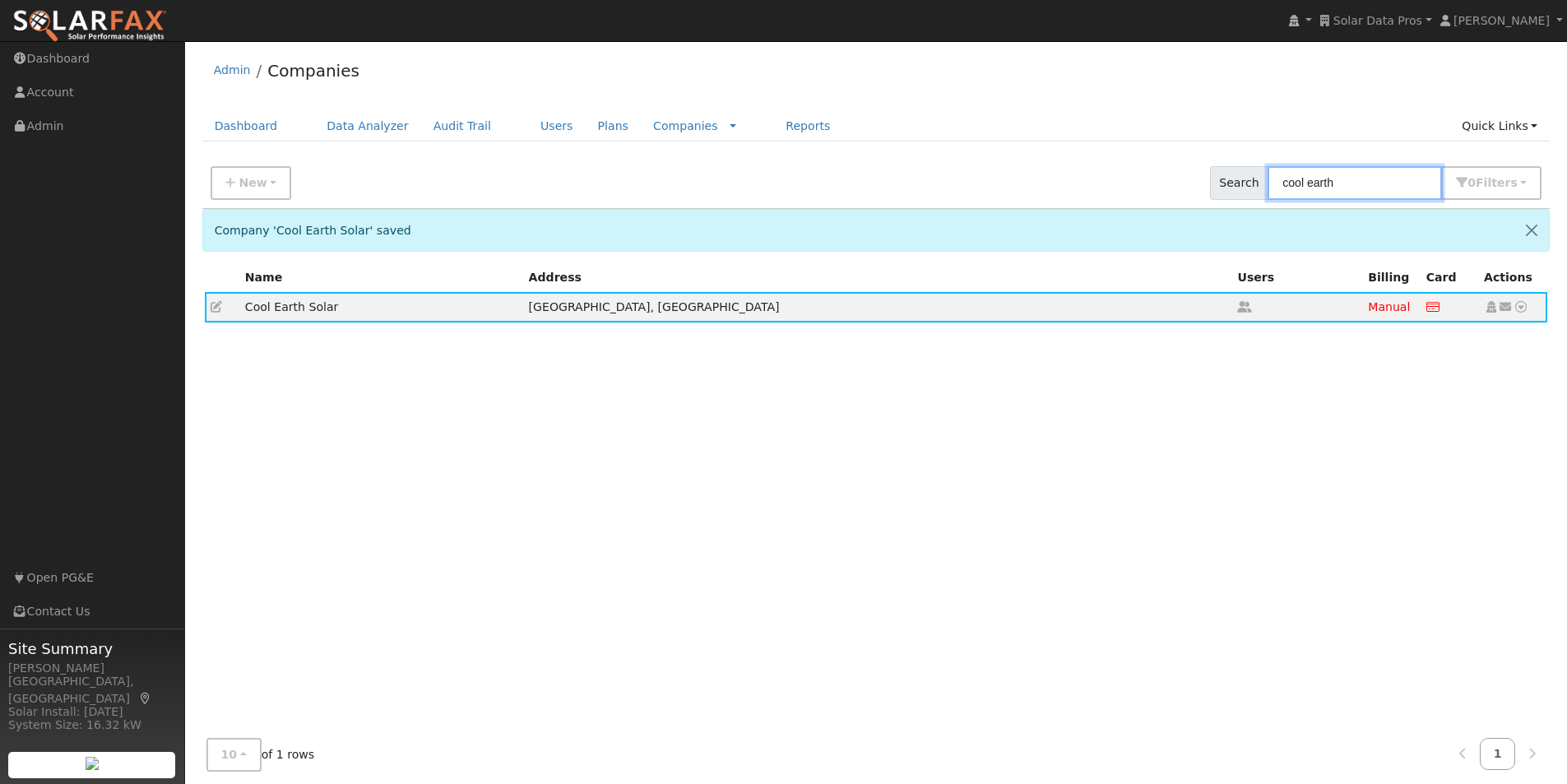
drag, startPoint x: 1397, startPoint y: 190, endPoint x: 1114, endPoint y: 181, distance: 283.1
click at [1114, 181] on div "New Add Company Quick Setup Company Search cool earth 0 Filter s Include Inacti…" at bounding box center [876, 180] width 1355 height 56
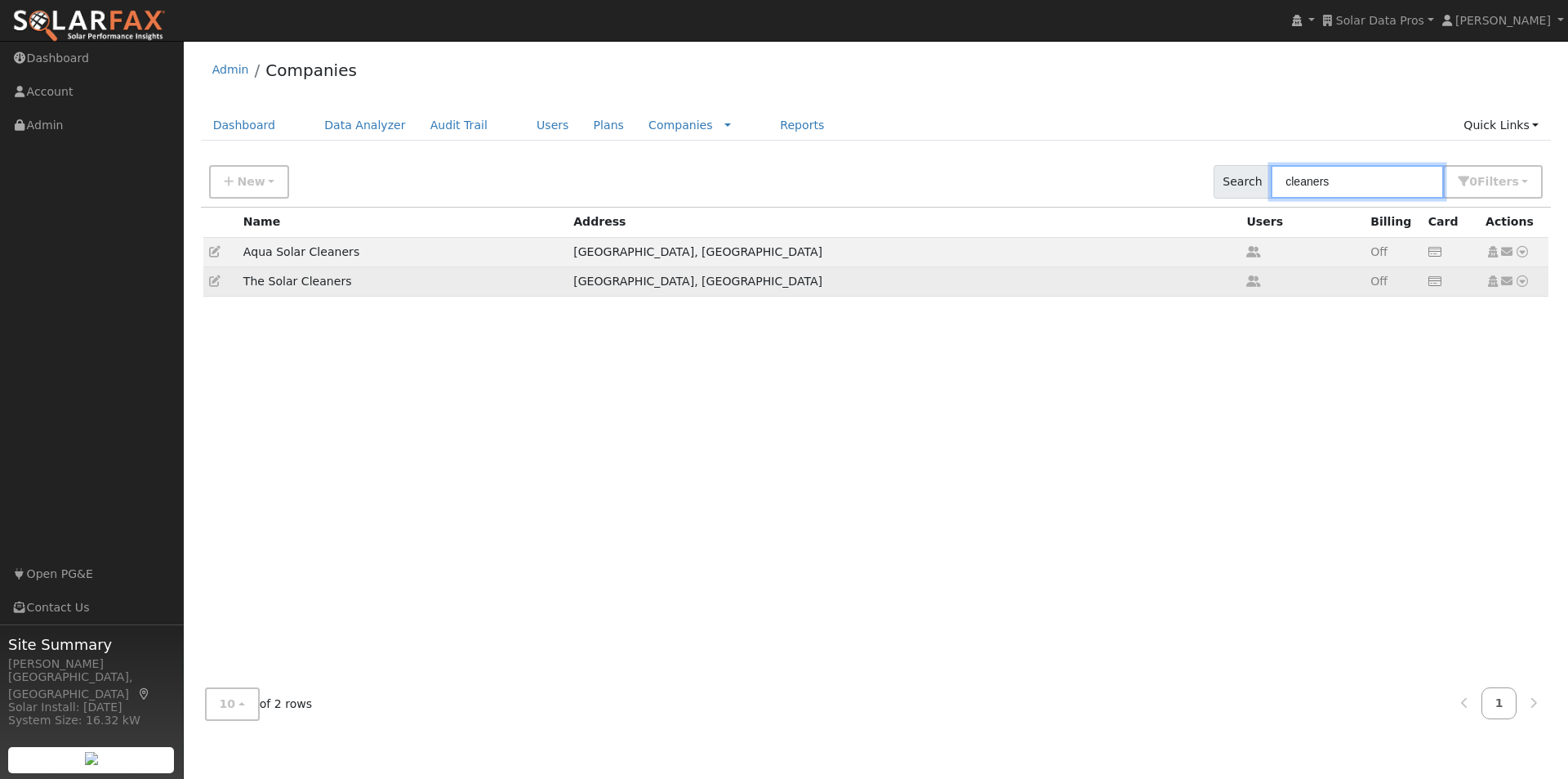
type input "cleaners"
click at [213, 283] on icon at bounding box center [215, 281] width 12 height 12
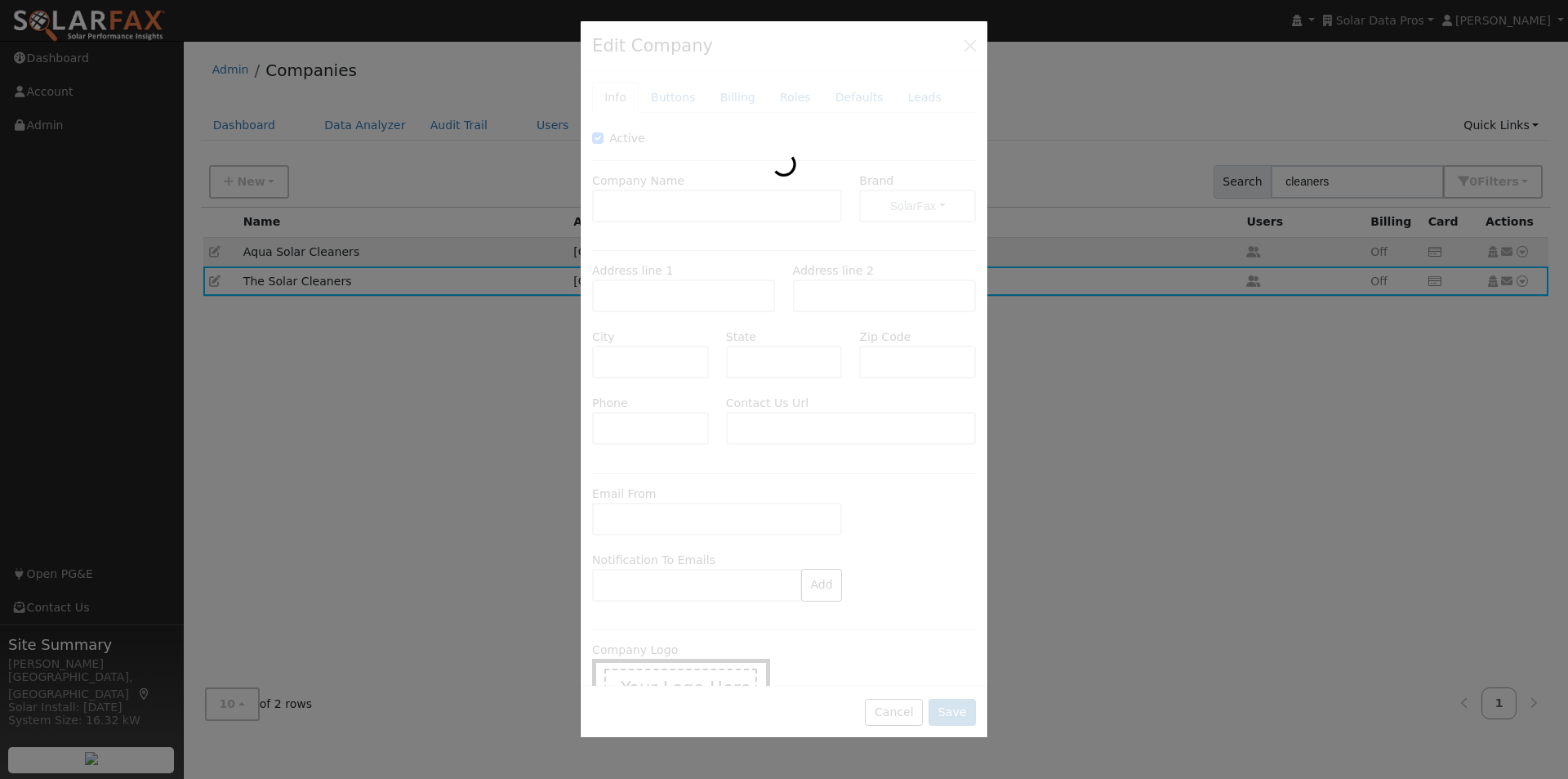
type input "The Solar Cleaners"
type input "San Diego"
type input "CA"
type input "92088"
type input "760-216-2183"
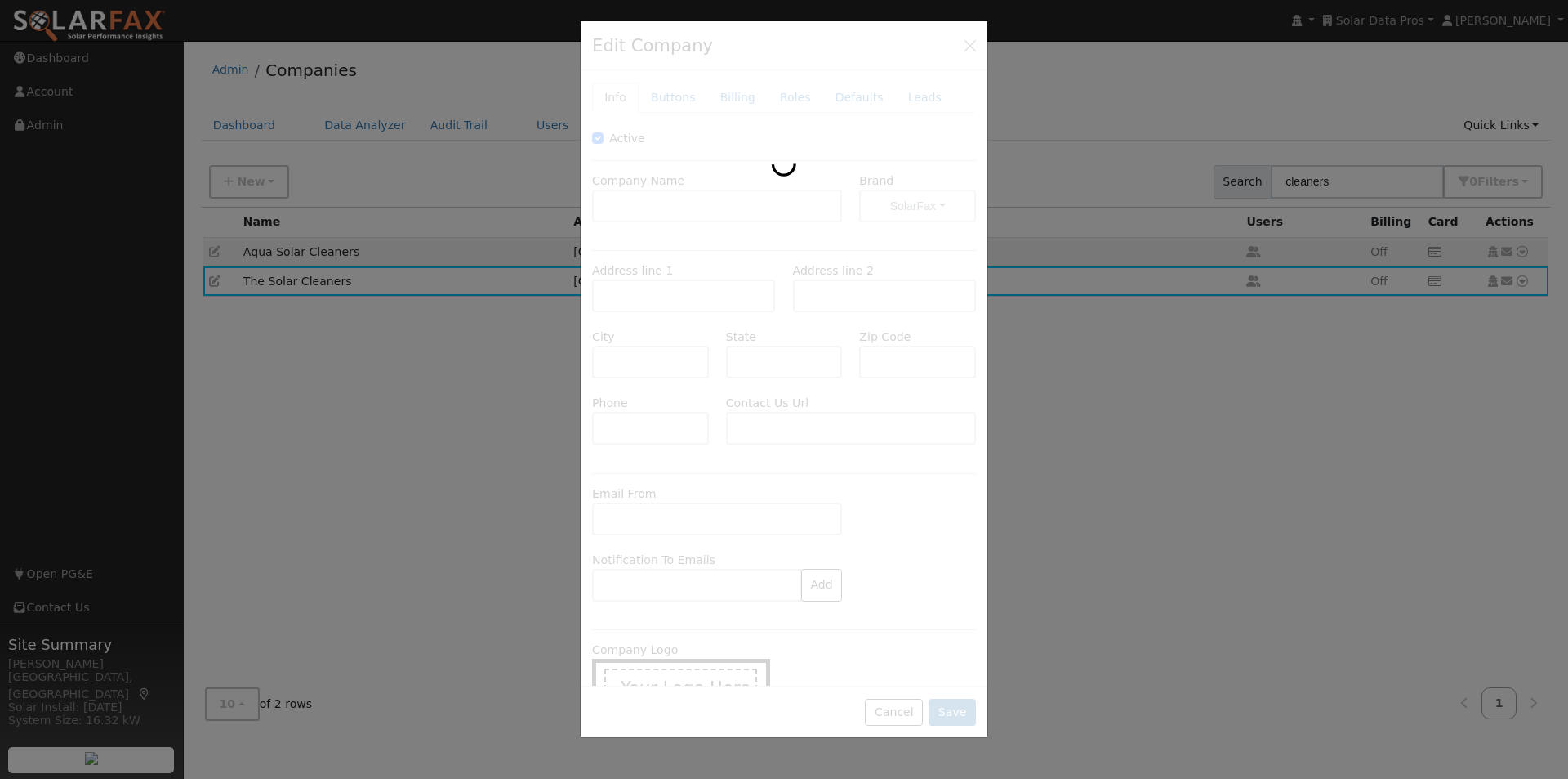
type input "https://thesolarcleaners.com/contact/"
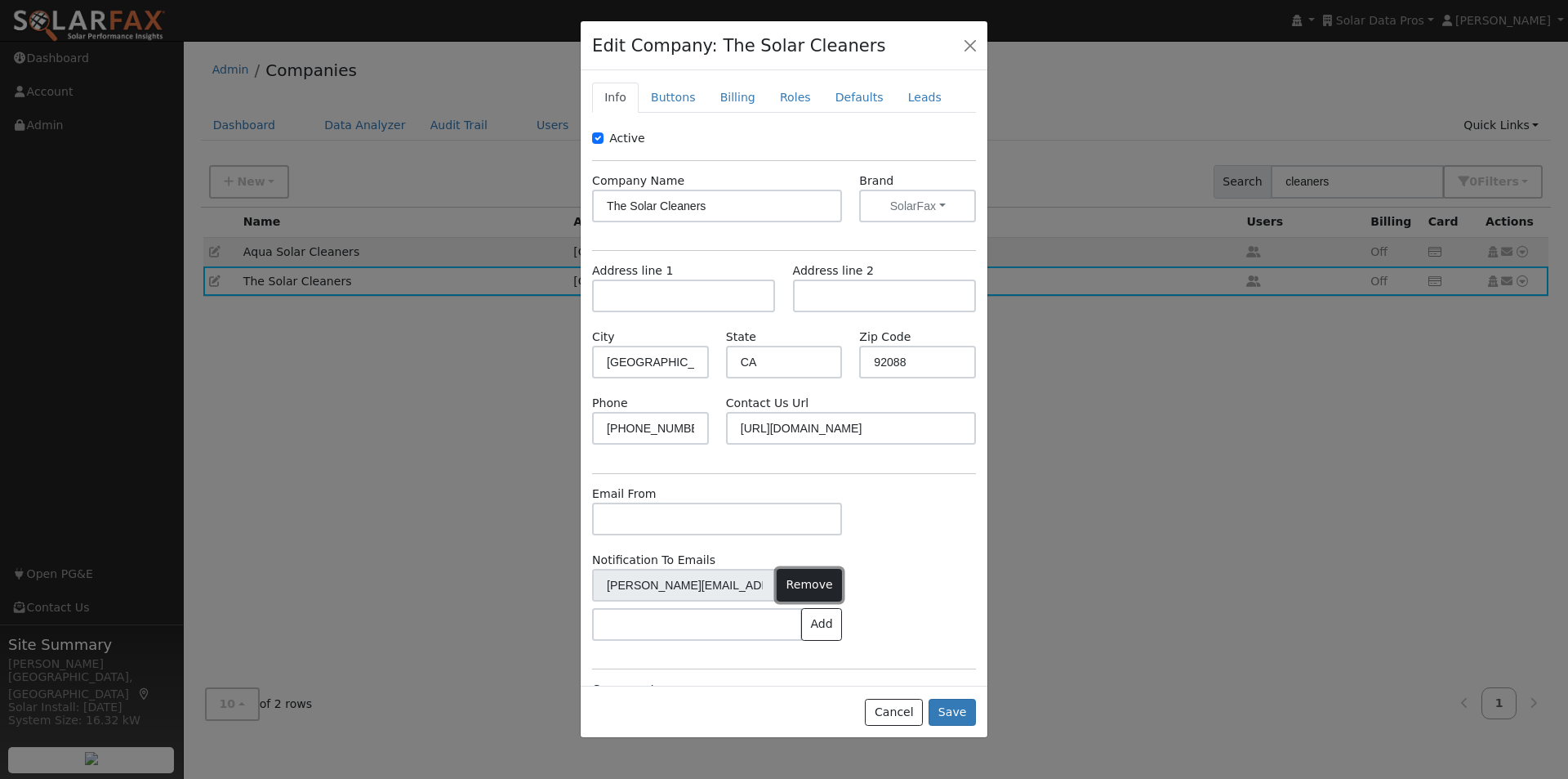
click at [803, 579] on button "Remove" at bounding box center [809, 584] width 65 height 33
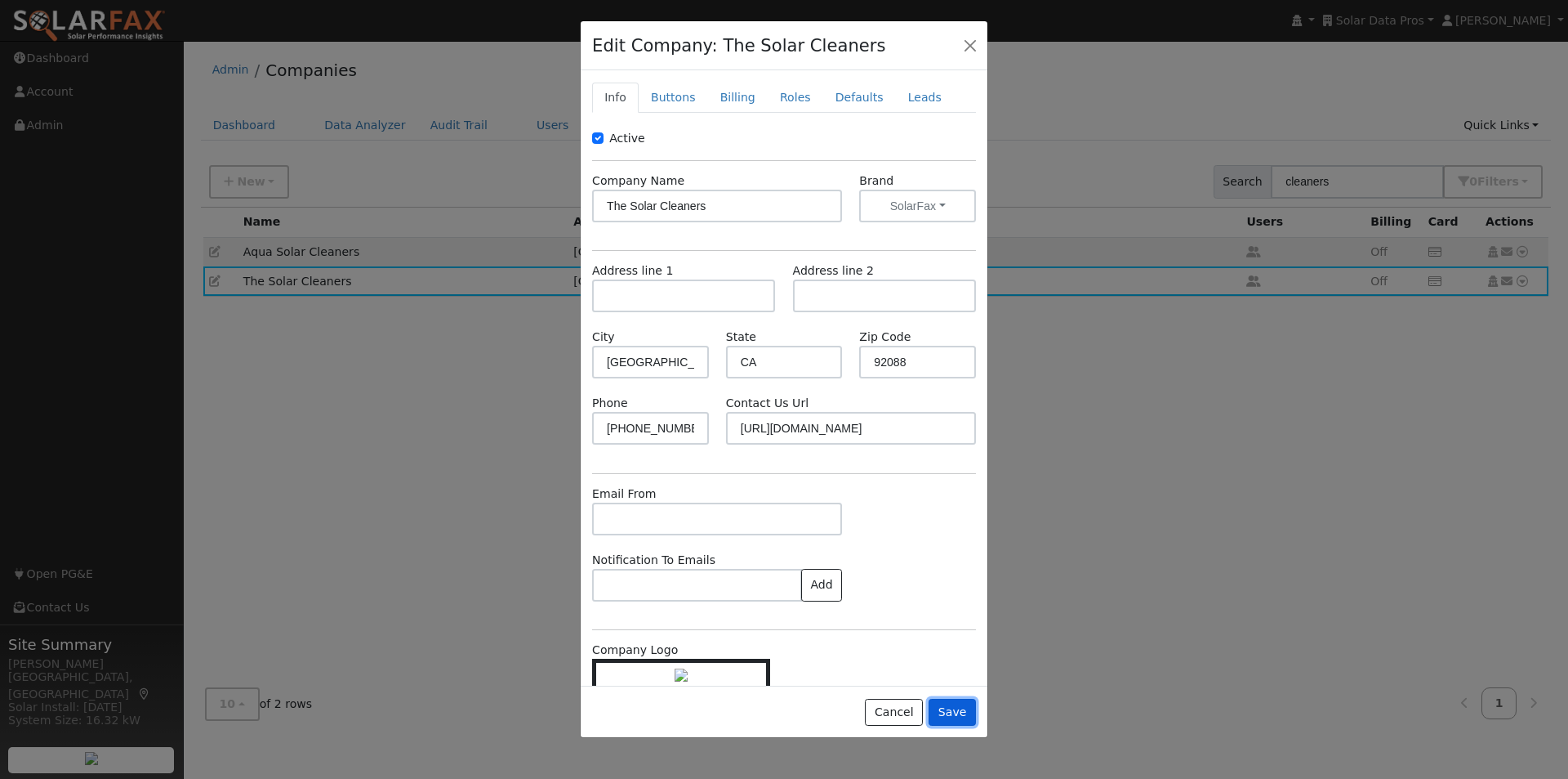
drag, startPoint x: 958, startPoint y: 709, endPoint x: 967, endPoint y: 662, distance: 47.9
click at [967, 675] on div "Edit Company: The Solar Cleaners Info Buttons Billing Roles Defaults Leads Acti…" at bounding box center [784, 380] width 409 height 719
drag, startPoint x: 953, startPoint y: 709, endPoint x: 885, endPoint y: 539, distance: 183.1
click at [952, 701] on button "Save" at bounding box center [953, 713] width 47 height 28
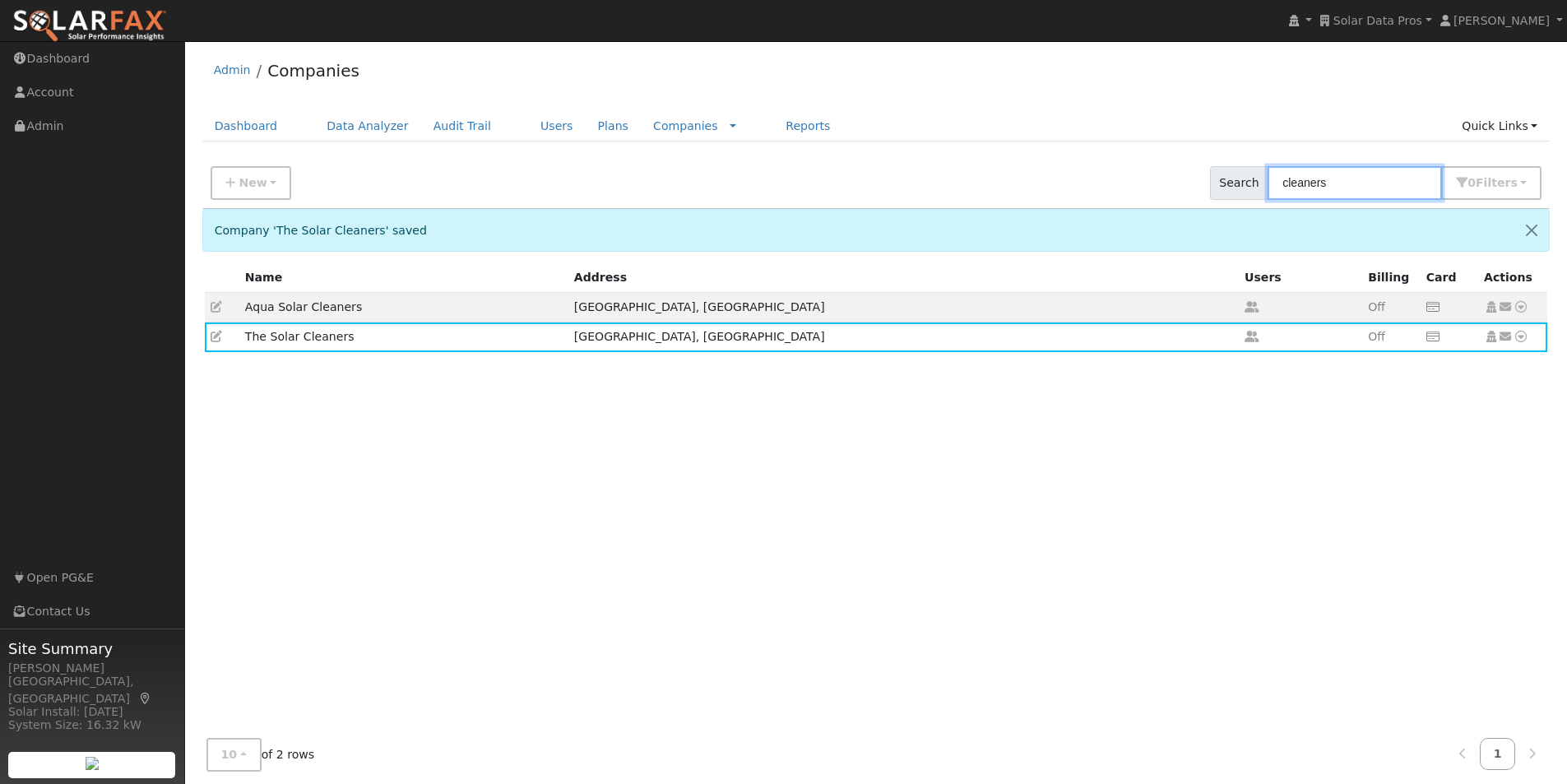
drag, startPoint x: 1381, startPoint y: 190, endPoint x: 1128, endPoint y: 113, distance: 264.5
click at [1142, 133] on div "Admin Companies Dashboard Data Analyzer Audit Trail Users Plans Companies Rate …" at bounding box center [876, 420] width 1366 height 742
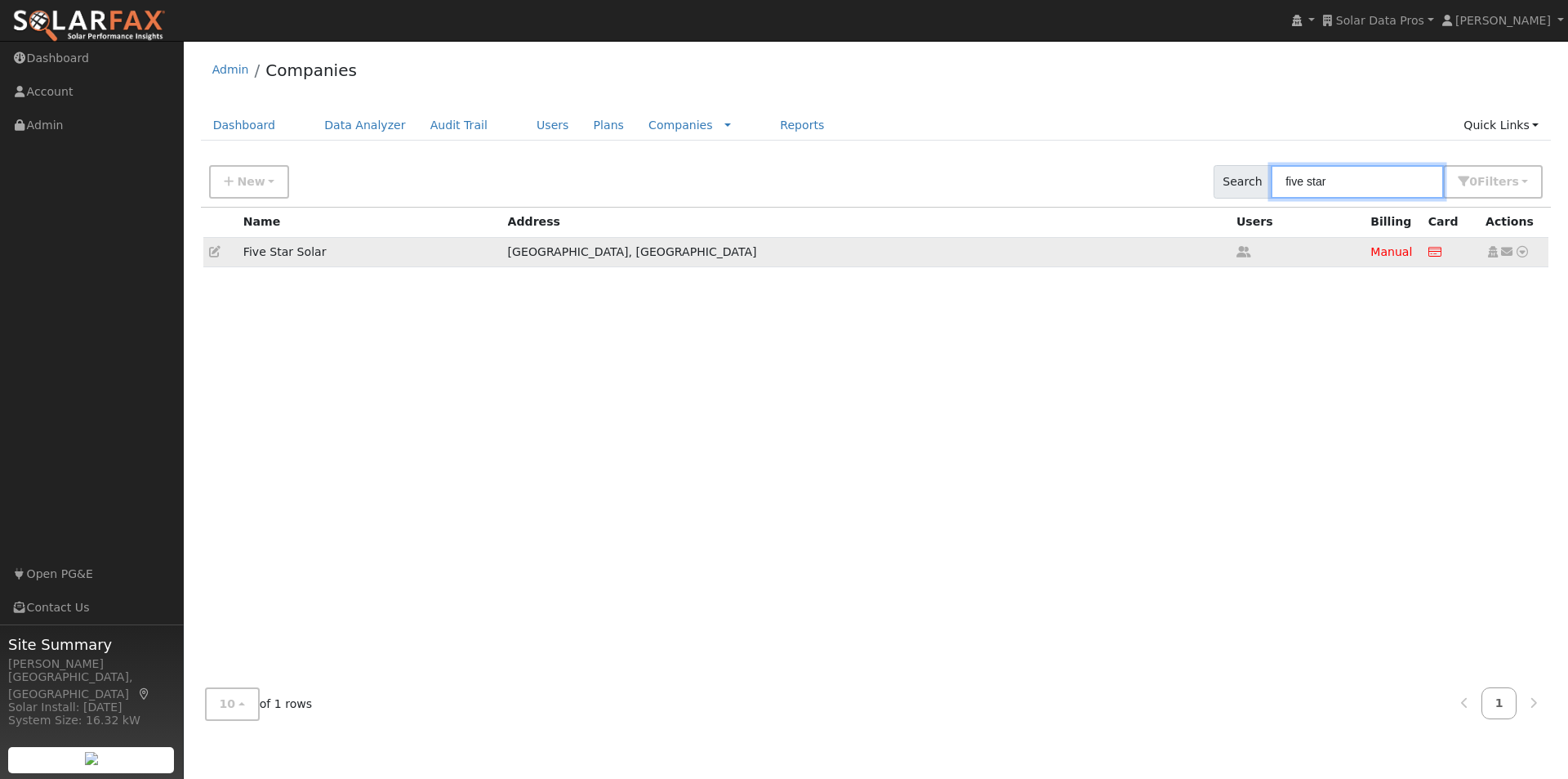
type input "five star"
click at [214, 251] on icon at bounding box center [215, 251] width 12 height 12
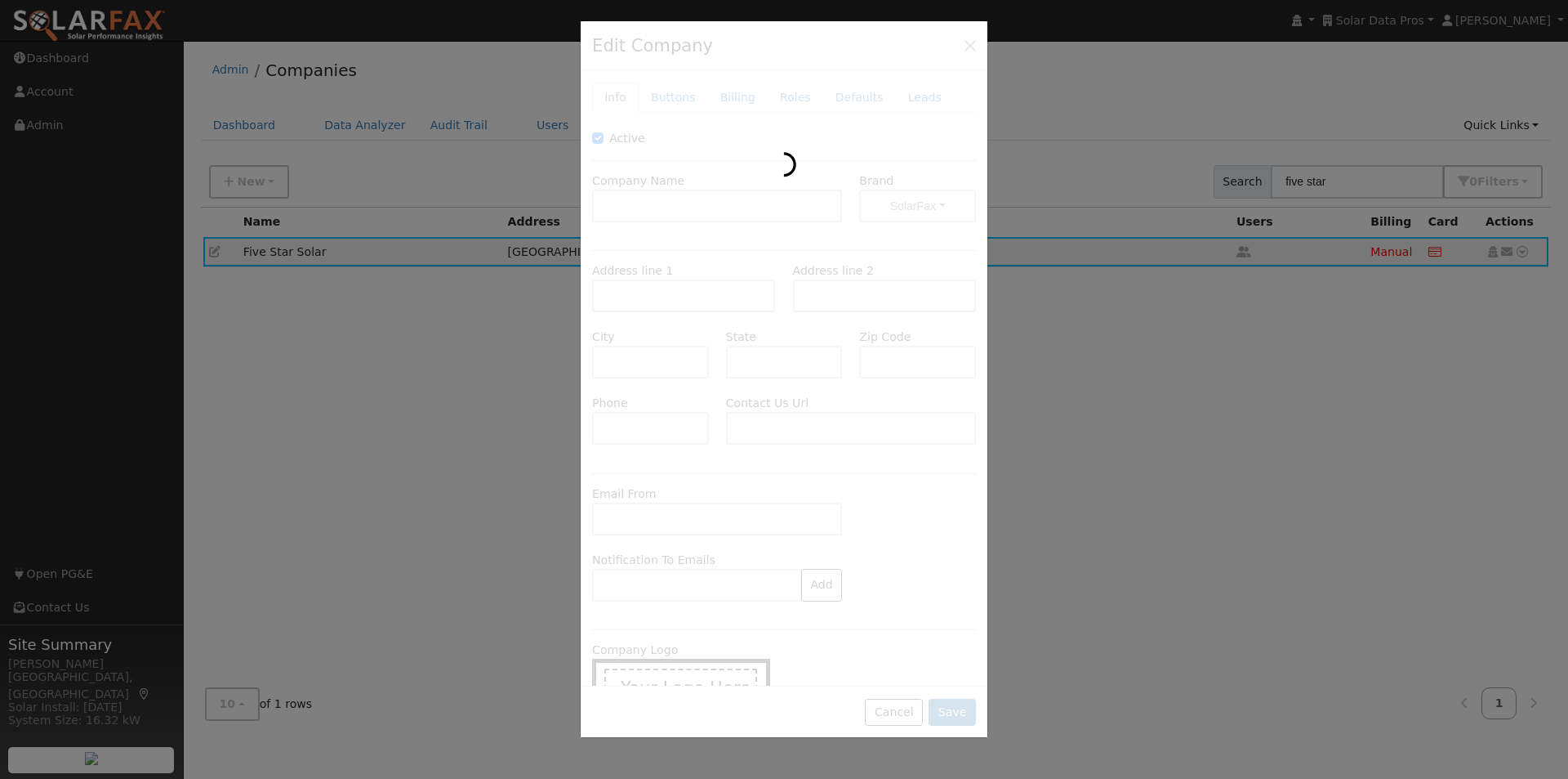
type input "Five Star Solar"
type input "8698 Elk Grove Boulevard"
type input "Suite 1-181"
type input "Elk Grove"
type input "CA"
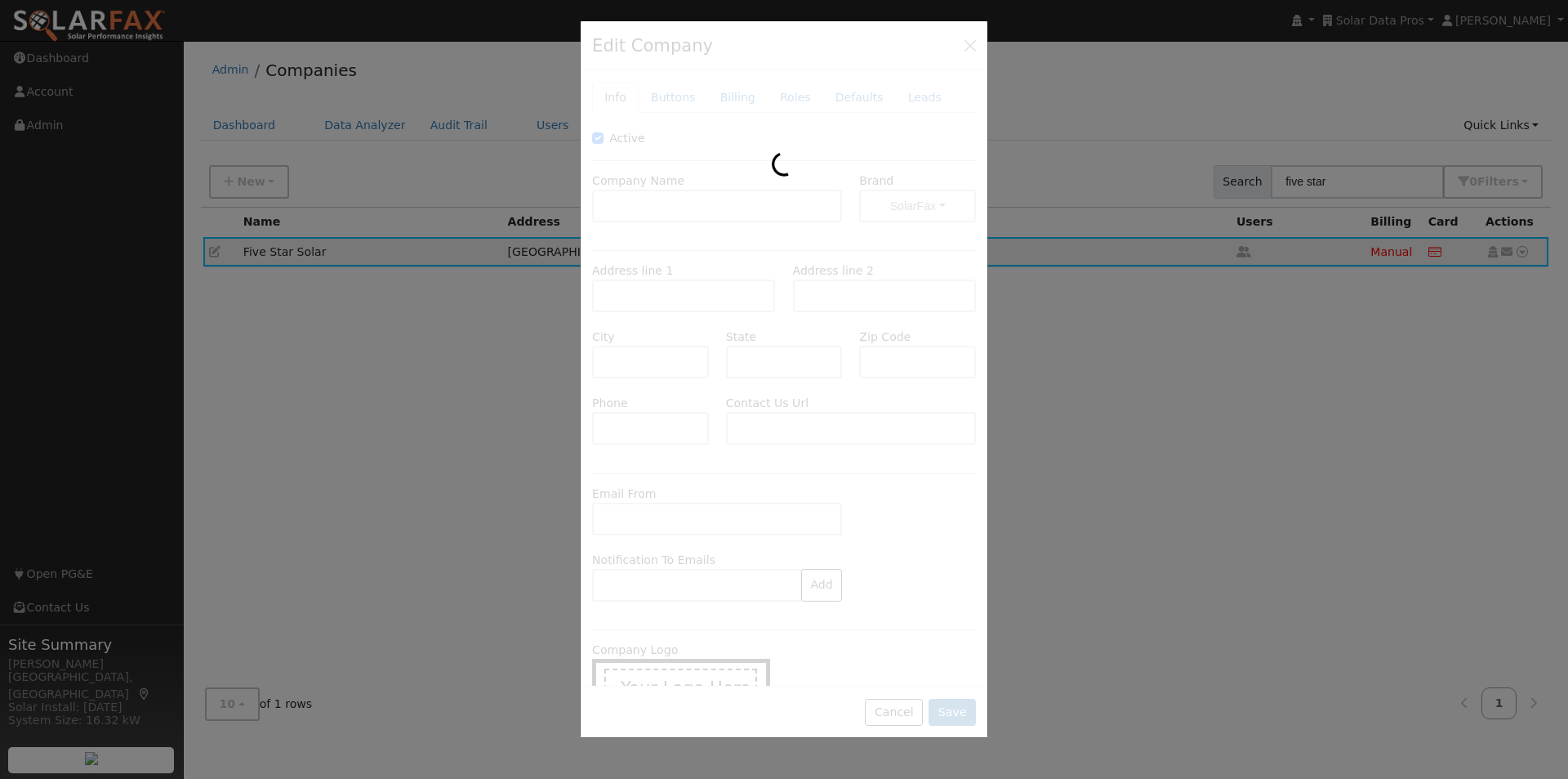
type input "95624"
type input "209-407-2998"
type input "https://www.fivestarssolar.com/"
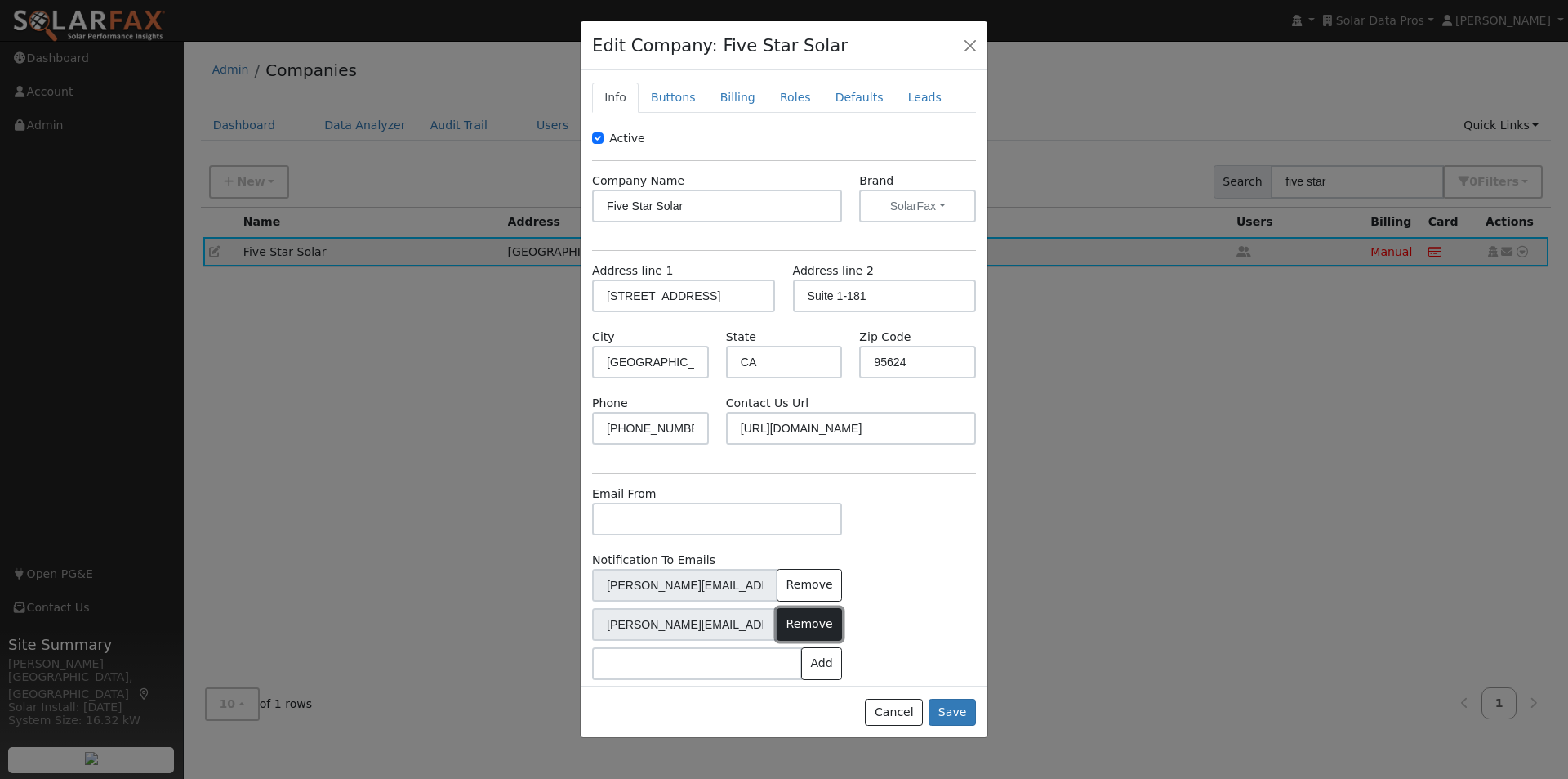
drag, startPoint x: 811, startPoint y: 625, endPoint x: 856, endPoint y: 590, distance: 57.0
click at [812, 625] on button "Remove" at bounding box center [809, 624] width 65 height 33
drag, startPoint x: 959, startPoint y: 709, endPoint x: 891, endPoint y: 574, distance: 151.2
click at [953, 691] on div "Cancel Save" at bounding box center [784, 712] width 407 height 51
click at [959, 709] on button "Save" at bounding box center [953, 713] width 47 height 28
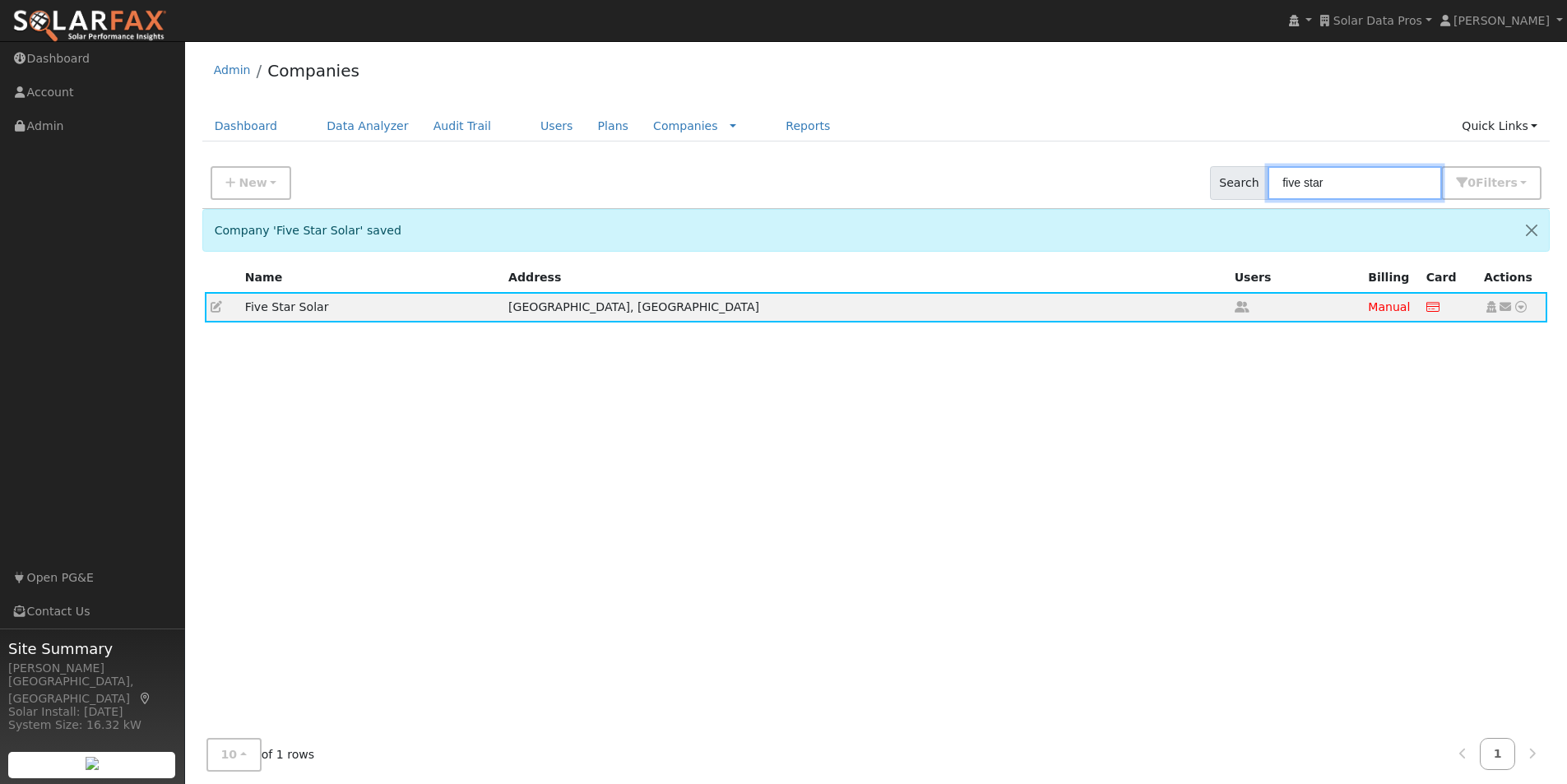
drag, startPoint x: 1435, startPoint y: 181, endPoint x: 1138, endPoint y: 170, distance: 297.2
click at [1138, 170] on div "New Add Company Quick Setup Company Search five star 0 Filter s Include Inactiv…" at bounding box center [876, 180] width 1355 height 56
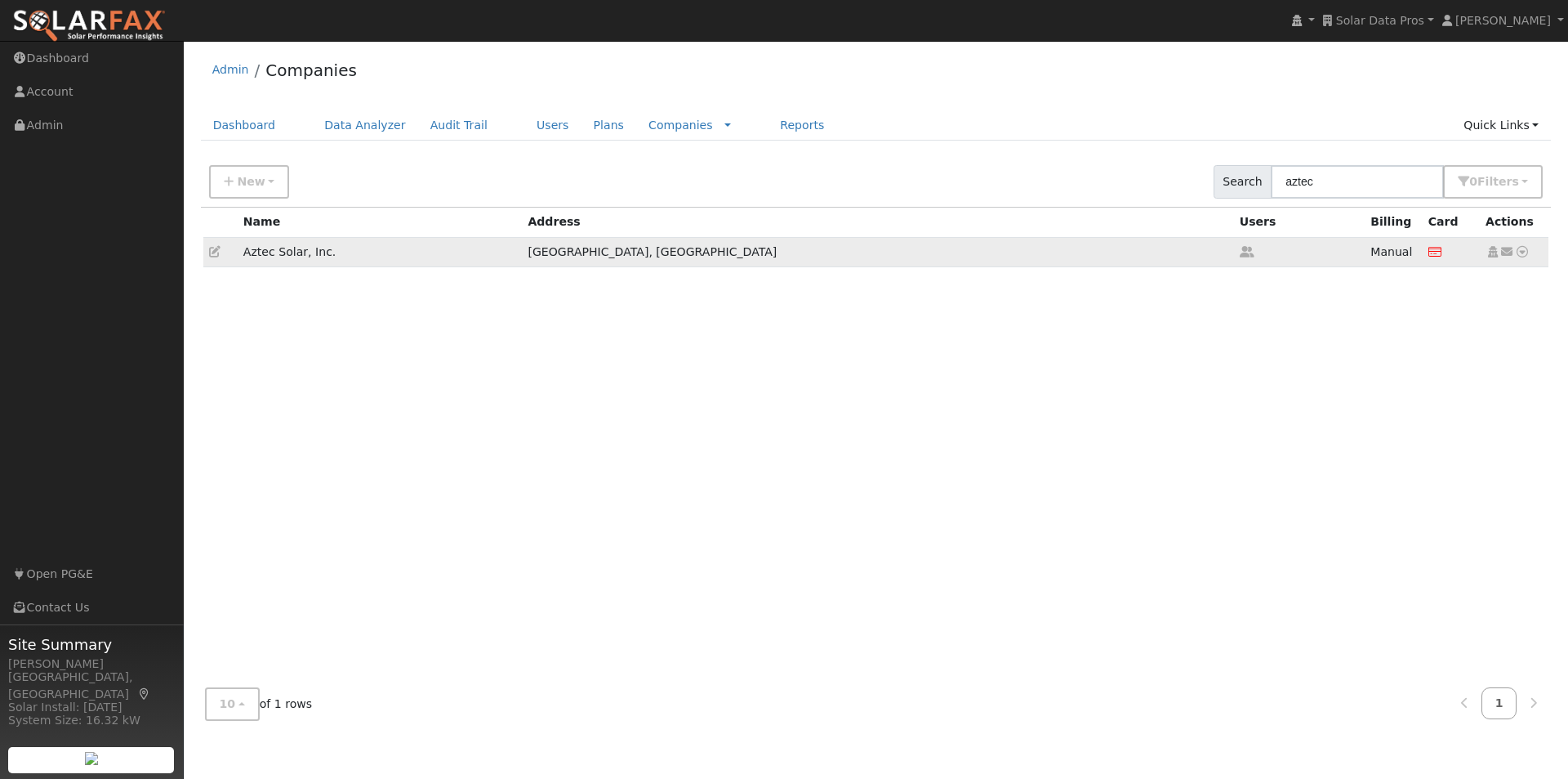
click at [213, 249] on icon at bounding box center [215, 251] width 12 height 12
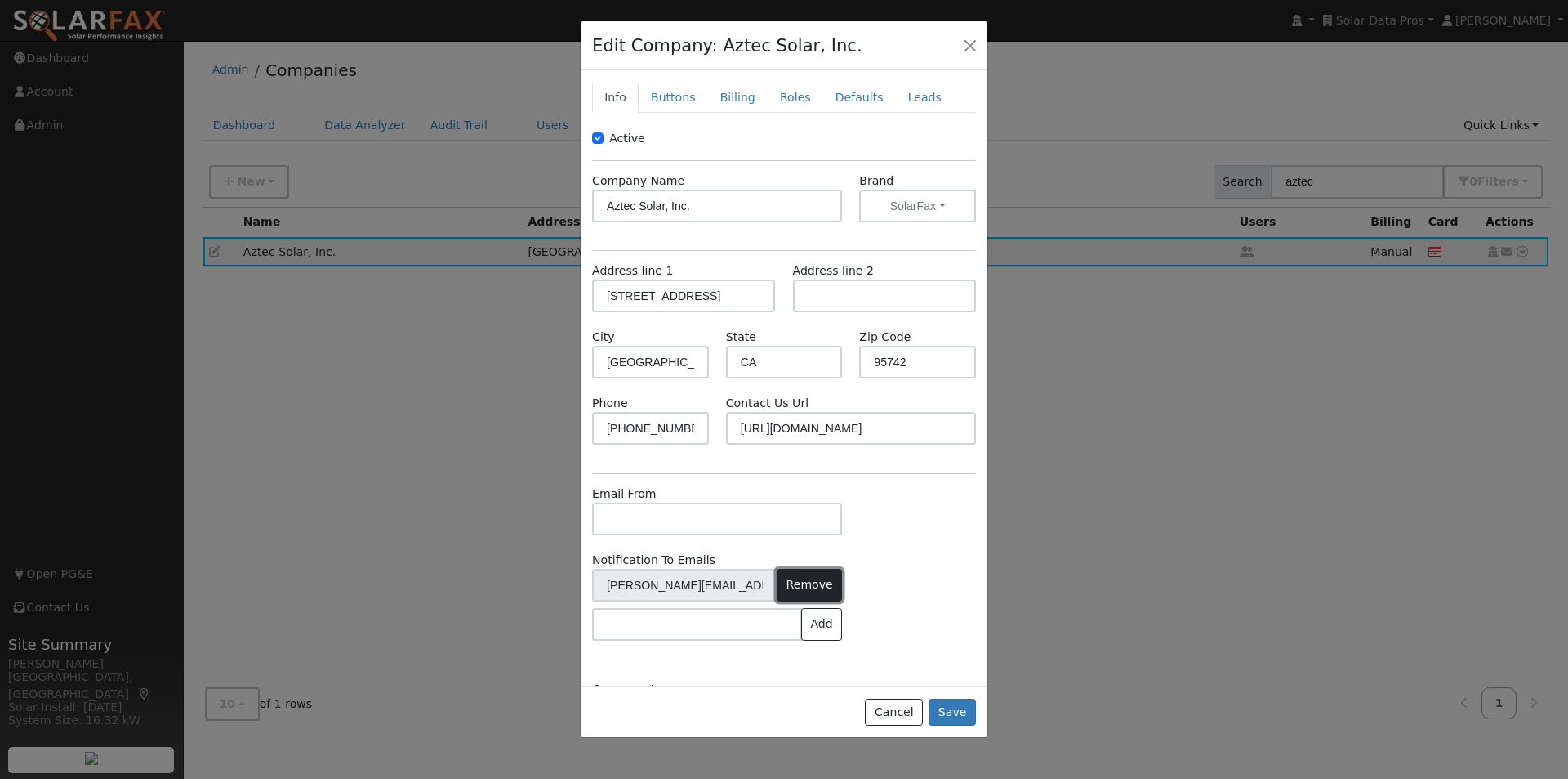
click at [788, 579] on button "Remove" at bounding box center [809, 584] width 65 height 33
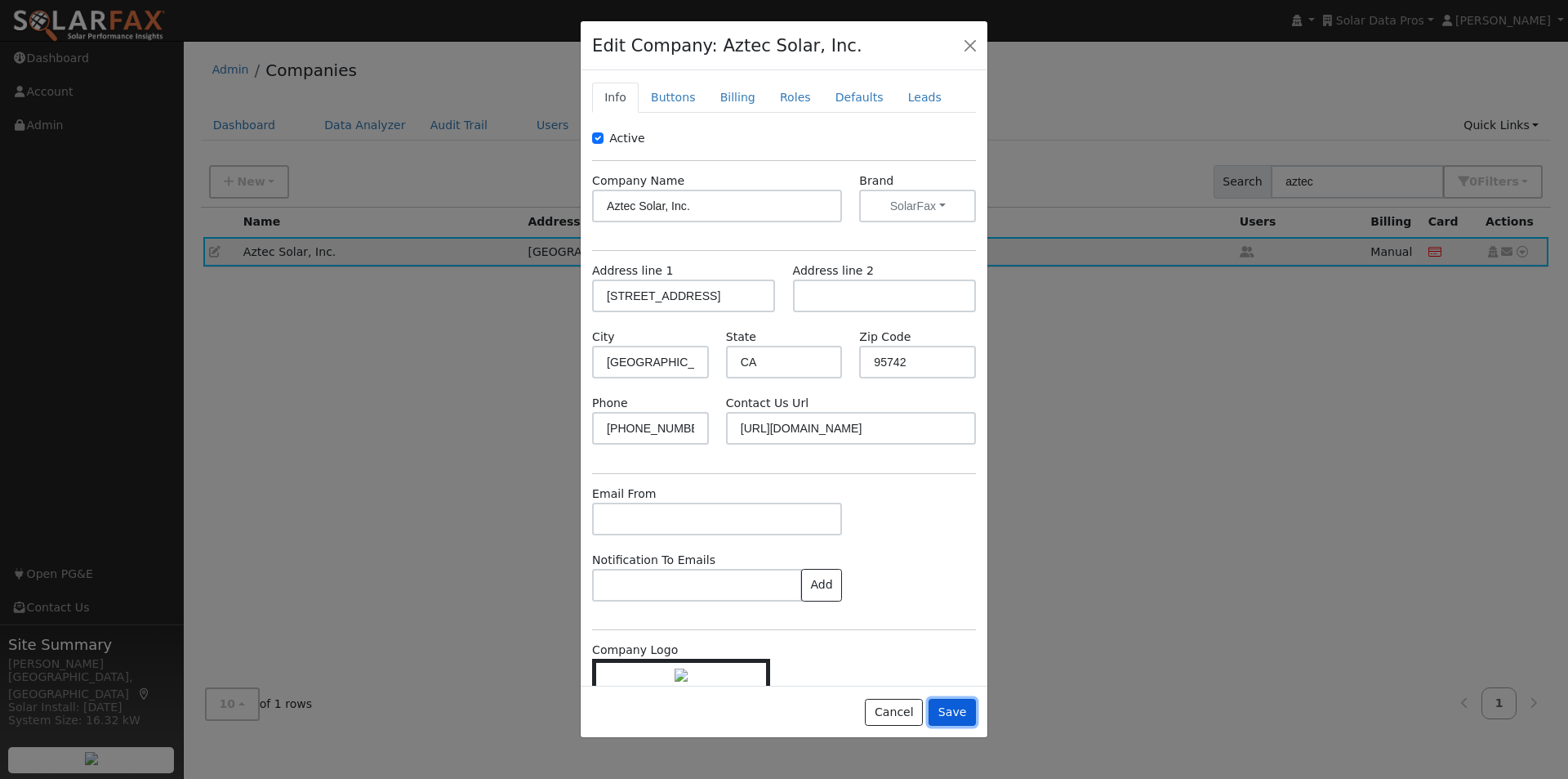
drag, startPoint x: 966, startPoint y: 712, endPoint x: 957, endPoint y: 669, distance: 43.9
click at [967, 710] on button "Save" at bounding box center [953, 713] width 47 height 28
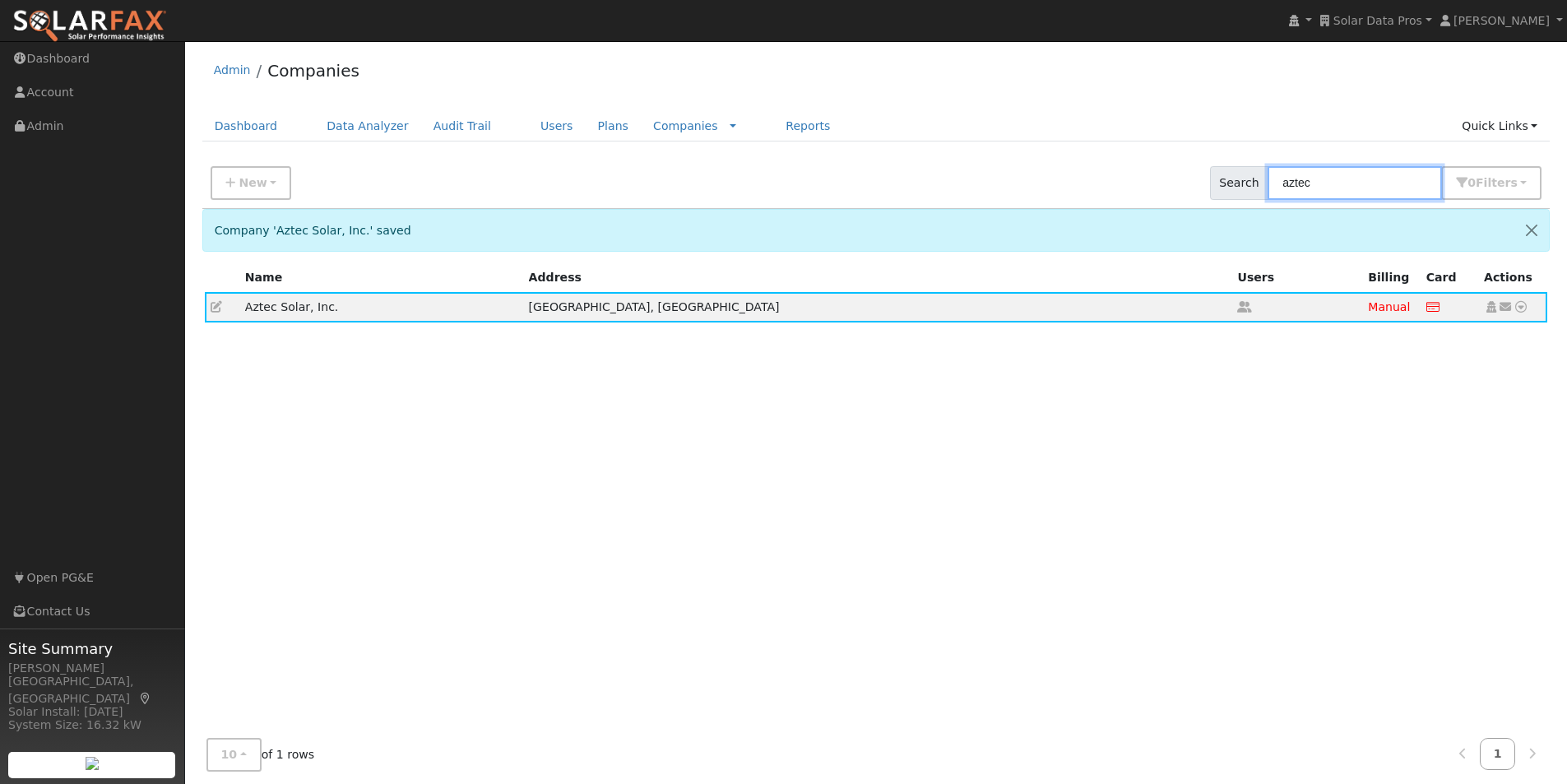
drag, startPoint x: 1379, startPoint y: 171, endPoint x: 1088, endPoint y: 138, distance: 292.9
click at [1092, 157] on div "New Add Company Quick Setup Company Search aztec 0 Filter s Include Inactive Ro…" at bounding box center [876, 180] width 1355 height 56
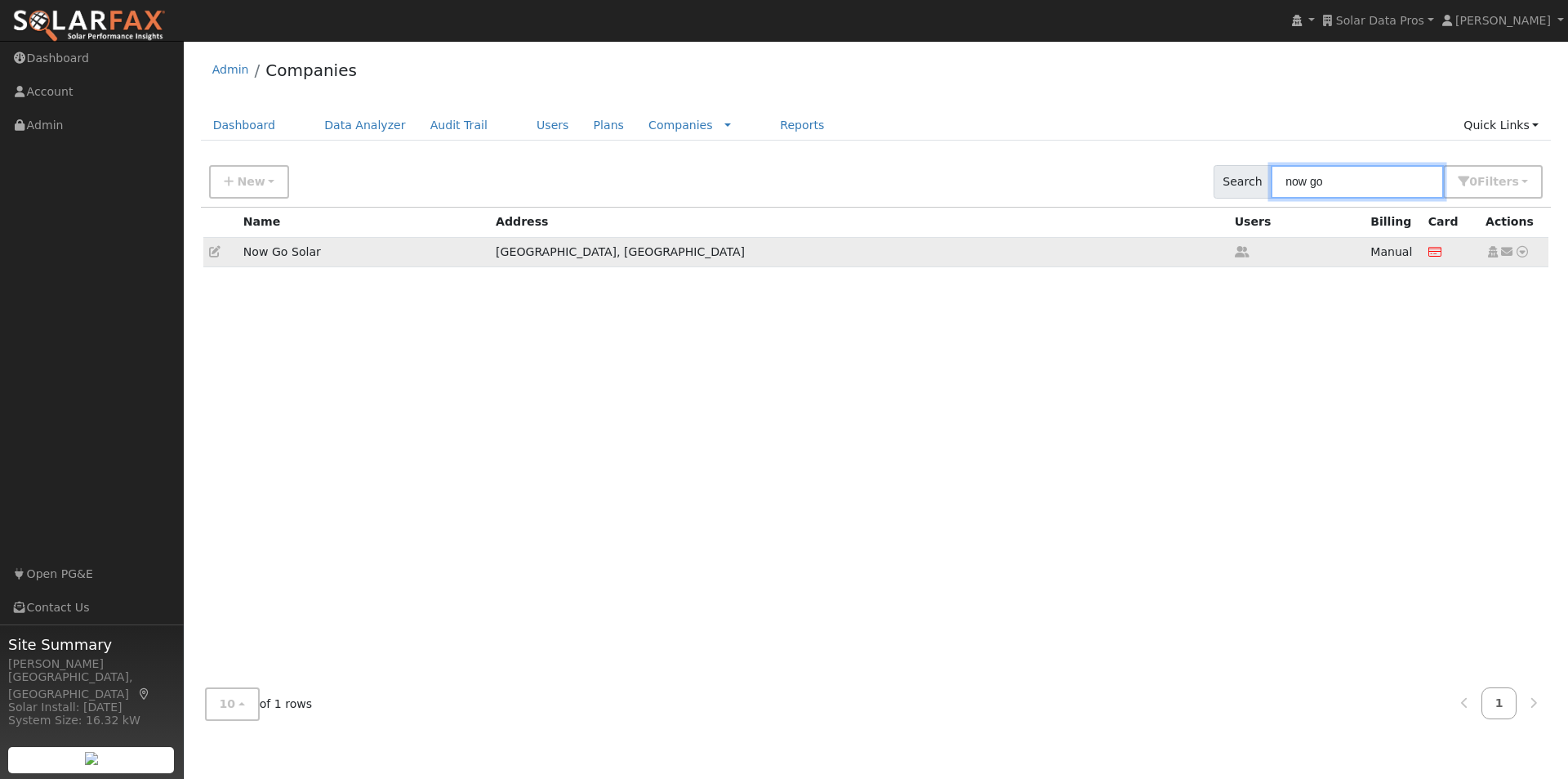
type input "now go"
click at [213, 250] on icon at bounding box center [215, 251] width 12 height 12
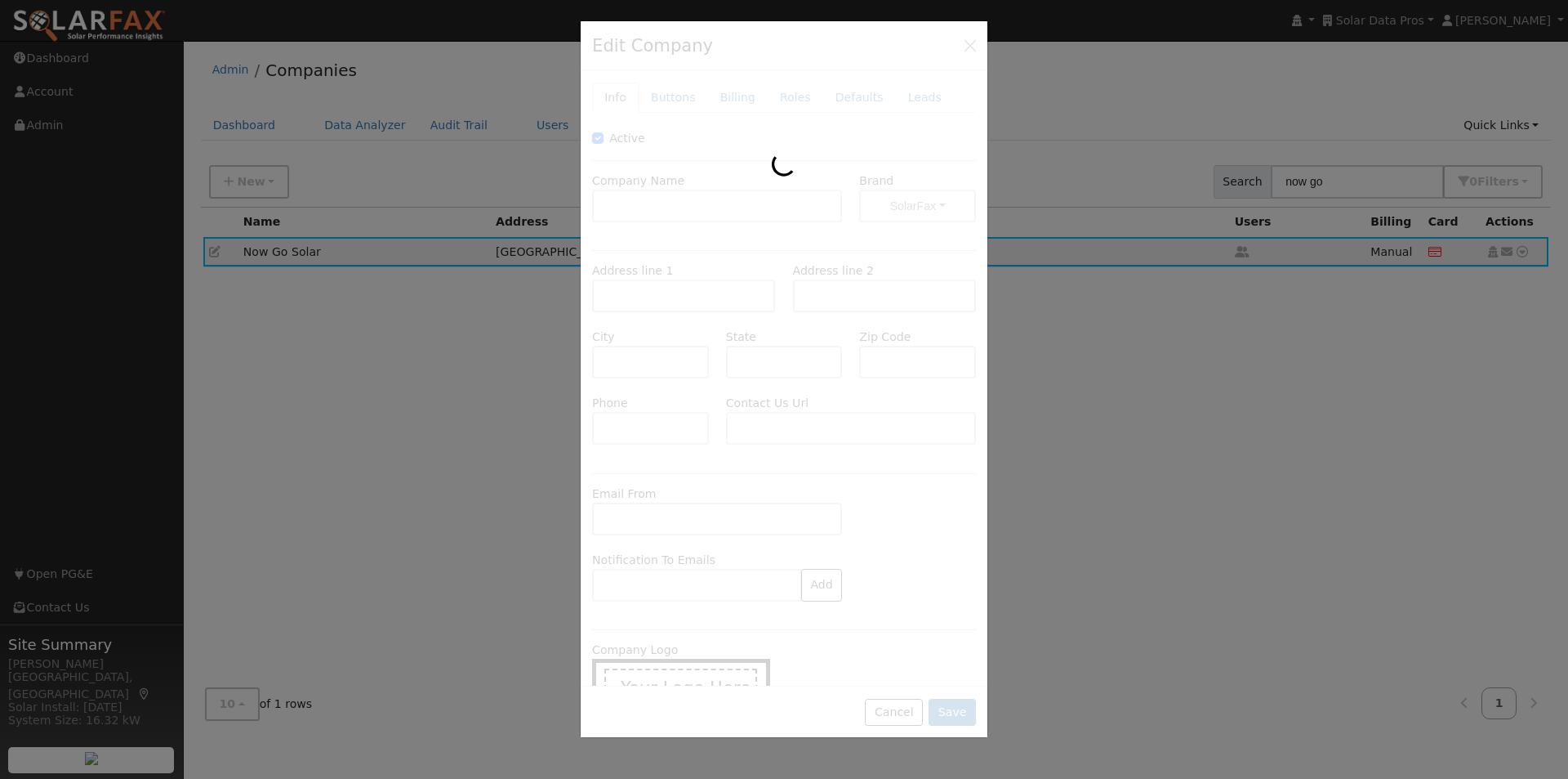
type input "Now Go Solar"
type input "4455 Murphy Canyon Rd"
type input "San Deigo"
type input "CA"
type input "92123"
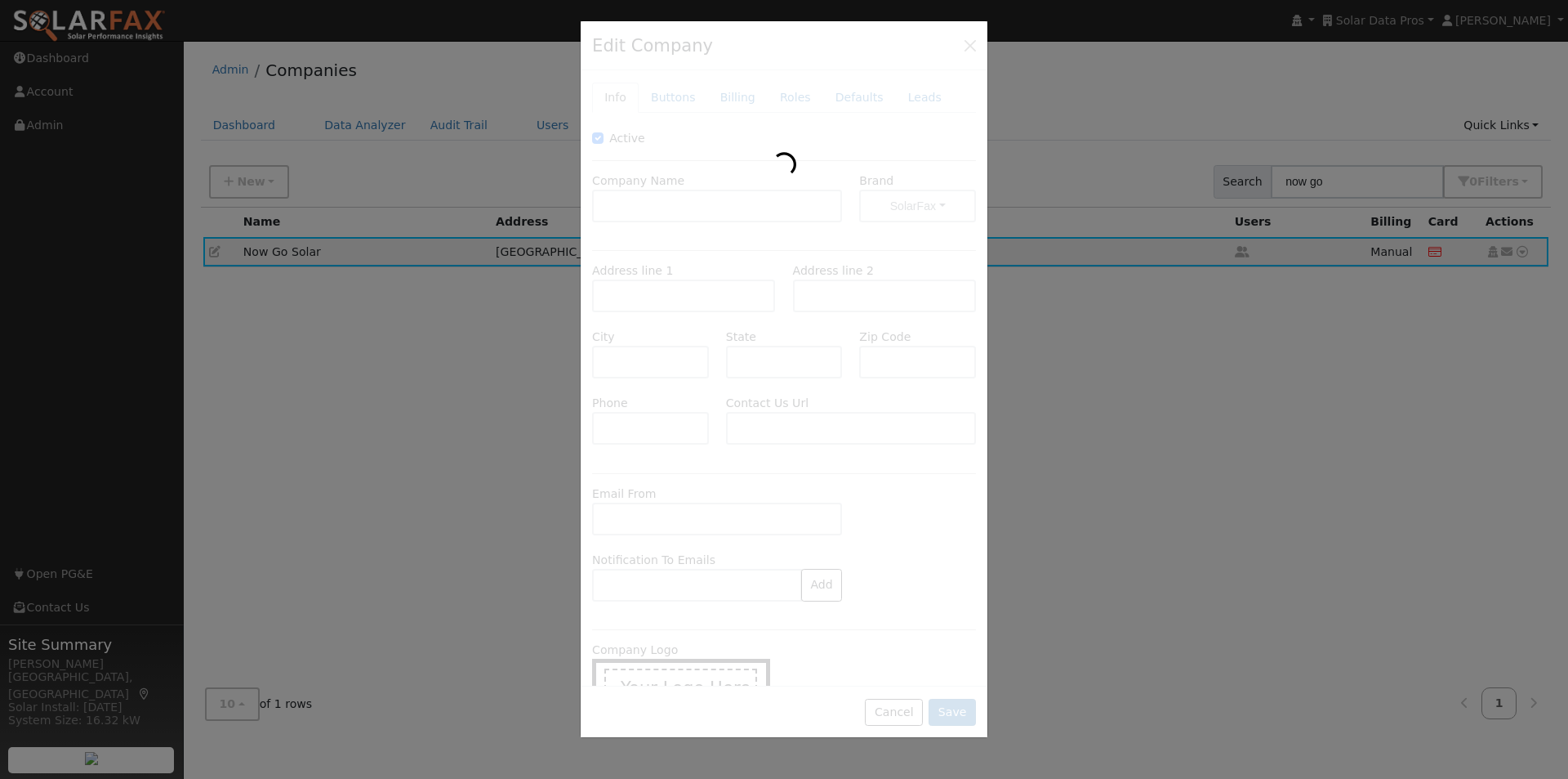
type input "619-786-2211"
type input "https://nowgosolar.com/contact-us/"
type input "mike@nowgosolar.com"
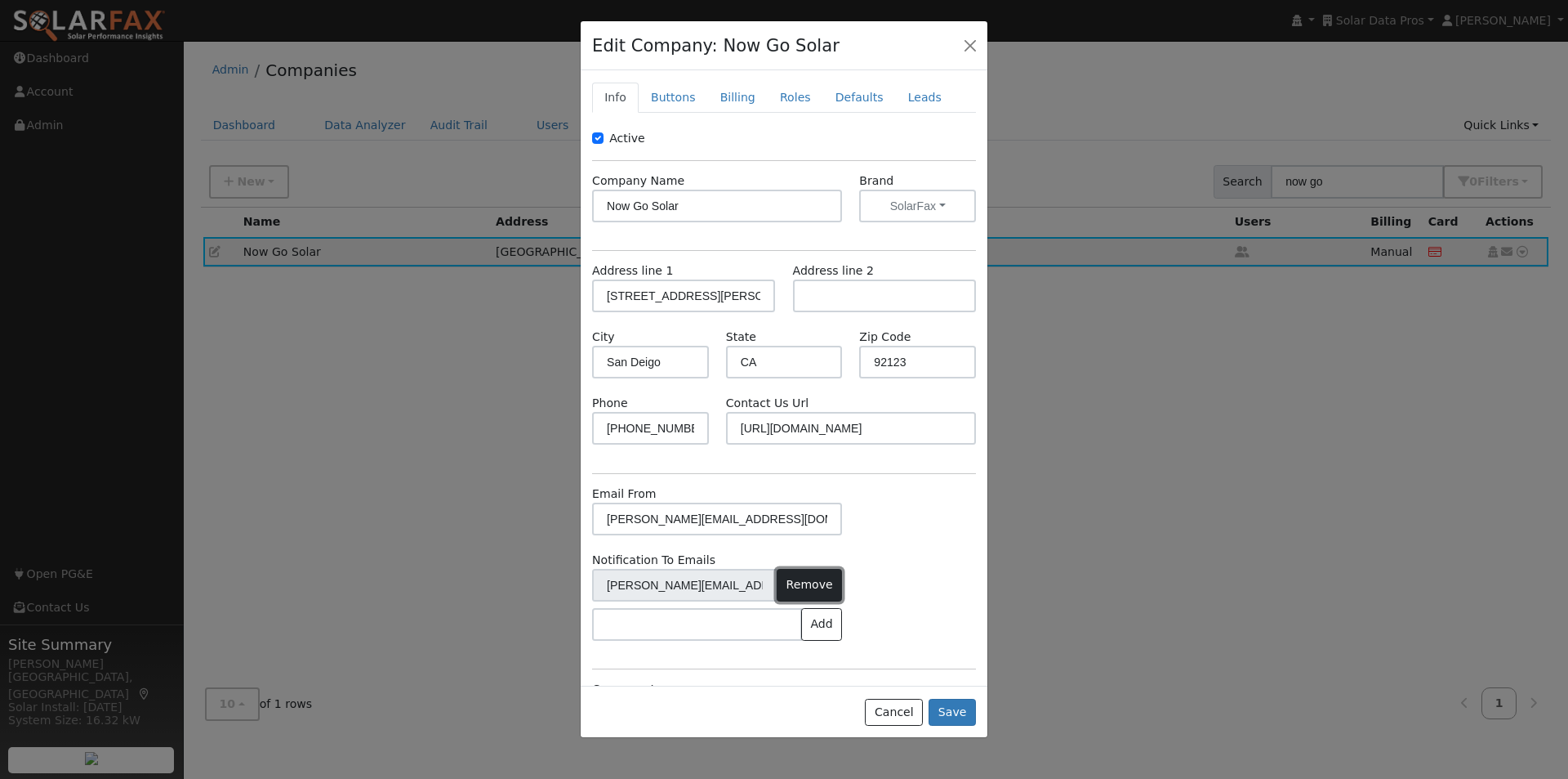
click at [812, 583] on button "Remove" at bounding box center [809, 584] width 65 height 33
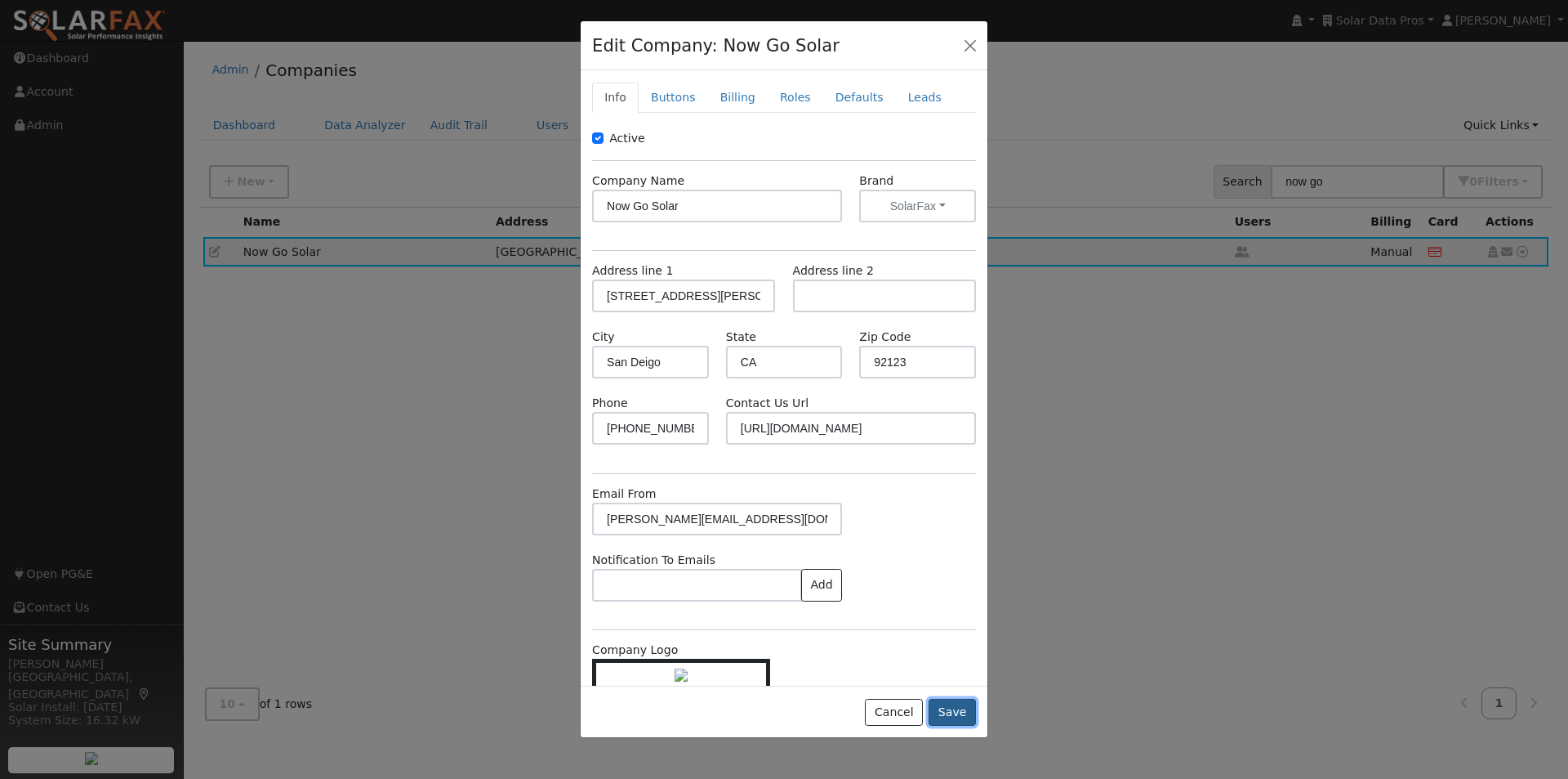
drag, startPoint x: 947, startPoint y: 711, endPoint x: 957, endPoint y: 501, distance: 210.2
click at [950, 709] on button "Save" at bounding box center [953, 713] width 47 height 28
